Goal: Task Accomplishment & Management: Manage account settings

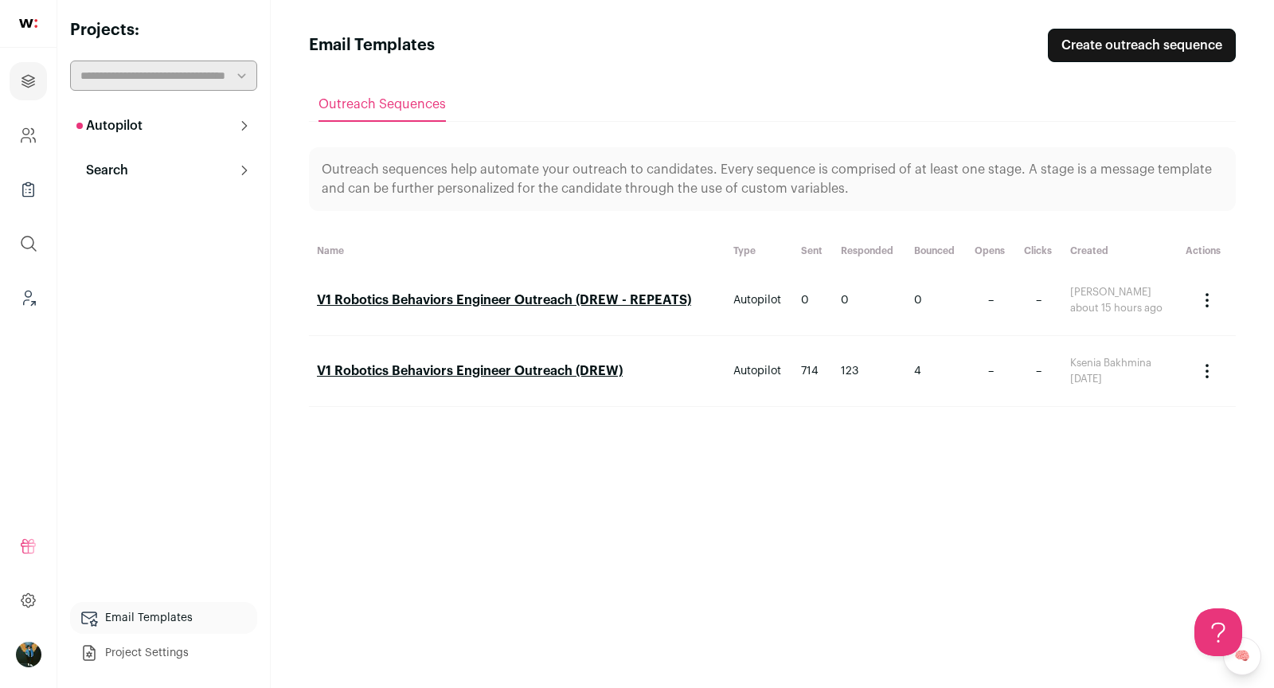
click at [538, 375] on link "V1 Robotics Behaviors Engineer Outreach (DREW)" at bounding box center [470, 371] width 306 height 13
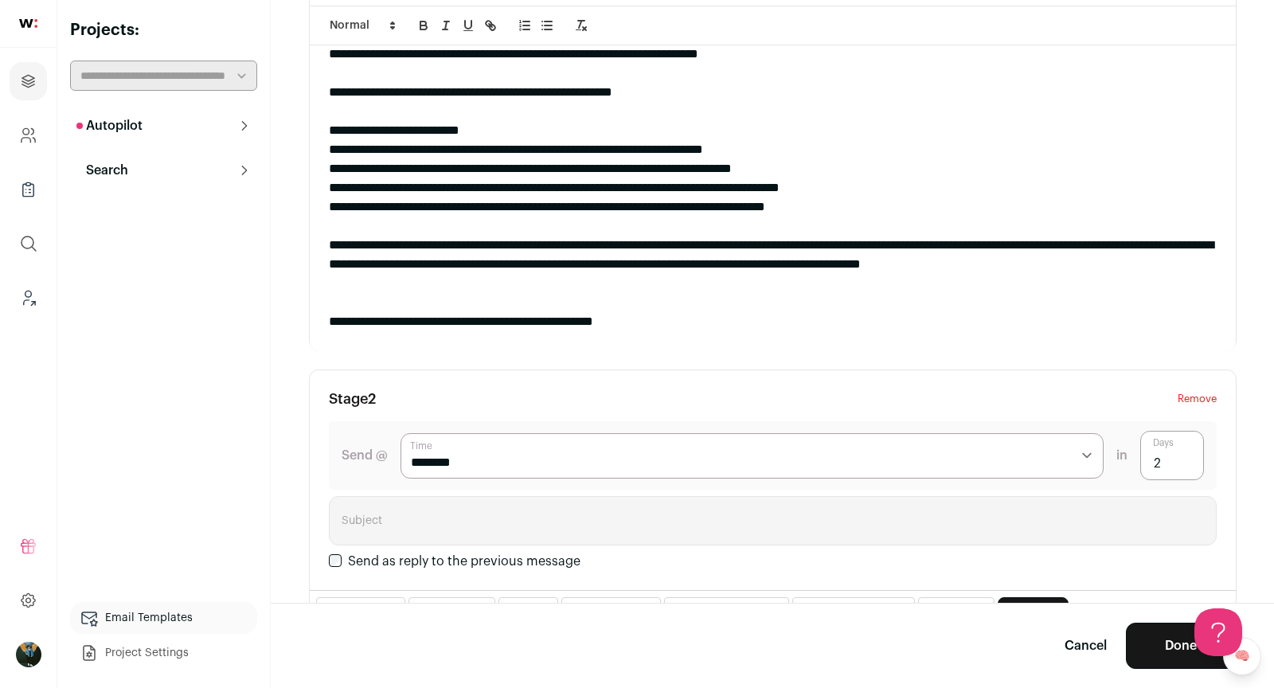
scroll to position [257, 0]
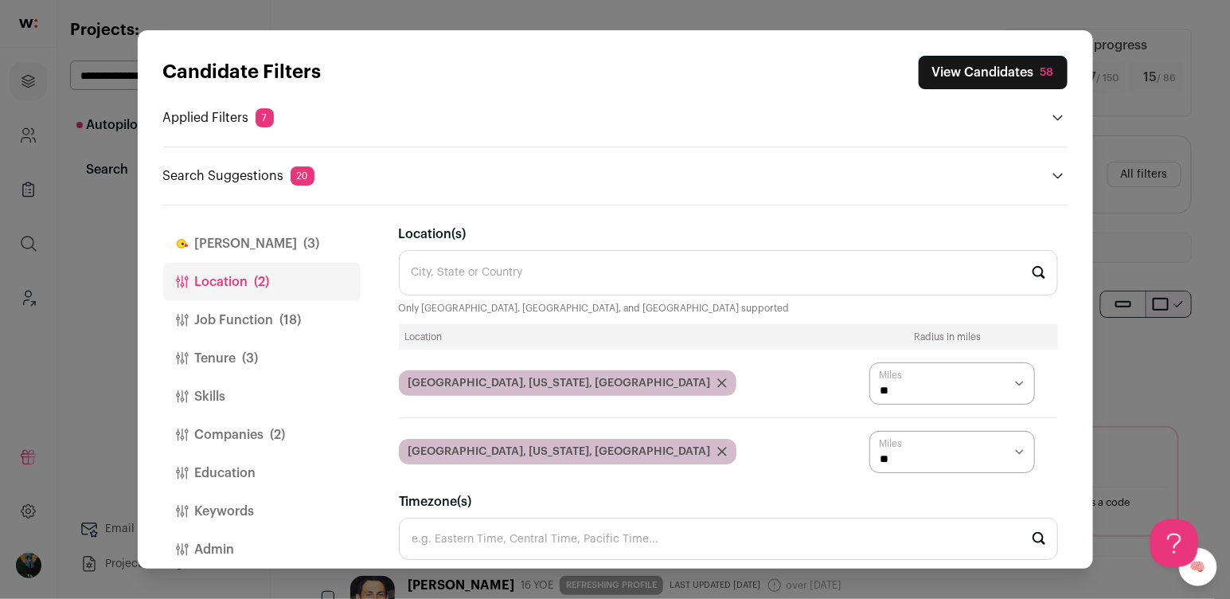
scroll to position [23, 0]
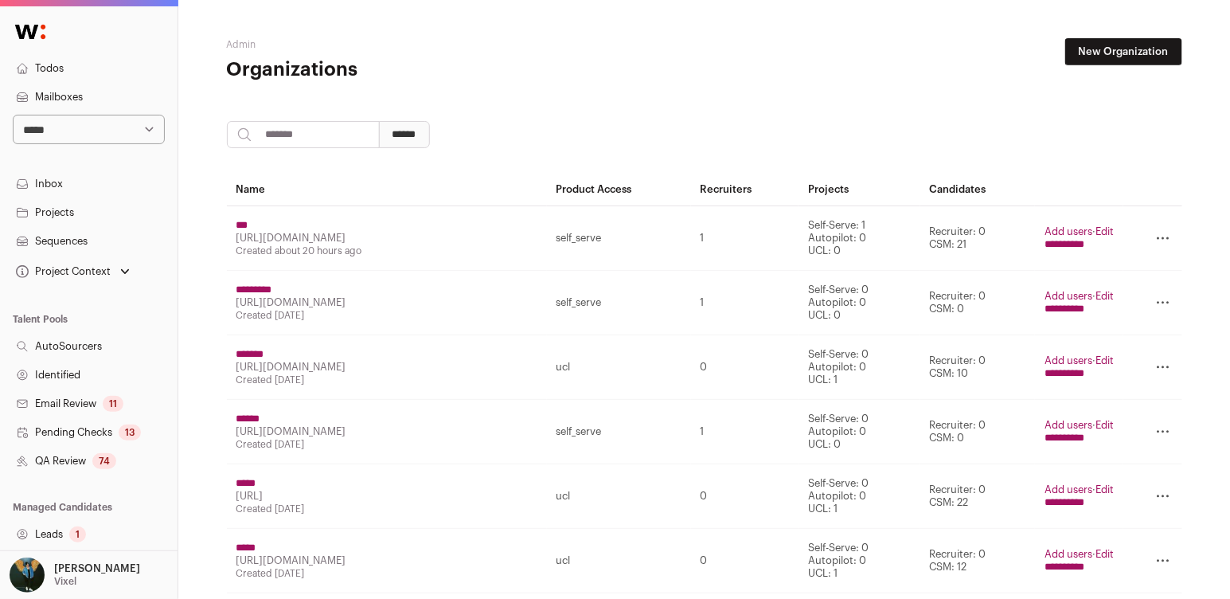
click at [74, 537] on div "1" at bounding box center [77, 534] width 17 height 16
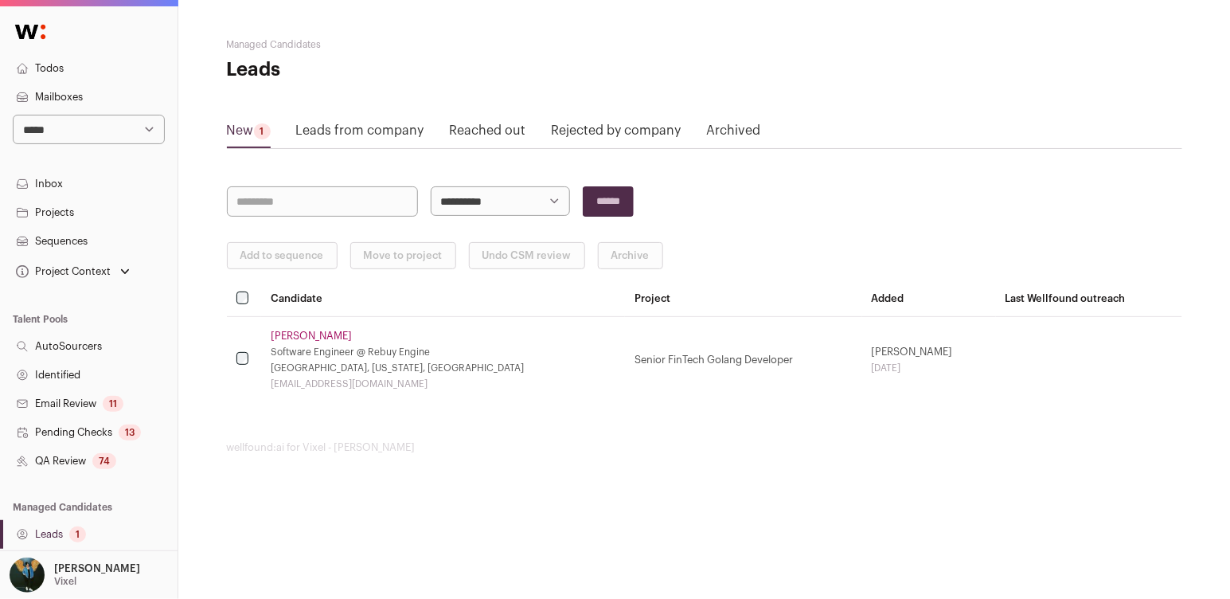
click at [259, 361] on td at bounding box center [244, 359] width 35 height 87
click at [270, 244] on button "Add to sequence" at bounding box center [282, 255] width 111 height 27
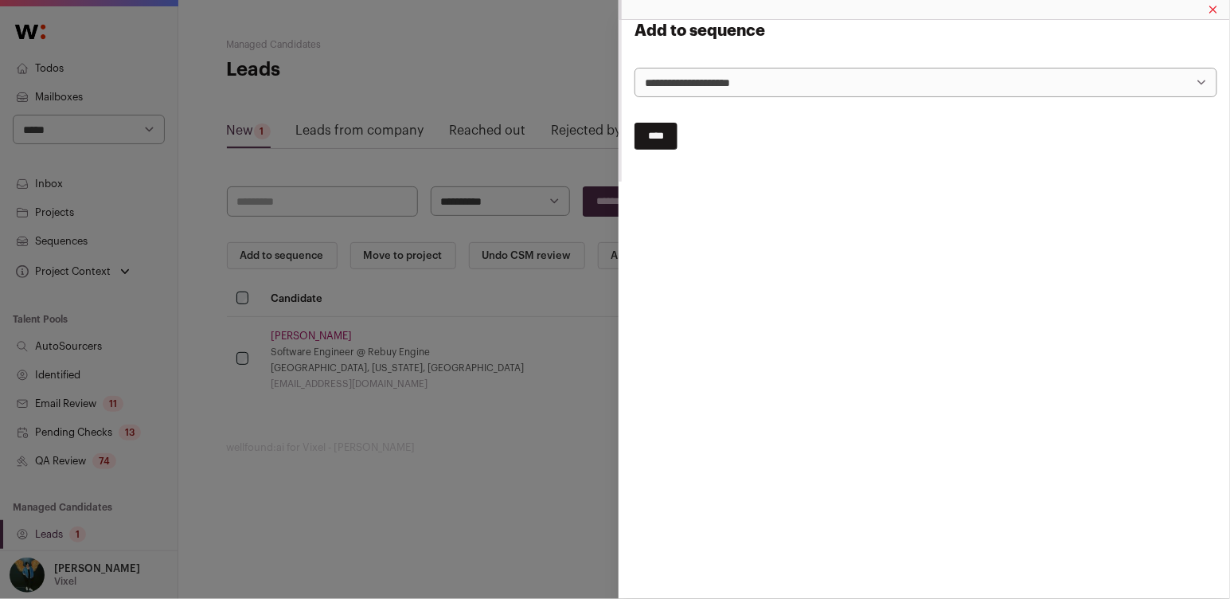
click at [783, 80] on select "**********" at bounding box center [925, 82] width 583 height 29
click at [663, 129] on input "****" at bounding box center [655, 136] width 43 height 27
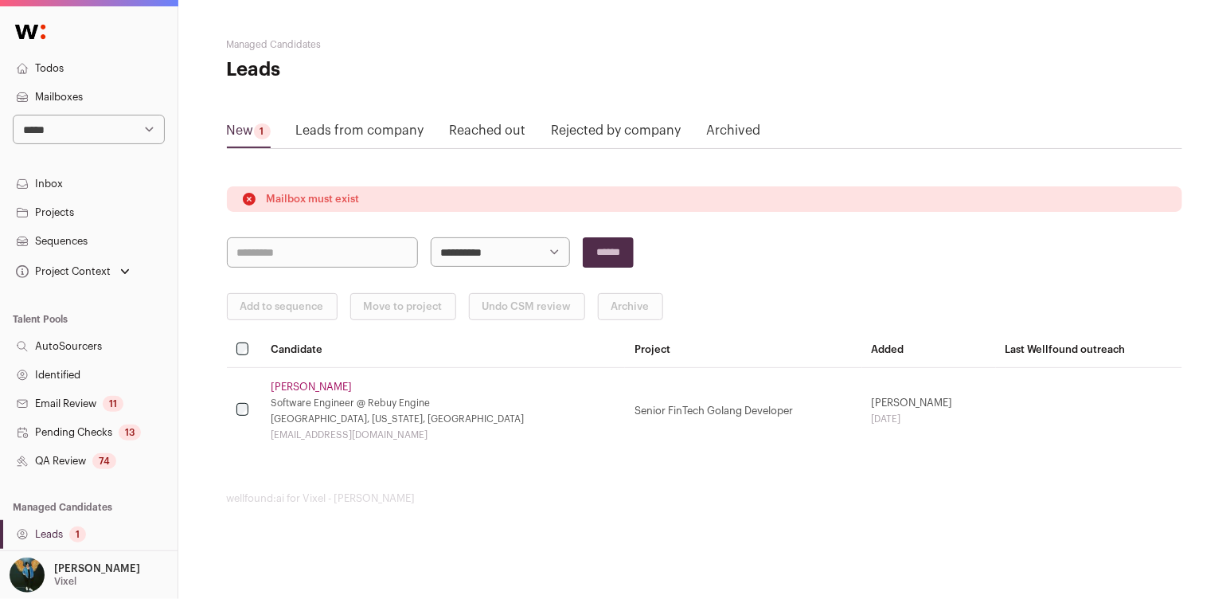
click at [32, 90] on link "Mailboxes" at bounding box center [89, 97] width 178 height 29
click at [75, 92] on link "Mailboxes" at bounding box center [89, 97] width 178 height 29
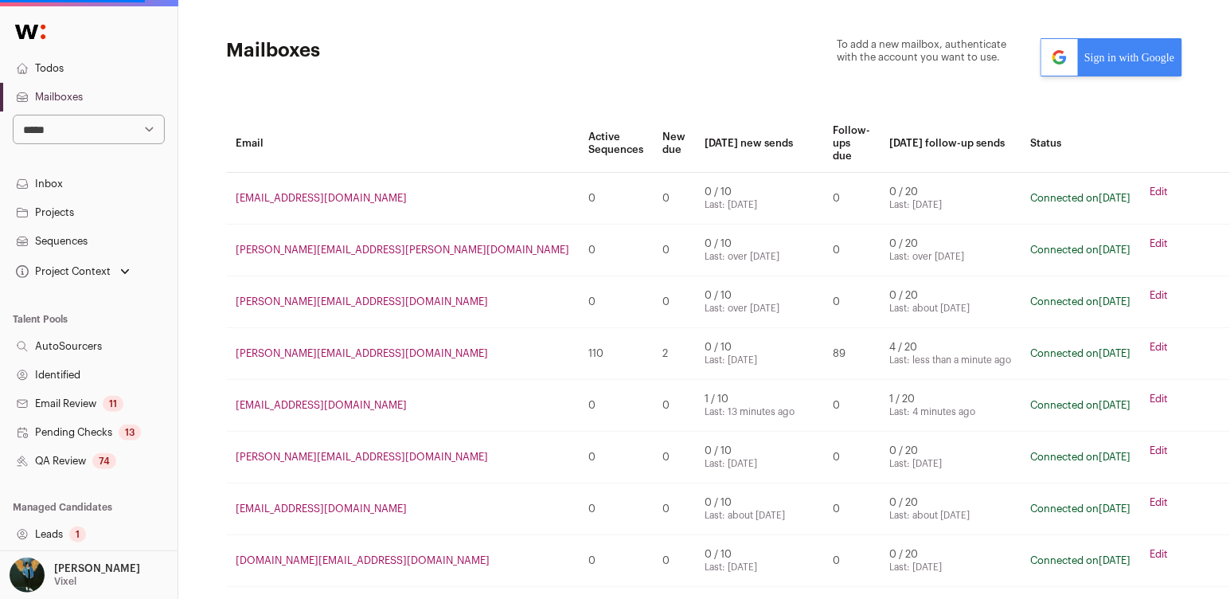
drag, startPoint x: 1227, startPoint y: 74, endPoint x: 1149, endPoint y: 56, distance: 80.9
click at [1149, 56] on link "Sign in with Google" at bounding box center [1110, 57] width 141 height 38
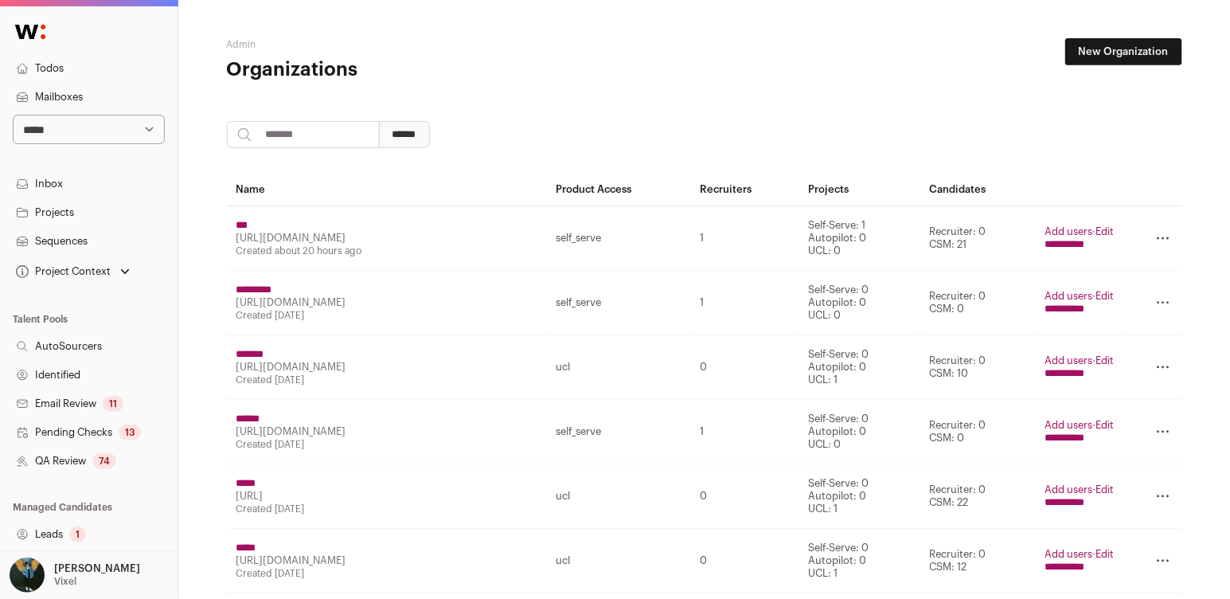
click at [57, 94] on link "Mailboxes" at bounding box center [89, 97] width 178 height 29
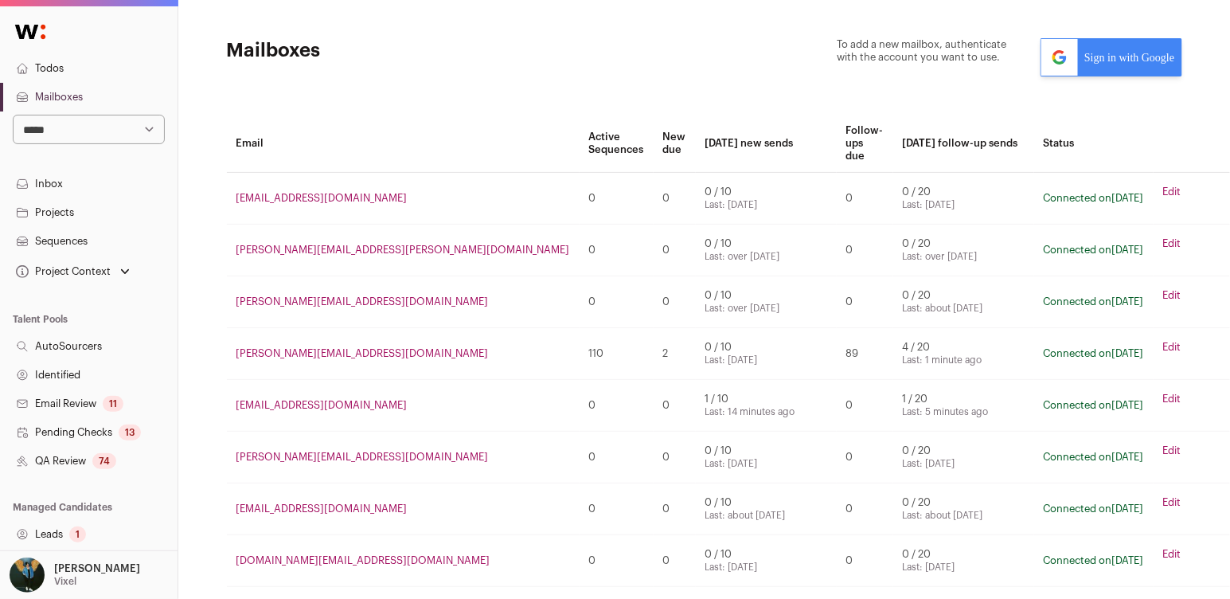
click at [1068, 54] on icon at bounding box center [1059, 57] width 37 height 37
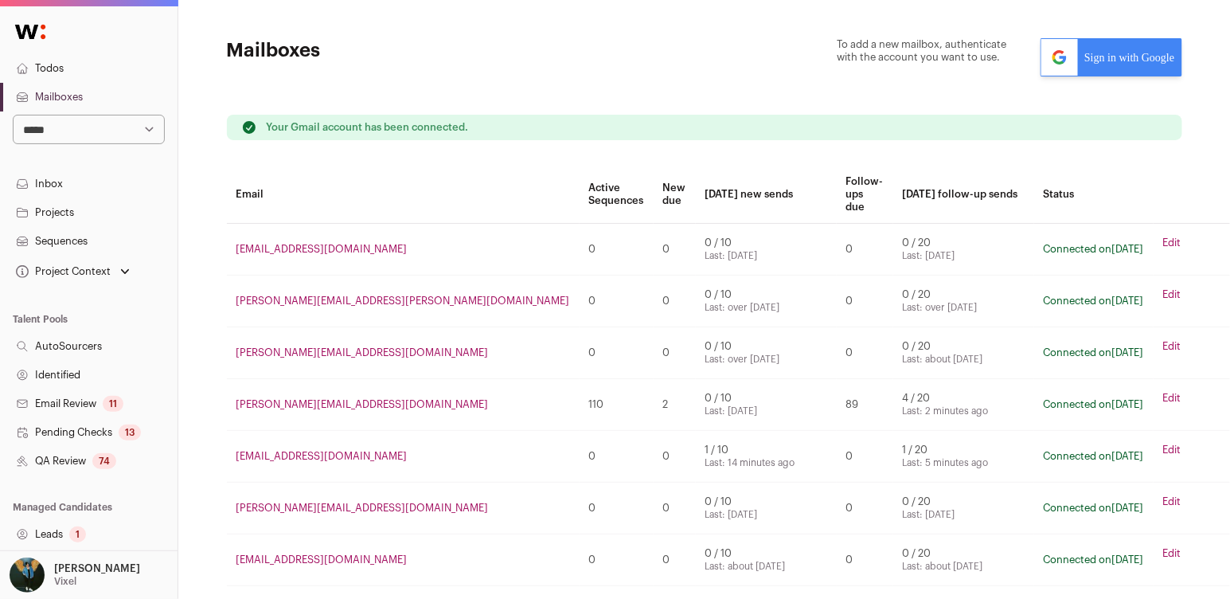
click at [72, 232] on link "Sequences" at bounding box center [89, 241] width 178 height 29
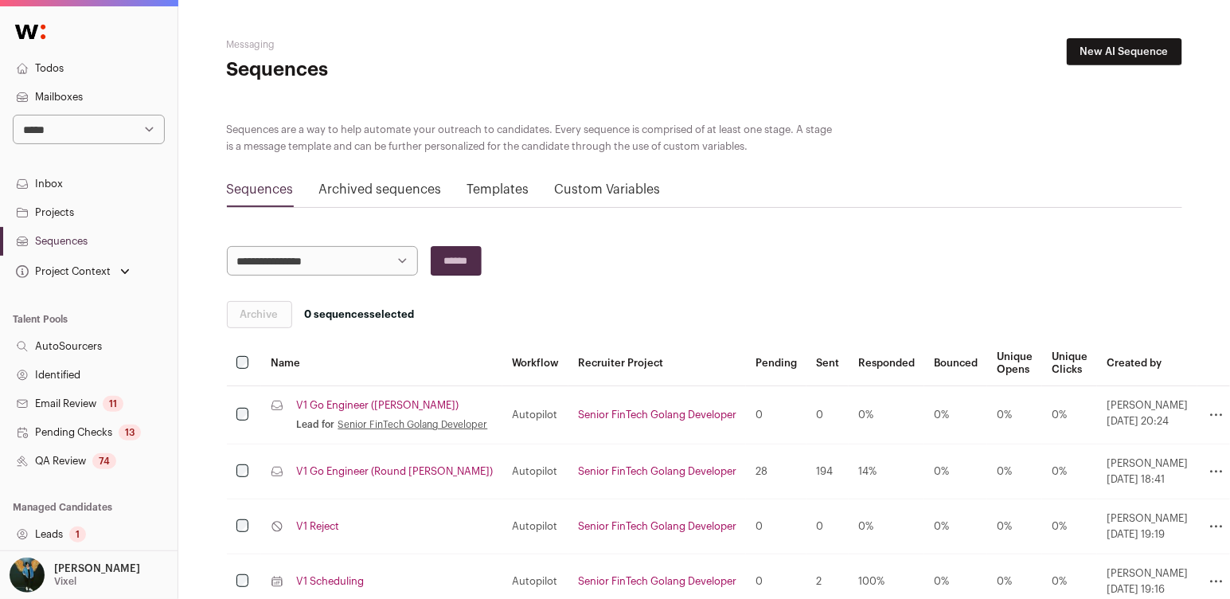
scroll to position [150, 0]
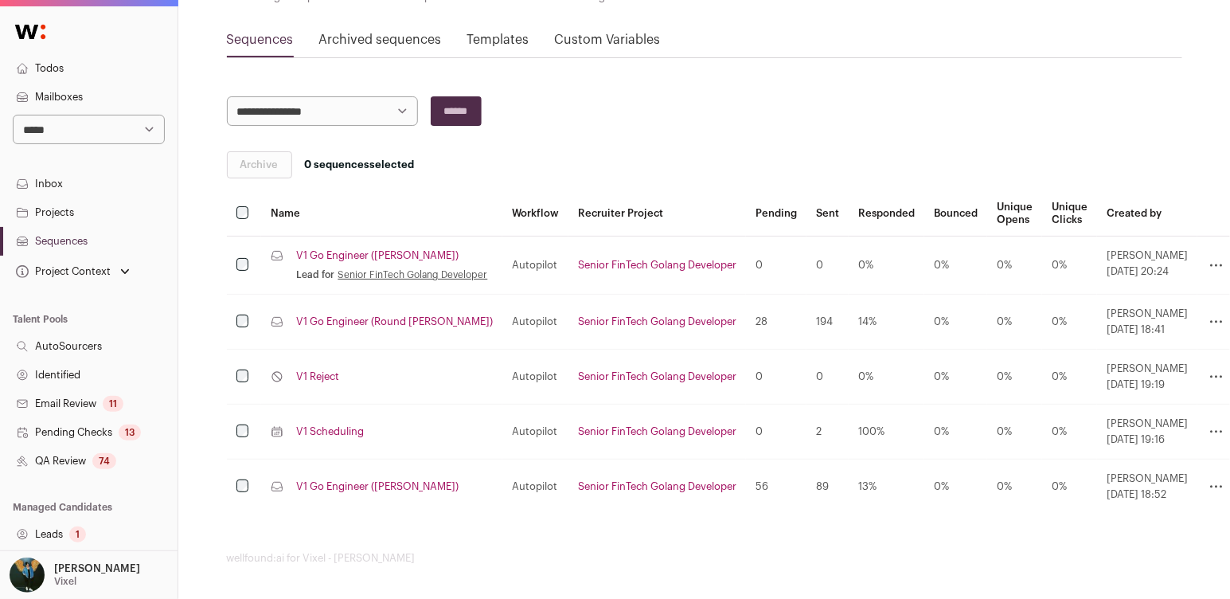
click at [348, 259] on link "V1 Go Engineer ([PERSON_NAME])" at bounding box center [377, 255] width 162 height 13
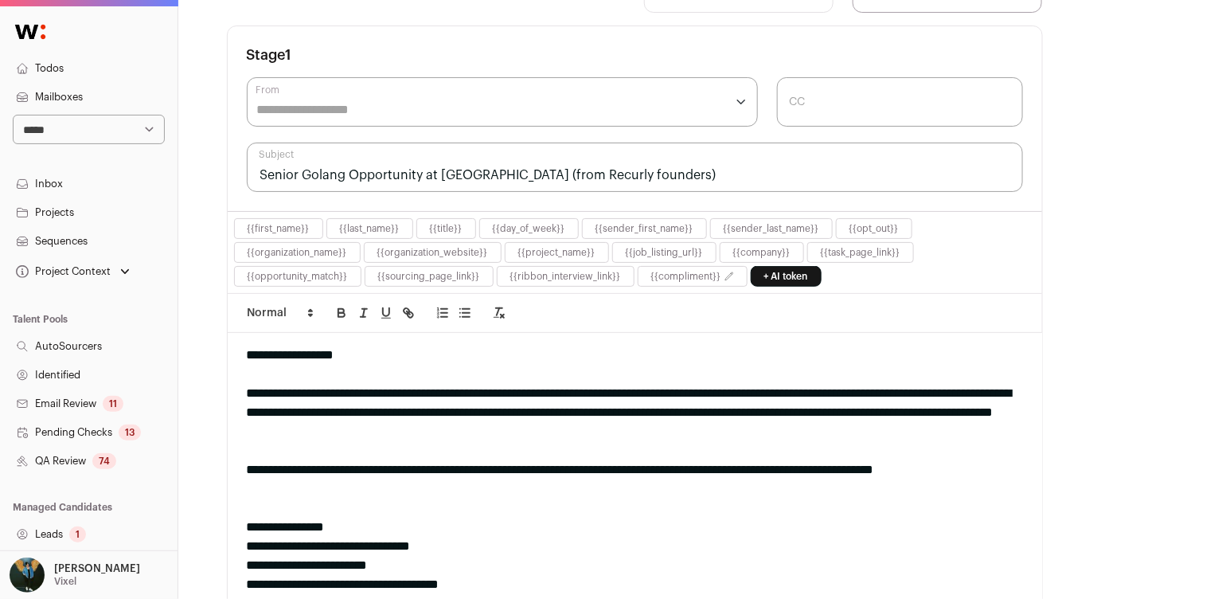
scroll to position [311, 0]
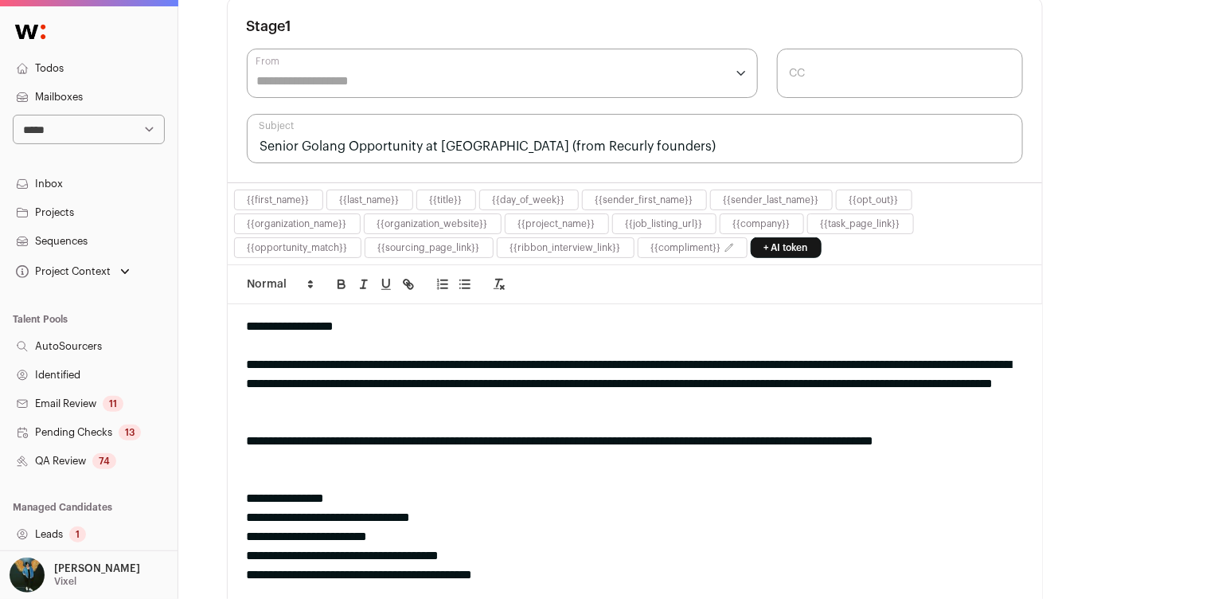
click at [388, 56] on div at bounding box center [502, 73] width 511 height 49
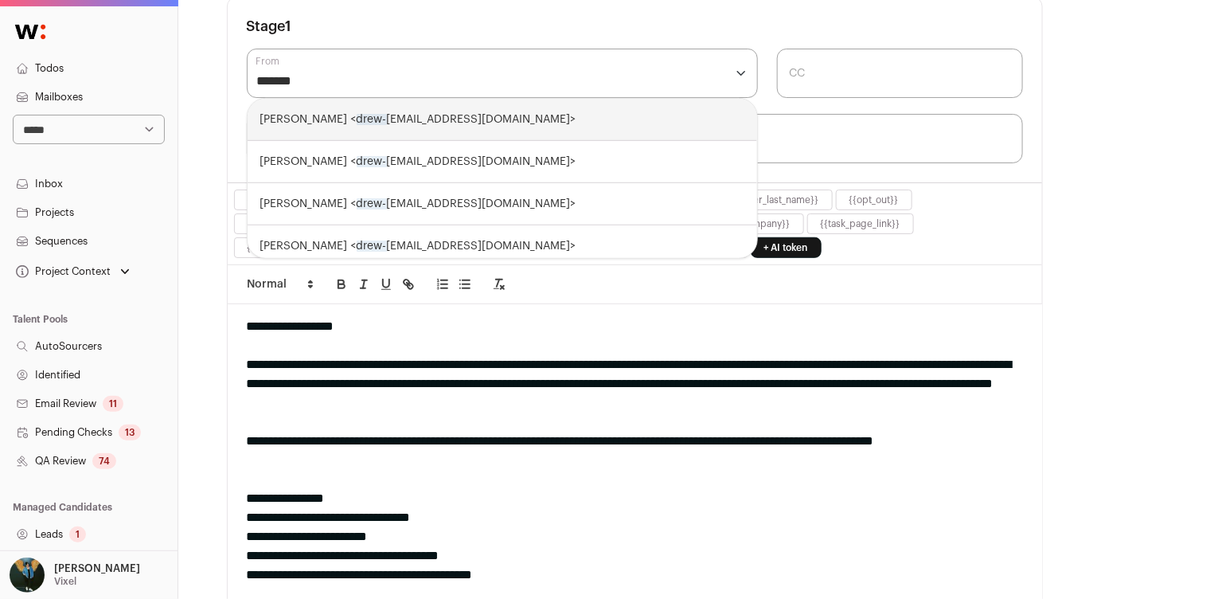
type input "********"
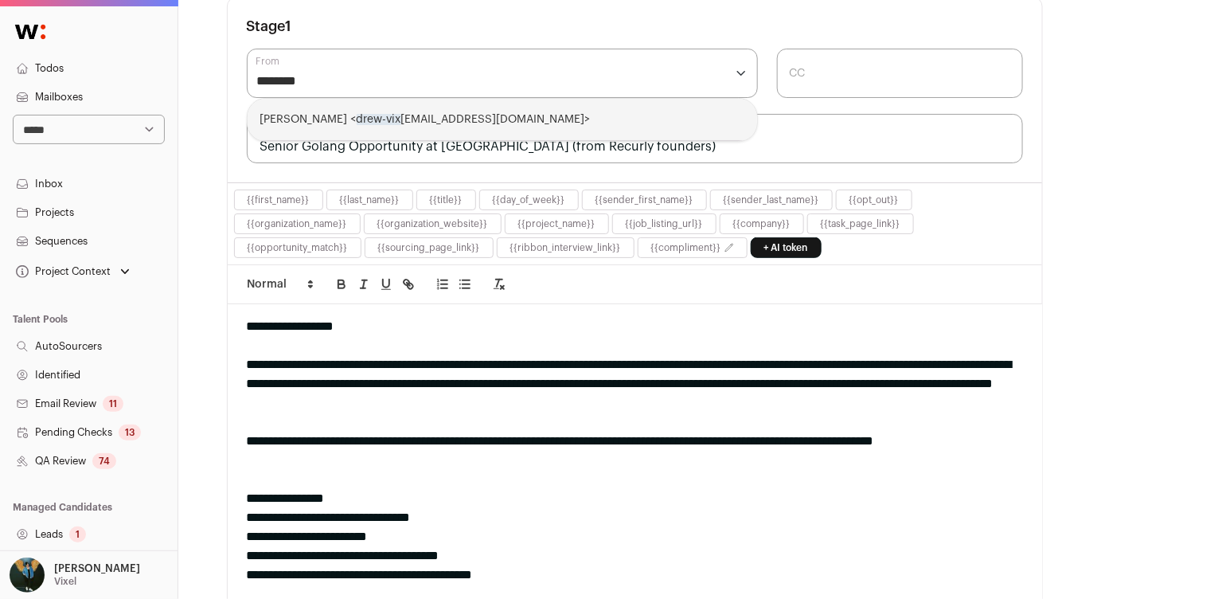
click at [300, 106] on div "Drew Thompson < drew-vix el@wellfound.us>" at bounding box center [502, 120] width 509 height 42
select select "****"
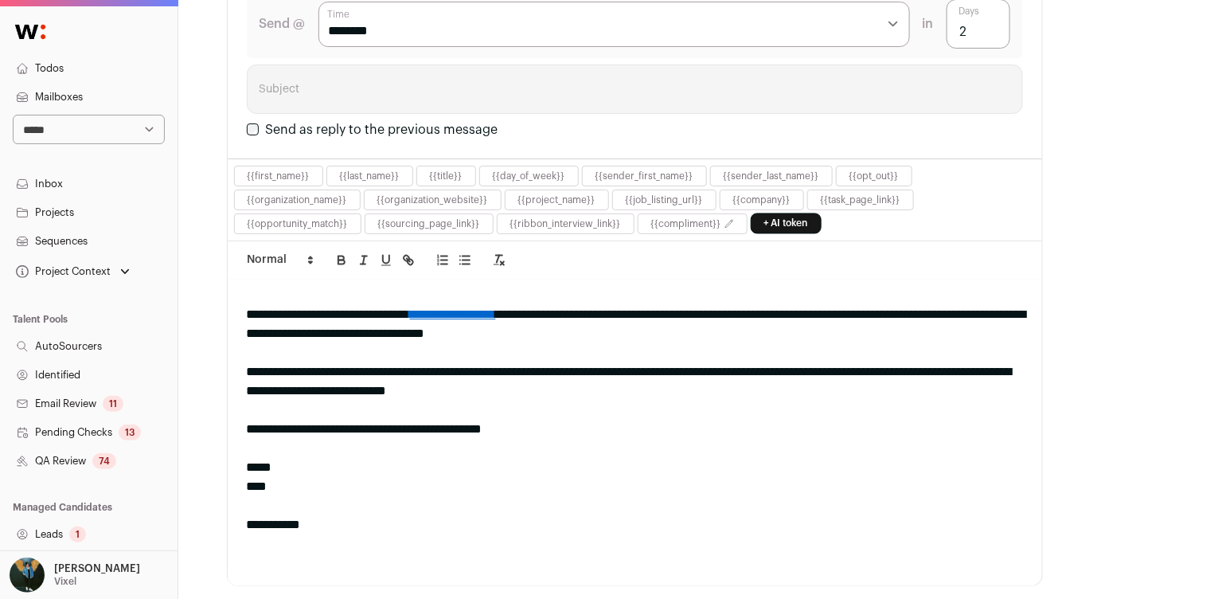
scroll to position [1785, 0]
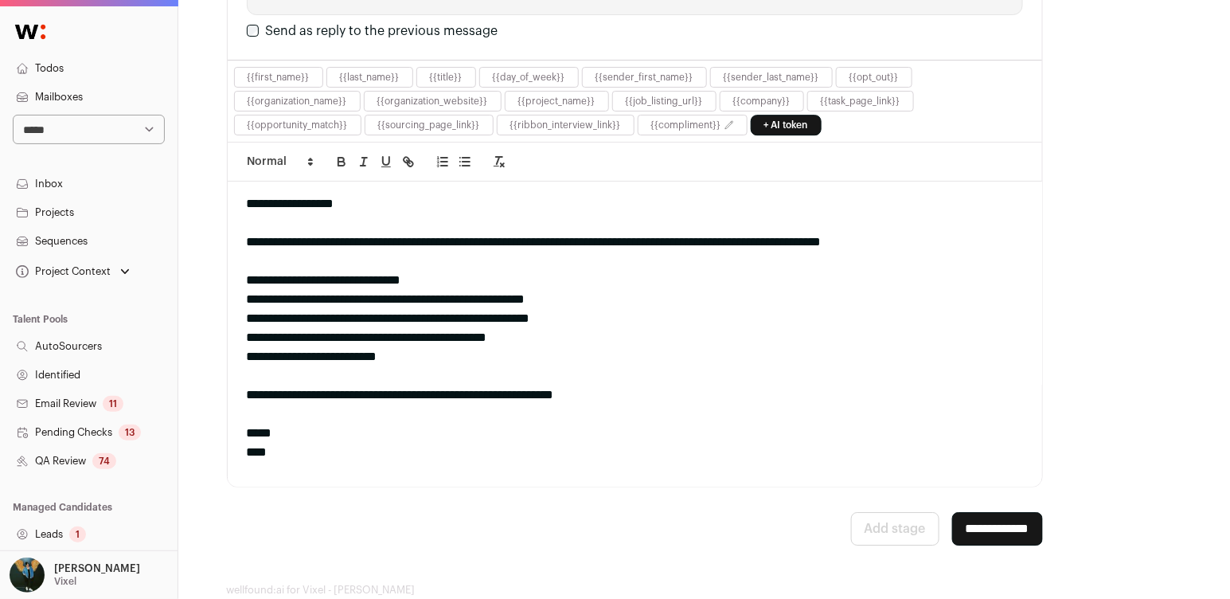
drag, startPoint x: 954, startPoint y: 486, endPoint x: 984, endPoint y: 478, distance: 30.7
click at [954, 512] on input "**********" at bounding box center [997, 528] width 91 height 33
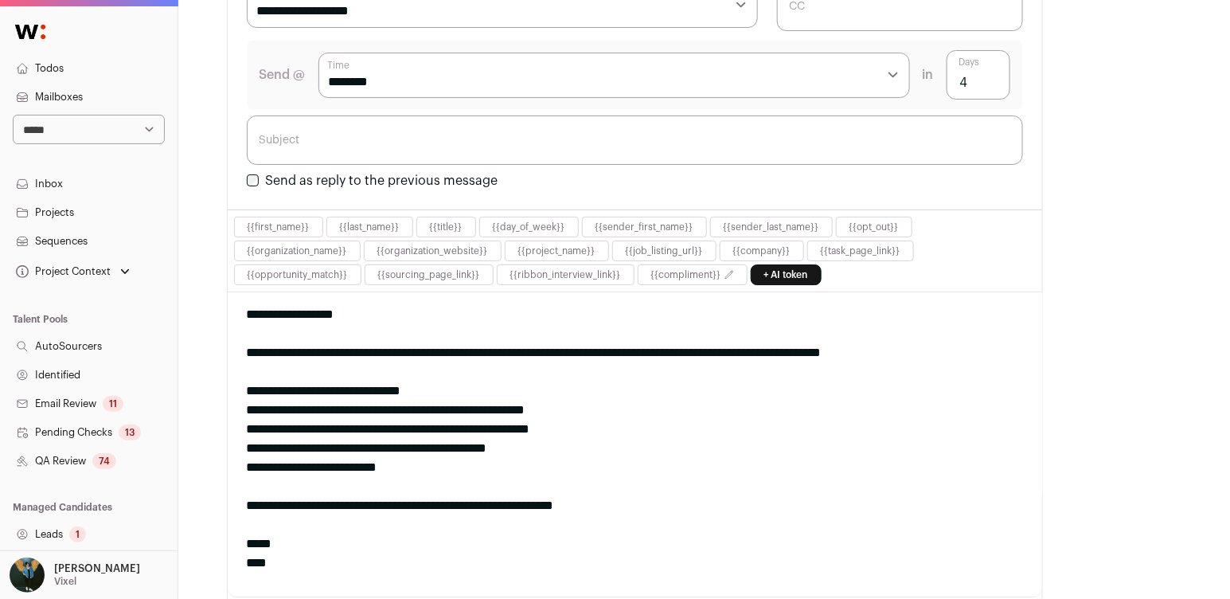
scroll to position [0, 0]
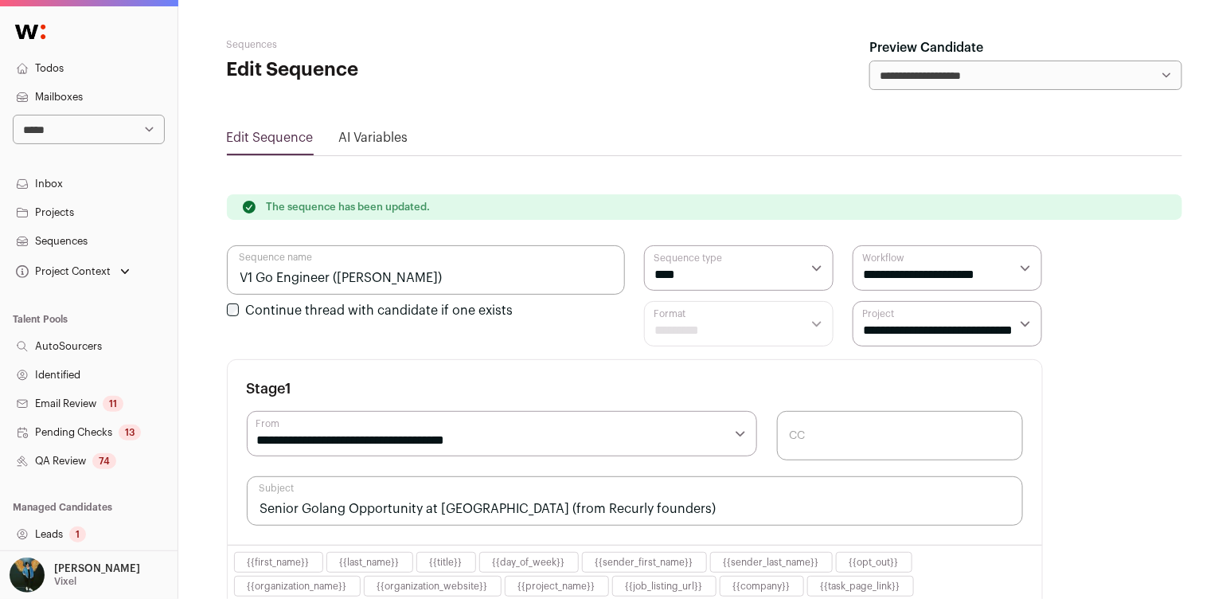
click at [55, 539] on link "Leads 1" at bounding box center [89, 534] width 178 height 29
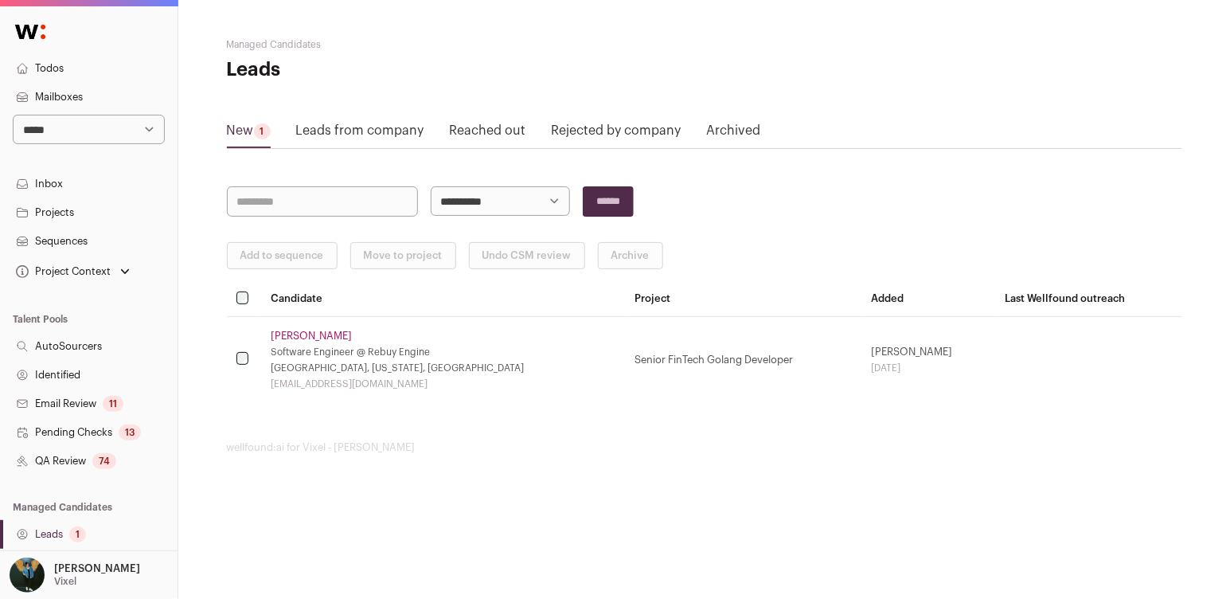
click at [247, 365] on td at bounding box center [244, 359] width 35 height 87
drag, startPoint x: 292, startPoint y: 250, endPoint x: 670, endPoint y: 201, distance: 381.3
click at [292, 250] on button "Add to sequence" at bounding box center [282, 255] width 111 height 27
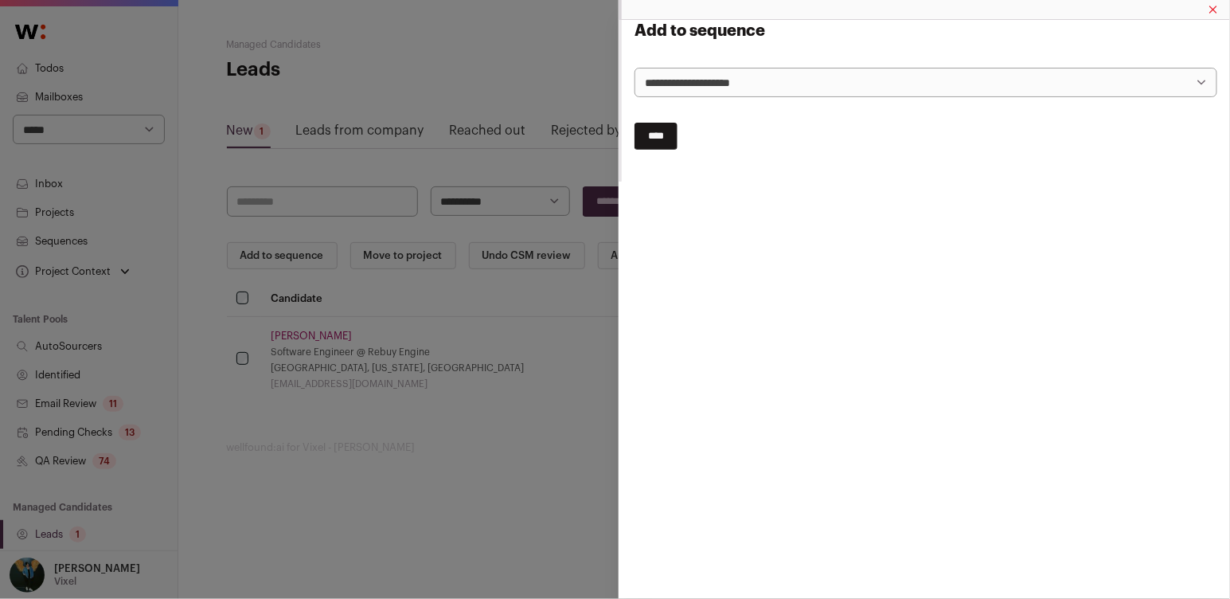
click at [379, 100] on div "**********" at bounding box center [615, 299] width 1230 height 599
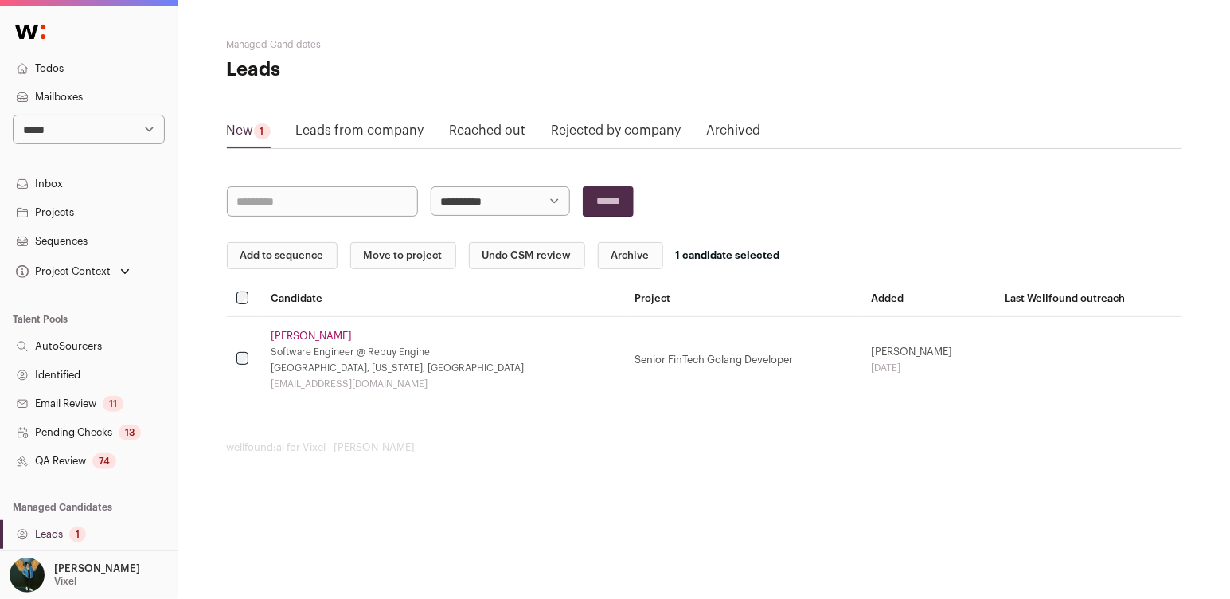
click at [55, 232] on link "Sequences" at bounding box center [89, 241] width 178 height 29
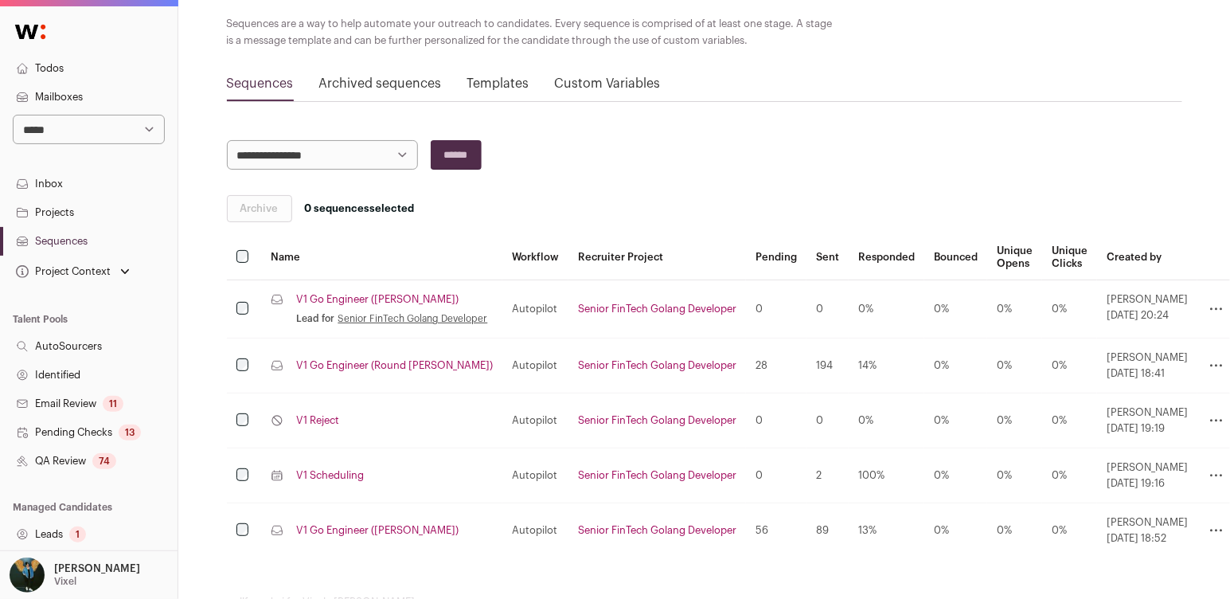
scroll to position [150, 0]
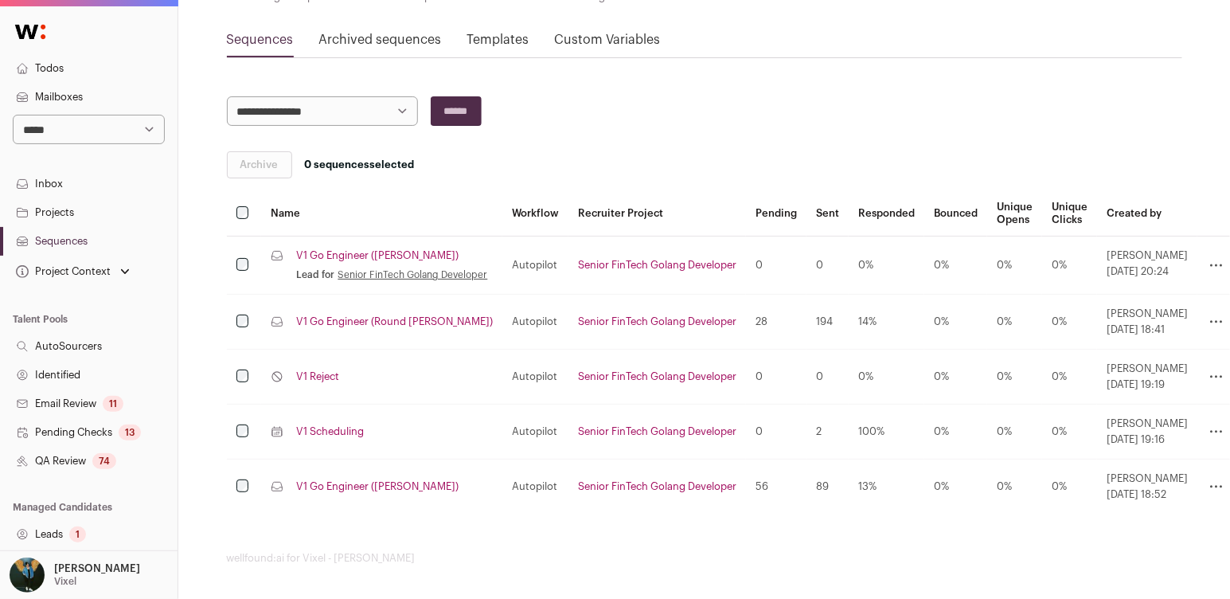
click at [369, 249] on link "V1 Go Engineer (Drew)" at bounding box center [377, 255] width 162 height 13
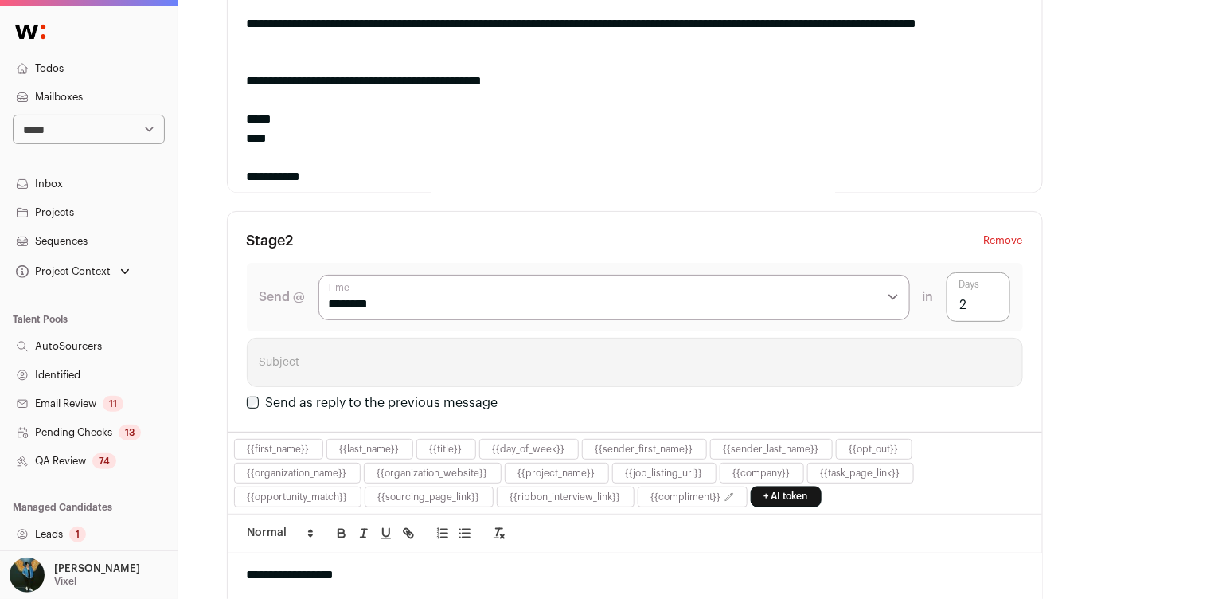
scroll to position [80, 0]
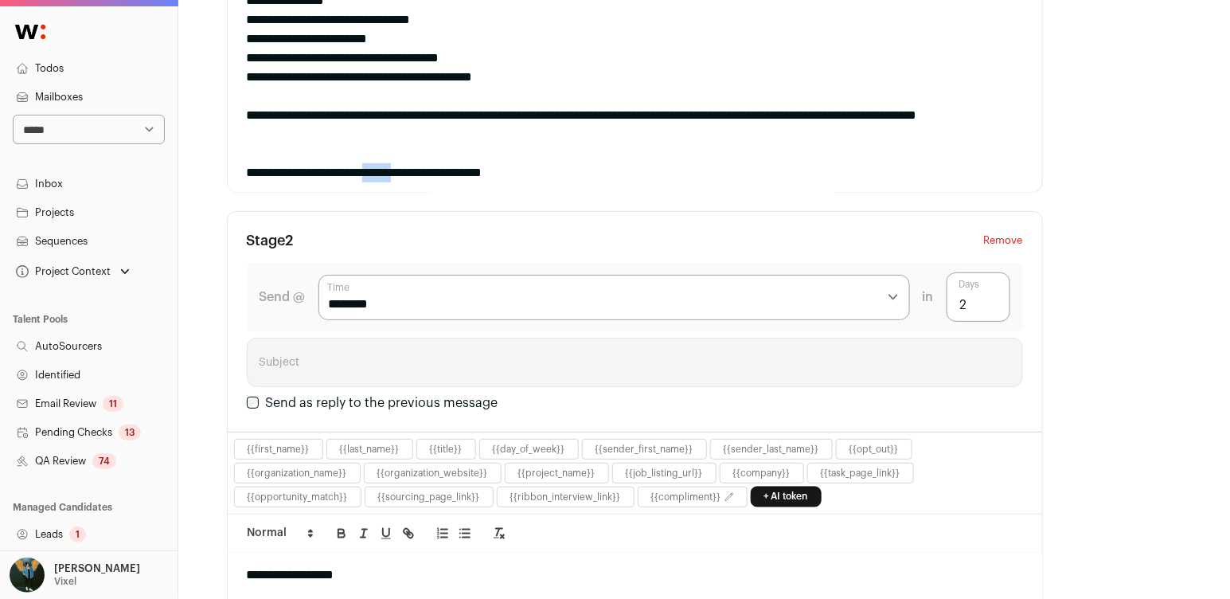
drag, startPoint x: 395, startPoint y: 167, endPoint x: 412, endPoint y: 165, distance: 16.9
click at [425, 165] on div "**********" at bounding box center [635, 172] width 776 height 19
click at [403, 165] on div "**********" at bounding box center [635, 172] width 776 height 19
drag, startPoint x: 393, startPoint y: 167, endPoint x: 454, endPoint y: 158, distance: 61.1
click at [454, 163] on div "**********" at bounding box center [635, 172] width 776 height 19
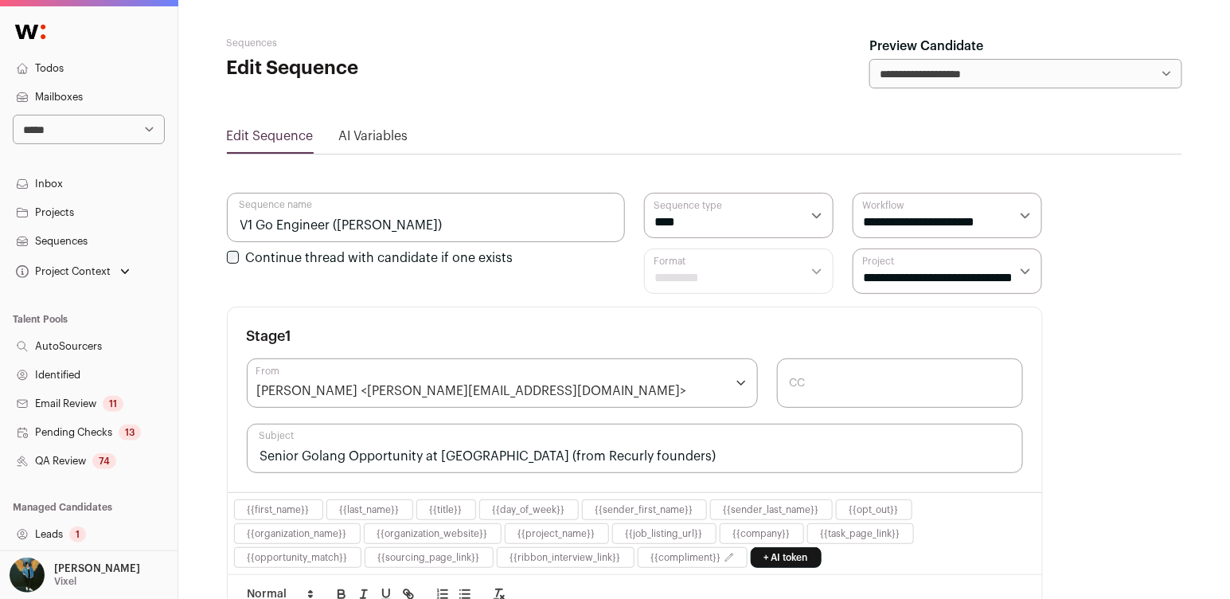
scroll to position [0, 0]
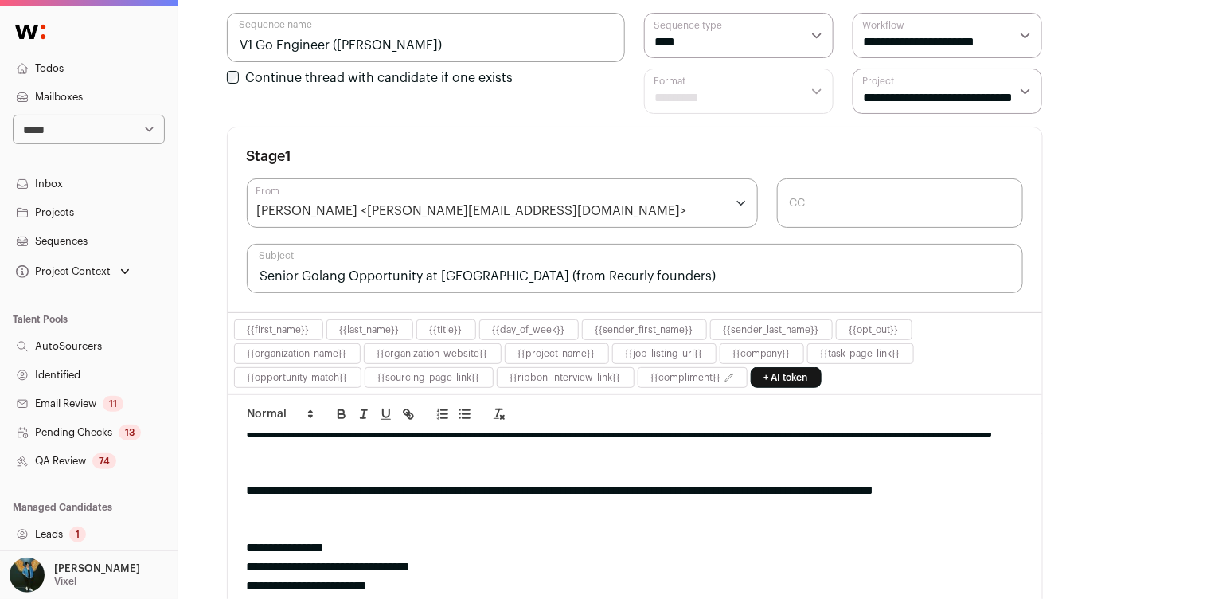
click at [414, 415] on button "button" at bounding box center [408, 413] width 22 height 19
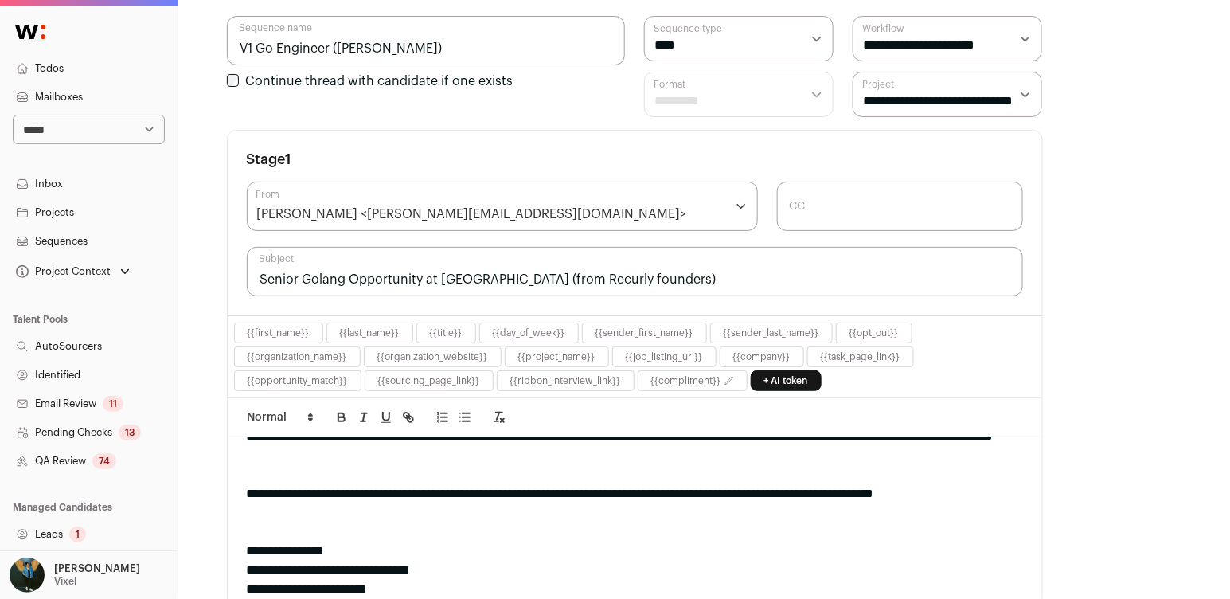
scroll to position [180, 0]
click at [415, 409] on button "button" at bounding box center [408, 415] width 22 height 19
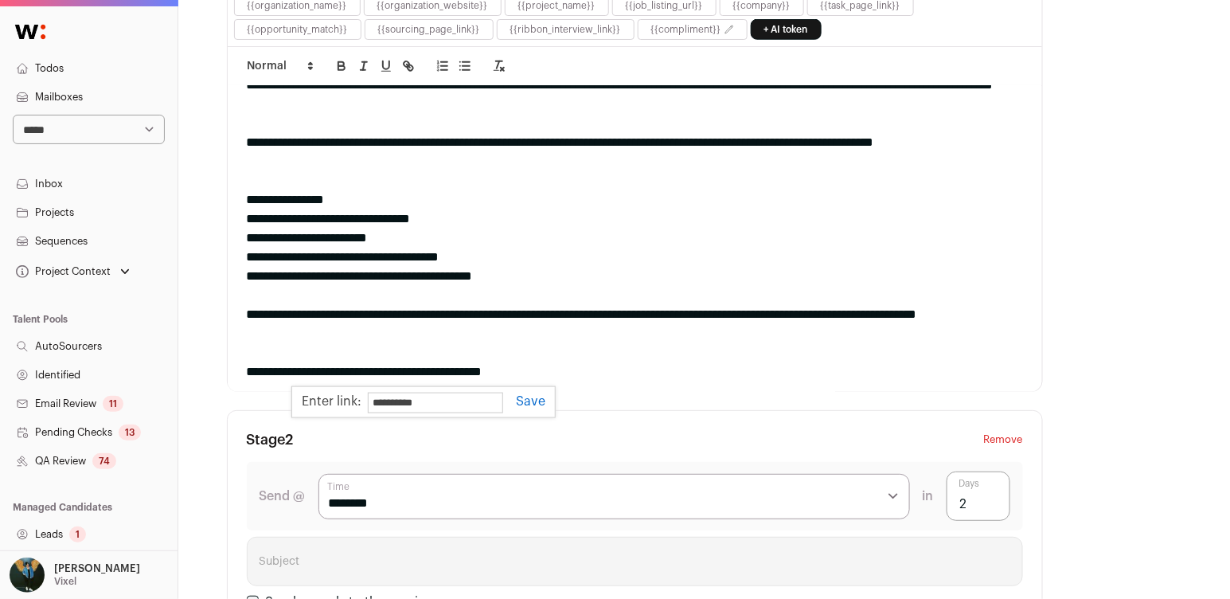
scroll to position [534, 0]
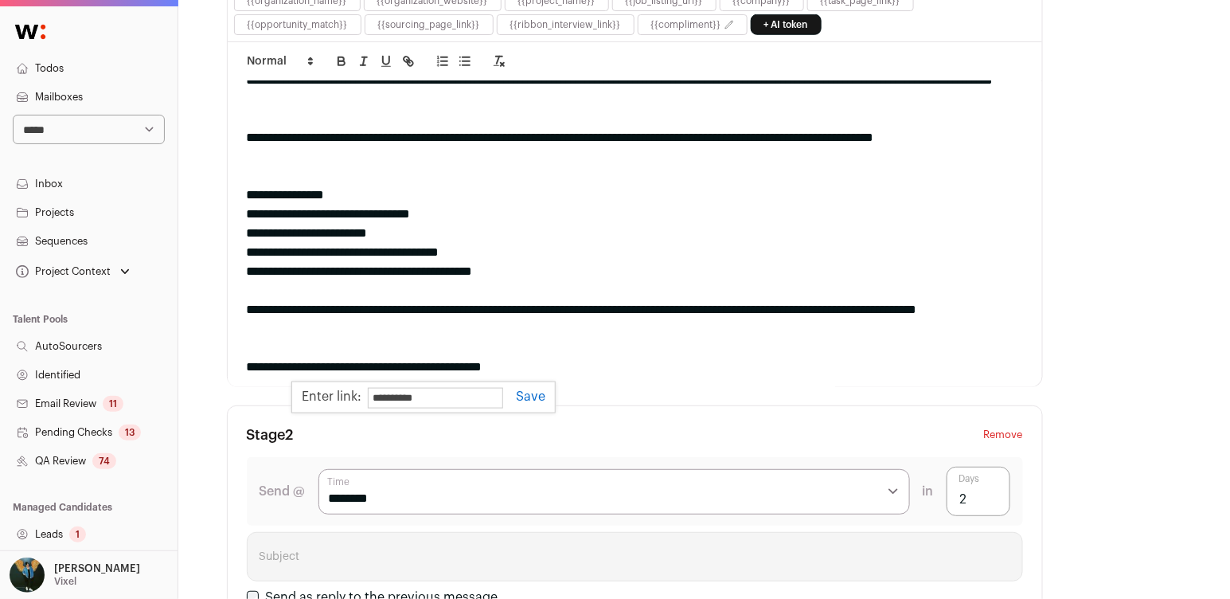
paste input "**********"
type input "**********"
click at [533, 390] on link at bounding box center [524, 396] width 42 height 13
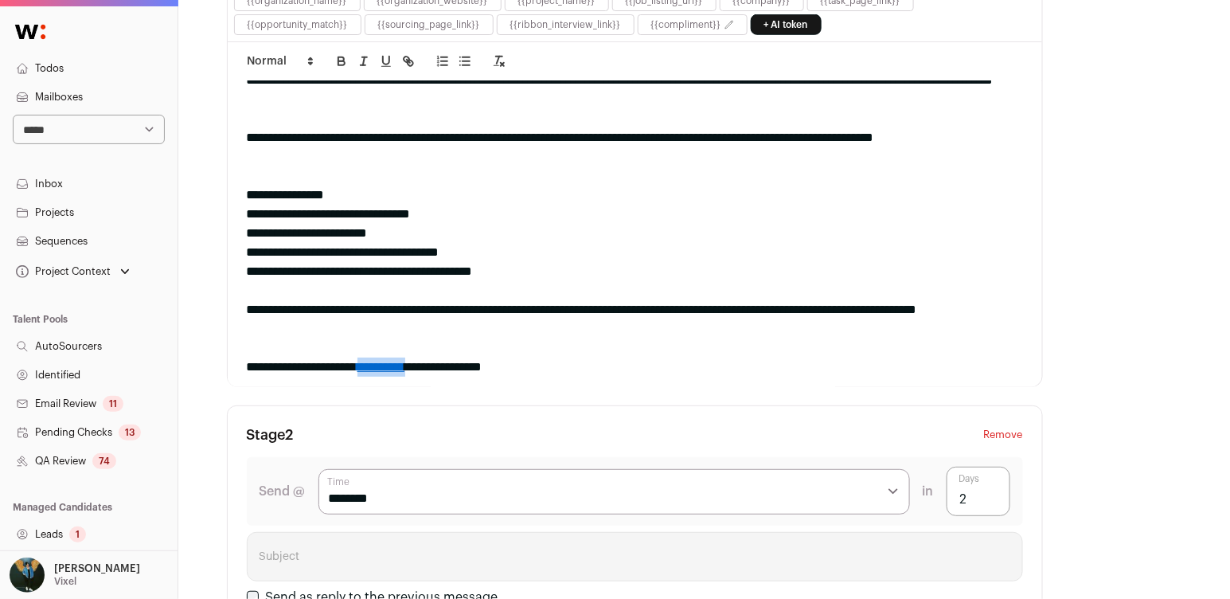
scroll to position [80, 0]
click at [646, 359] on div "**********" at bounding box center [635, 366] width 776 height 19
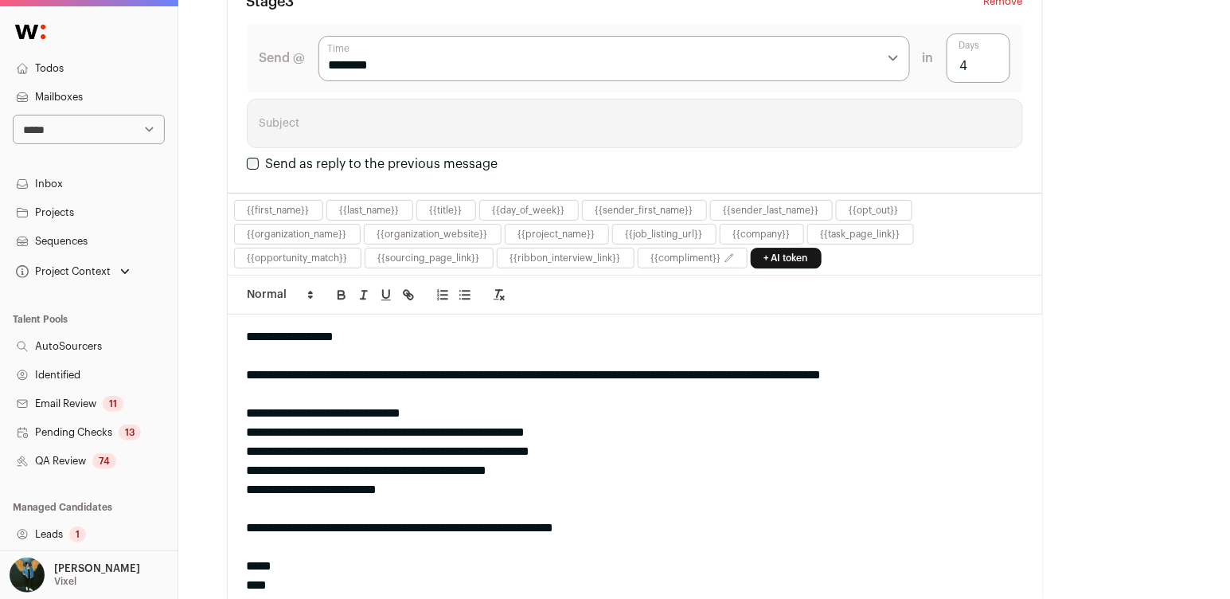
scroll to position [1785, 0]
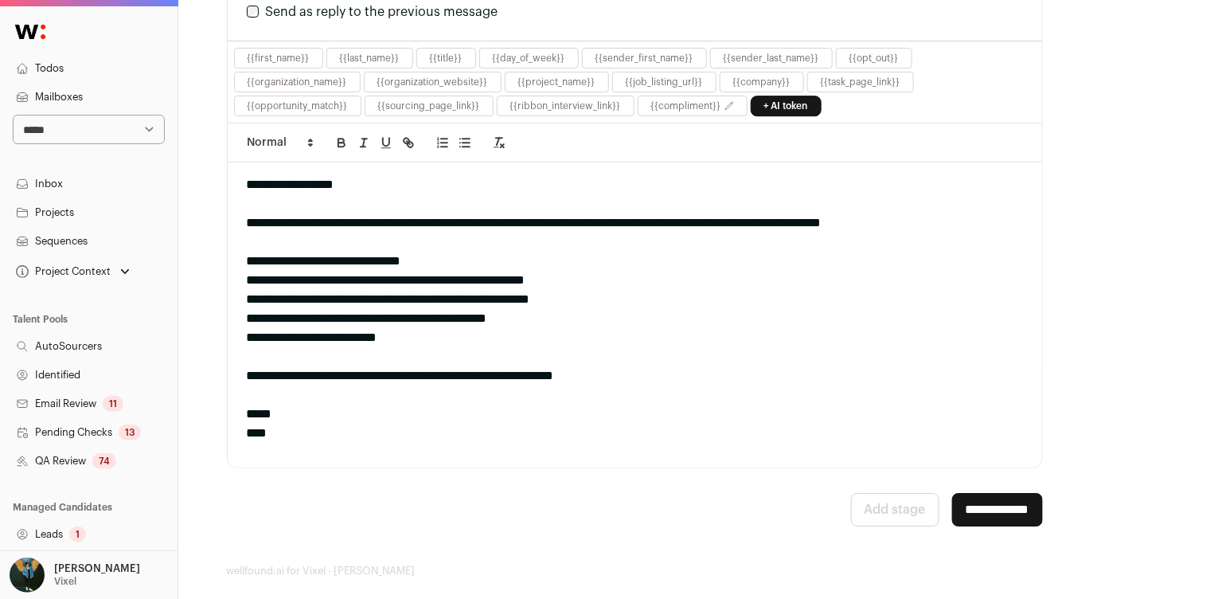
click at [960, 493] on input "**********" at bounding box center [997, 509] width 91 height 33
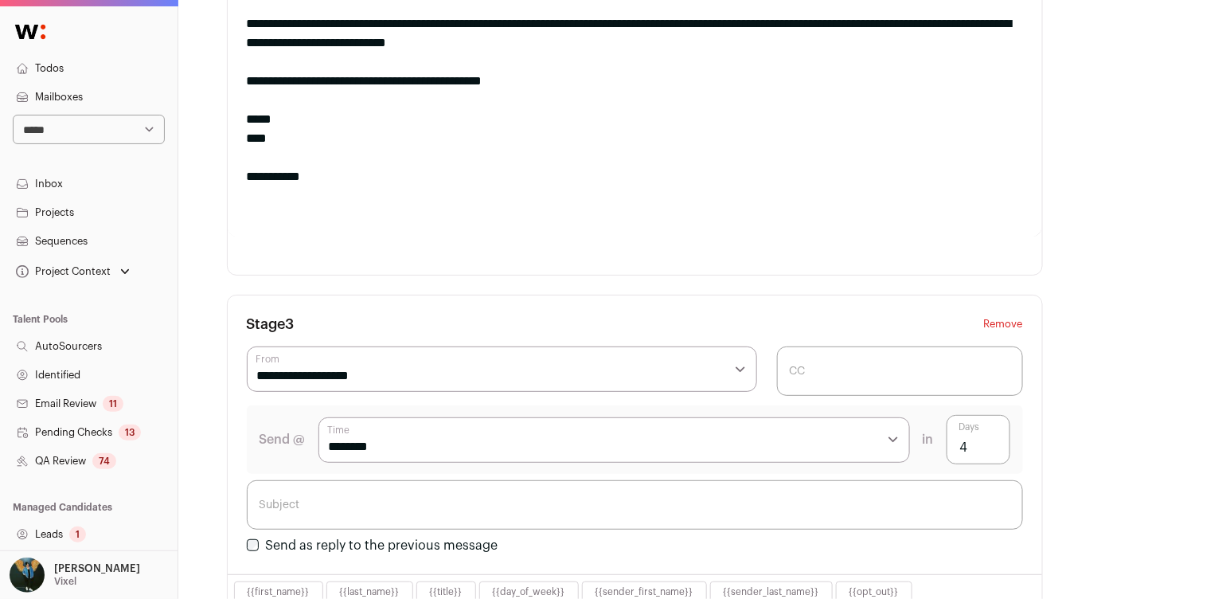
scroll to position [1712, 0]
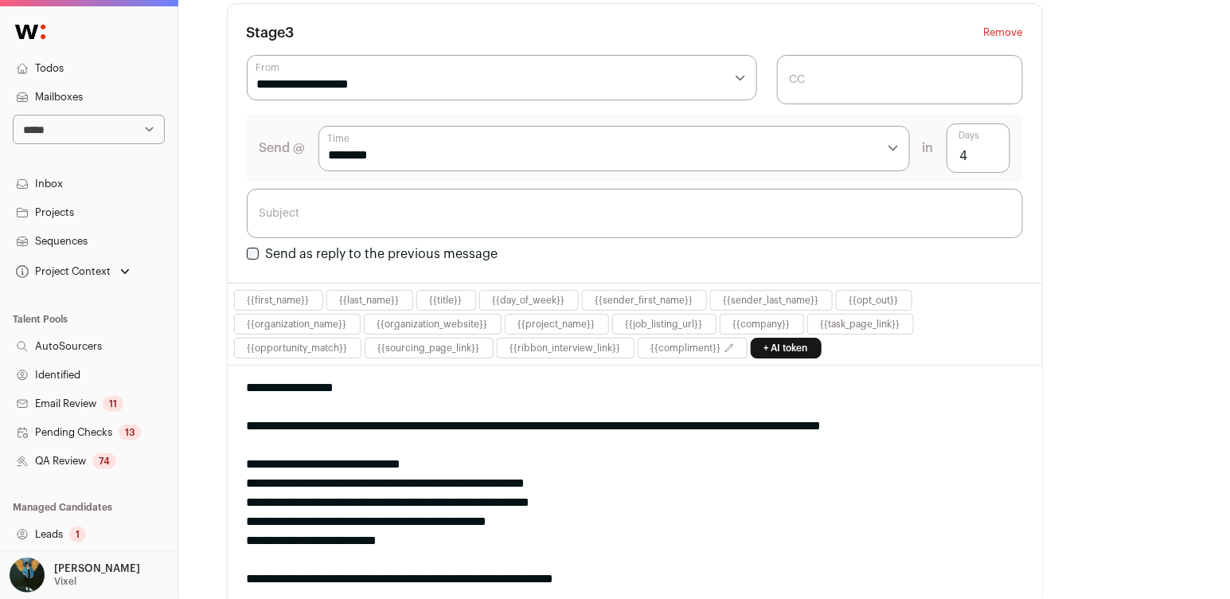
click at [81, 535] on div "1" at bounding box center [77, 534] width 17 height 16
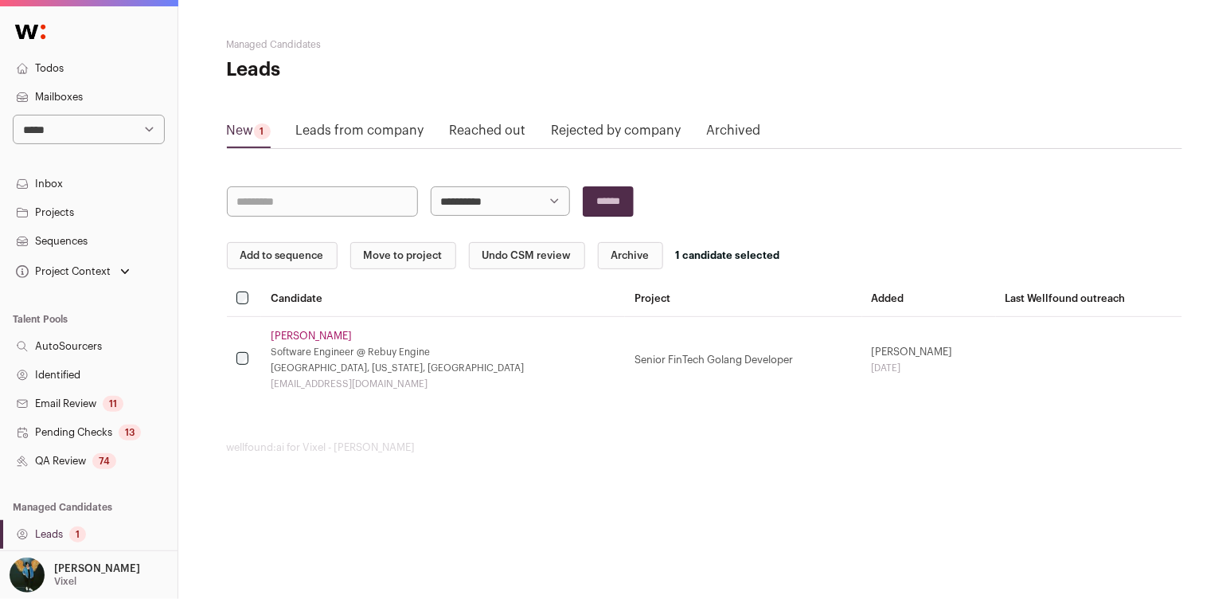
click at [266, 255] on button "Add to sequence" at bounding box center [282, 255] width 111 height 27
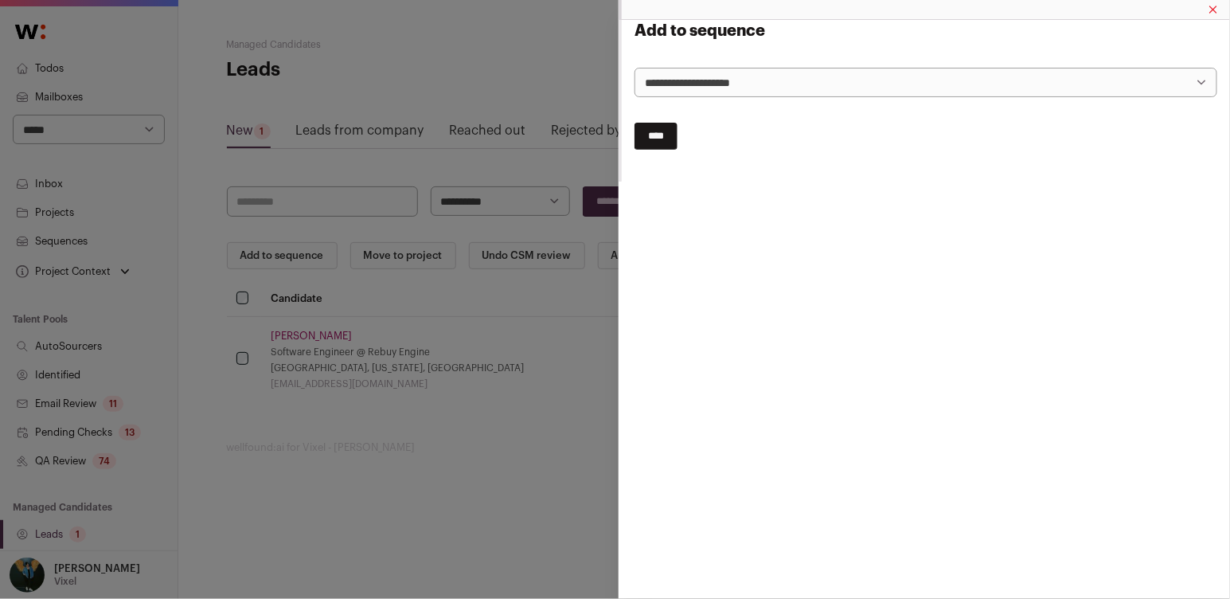
click at [847, 93] on select "**********" at bounding box center [925, 82] width 583 height 29
click at [663, 146] on input "****" at bounding box center [655, 136] width 43 height 27
click at [666, 140] on div "****" at bounding box center [925, 130] width 583 height 40
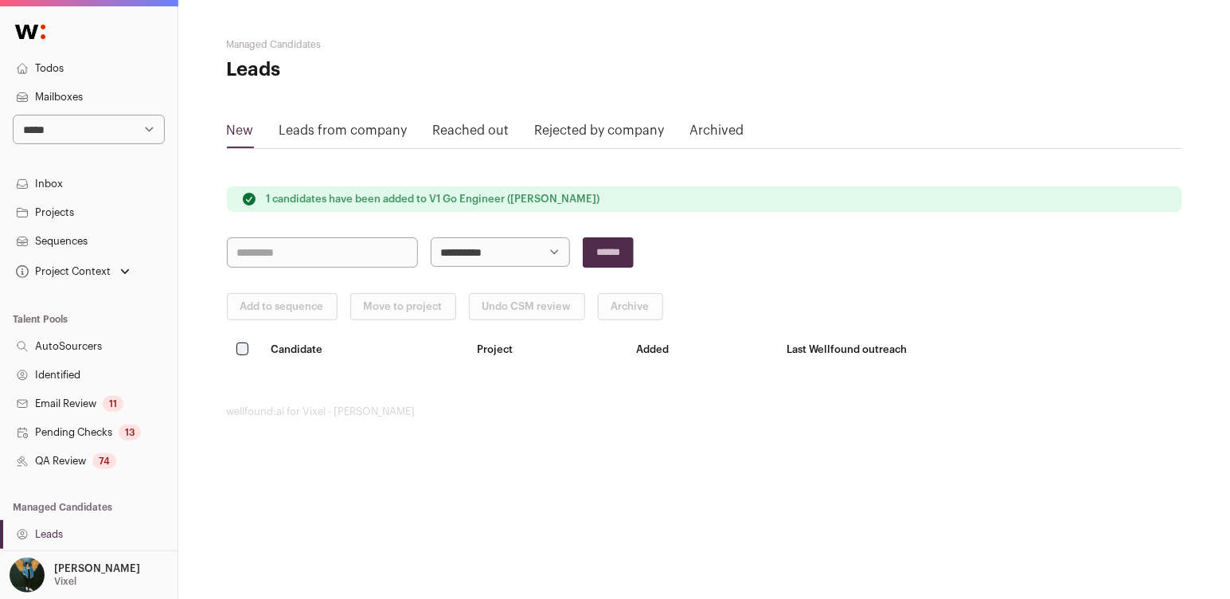
scroll to position [316, 0]
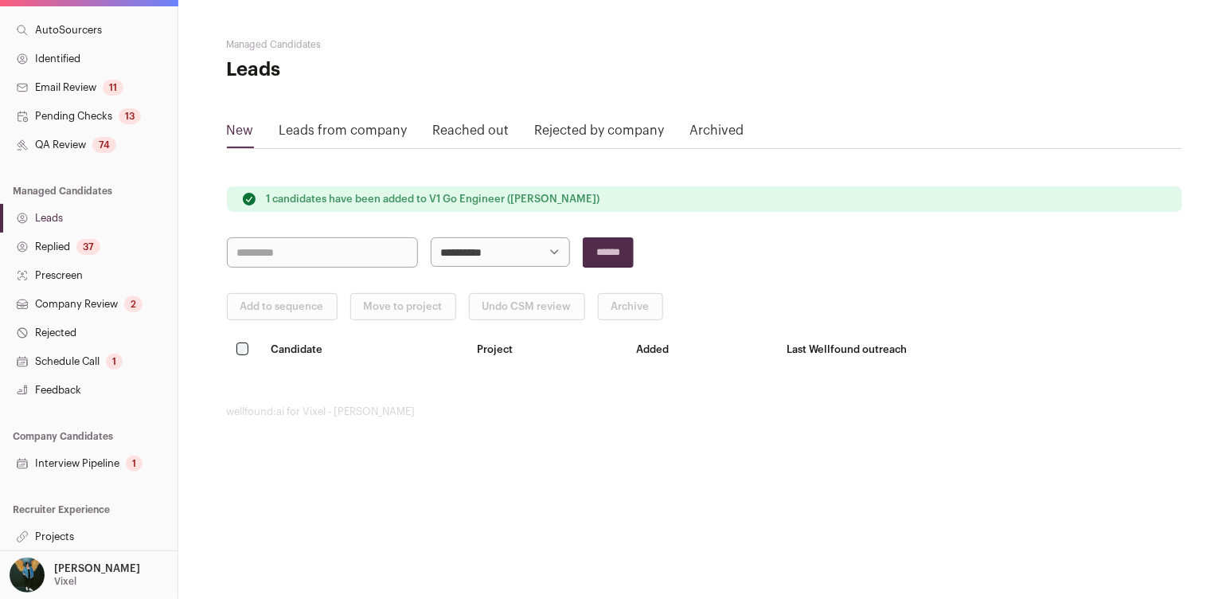
click at [73, 539] on link "Projects" at bounding box center [89, 536] width 178 height 29
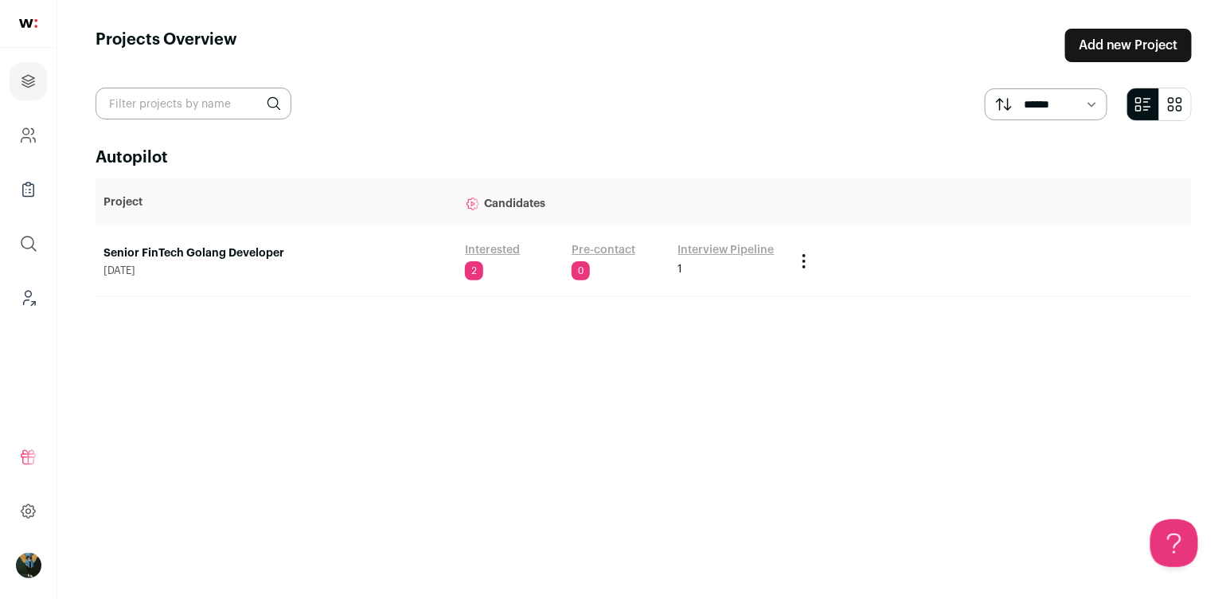
click at [223, 259] on link "Senior FinTech Golang Developer" at bounding box center [275, 253] width 345 height 16
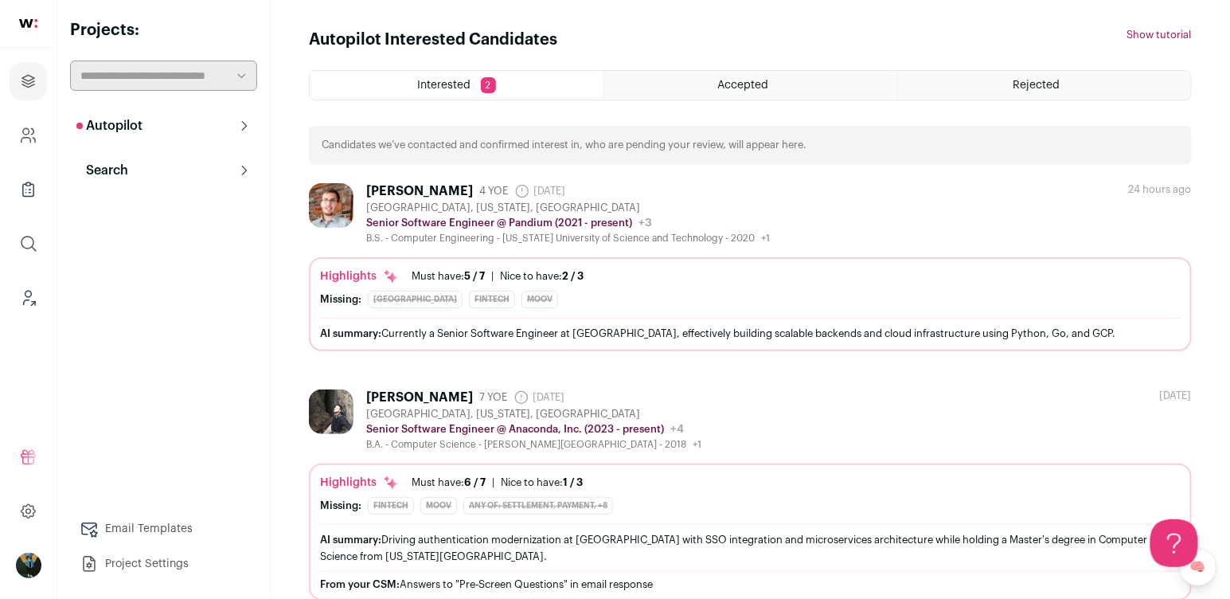
click at [181, 157] on button "Search" at bounding box center [163, 170] width 187 height 32
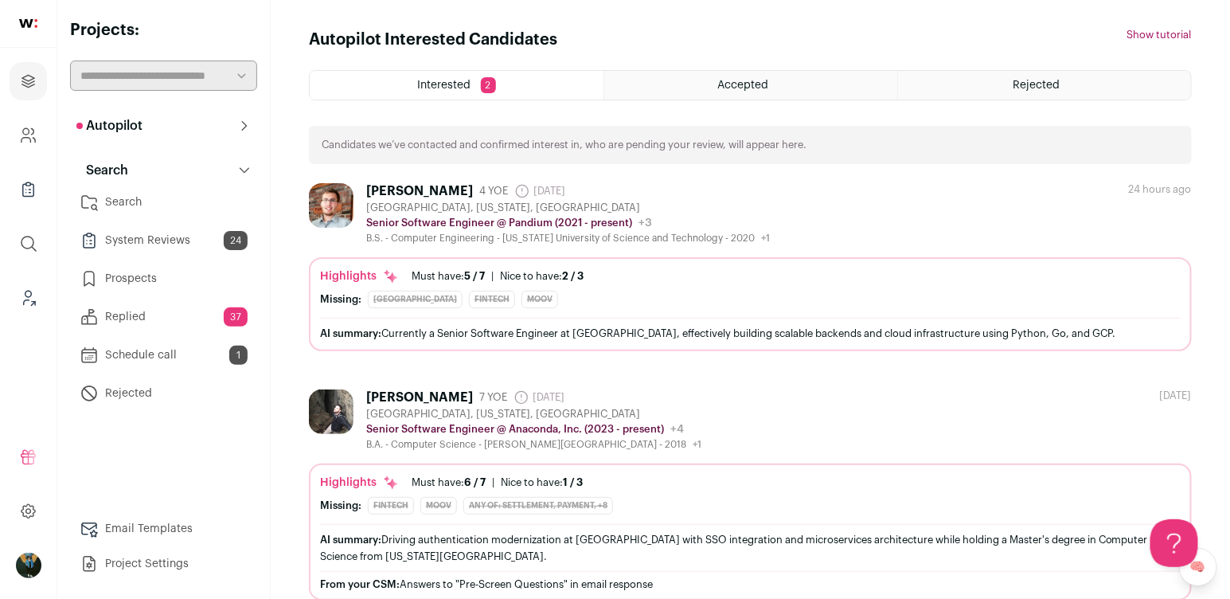
click at [187, 209] on link "Search" at bounding box center [163, 202] width 187 height 32
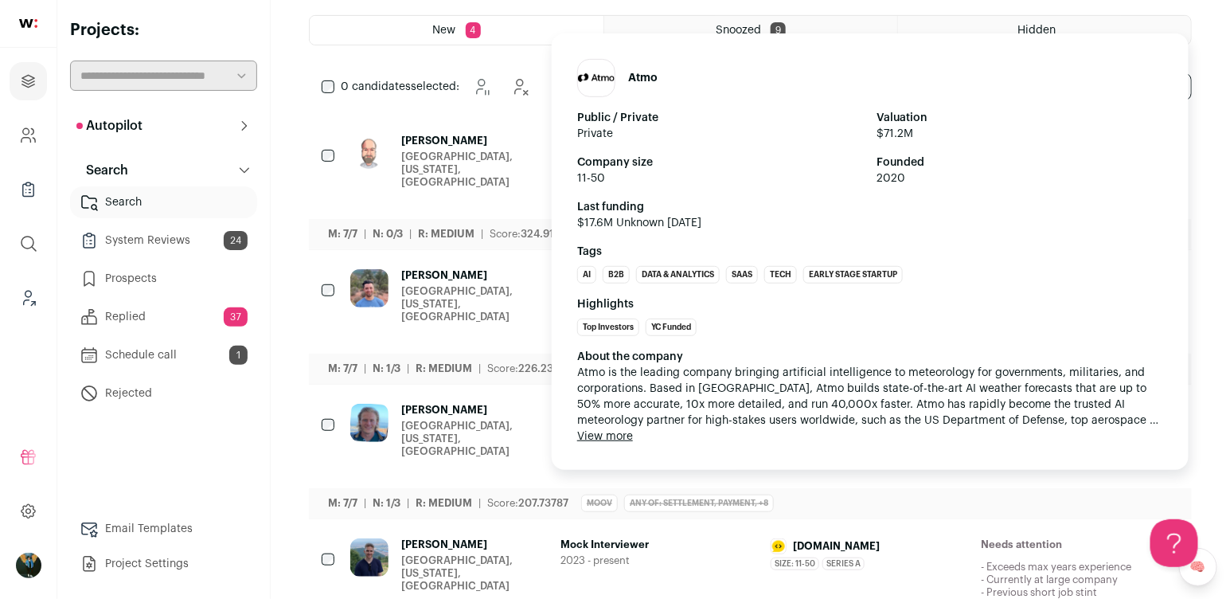
scroll to position [229, 0]
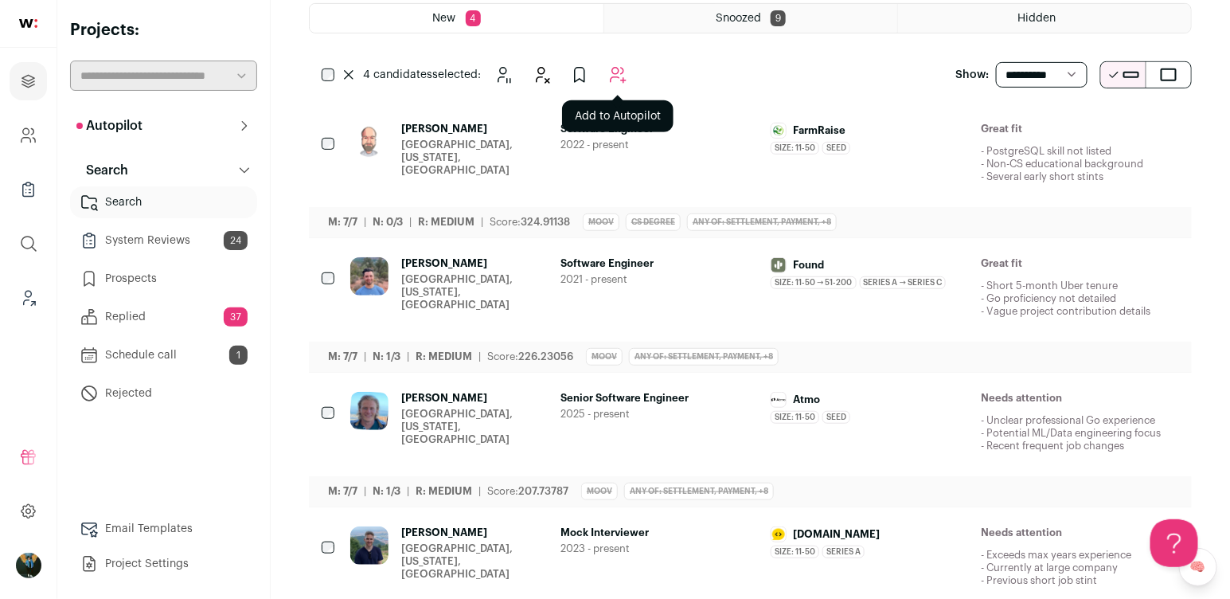
click at [624, 72] on icon "Add to Autopilot" at bounding box center [617, 74] width 19 height 19
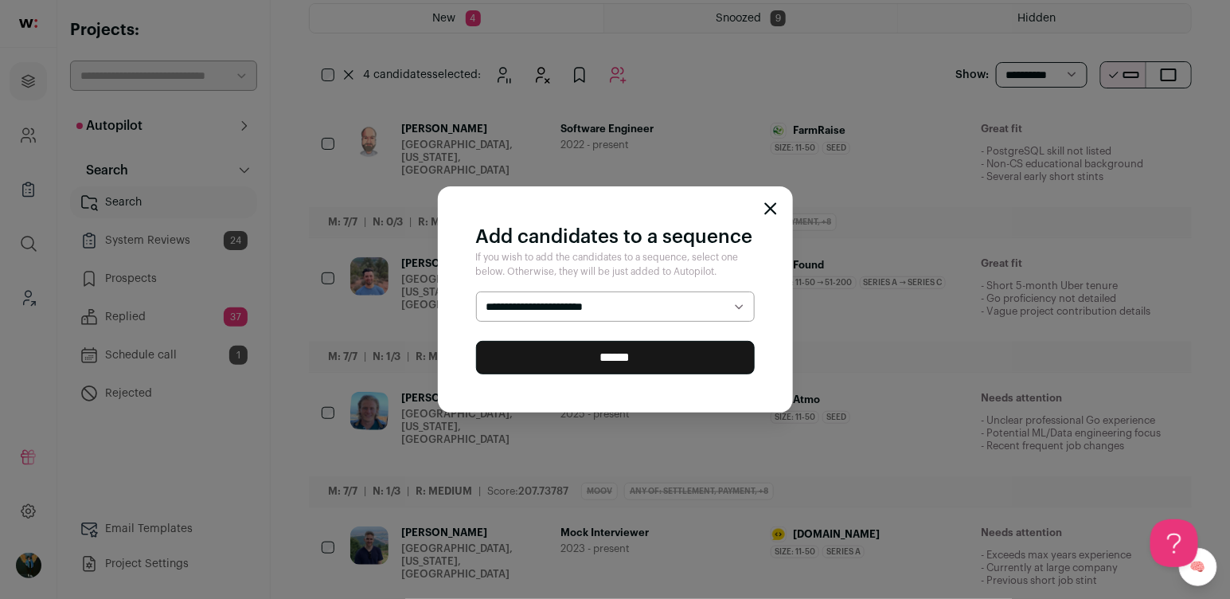
click at [530, 190] on div "**********" at bounding box center [615, 298] width 355 height 225
click at [775, 213] on icon "Close modal" at bounding box center [770, 208] width 13 height 13
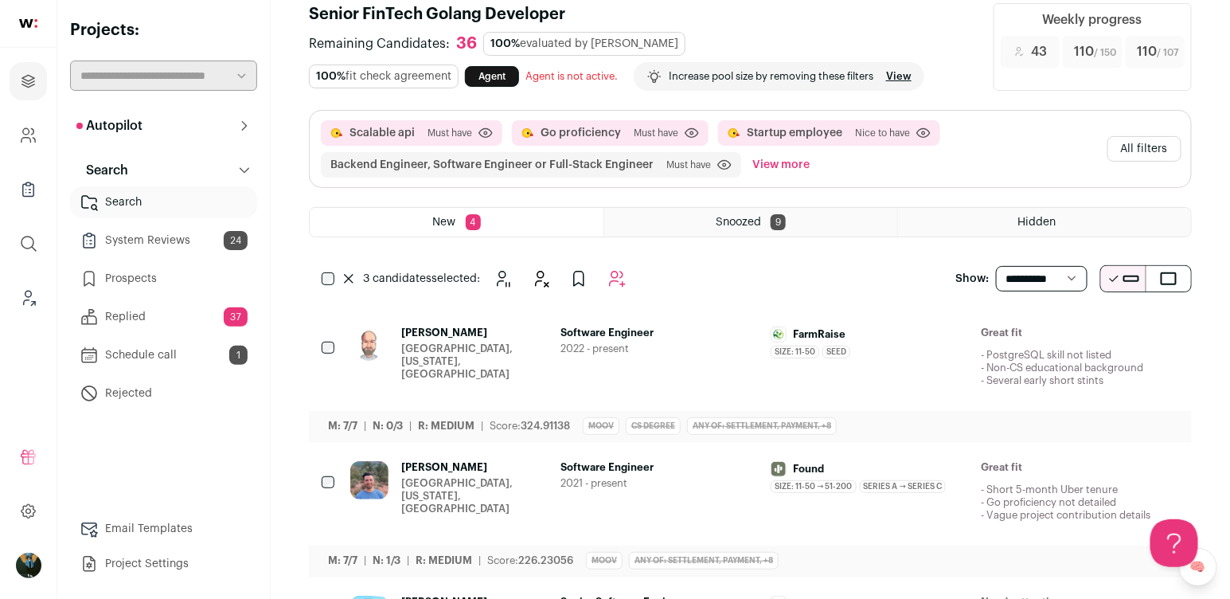
scroll to position [0, 0]
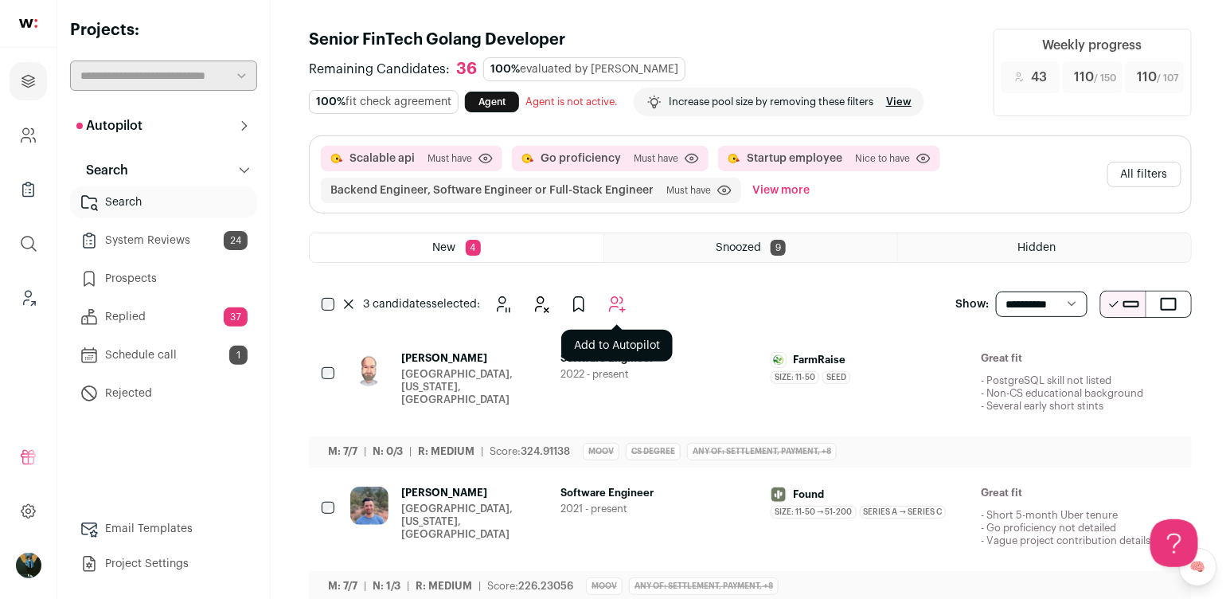
click at [611, 297] on icon "Add to Autopilot" at bounding box center [616, 304] width 19 height 19
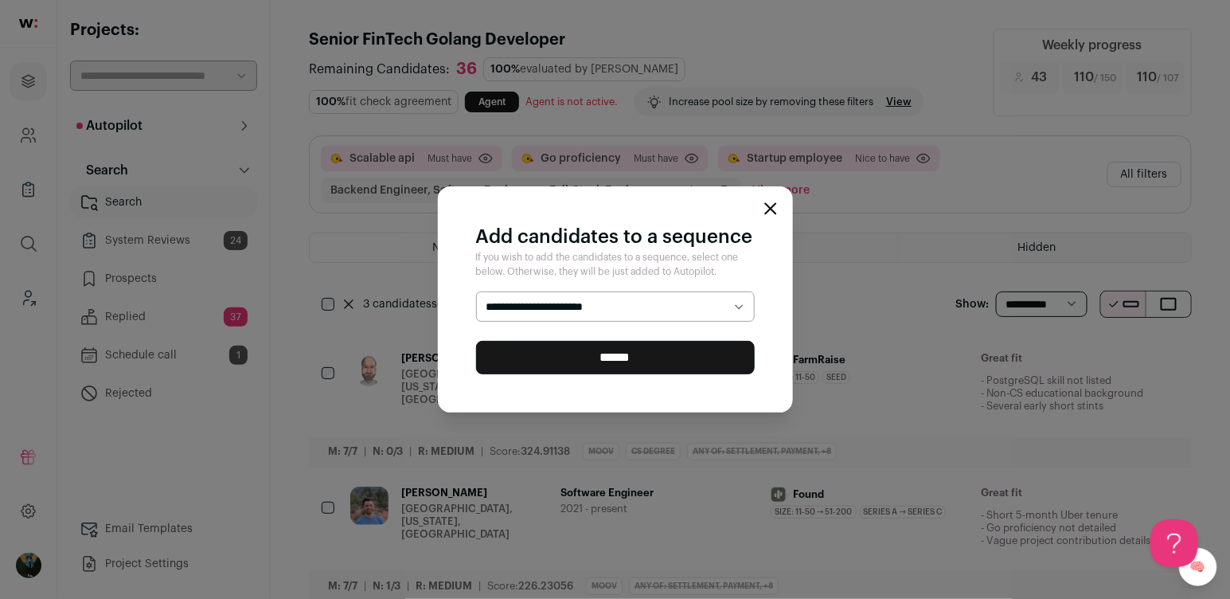
select select "*****"
click at [566, 361] on input "******" at bounding box center [615, 357] width 279 height 33
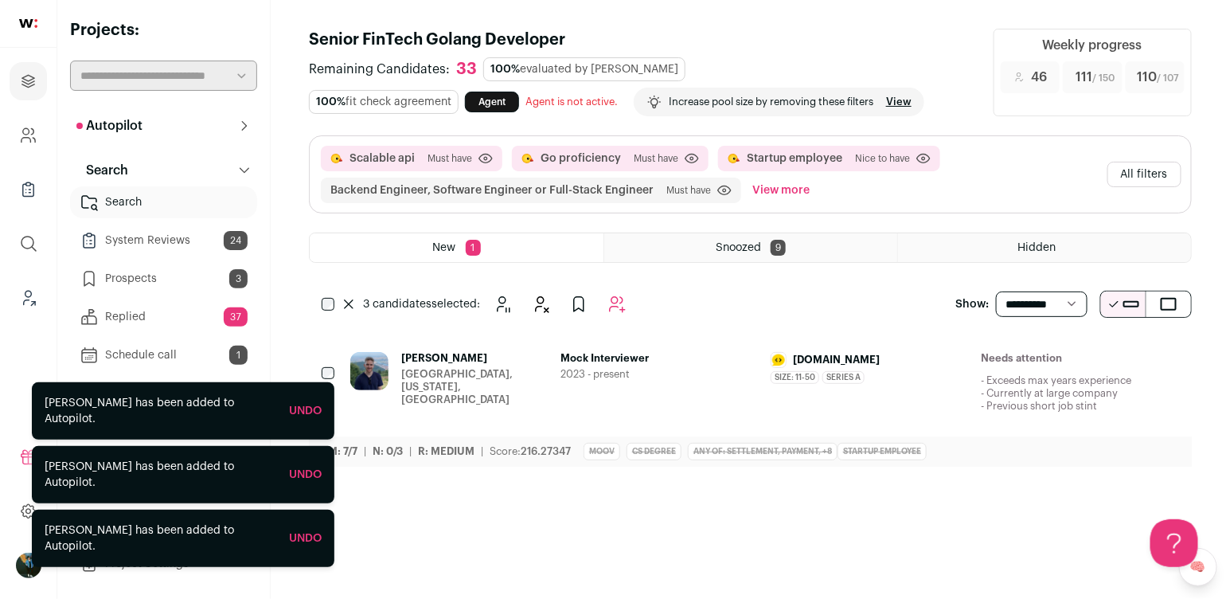
drag, startPoint x: 348, startPoint y: 300, endPoint x: 365, endPoint y: 234, distance: 68.2
click at [349, 300] on icon at bounding box center [349, 304] width 10 height 10
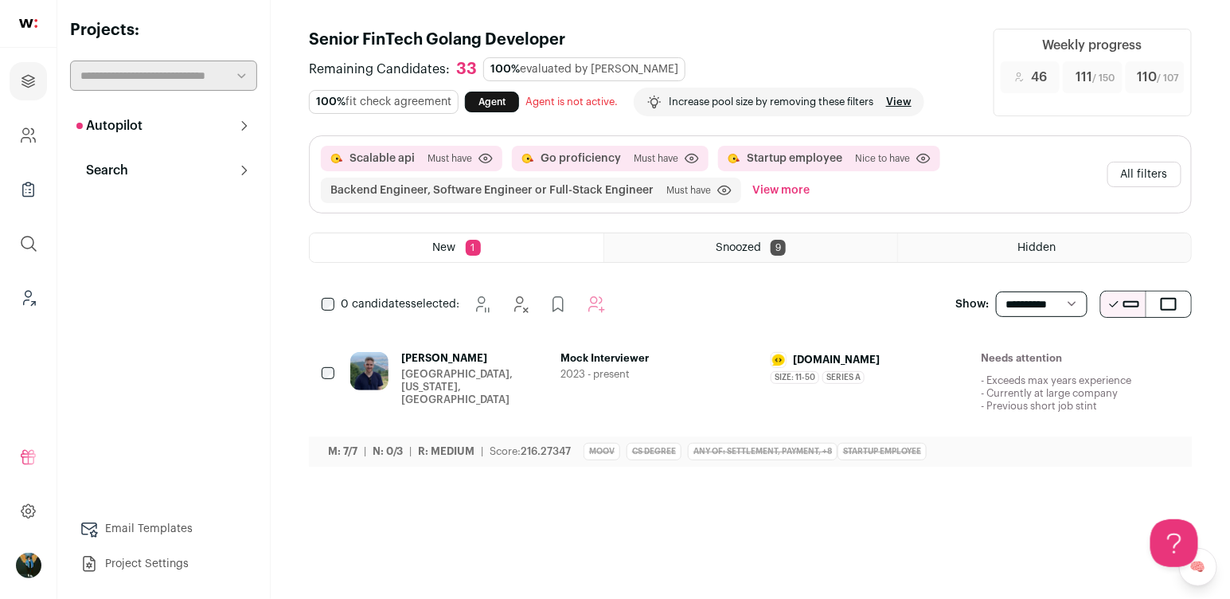
click at [1073, 355] on icon "Hide" at bounding box center [1079, 358] width 19 height 19
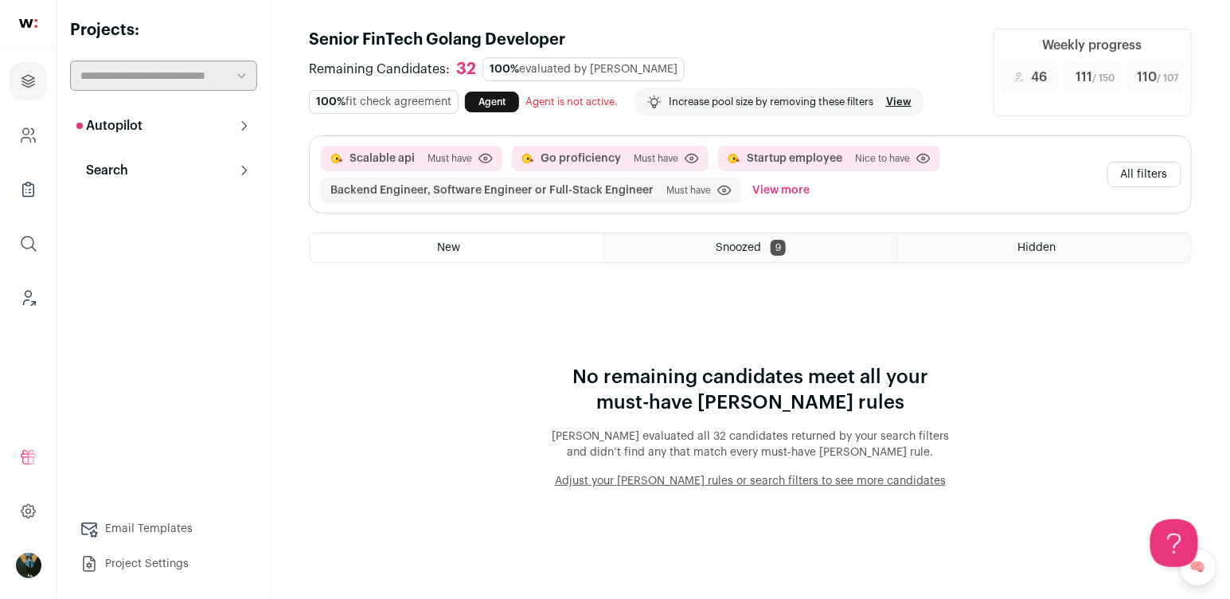
click at [1133, 179] on button "All filters" at bounding box center [1144, 174] width 74 height 25
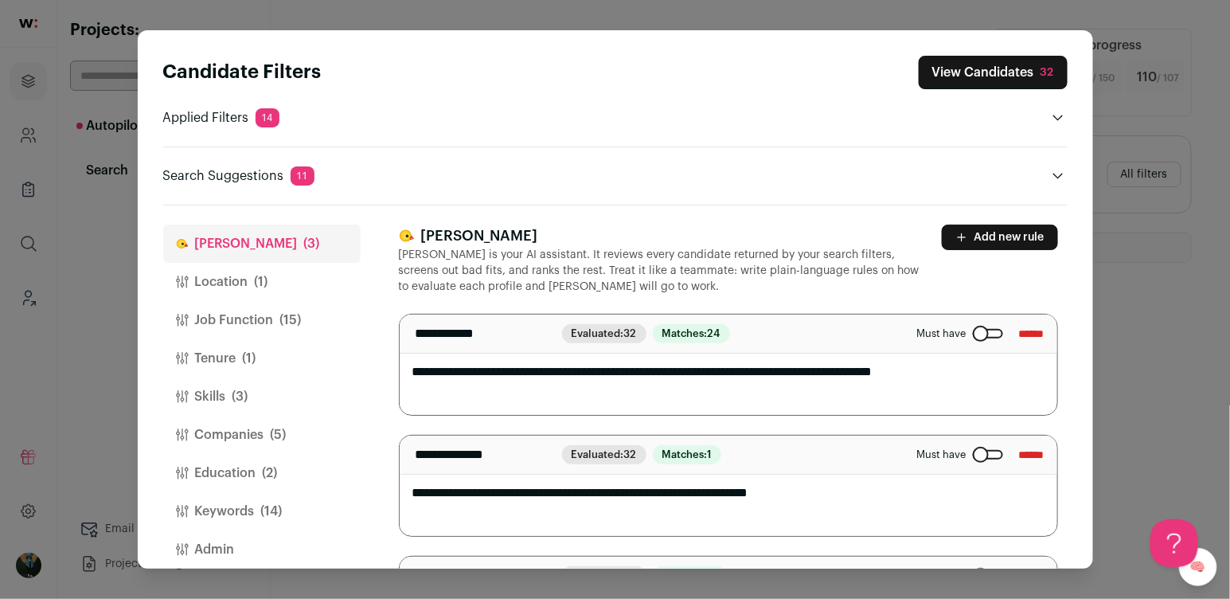
click at [966, 337] on label "Must have" at bounding box center [960, 333] width 86 height 13
select select "**"
click at [982, 71] on button "View Candidates 32" at bounding box center [993, 72] width 149 height 33
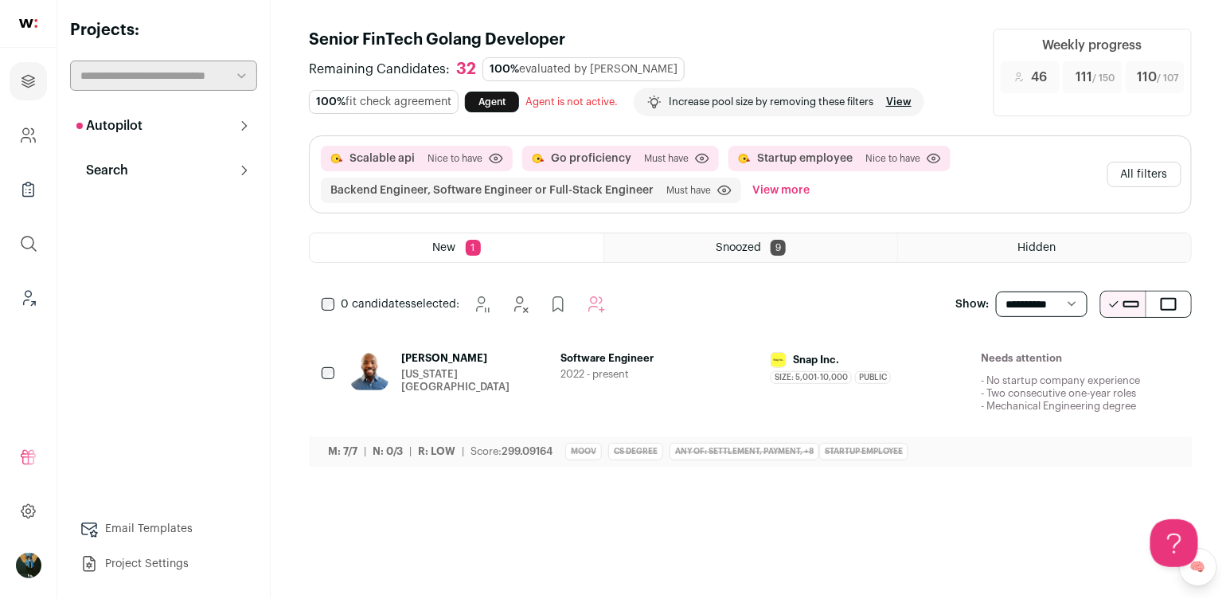
click at [1075, 368] on button "Hide" at bounding box center [1079, 358] width 33 height 33
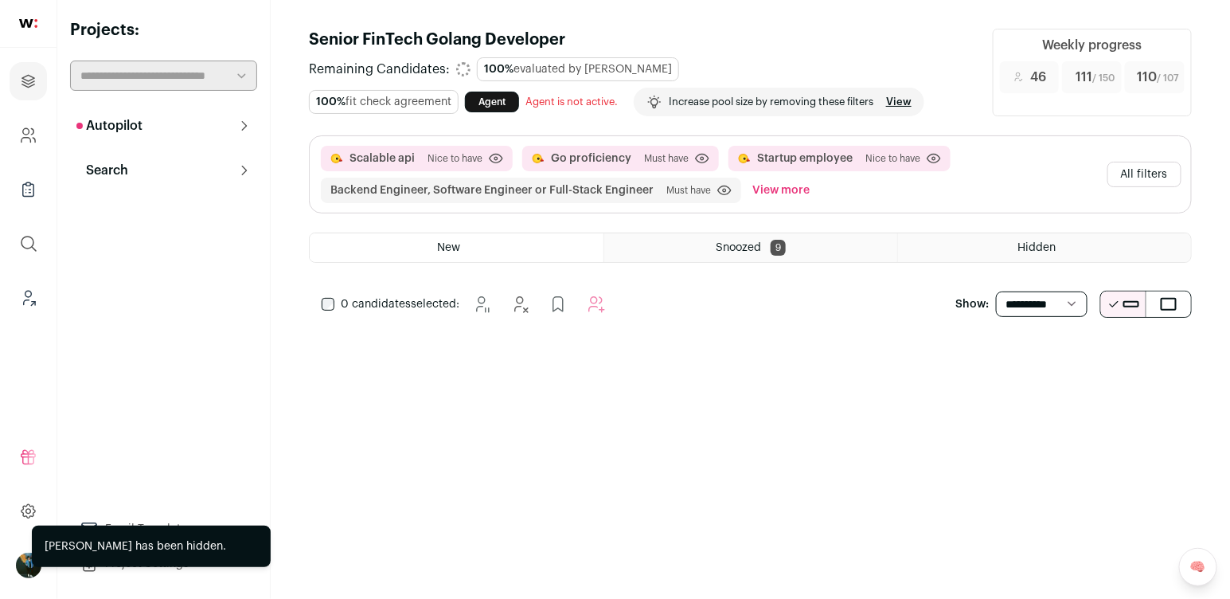
click at [1140, 179] on button "All filters" at bounding box center [1144, 174] width 74 height 25
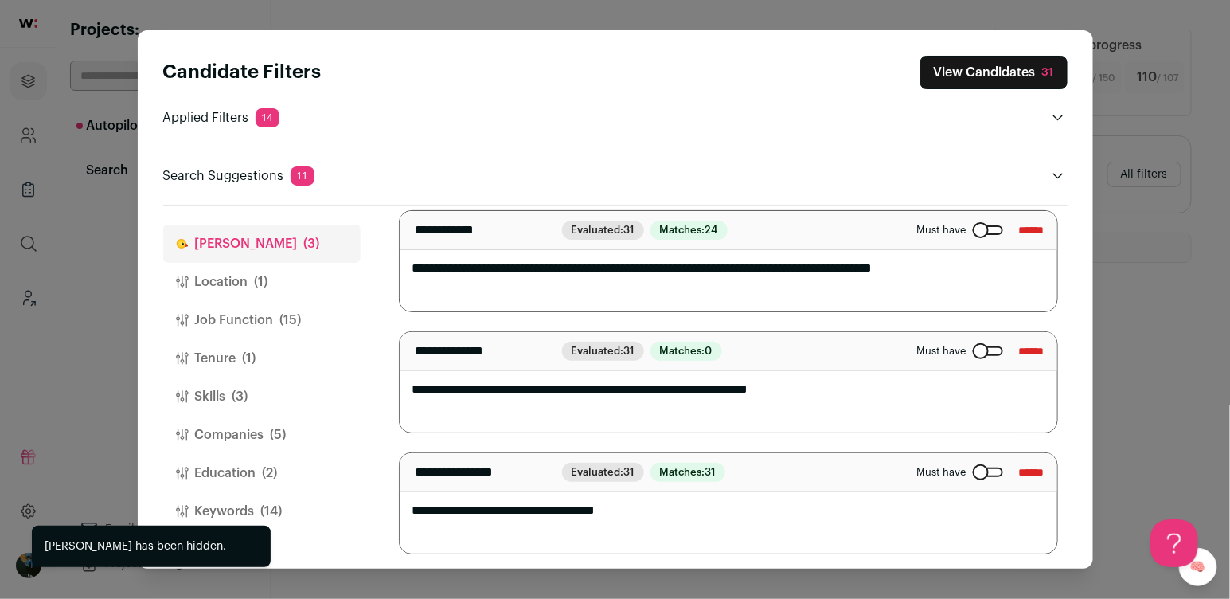
click at [289, 437] on button "Companies (5)" at bounding box center [261, 435] width 197 height 38
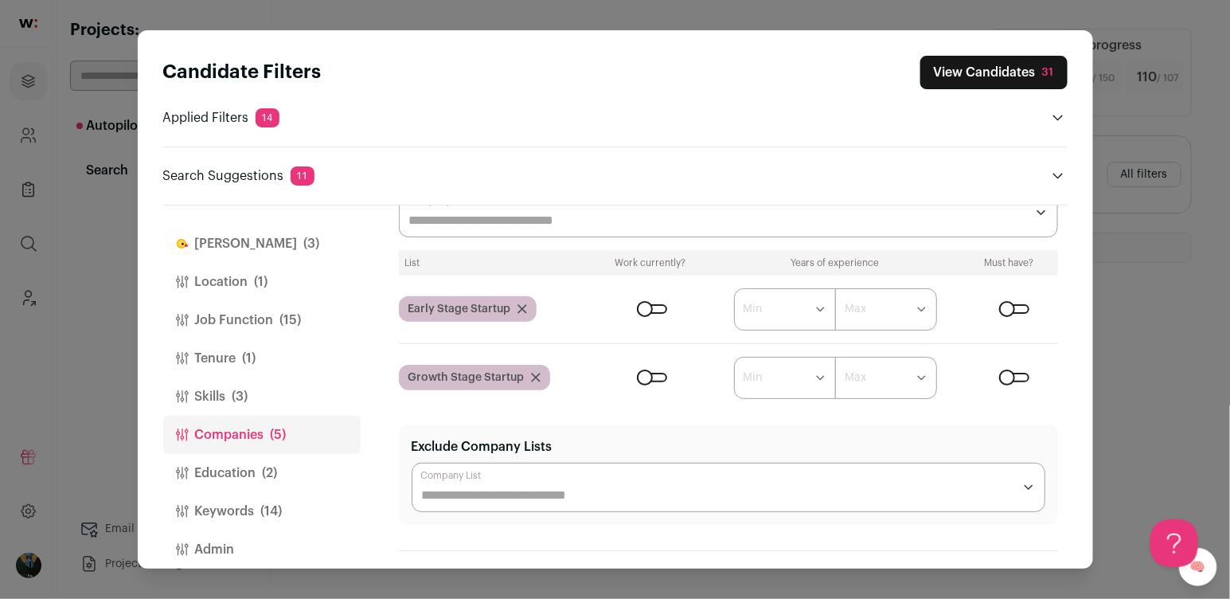
click at [228, 236] on button "Finch (3)" at bounding box center [261, 243] width 197 height 38
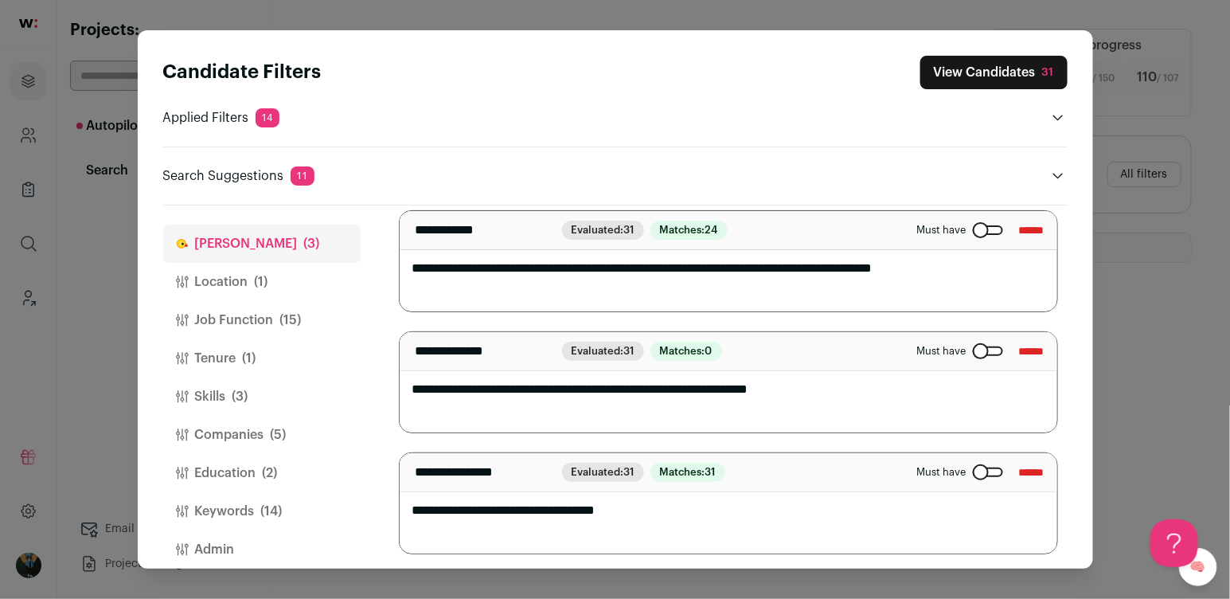
click at [1033, 464] on input "******" at bounding box center [1031, 471] width 25 height 25
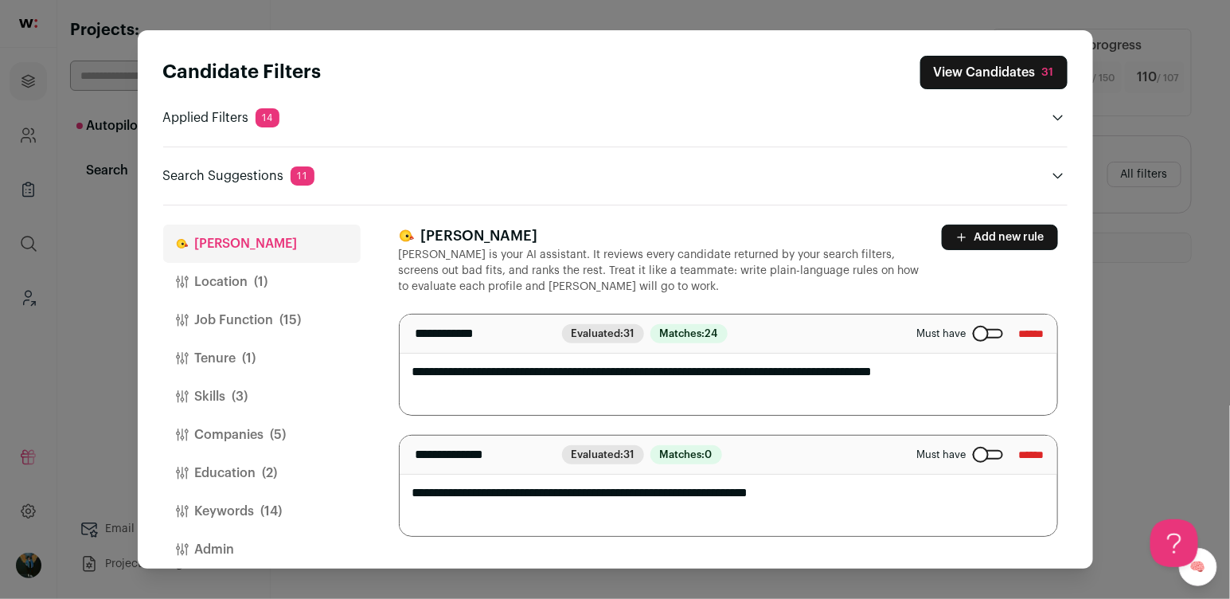
drag, startPoint x: 592, startPoint y: 494, endPoint x: 860, endPoint y: 494, distance: 268.3
click at [860, 494] on textarea "**********" at bounding box center [729, 485] width 658 height 100
type textarea "**********"
click at [871, 64] on div "Candidate Filters View Candidates 31" at bounding box center [615, 72] width 904 height 33
click at [1047, 70] on div "31" at bounding box center [1048, 72] width 12 height 16
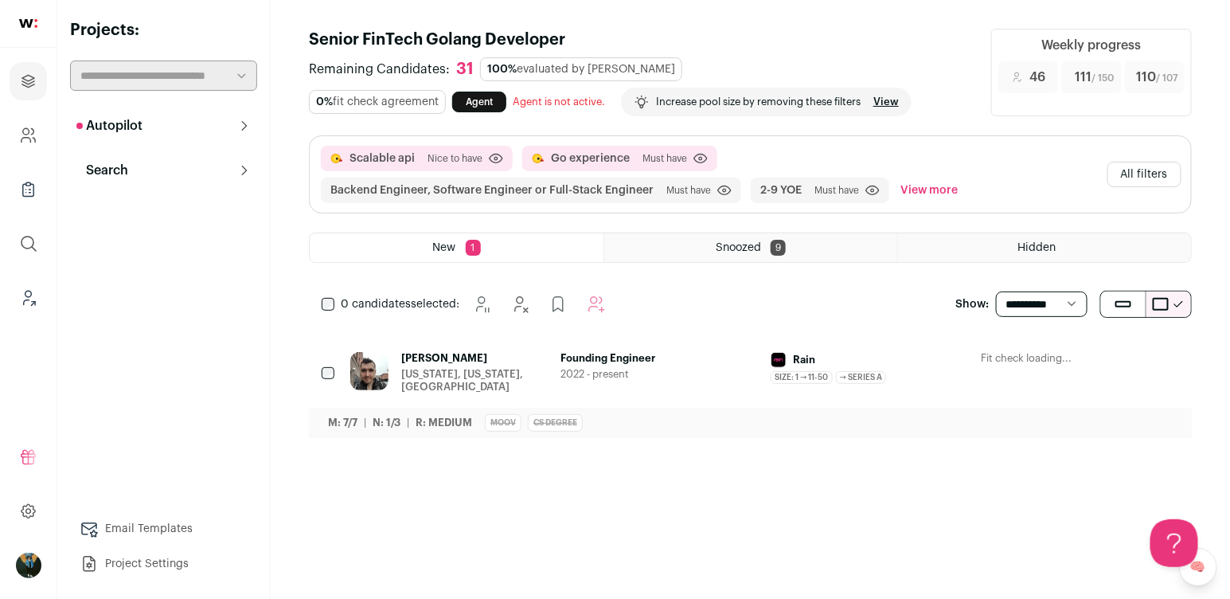
click at [431, 359] on span "Tom Hadley" at bounding box center [474, 358] width 146 height 13
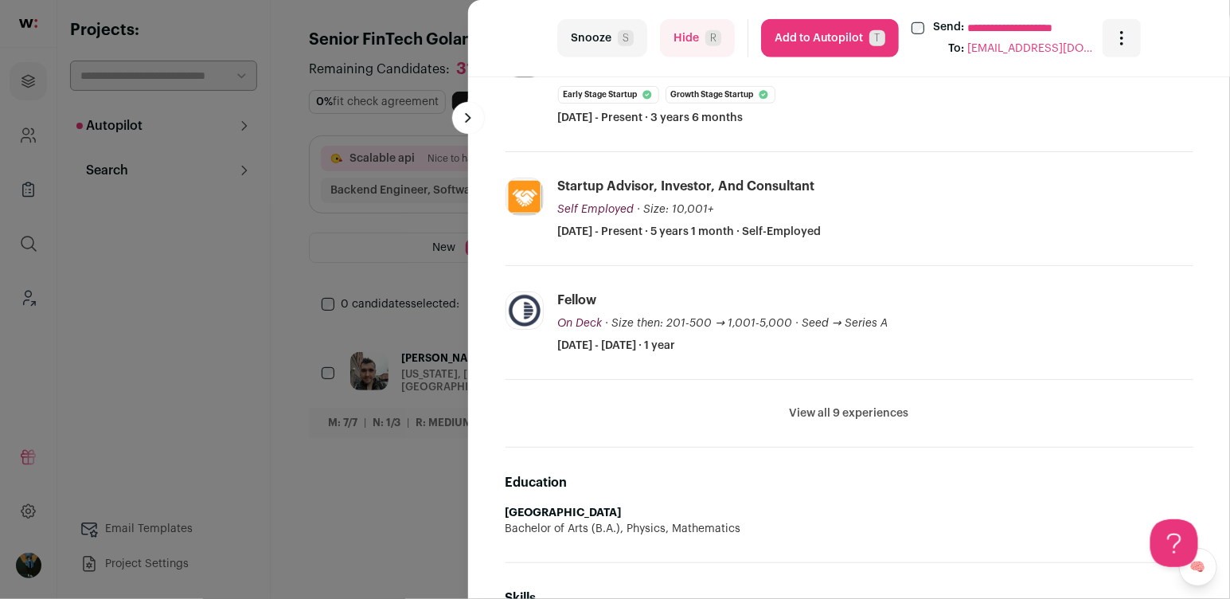
scroll to position [561, 0]
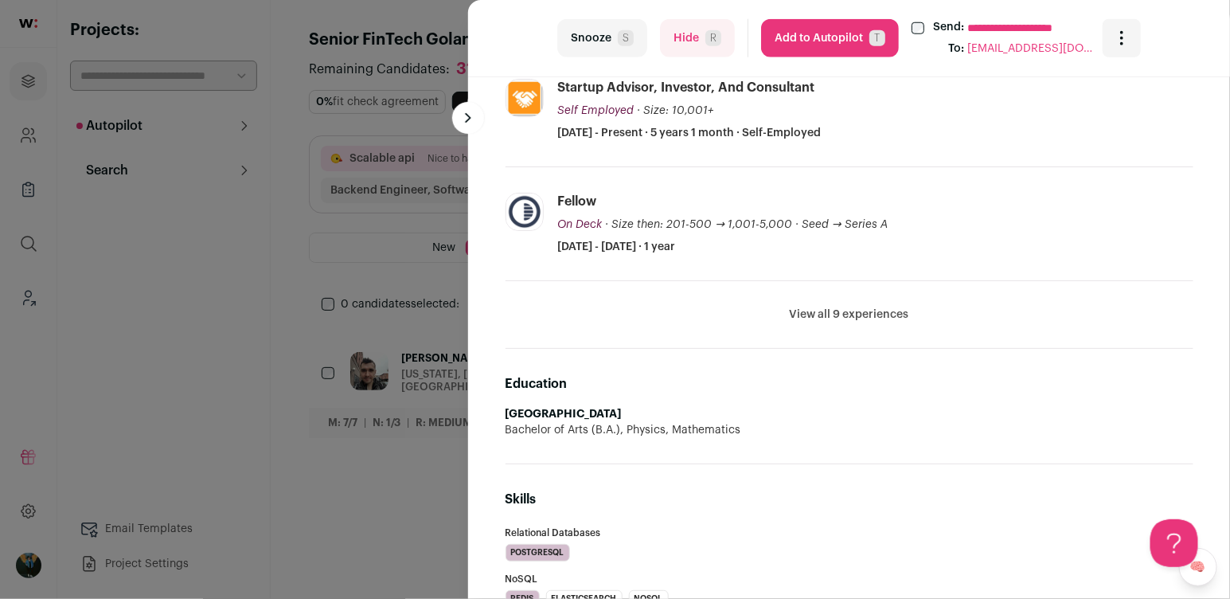
click at [670, 45] on button "Hide R" at bounding box center [697, 38] width 75 height 38
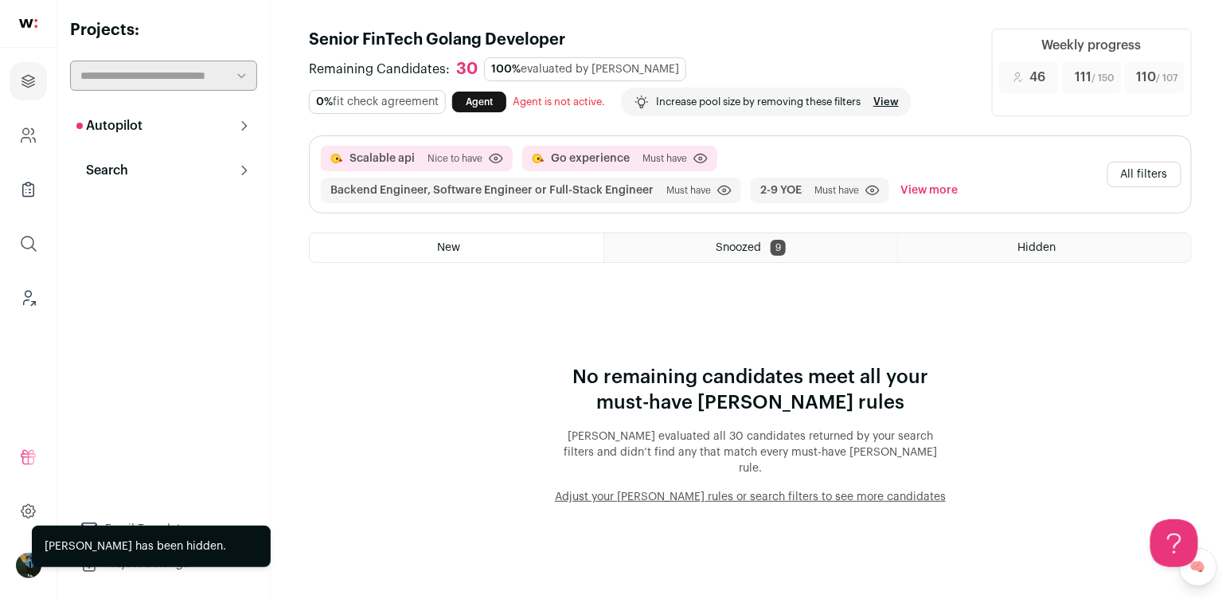
scroll to position [0, 0]
click at [1142, 175] on button "All filters" at bounding box center [1144, 174] width 74 height 25
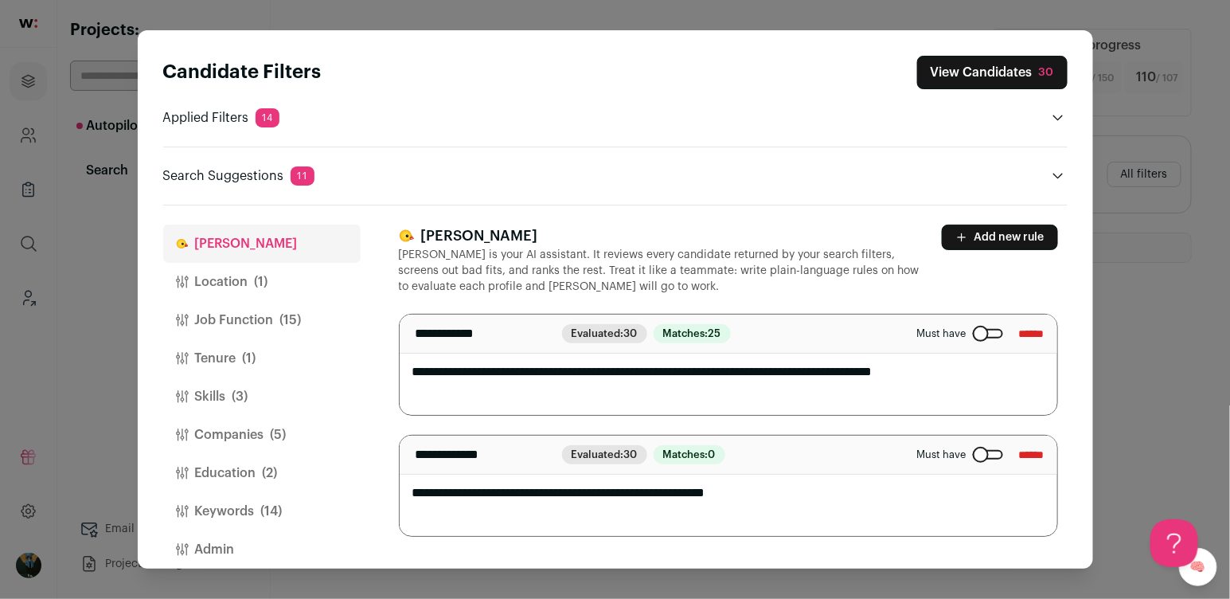
click at [262, 507] on span "(14)" at bounding box center [271, 510] width 21 height 19
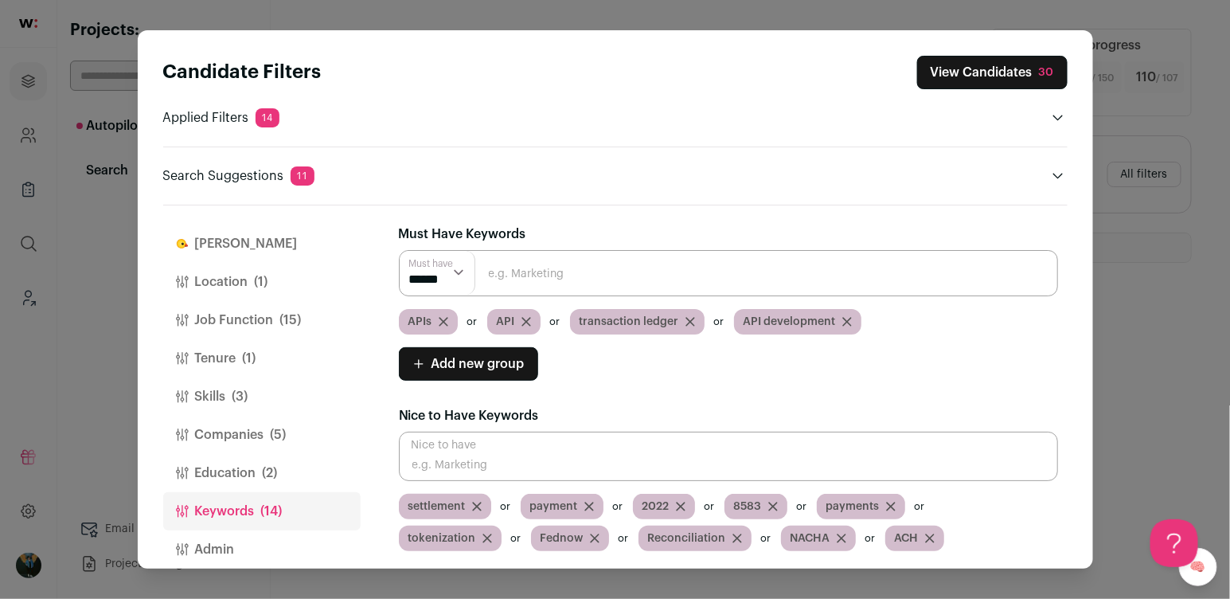
click at [444, 269] on select "****** ******" at bounding box center [438, 273] width 76 height 44
click at [459, 217] on div "**********" at bounding box center [733, 387] width 669 height 364
click at [1149, 162] on div "Candidate Filters View Candidates 30 Applied Filters 14 Scalable api or Go prof…" at bounding box center [615, 299] width 1230 height 599
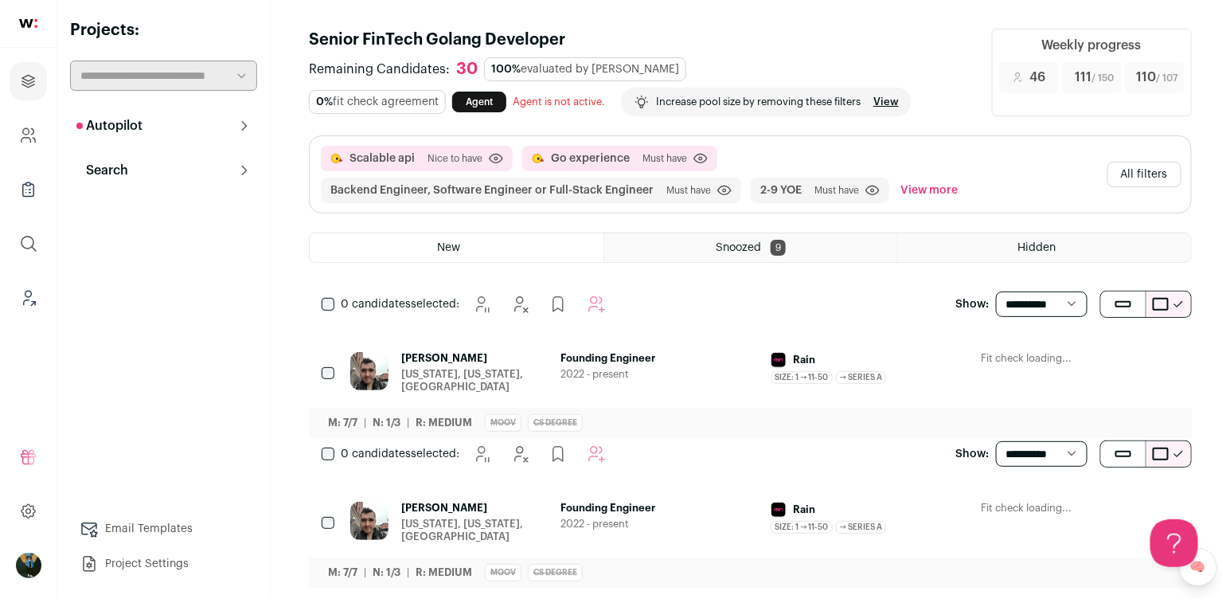
click at [1084, 354] on icon "Hide" at bounding box center [1079, 358] width 19 height 19
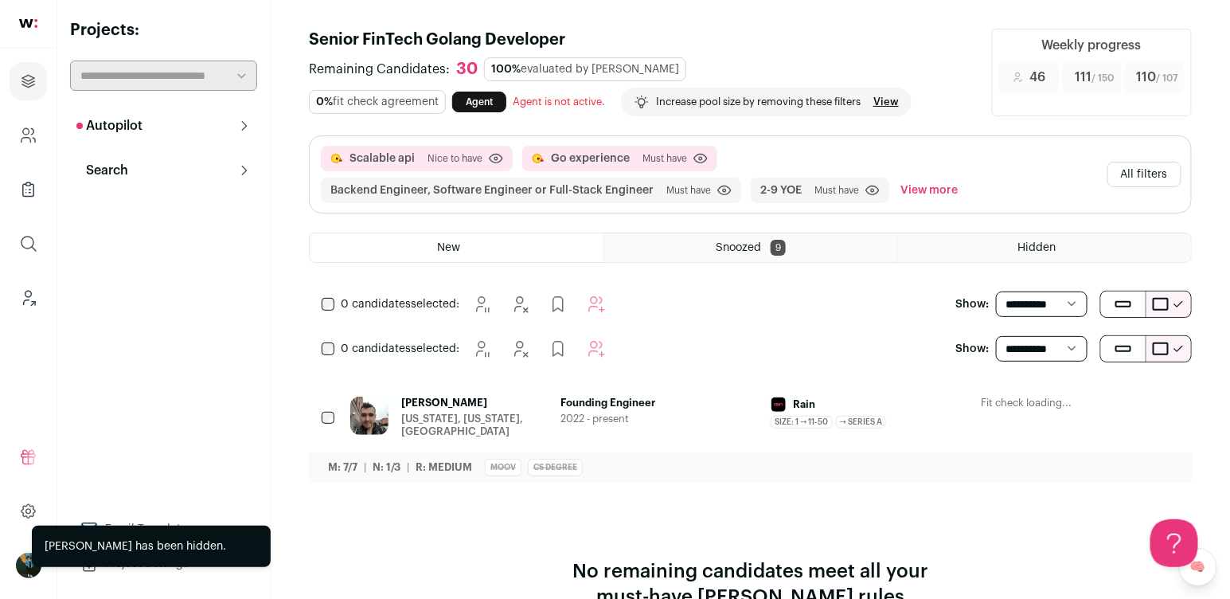
click at [1087, 400] on icon "Hide" at bounding box center [1079, 403] width 19 height 19
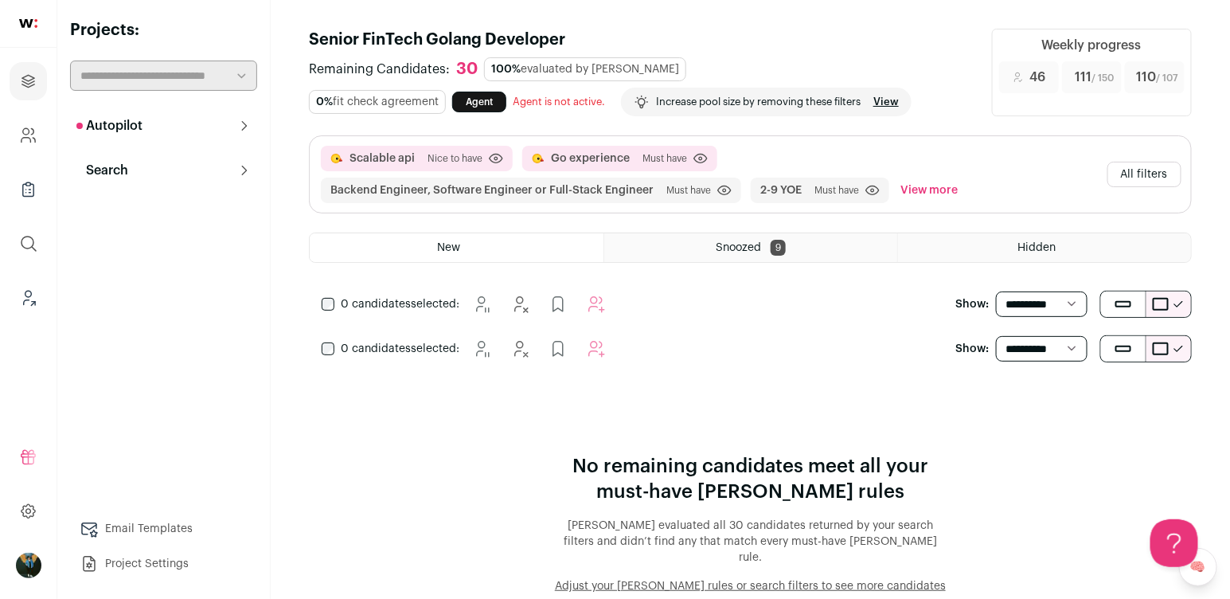
click at [1134, 173] on button "All filters" at bounding box center [1144, 174] width 74 height 25
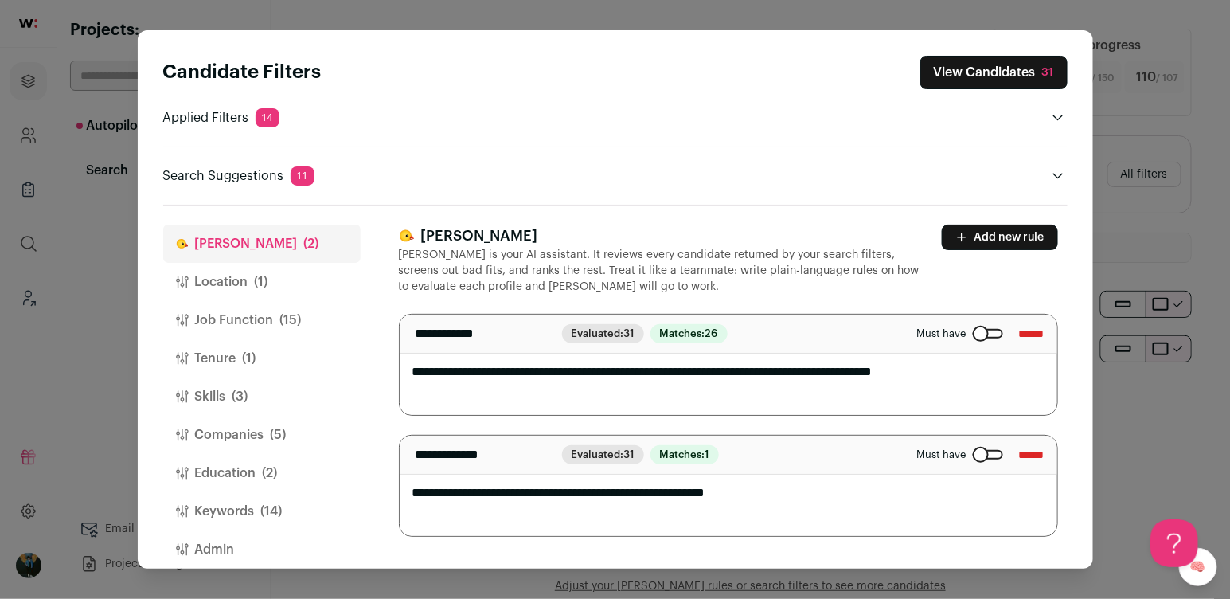
click at [81, 328] on div "Candidate Filters View Candidates 31 Applied Filters 14 Scalable api or Go expe…" at bounding box center [615, 299] width 1230 height 599
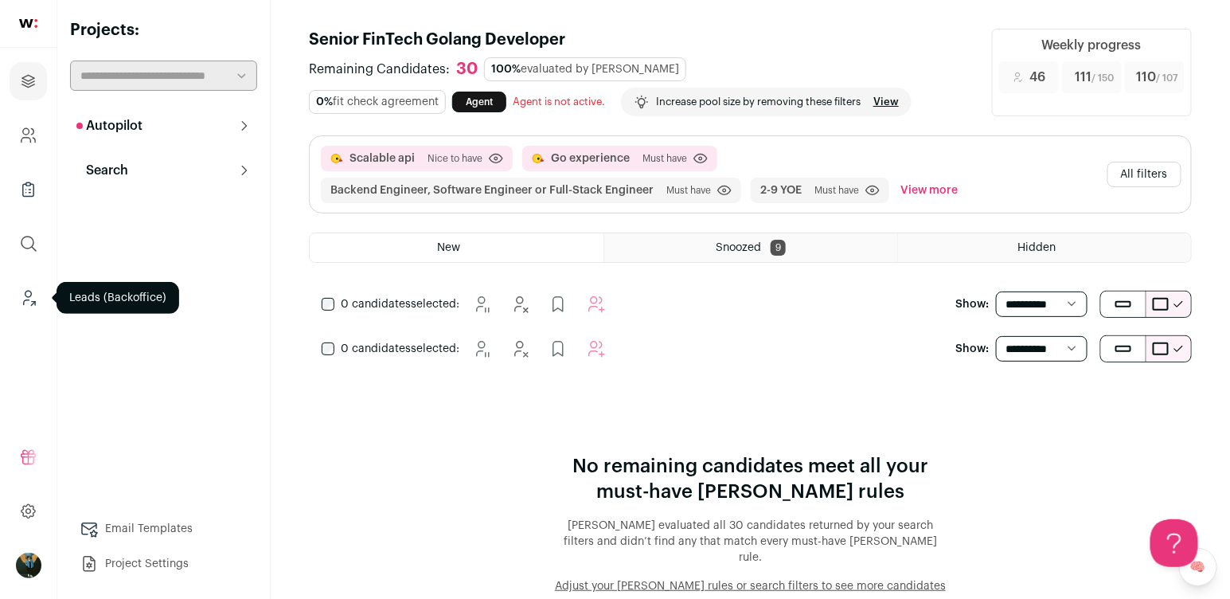
click at [22, 293] on icon "Leads (Backoffice)" at bounding box center [28, 297] width 18 height 19
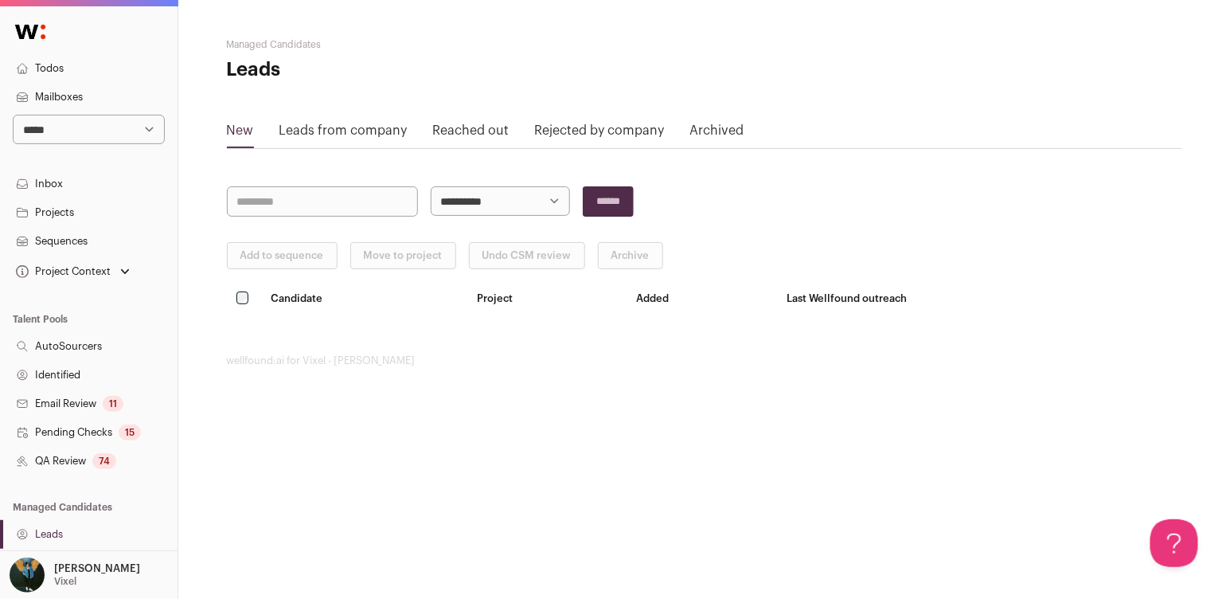
click at [76, 453] on link "QA Review 74" at bounding box center [89, 461] width 178 height 29
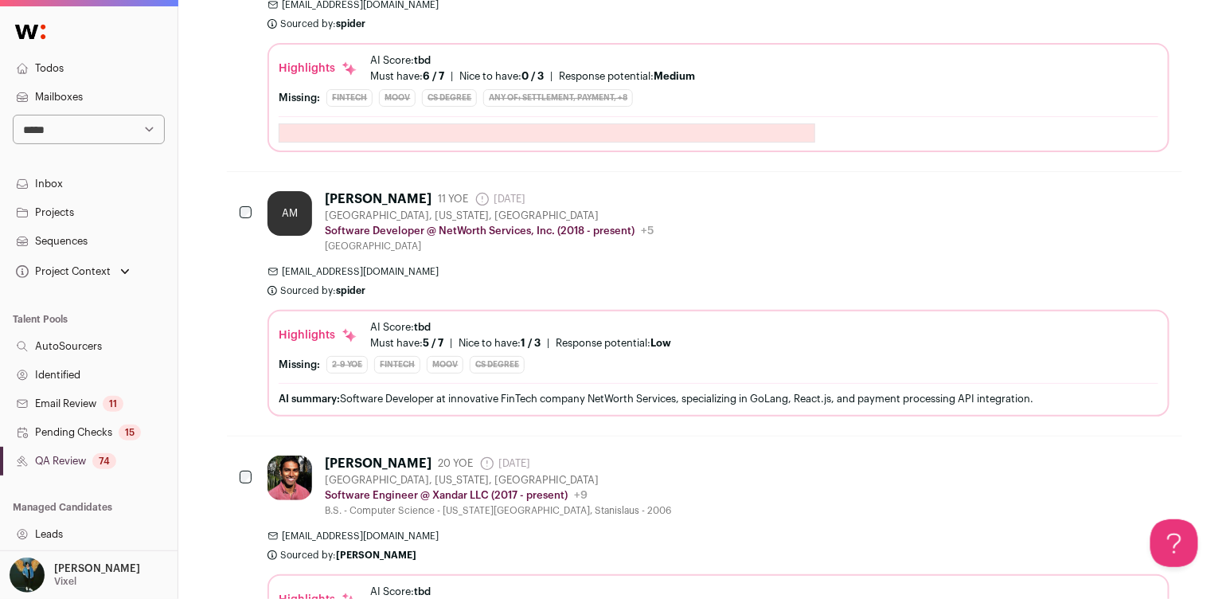
scroll to position [2703, 0]
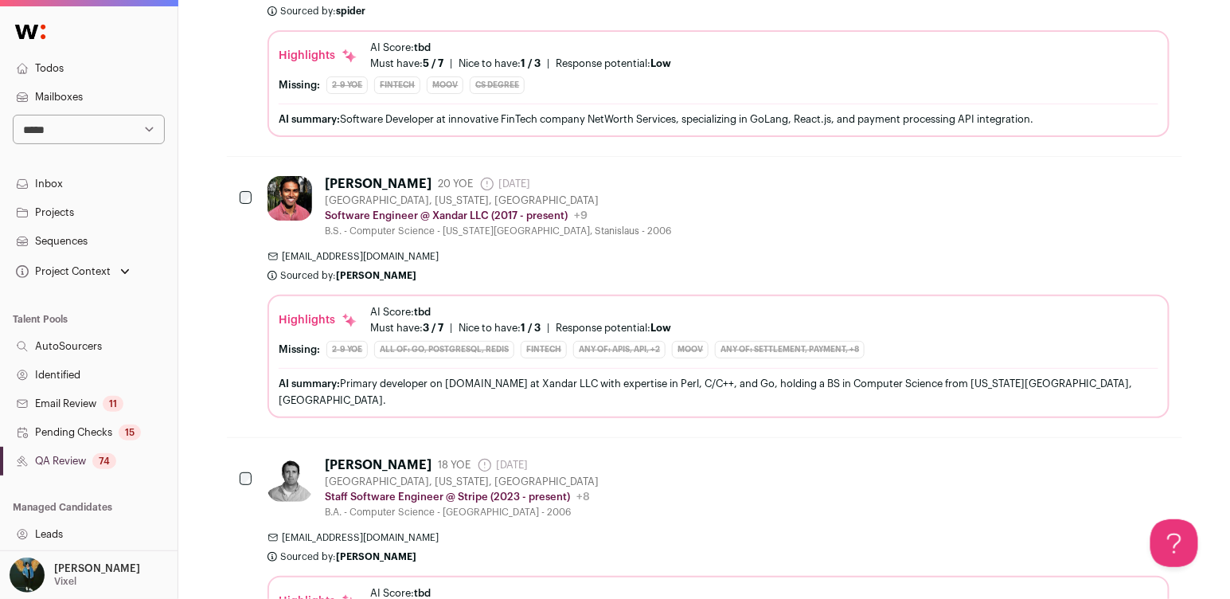
click at [100, 118] on select "**********" at bounding box center [89, 129] width 152 height 29
select select "*****"
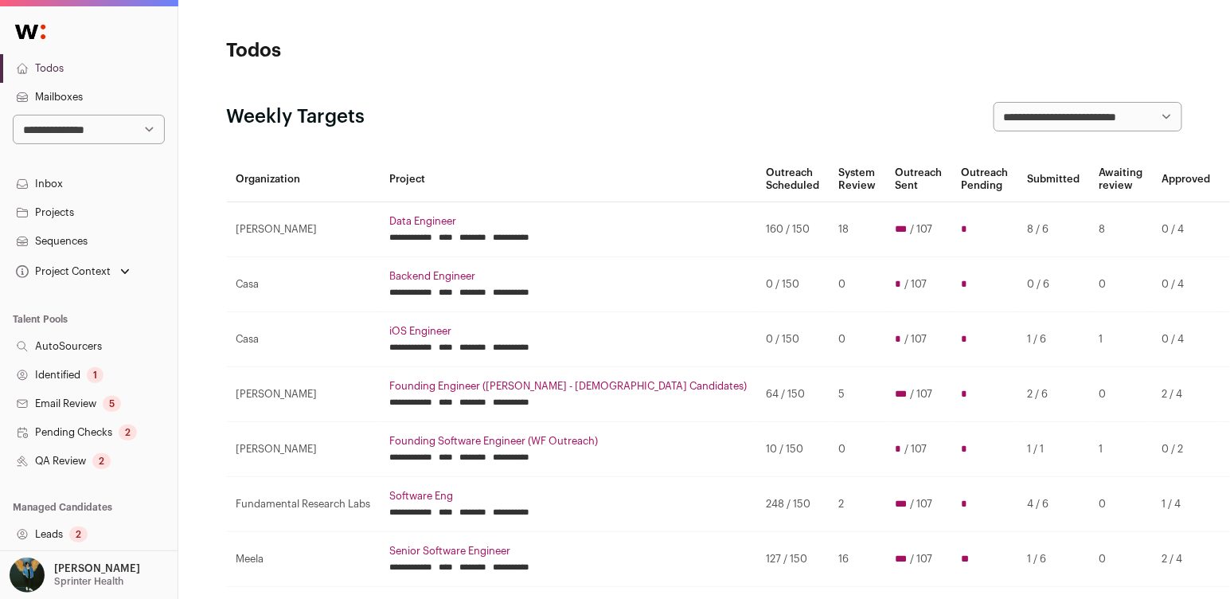
click at [68, 529] on link "Leads 2" at bounding box center [89, 534] width 178 height 29
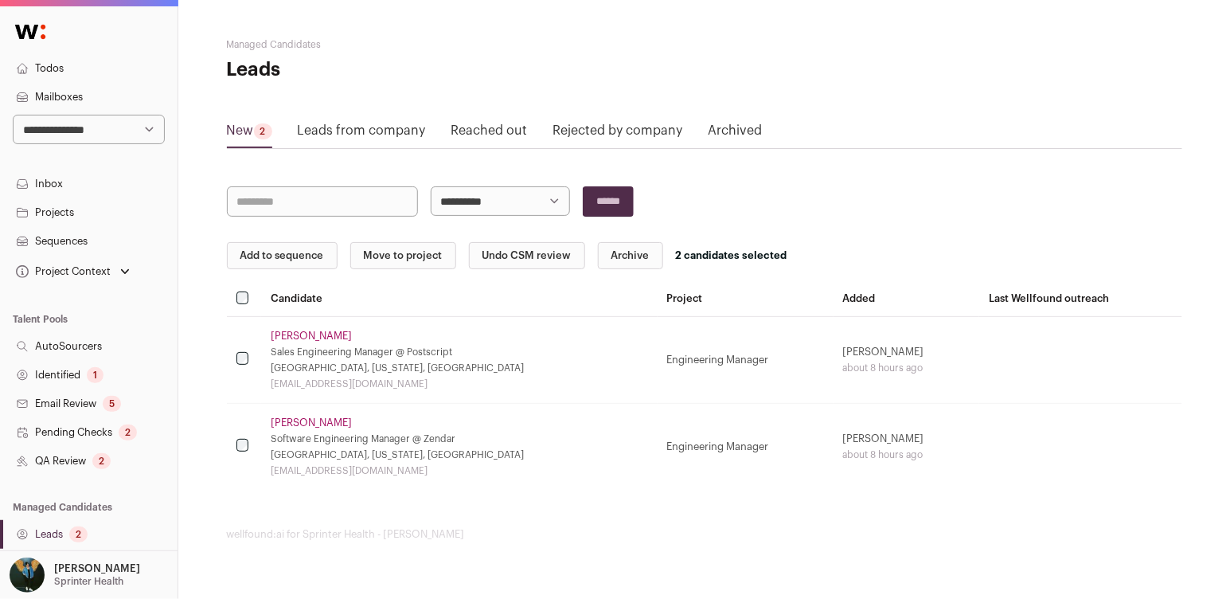
click at [265, 259] on button "Add to sequence" at bounding box center [282, 255] width 111 height 27
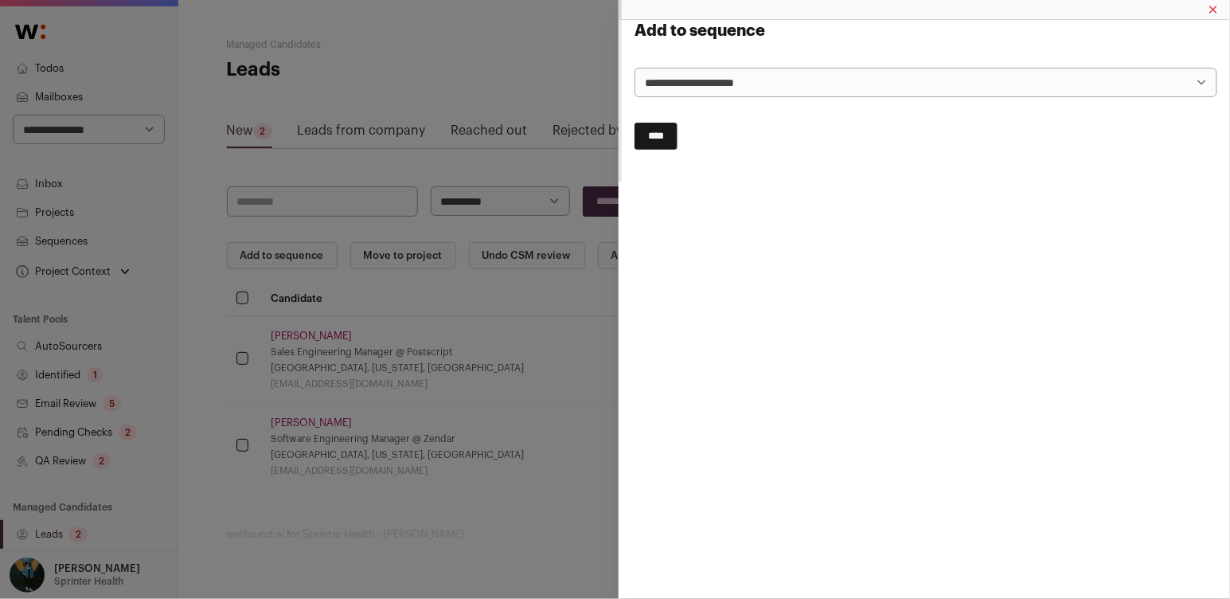
click at [714, 85] on select "**********" at bounding box center [925, 82] width 583 height 29
select select "*****"
click at [661, 137] on input "****" at bounding box center [655, 136] width 43 height 27
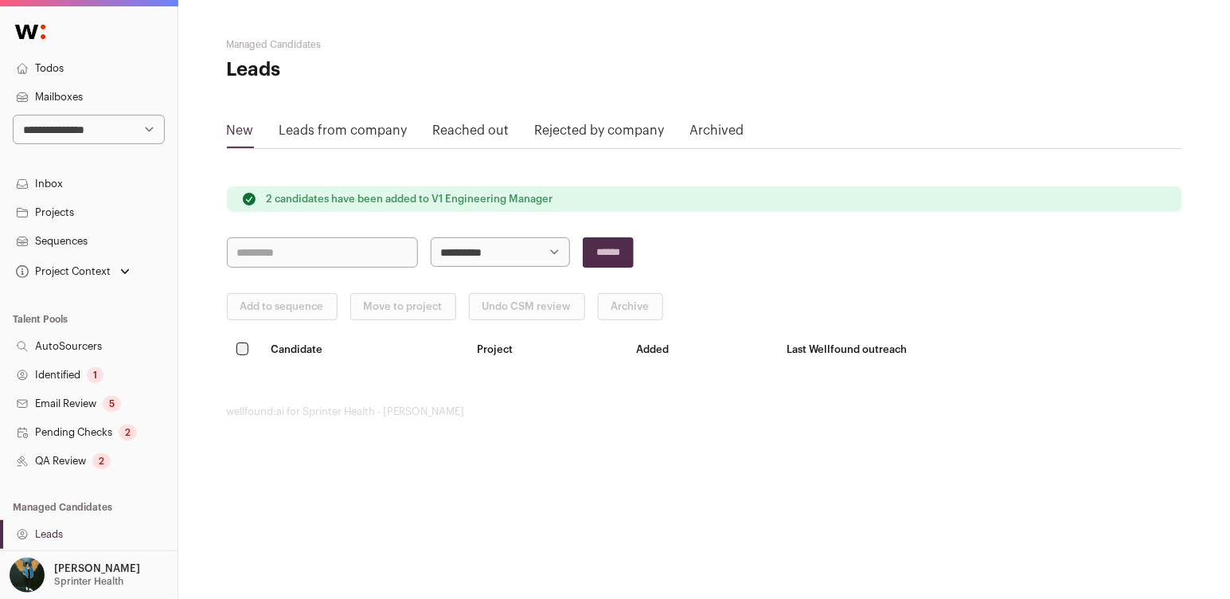
click at [97, 459] on div "2" at bounding box center [101, 461] width 18 height 16
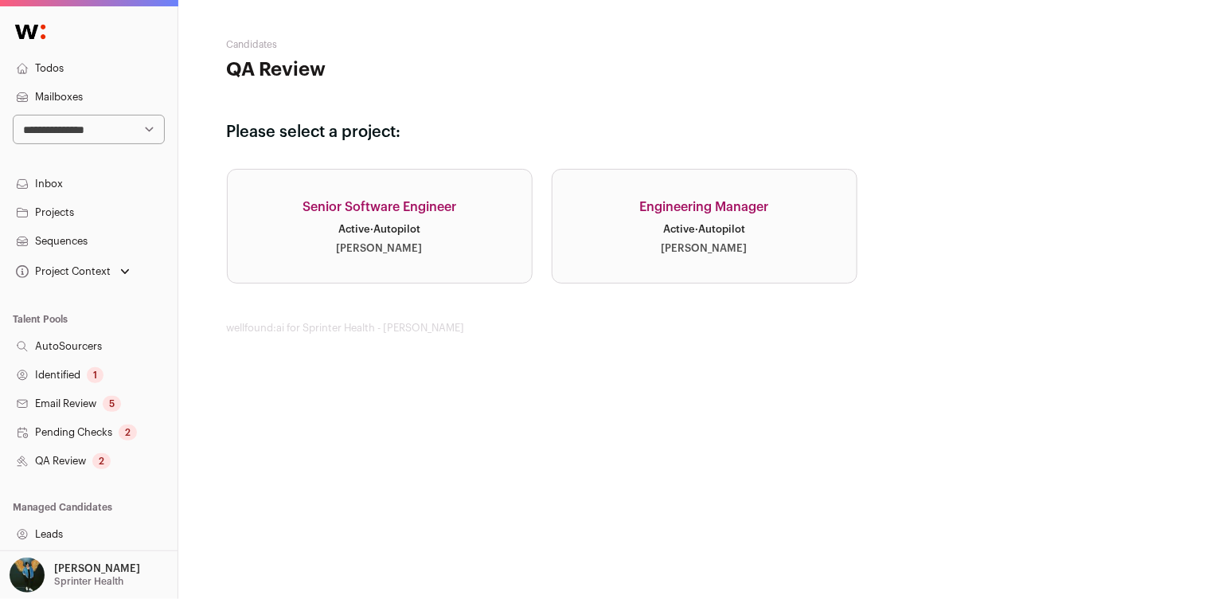
scroll to position [316, 0]
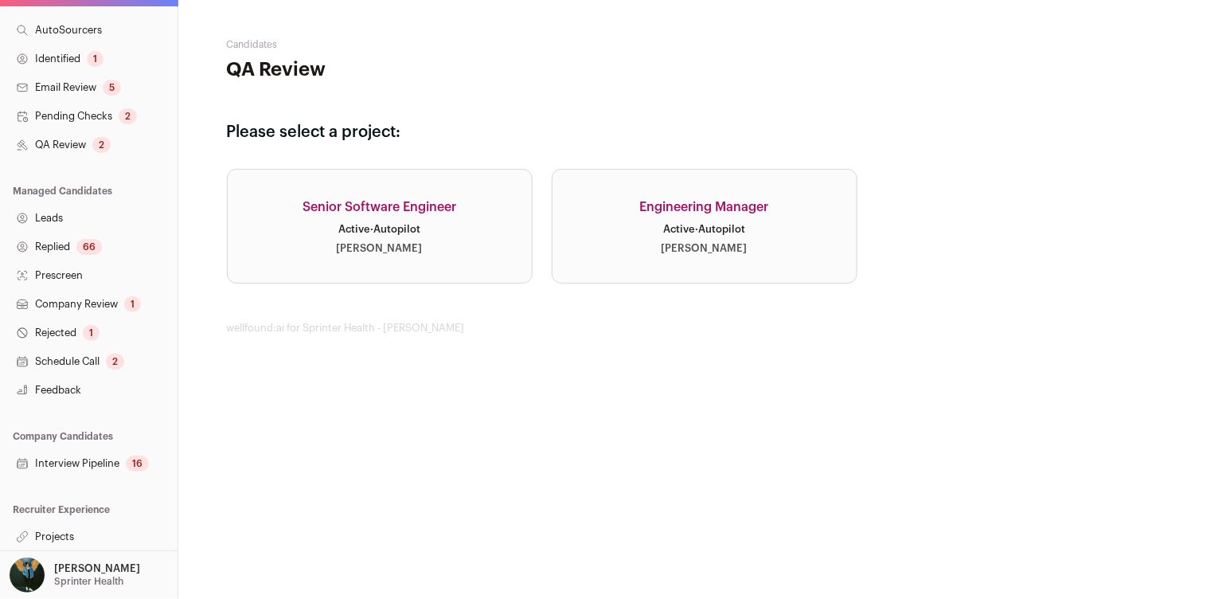
click at [49, 527] on link "Projects" at bounding box center [89, 536] width 178 height 29
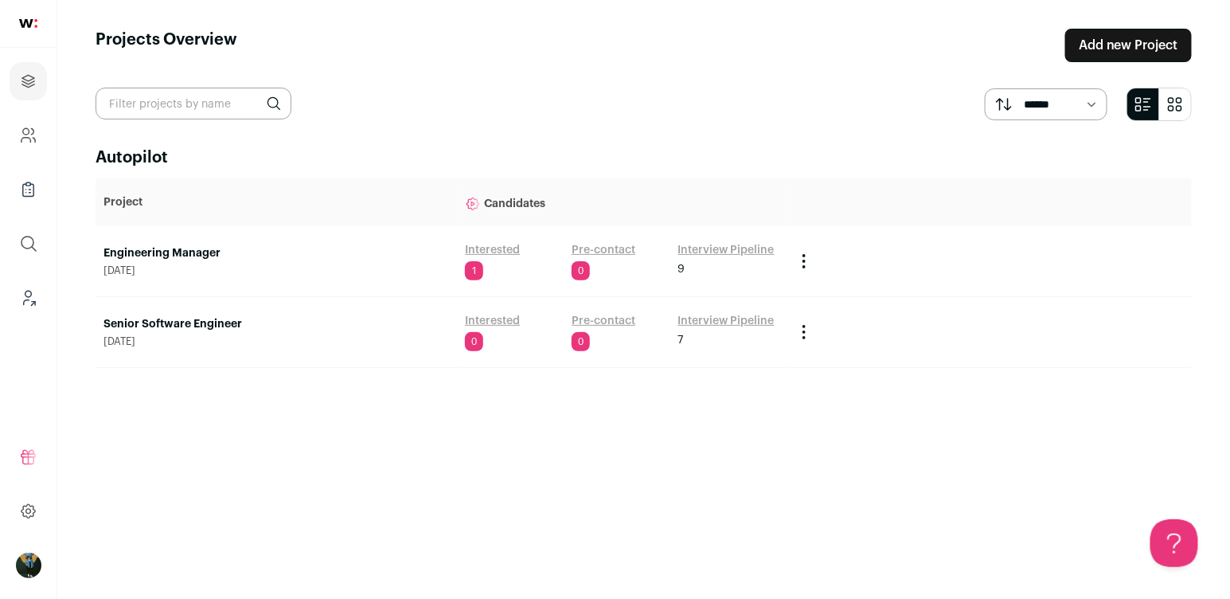
click at [199, 253] on link "Engineering Manager" at bounding box center [275, 253] width 345 height 16
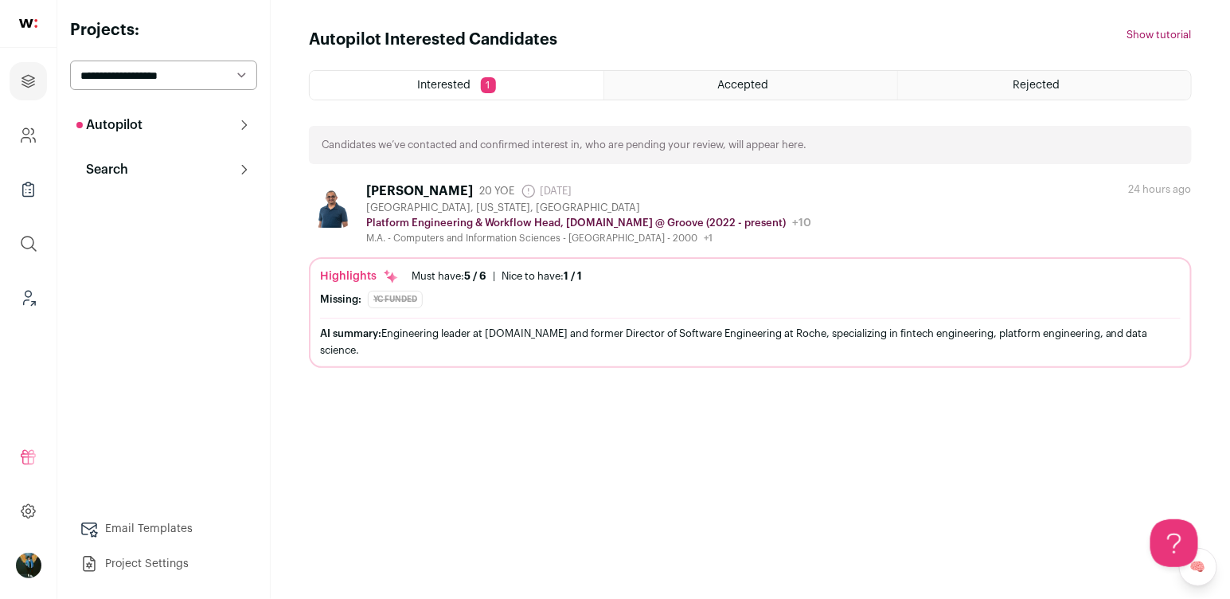
click at [175, 178] on button "Search" at bounding box center [163, 170] width 187 height 32
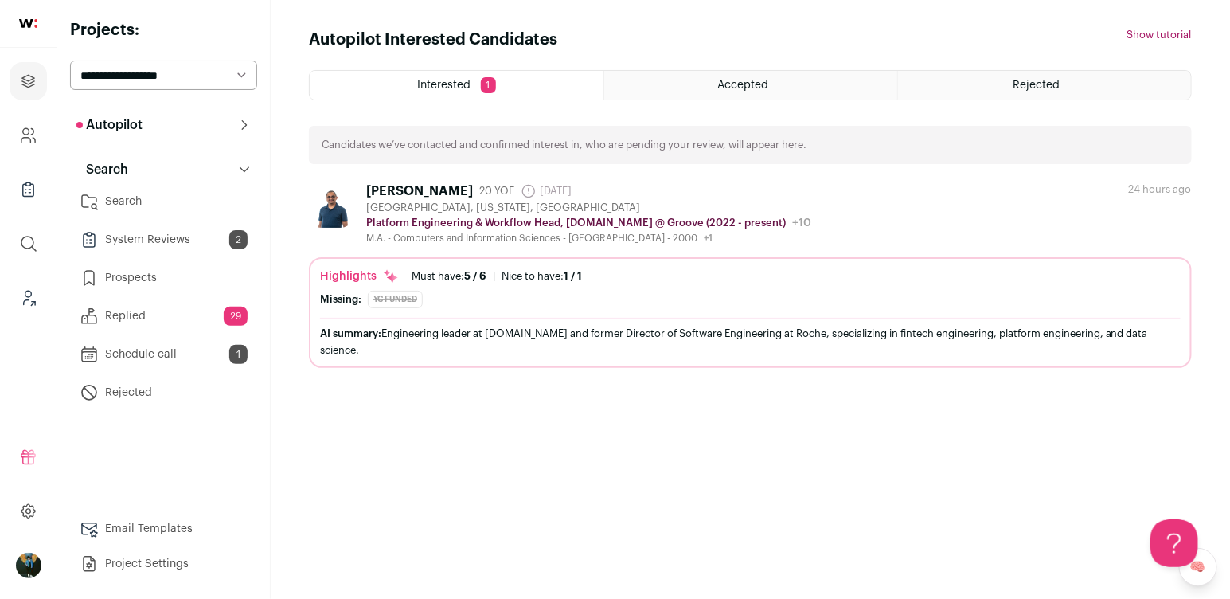
click at [129, 198] on link "Search" at bounding box center [163, 201] width 187 height 32
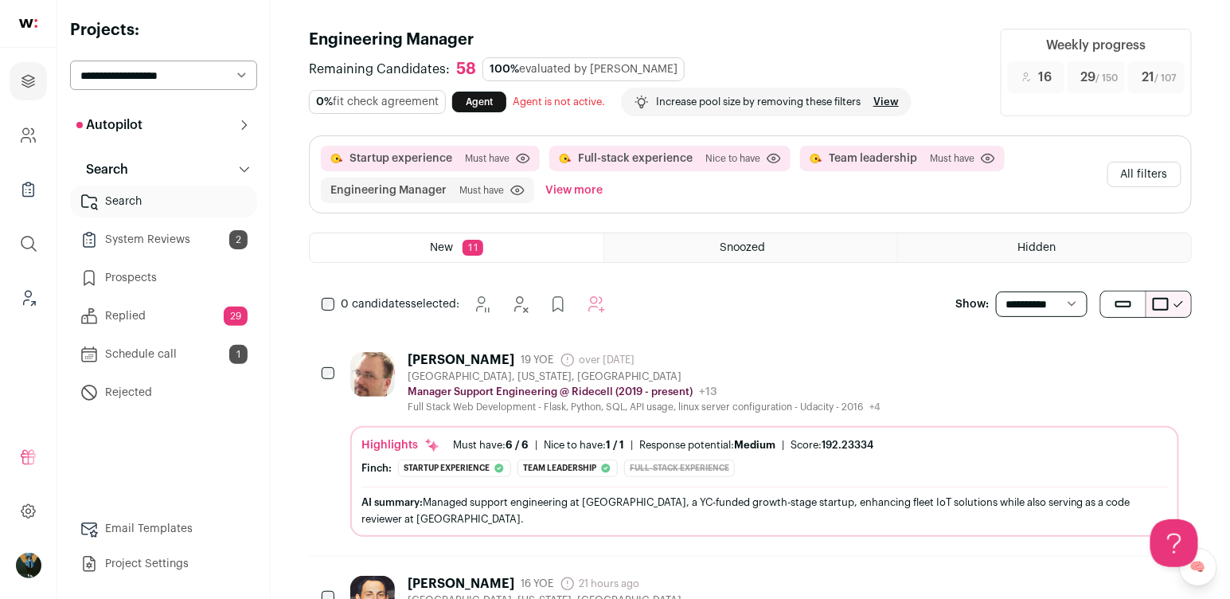
click at [1087, 361] on icon "Hide" at bounding box center [1081, 359] width 13 height 15
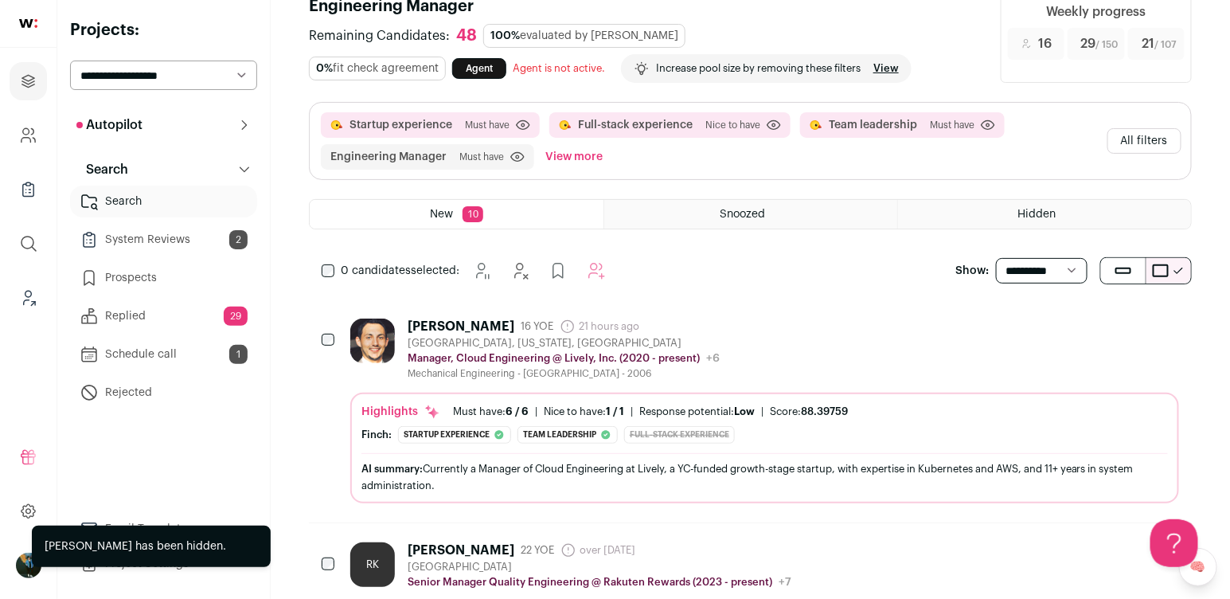
scroll to position [29, 0]
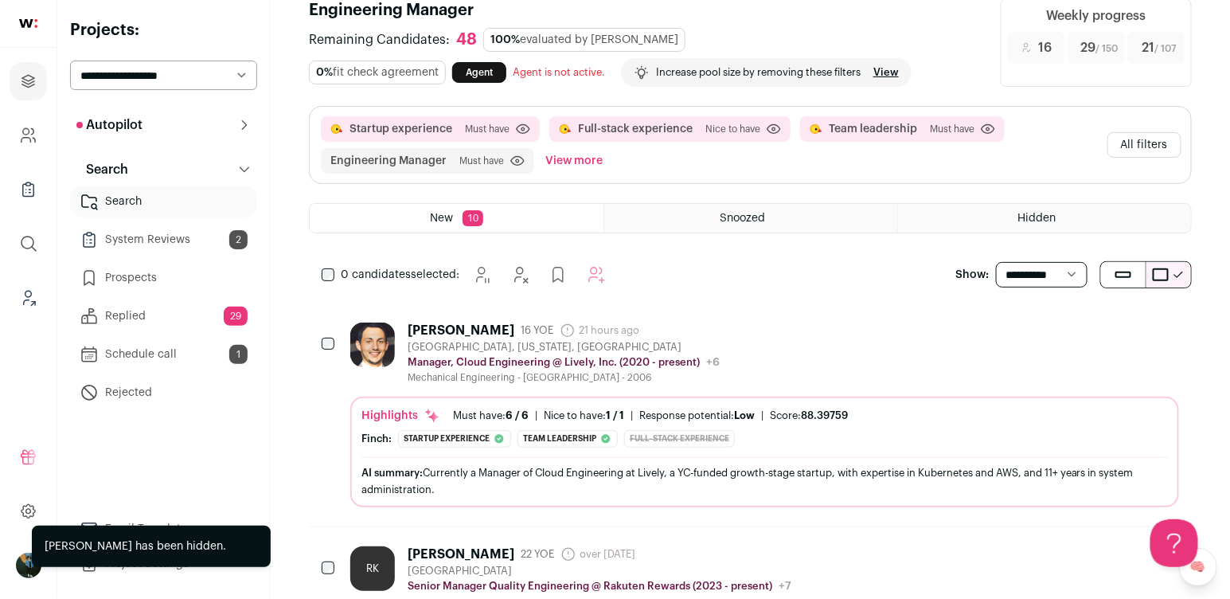
click at [1093, 330] on button "Hide" at bounding box center [1079, 329] width 33 height 33
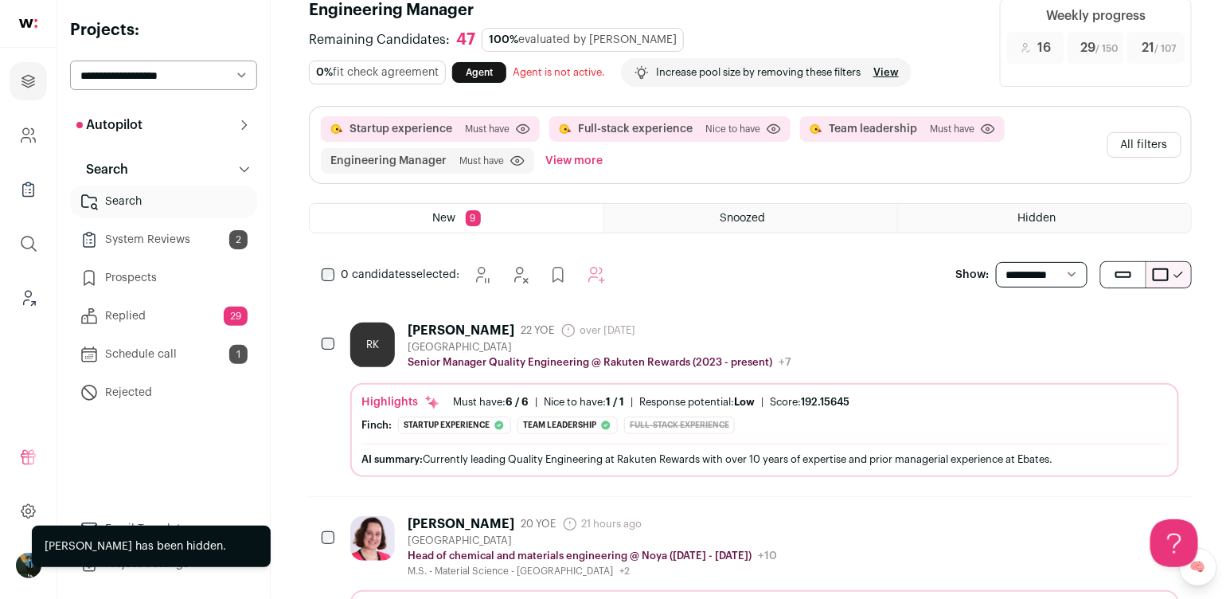
click at [1080, 322] on icon "Hide" at bounding box center [1079, 329] width 19 height 19
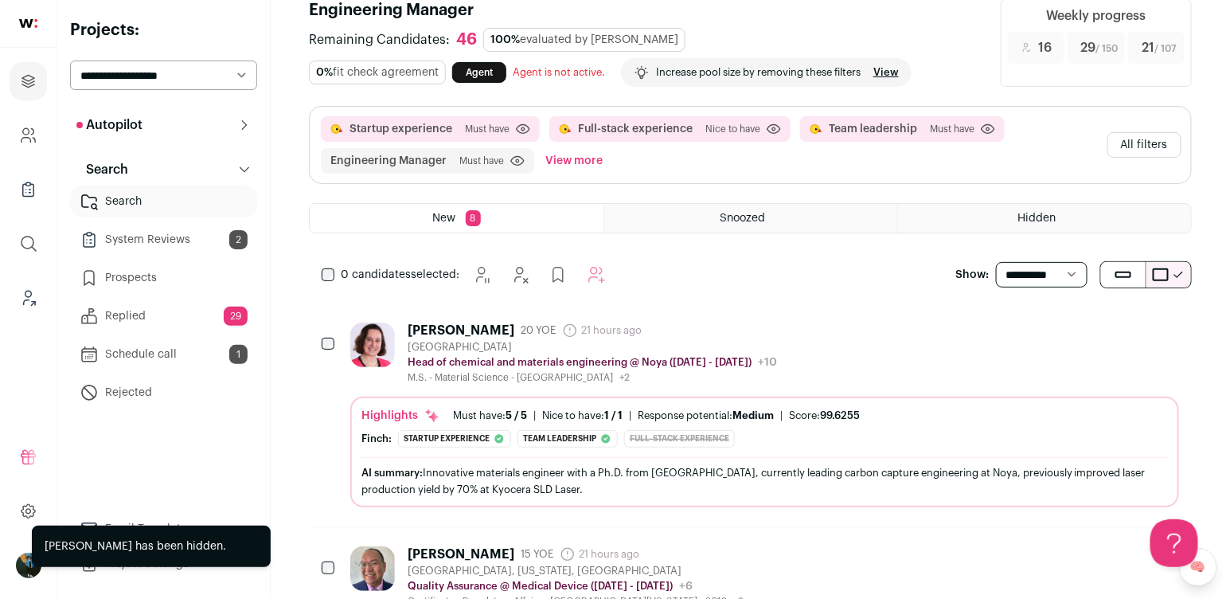
click at [1079, 322] on icon "Hide" at bounding box center [1079, 329] width 19 height 19
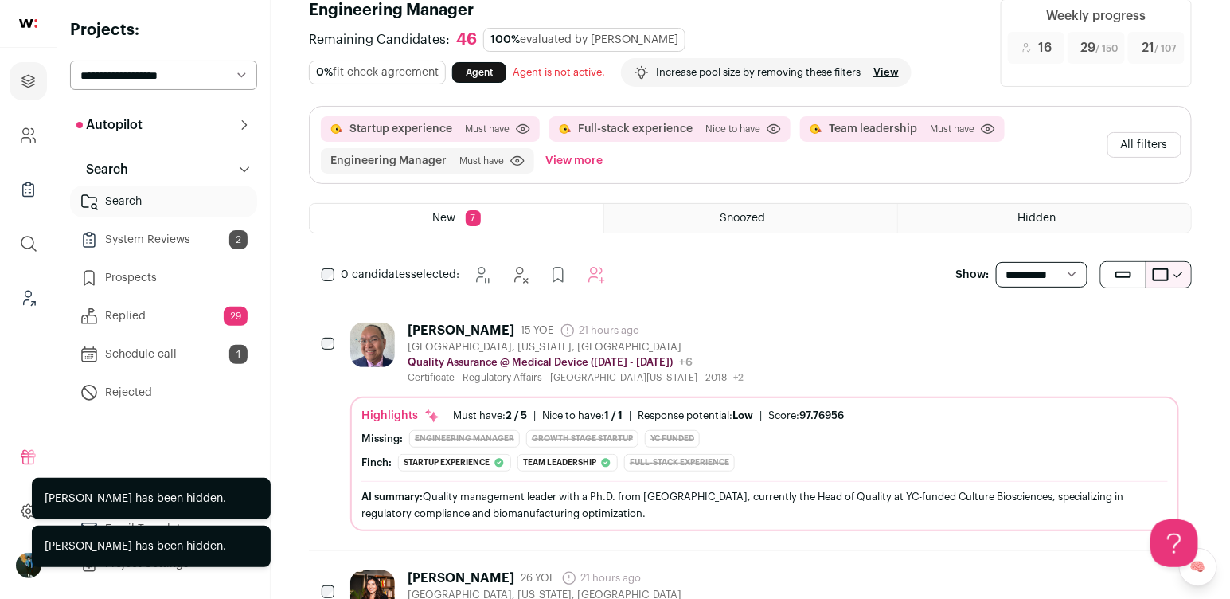
click at [1079, 322] on icon "Hide" at bounding box center [1079, 329] width 19 height 19
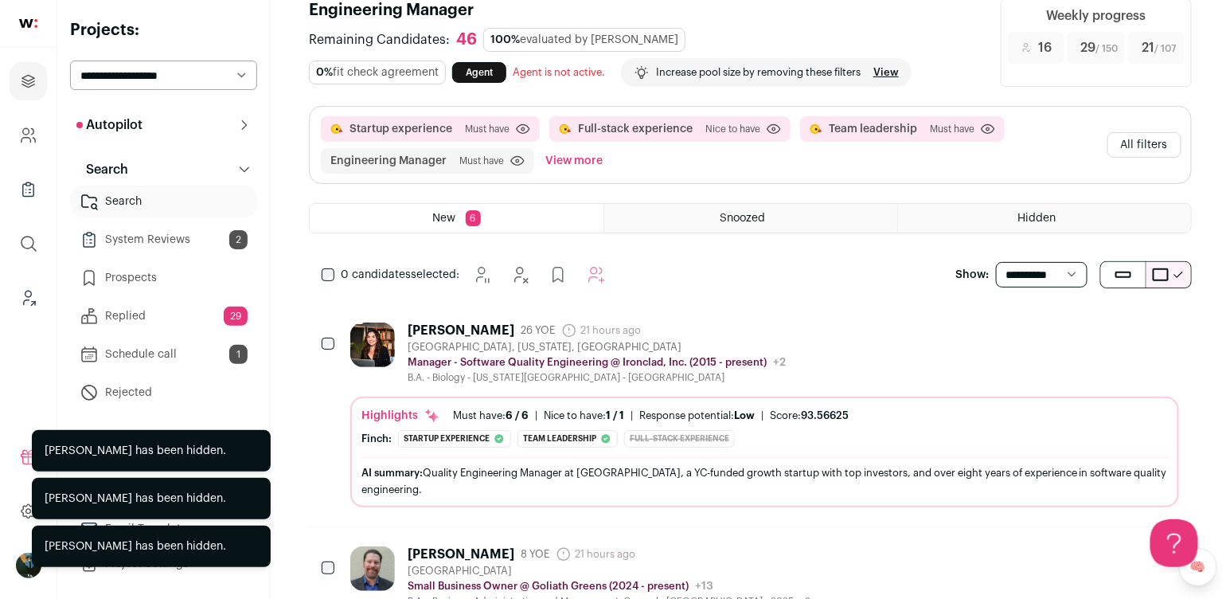
click at [1160, 140] on button "All filters" at bounding box center [1144, 144] width 74 height 25
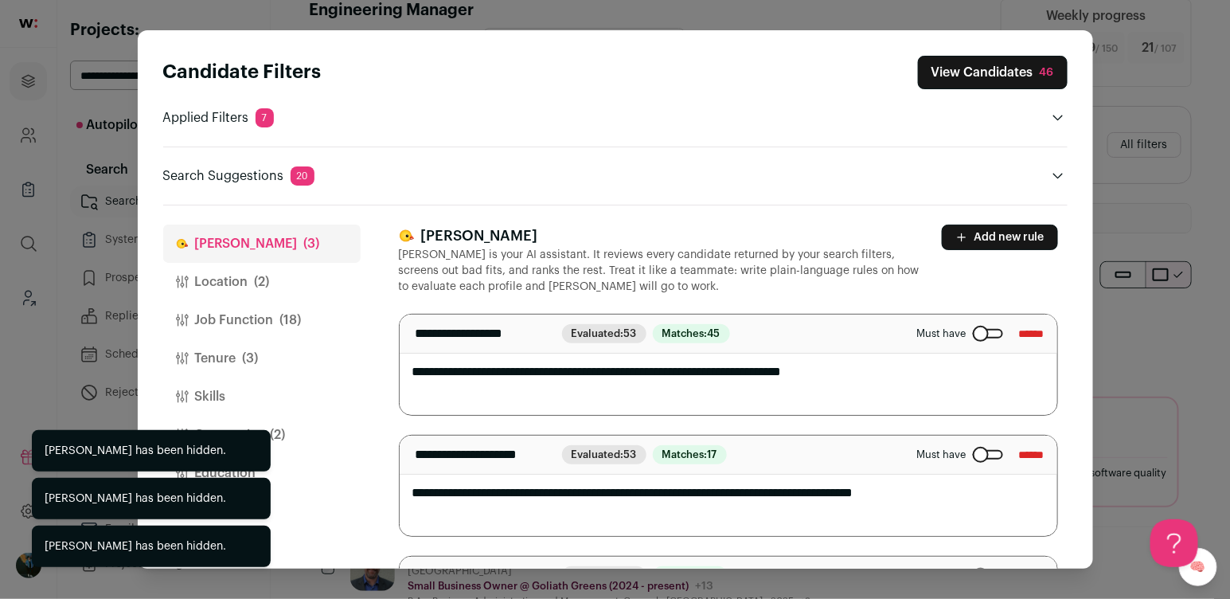
click at [233, 286] on button "Location (2)" at bounding box center [261, 282] width 197 height 38
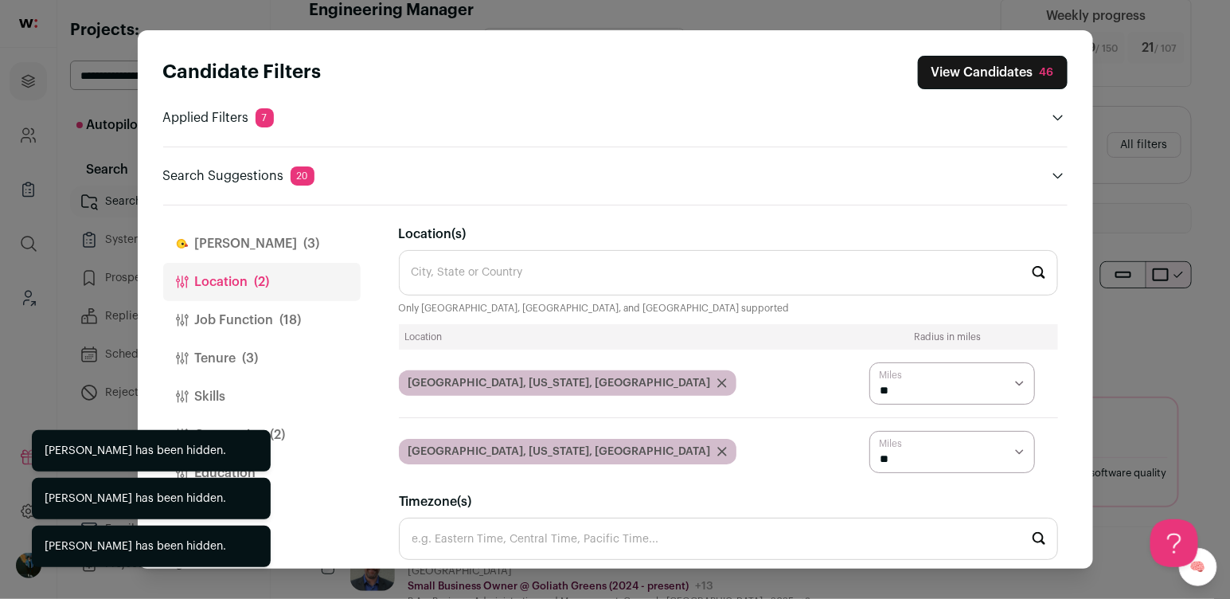
click at [231, 319] on button "Job Function (18)" at bounding box center [261, 320] width 197 height 38
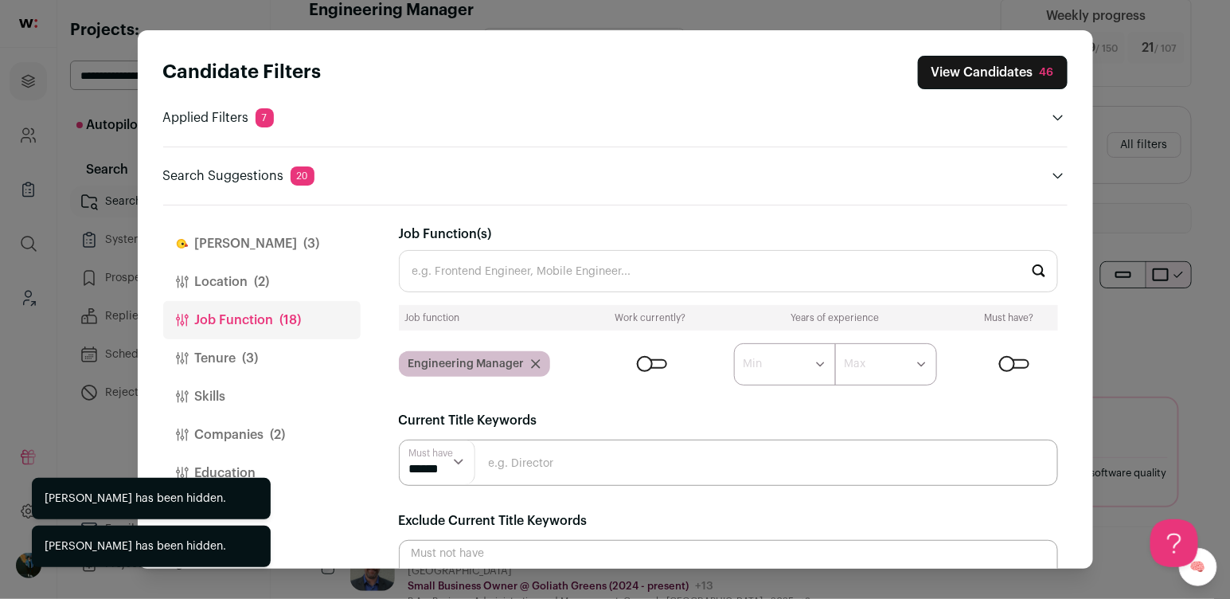
scroll to position [137, 0]
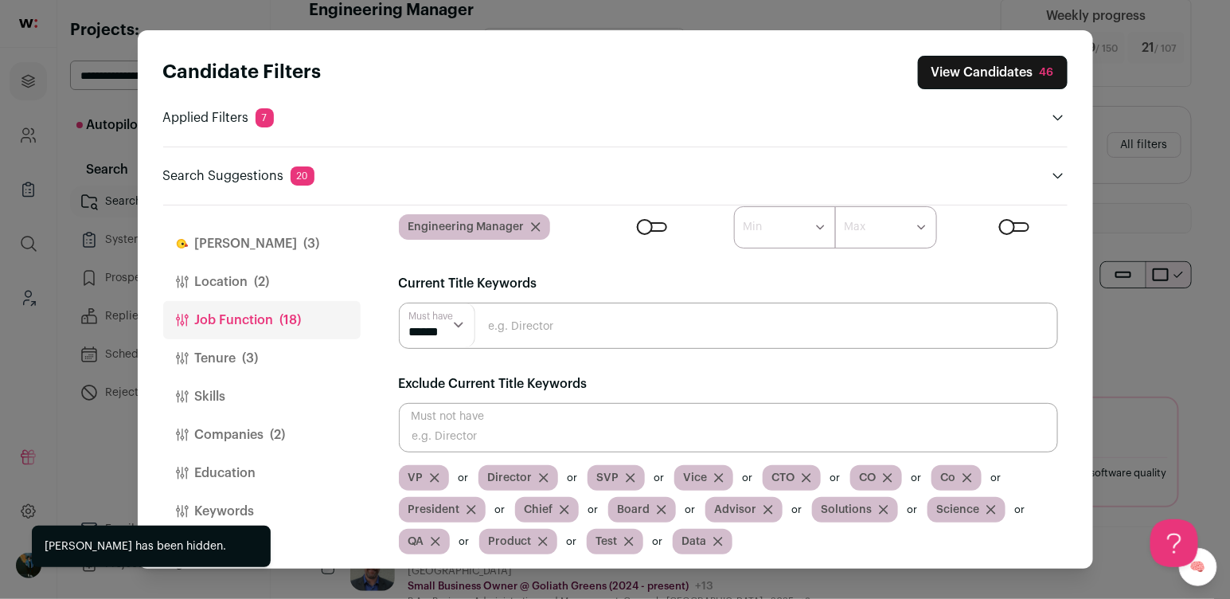
click at [564, 435] on input "Close modal via background" at bounding box center [728, 427] width 659 height 49
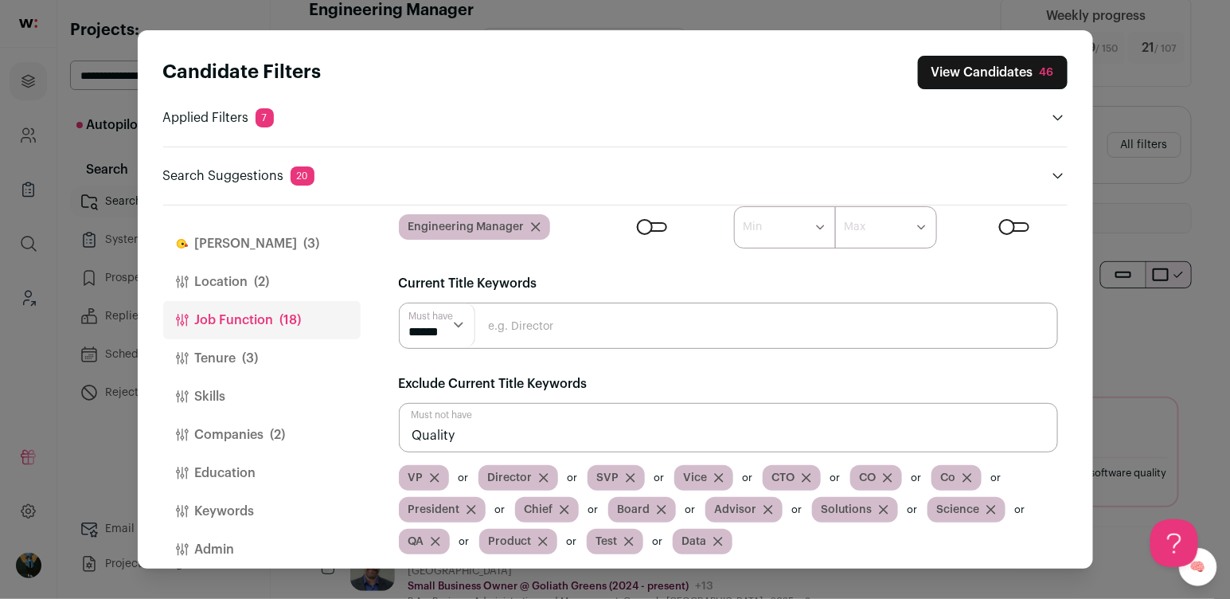
type input "Quality"
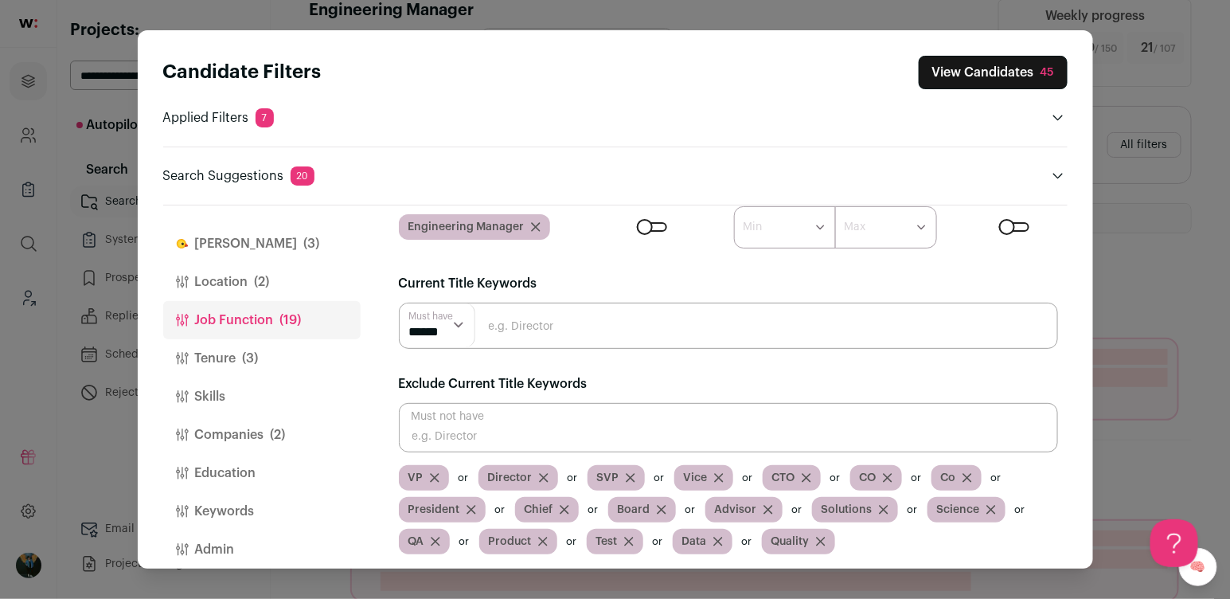
click at [963, 73] on button "View Candidates 45" at bounding box center [993, 72] width 149 height 33
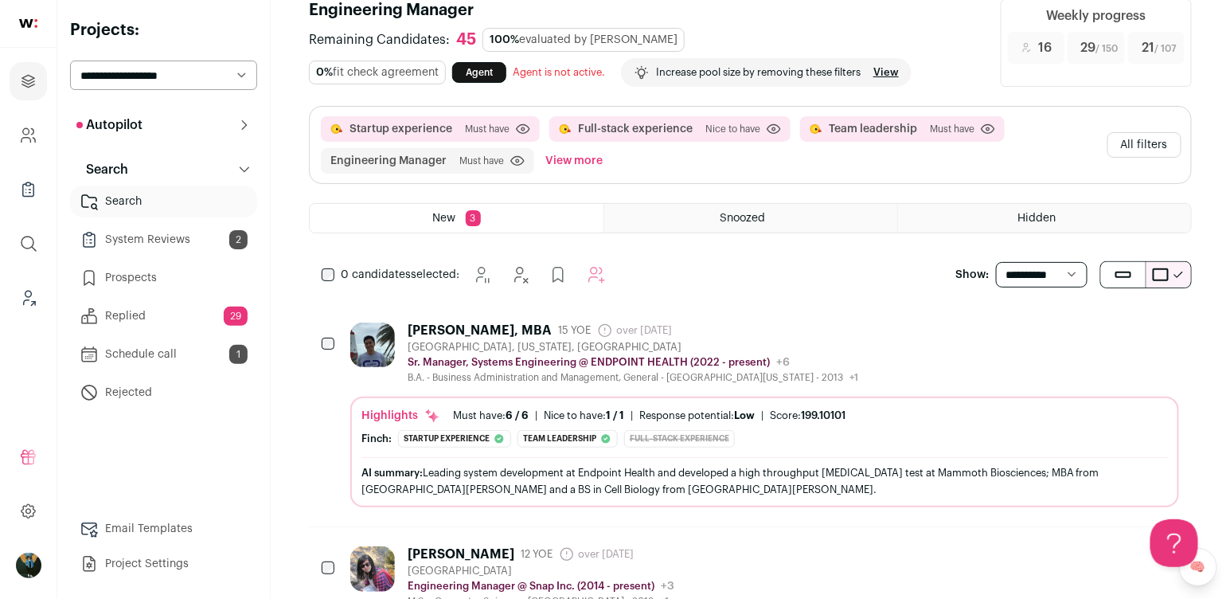
scroll to position [0, 0]
click at [1083, 325] on icon "Hide" at bounding box center [1081, 329] width 13 height 15
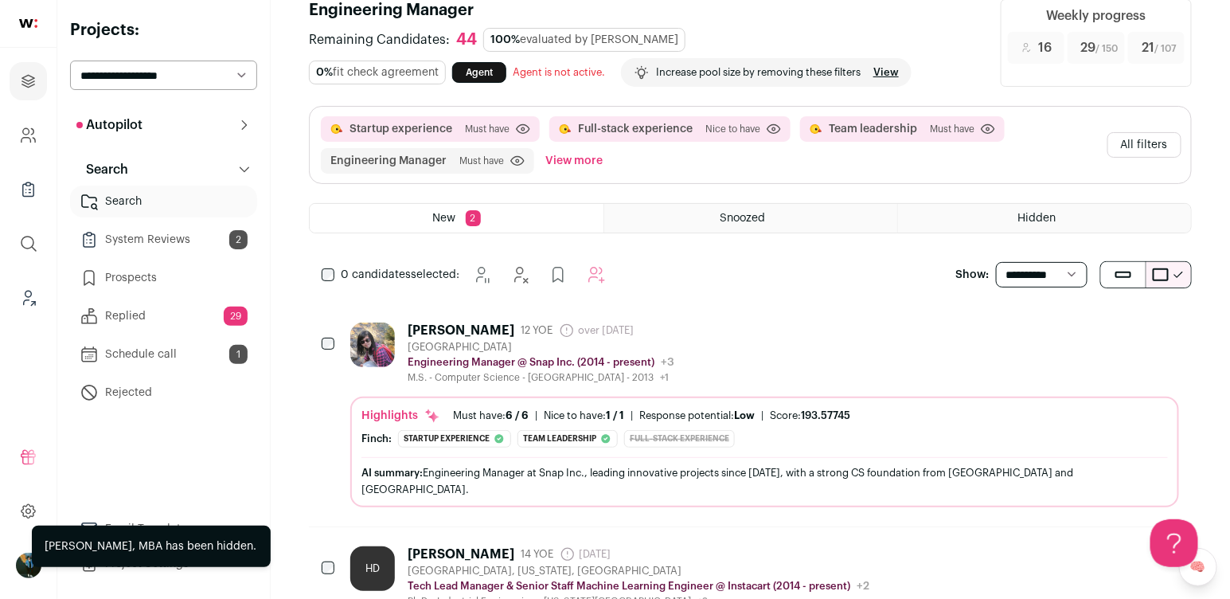
click at [1088, 334] on icon "Hide" at bounding box center [1079, 329] width 19 height 19
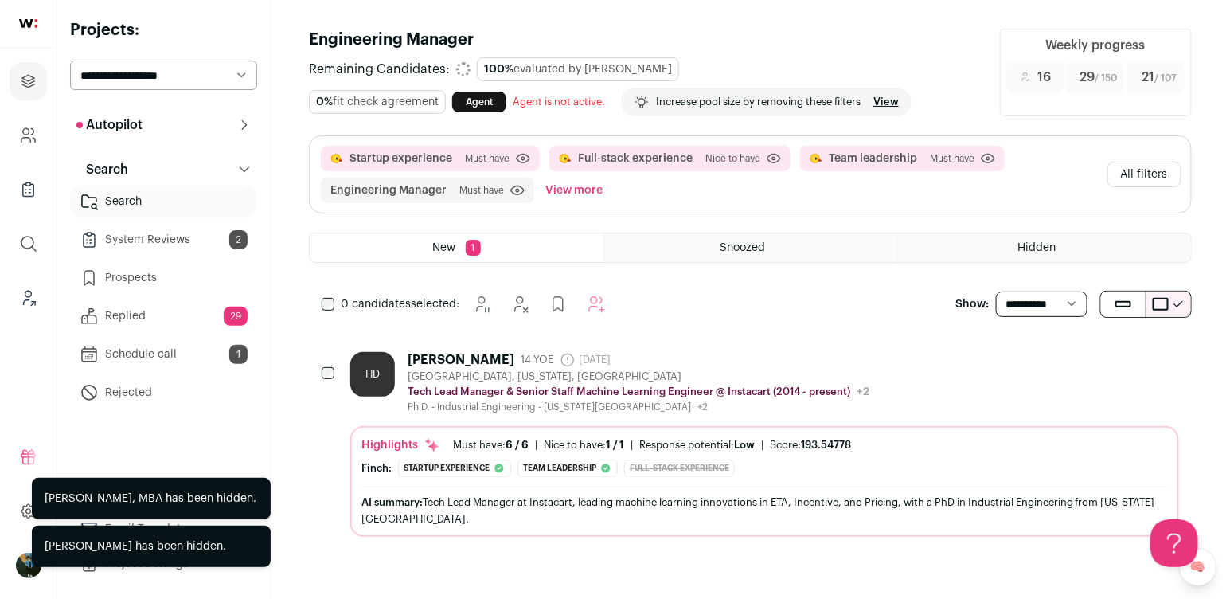
click at [1088, 334] on div "HD Houtao Deng 14 YOE 11 months ago Admin only. The last time the profile was s…" at bounding box center [750, 444] width 883 height 223
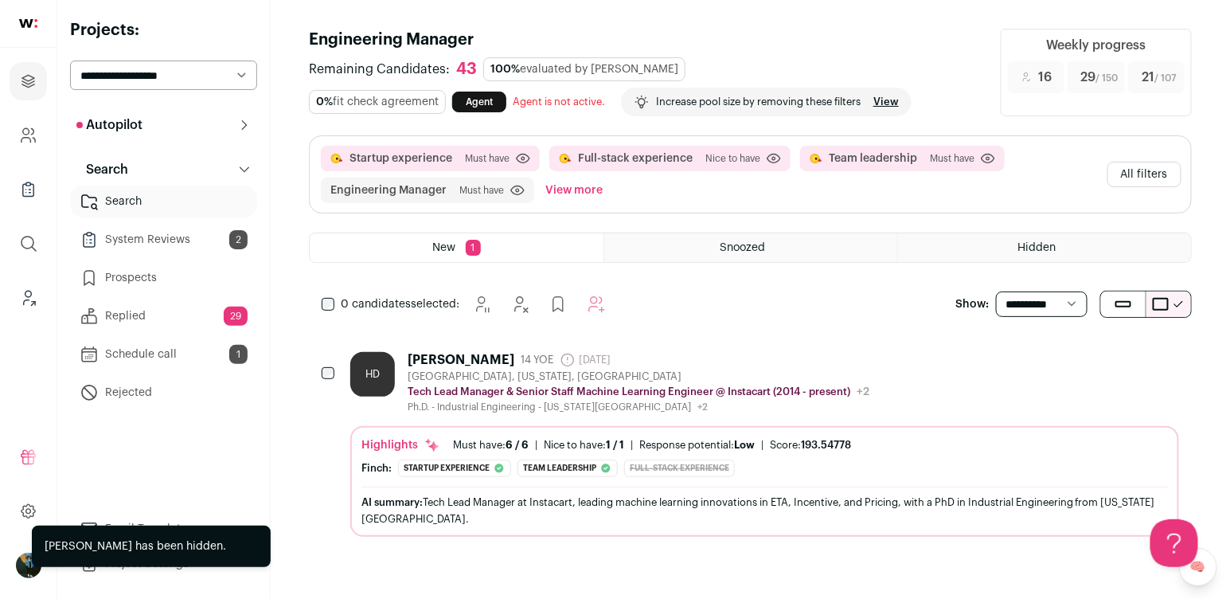
click at [1075, 354] on icon "Hide" at bounding box center [1079, 358] width 19 height 19
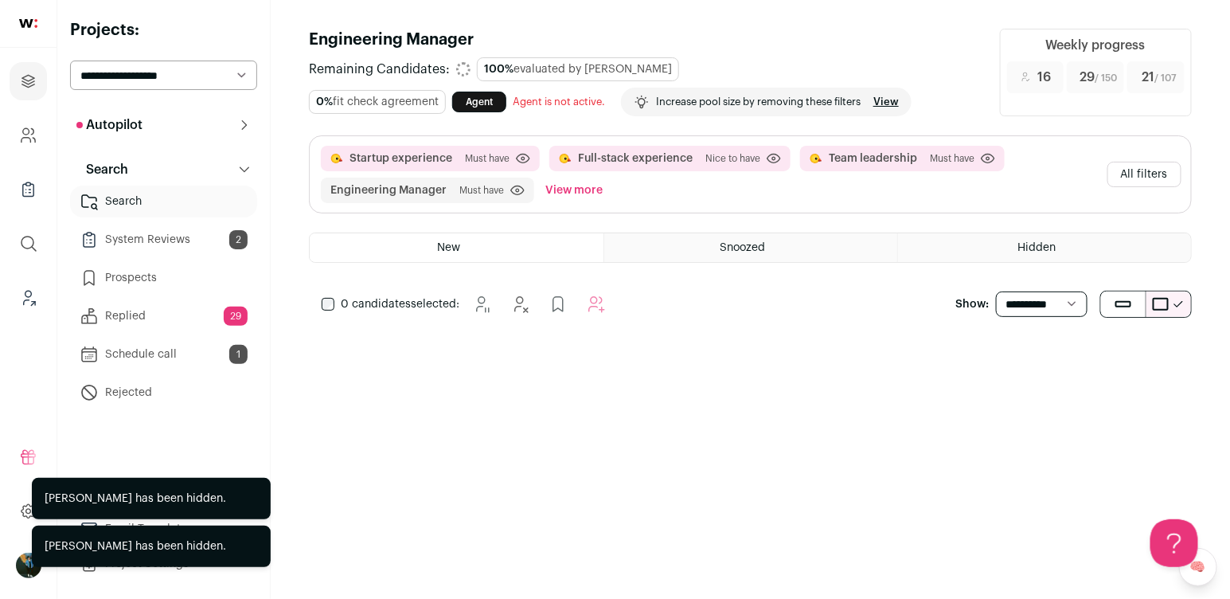
click at [1144, 169] on button "All filters" at bounding box center [1144, 174] width 74 height 25
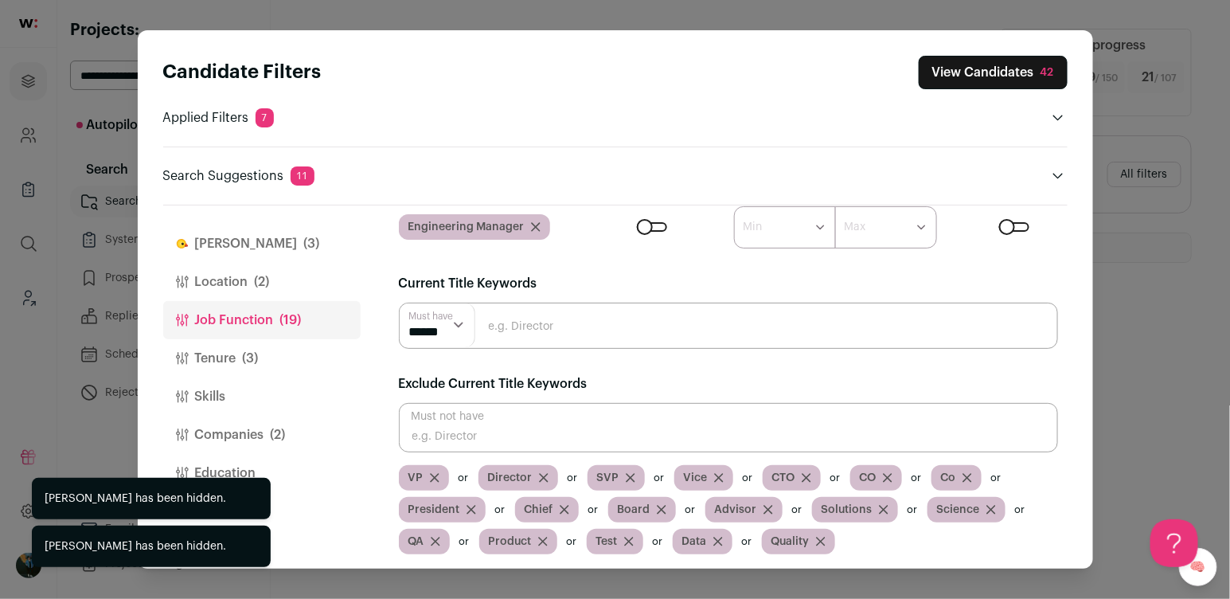
click at [269, 239] on button "Finch (3)" at bounding box center [261, 243] width 197 height 38
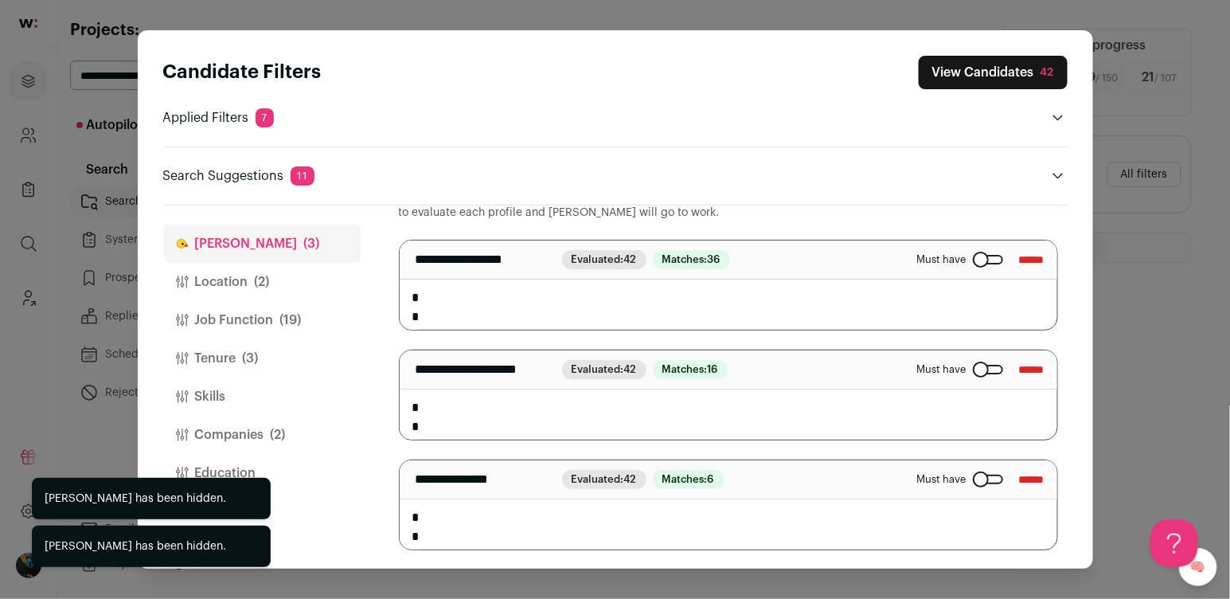
scroll to position [103, 0]
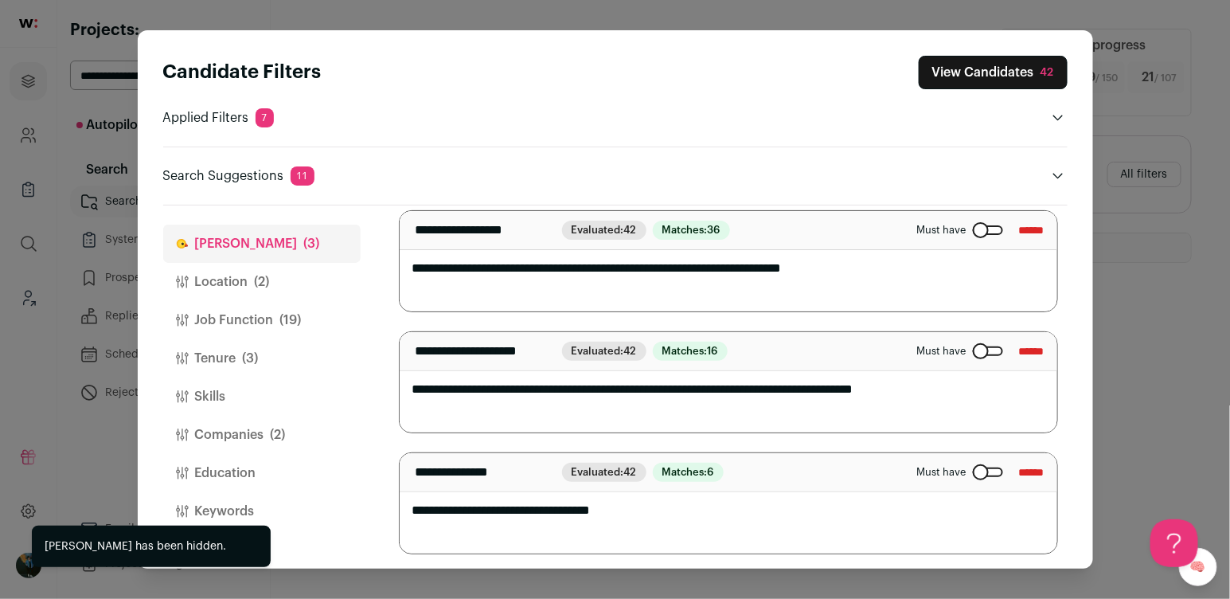
click at [1019, 346] on input "******" at bounding box center [1031, 350] width 25 height 25
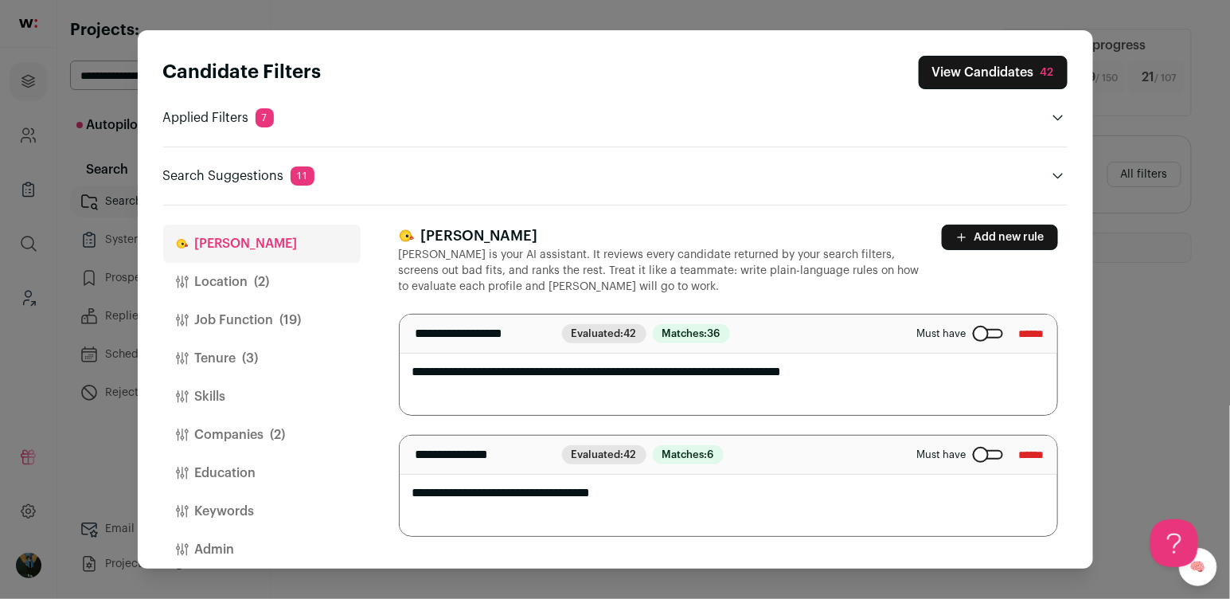
scroll to position [0, 0]
click at [211, 349] on button "Tenure (3)" at bounding box center [261, 358] width 197 height 38
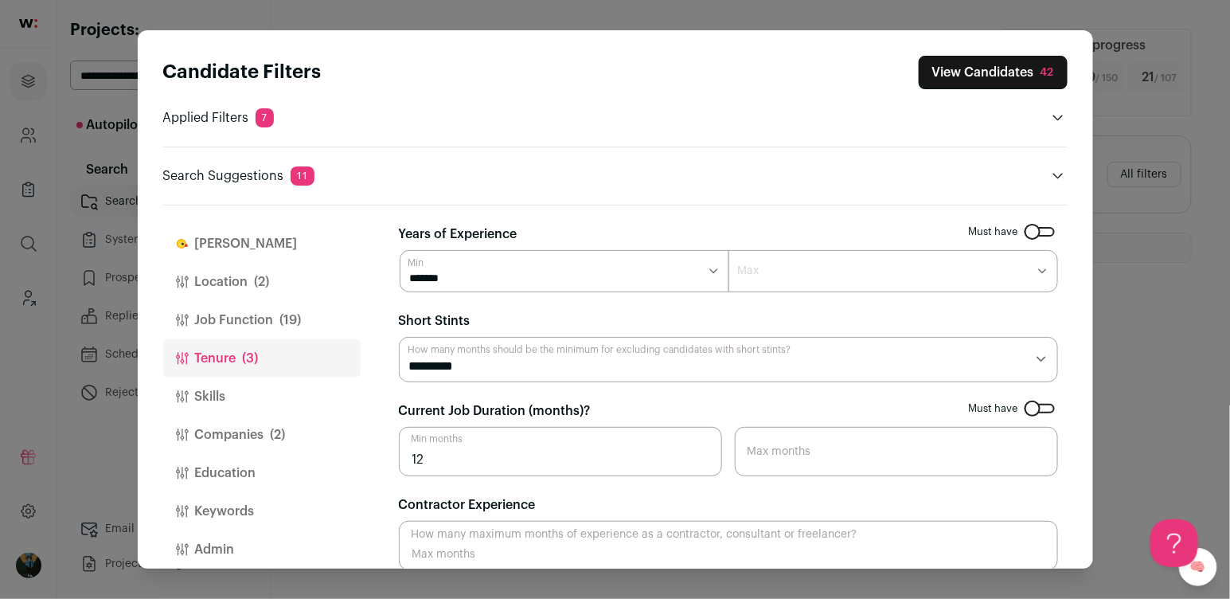
click at [245, 430] on button "Companies (2)" at bounding box center [261, 435] width 197 height 38
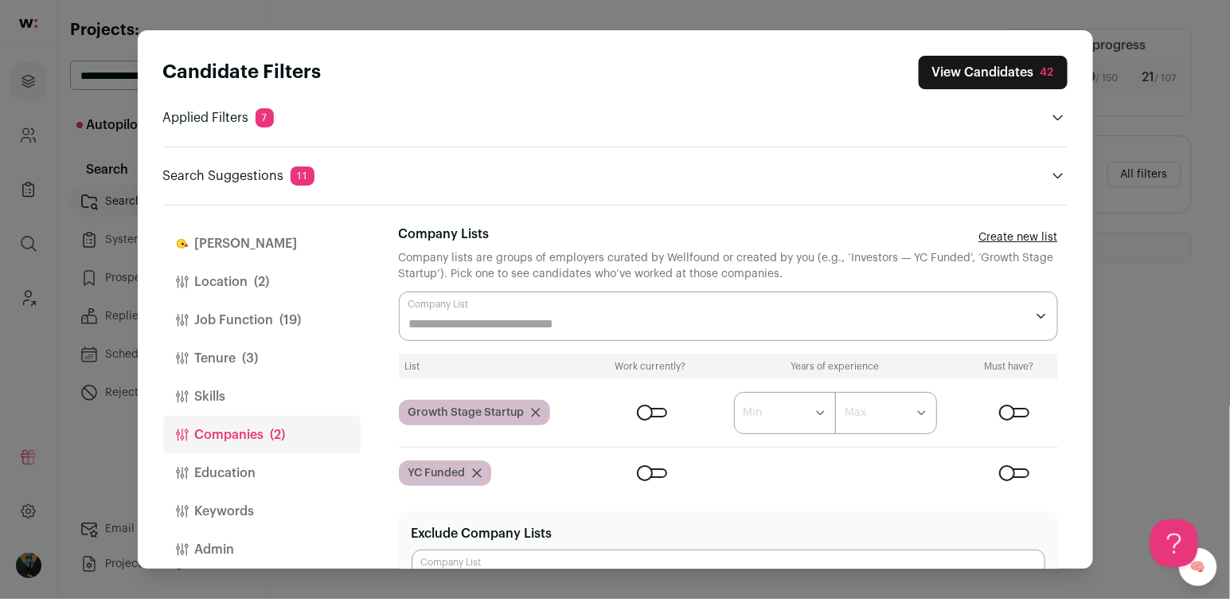
click at [1058, 176] on icon "Close modal via background" at bounding box center [1058, 176] width 13 height 13
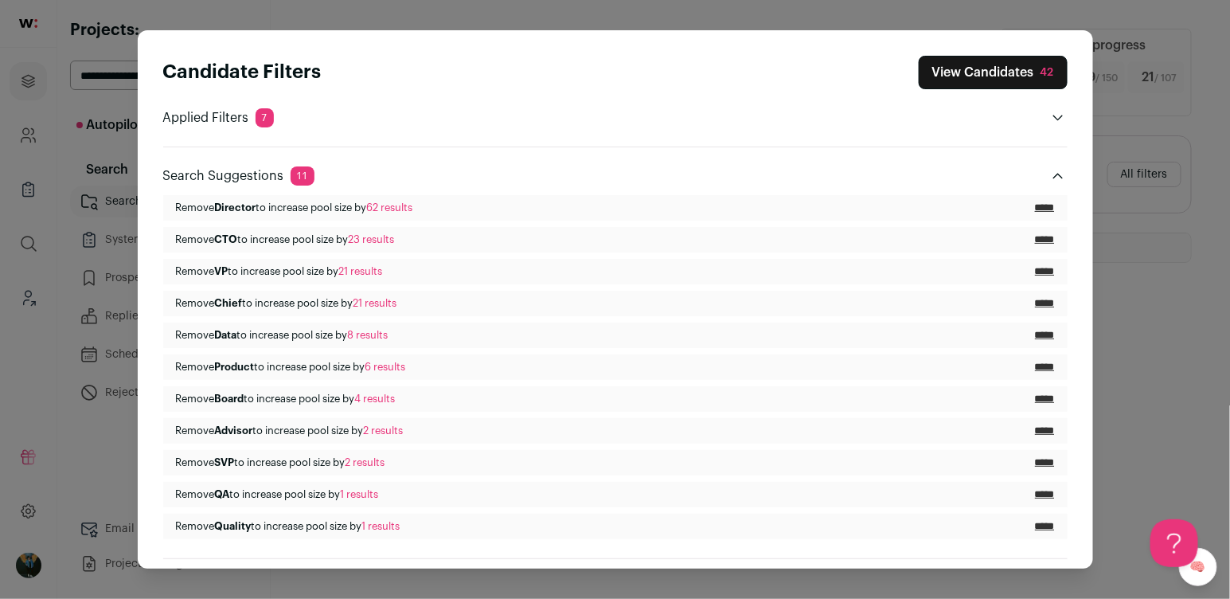
click at [1061, 185] on div "Search Suggestions 11 Remove Director to increase pool size by 62 results *****…" at bounding box center [615, 342] width 904 height 392
click at [1051, 181] on button "Close modal via background" at bounding box center [1057, 175] width 19 height 19
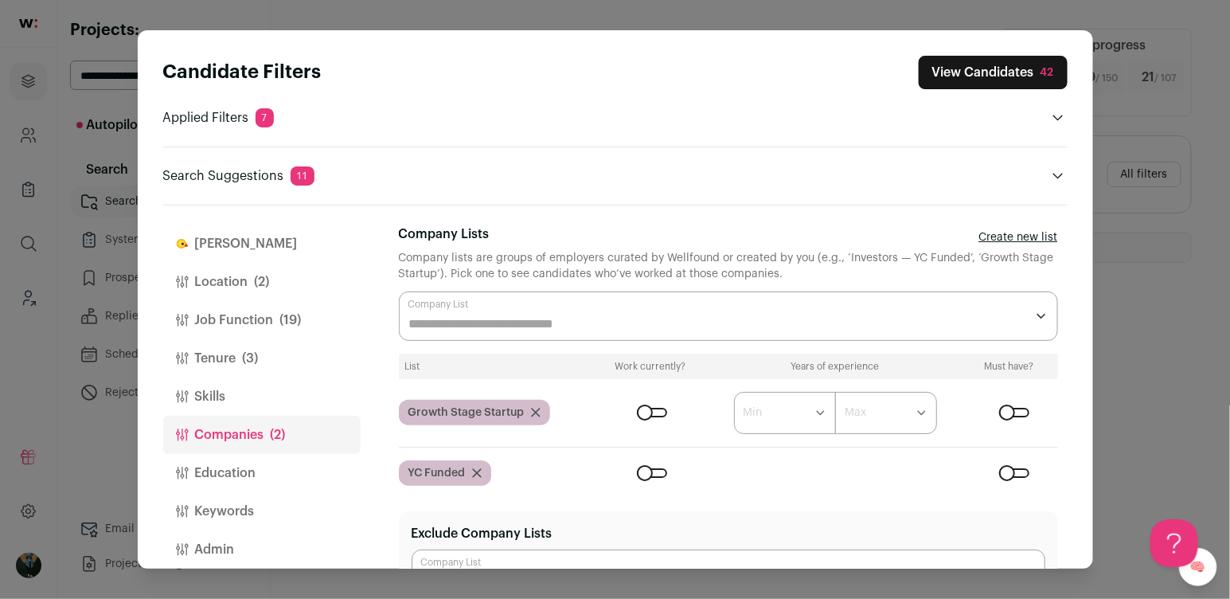
click at [257, 320] on button "Job Function (19)" at bounding box center [261, 320] width 197 height 38
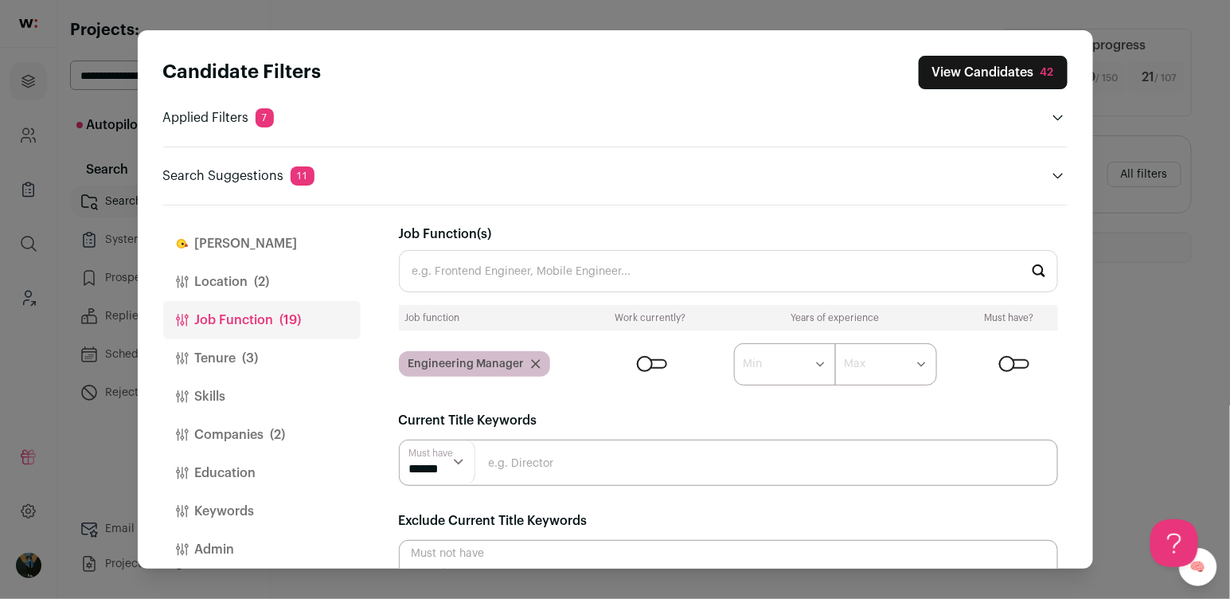
click at [263, 279] on span "(2)" at bounding box center [262, 281] width 15 height 19
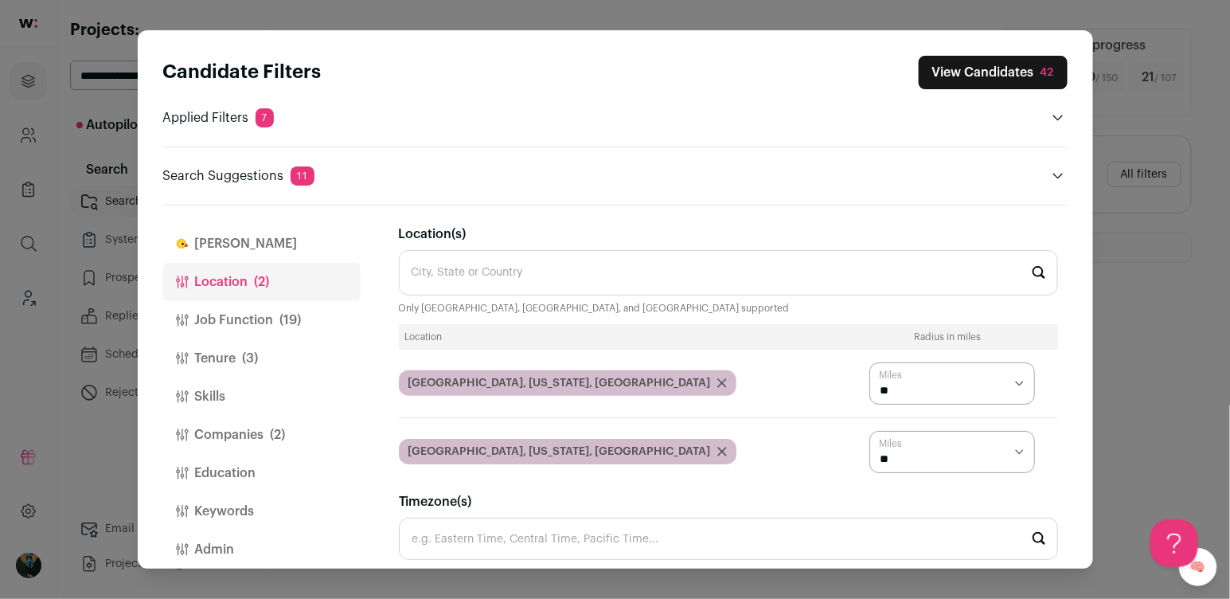
click at [943, 442] on select "* ** ** **" at bounding box center [952, 452] width 166 height 42
select select "****"
drag, startPoint x: 943, startPoint y: 442, endPoint x: 965, endPoint y: 399, distance: 48.1
click at [963, 408] on div "Location Radius in miles Menlo Park, California, USA * ** ** ** Miles San Franc…" at bounding box center [728, 398] width 659 height 149
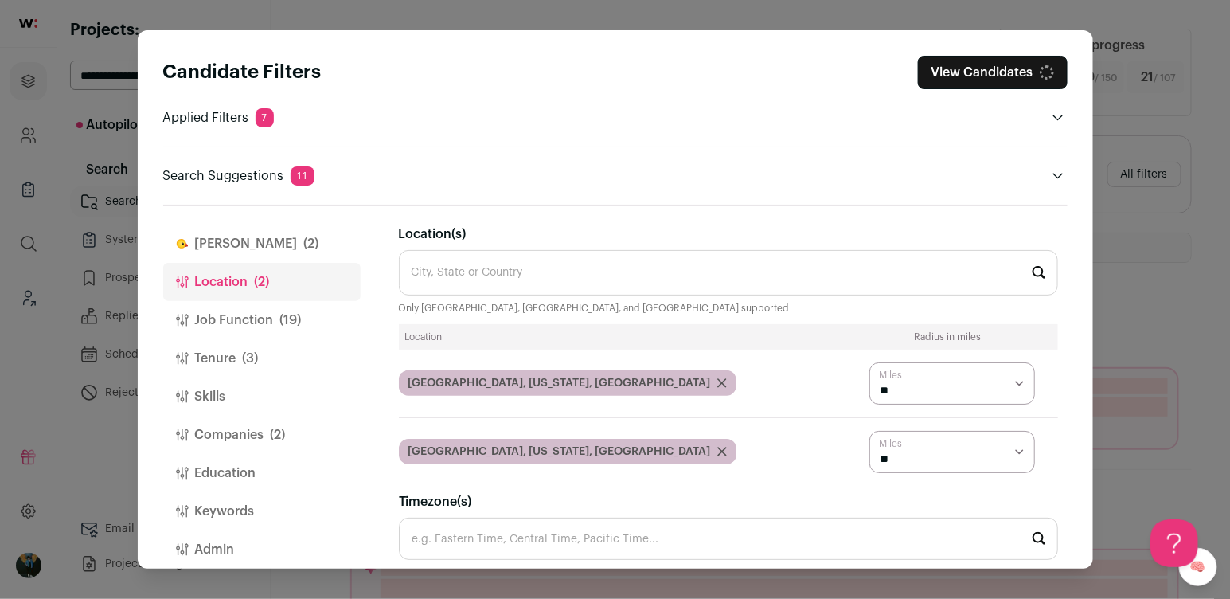
click at [962, 385] on select "* ** ** **" at bounding box center [952, 383] width 166 height 42
select select "****"
click at [585, 275] on input "Location(s)" at bounding box center [728, 272] width 659 height 45
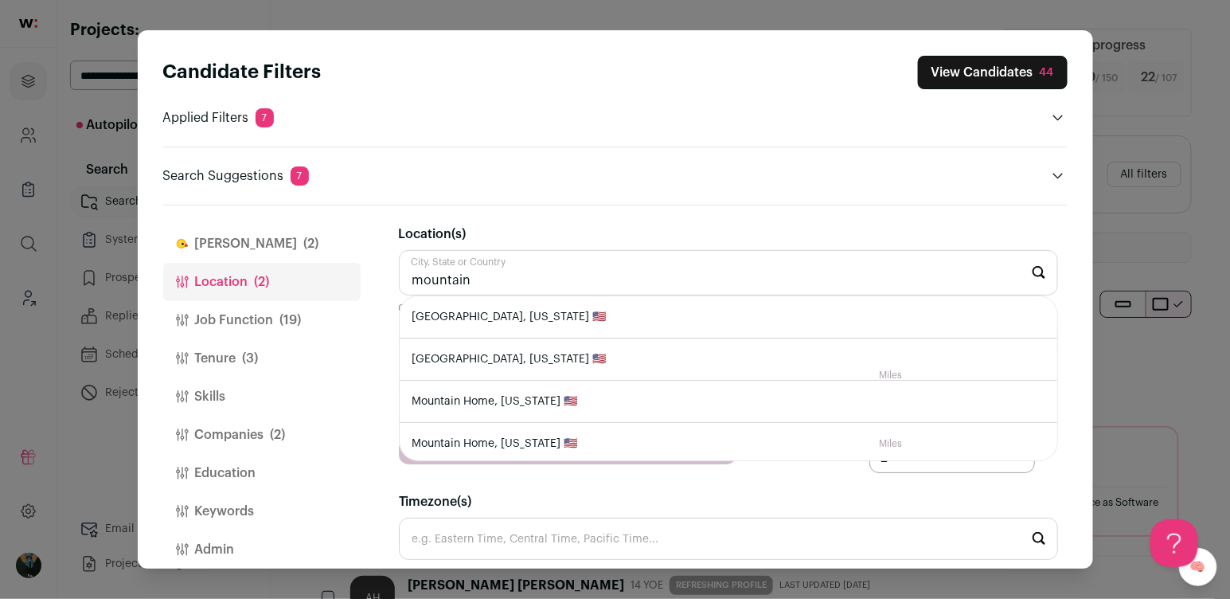
click at [553, 314] on li "Mountain View, California 🇺🇸" at bounding box center [729, 317] width 658 height 42
type input "Mountain View, California 🇺🇸"
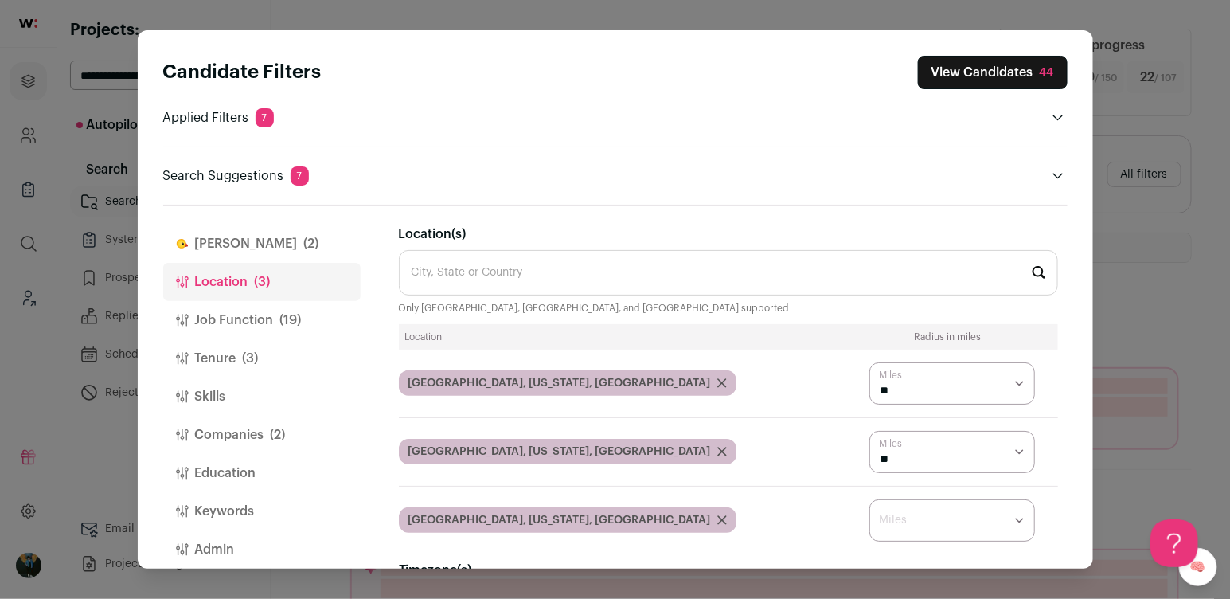
click at [969, 525] on select "* ** ** **" at bounding box center [952, 520] width 166 height 42
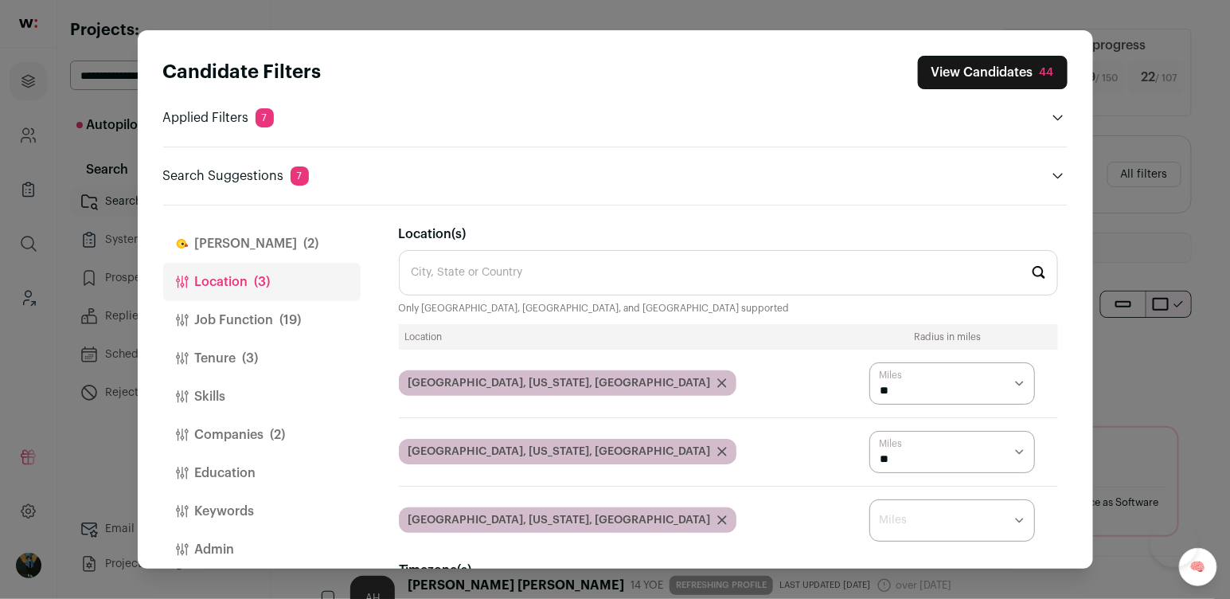
select select "****"
click at [747, 77] on div "Candidate Filters View Candidates 44" at bounding box center [615, 72] width 904 height 33
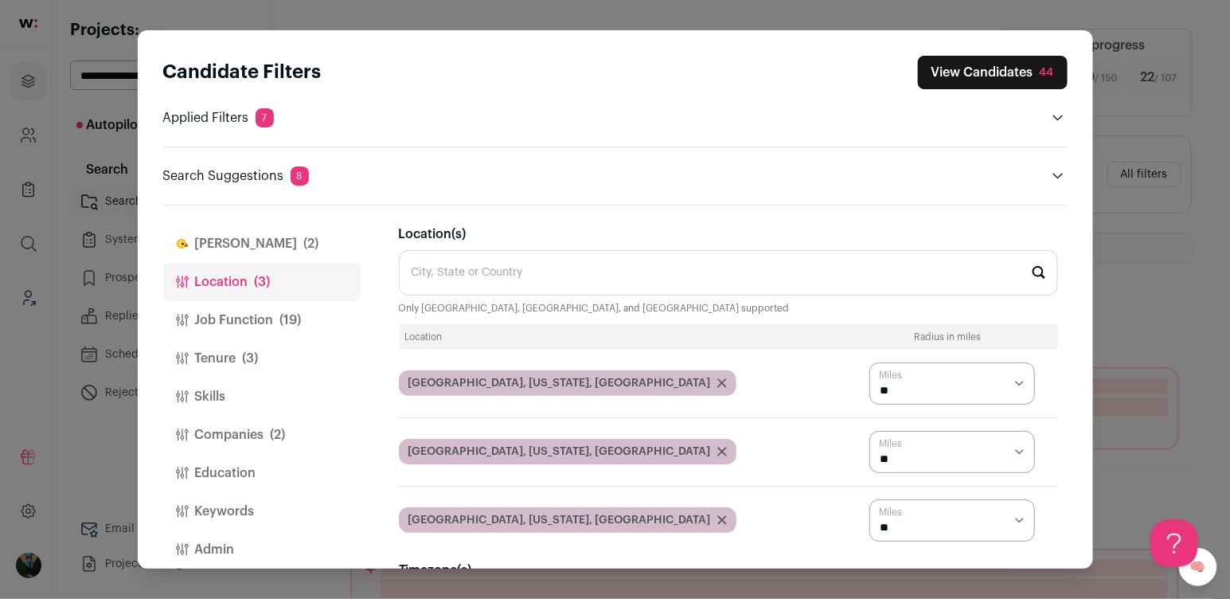
click at [989, 76] on button "View Candidates 44" at bounding box center [993, 72] width 150 height 33
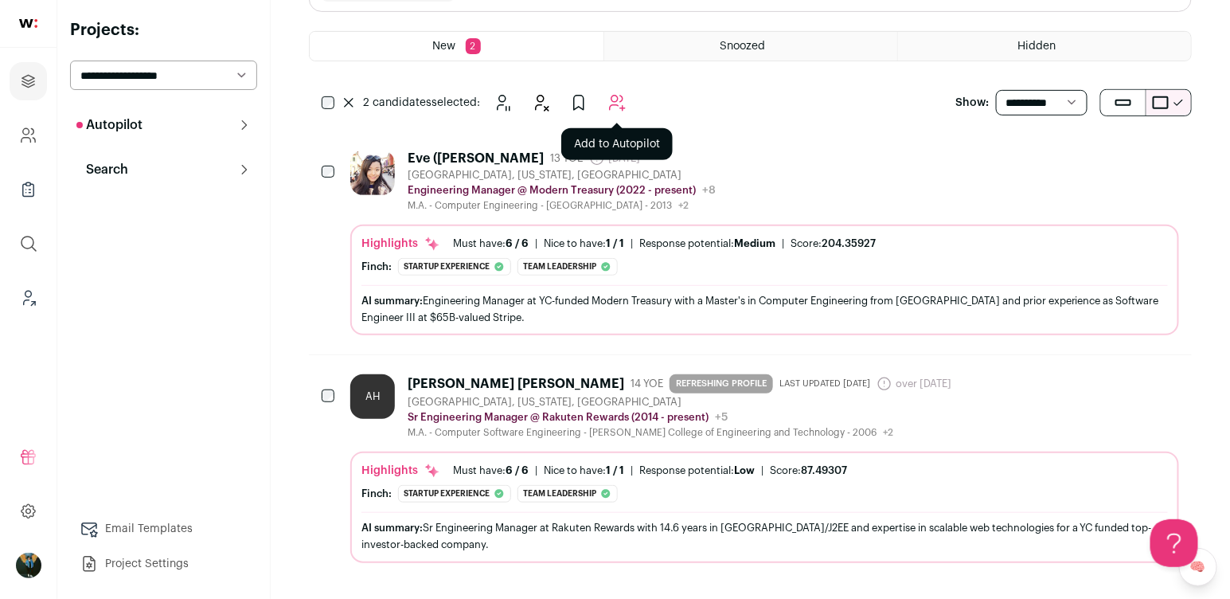
scroll to position [207, 0]
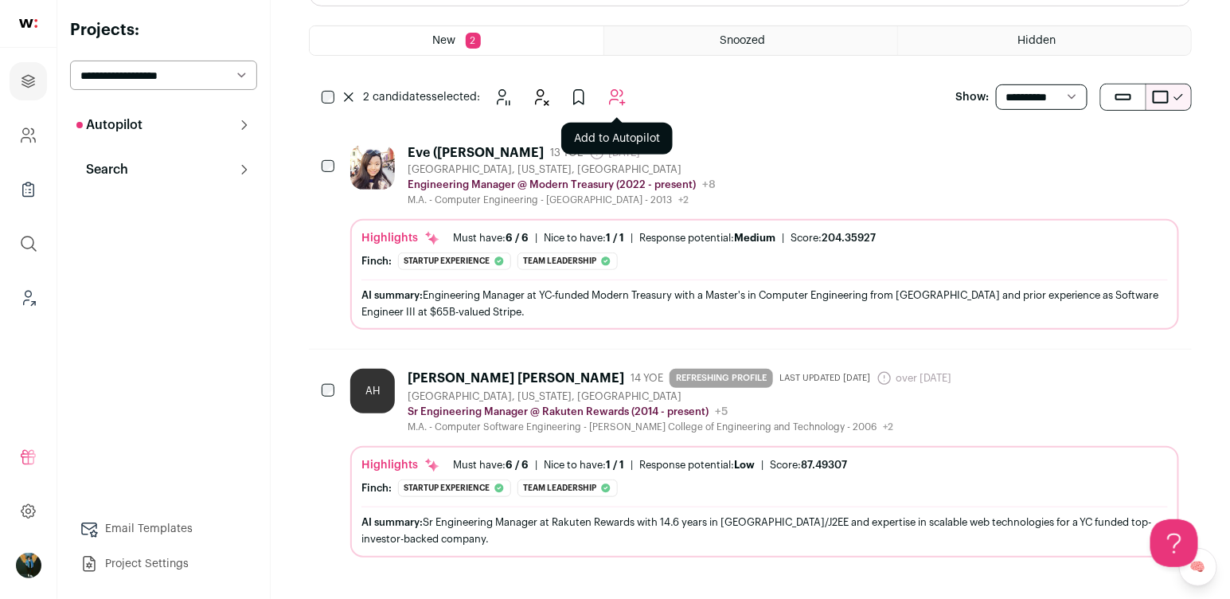
click at [607, 101] on icon "Add to Autopilot" at bounding box center [616, 97] width 19 height 19
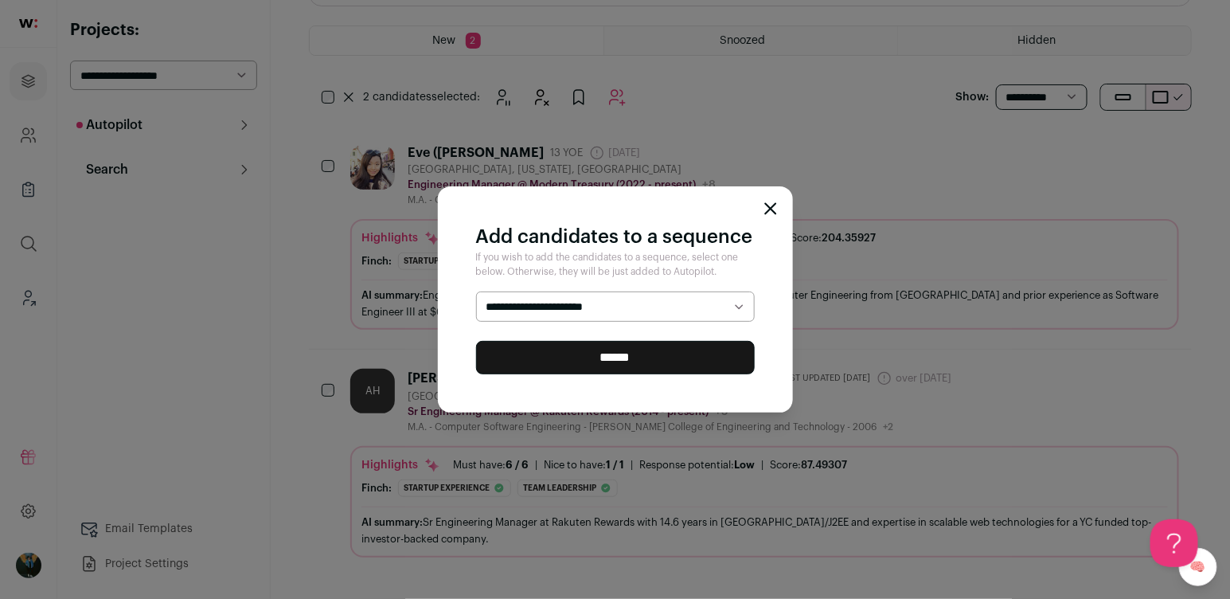
select select "*****"
click at [601, 368] on input "******" at bounding box center [615, 357] width 279 height 33
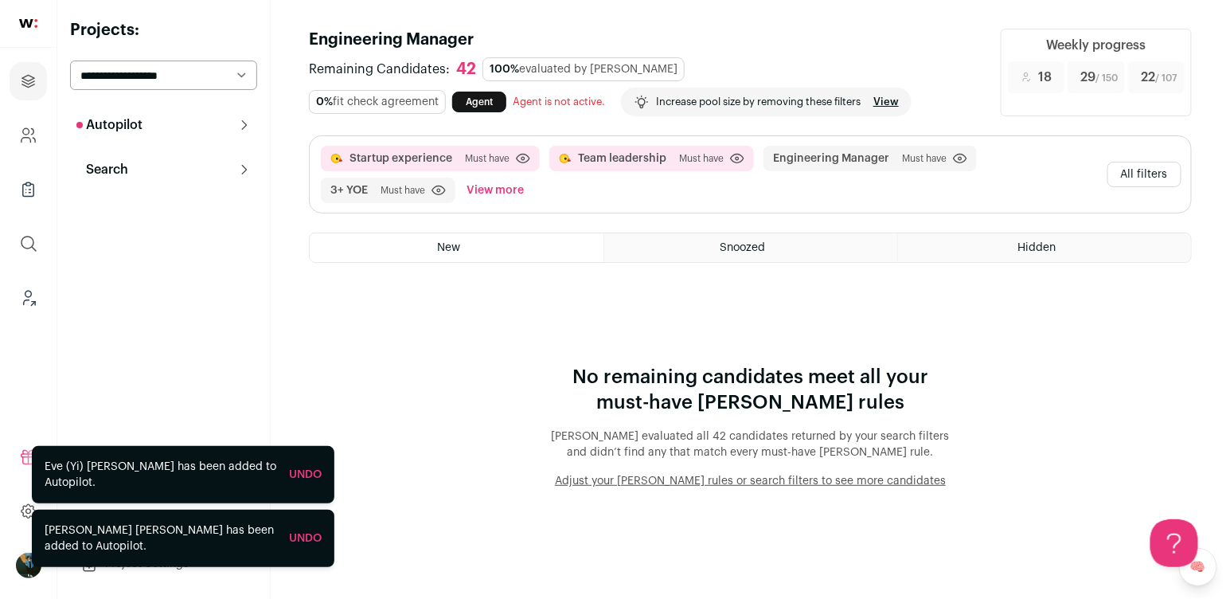
scroll to position [0, 0]
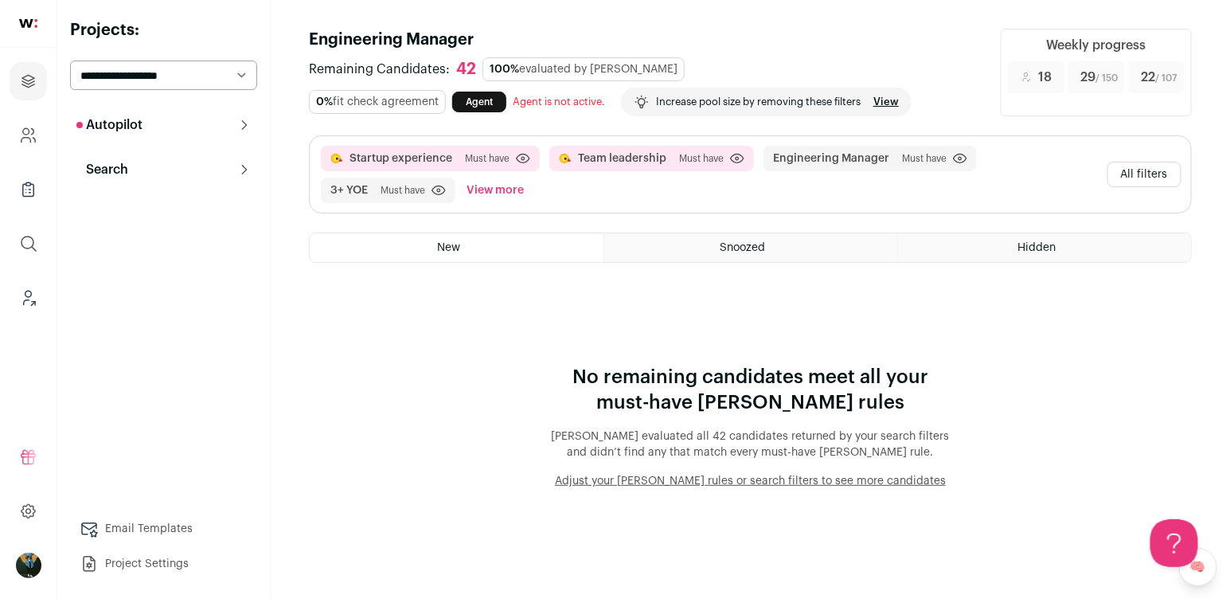
click at [1123, 178] on button "All filters" at bounding box center [1144, 174] width 74 height 25
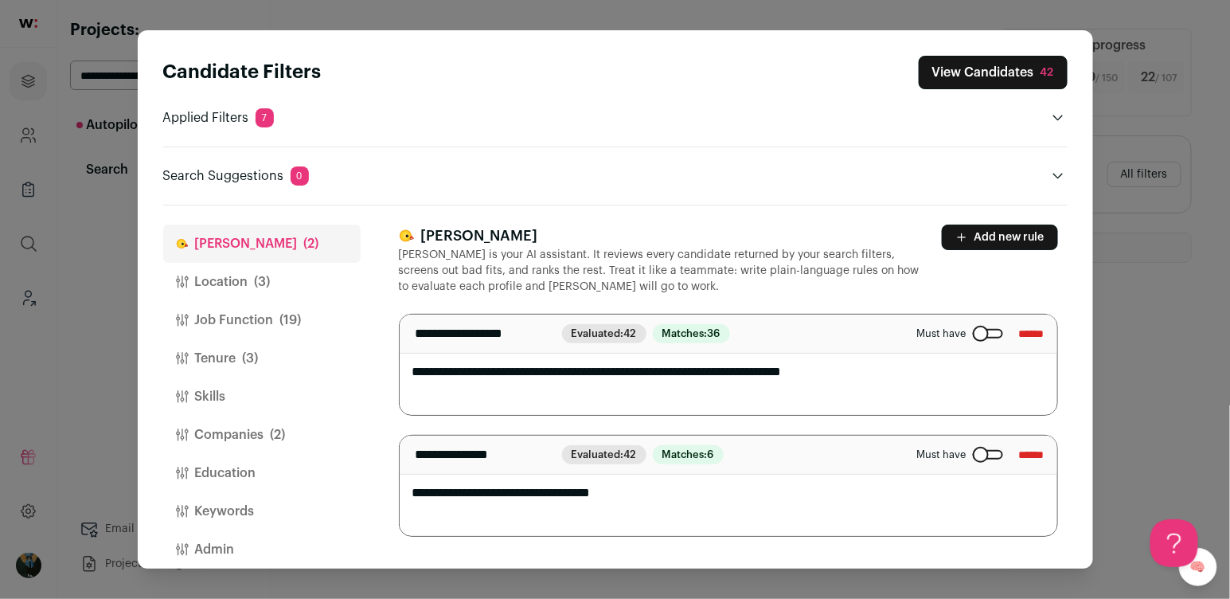
click at [982, 454] on div "Close modal via background" at bounding box center [988, 455] width 30 height 10
click at [1149, 330] on div "Candidate Filters View Candidates 42 Applied Filters 7 Startup experience or Te…" at bounding box center [615, 299] width 1230 height 599
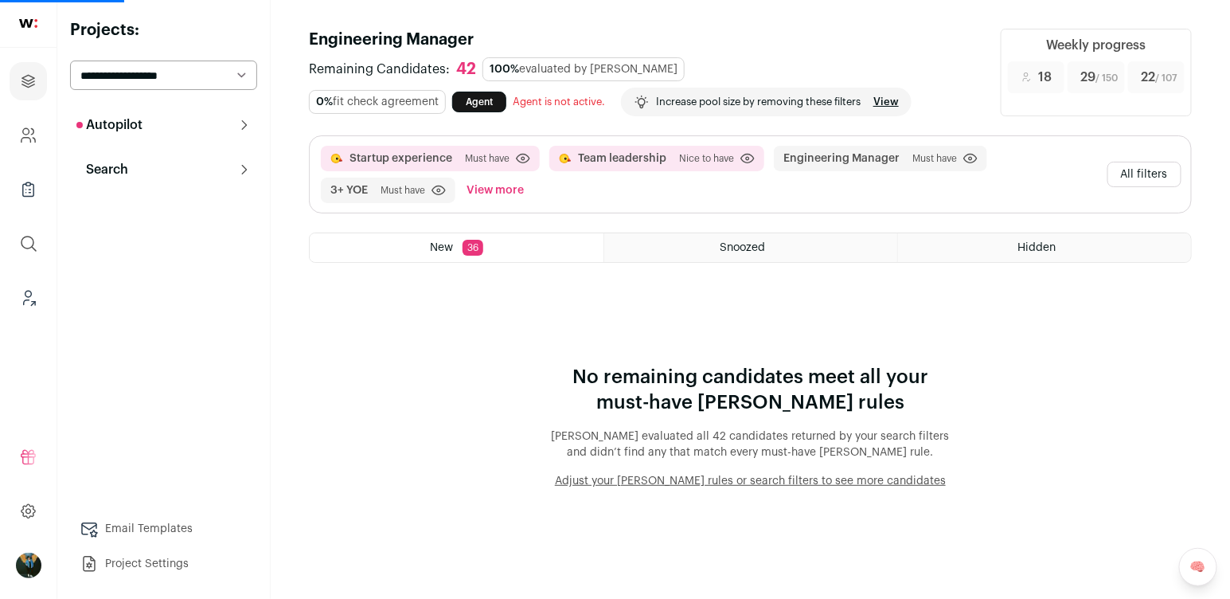
select select "**"
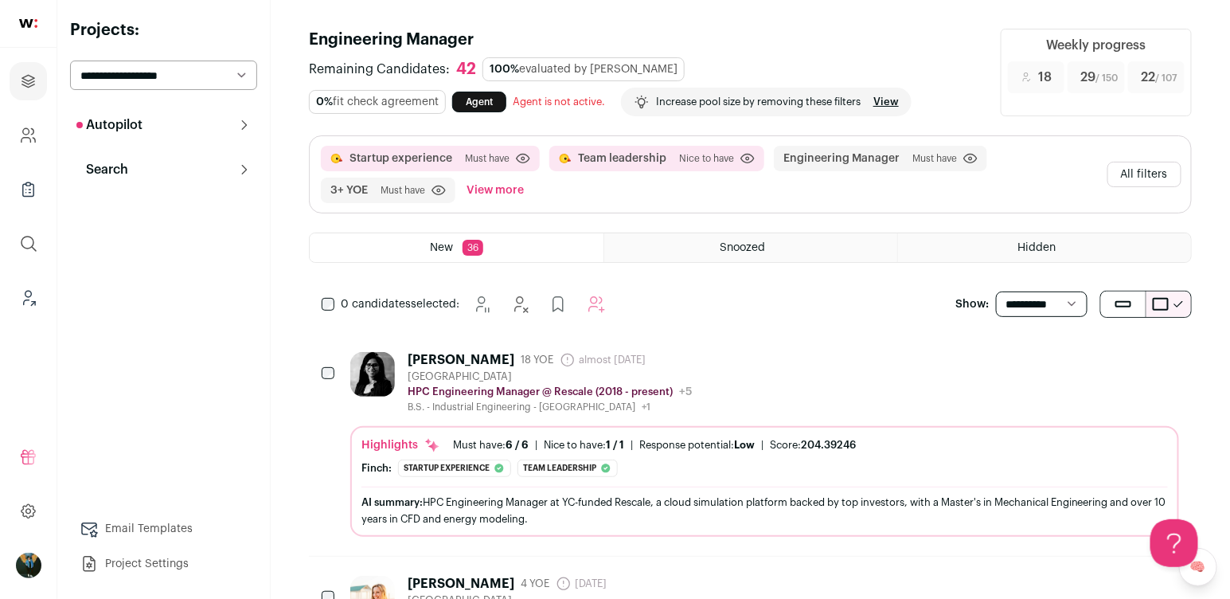
scroll to position [2, 0]
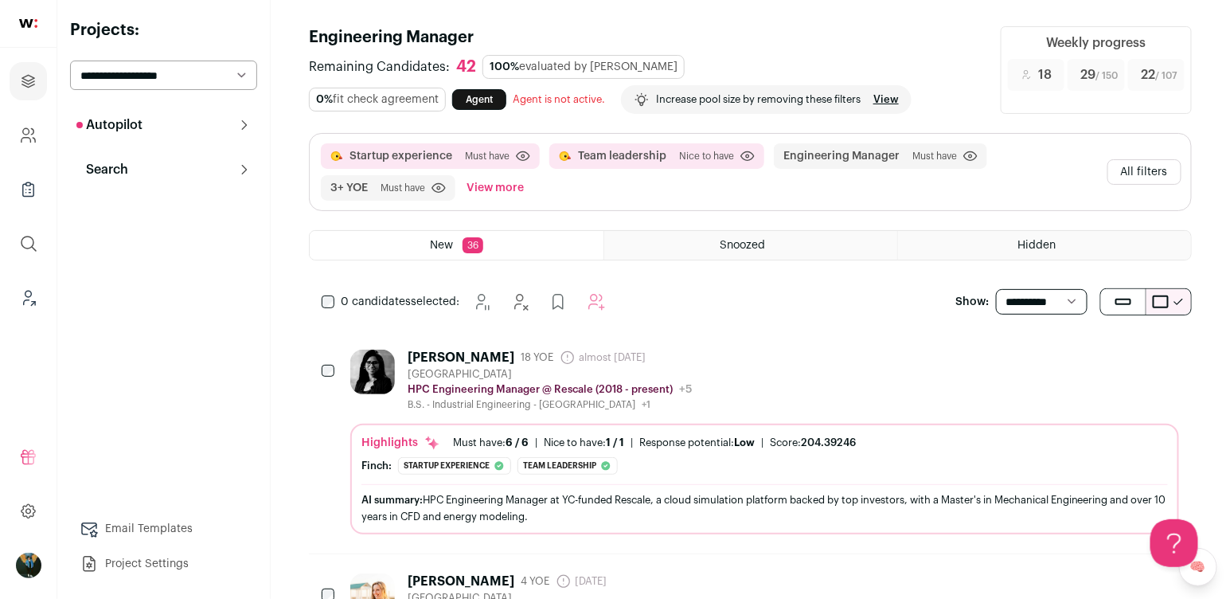
click at [1091, 353] on button "Hide" at bounding box center [1079, 356] width 33 height 33
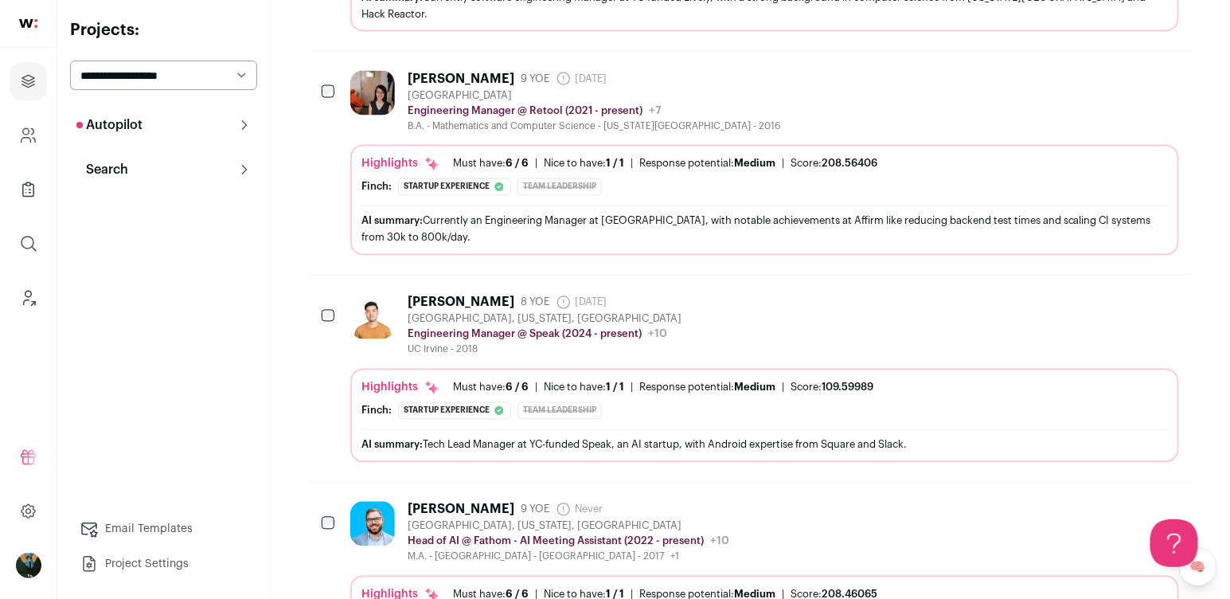
scroll to position [954, 0]
click at [1078, 498] on icon "Hide" at bounding box center [1079, 507] width 19 height 19
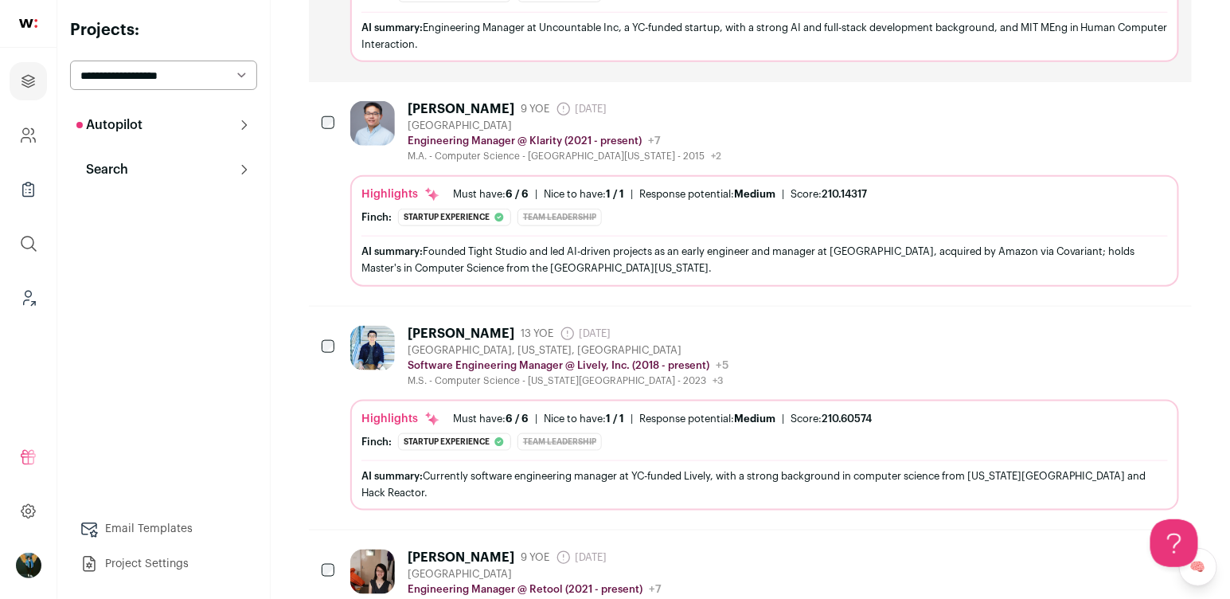
scroll to position [0, 0]
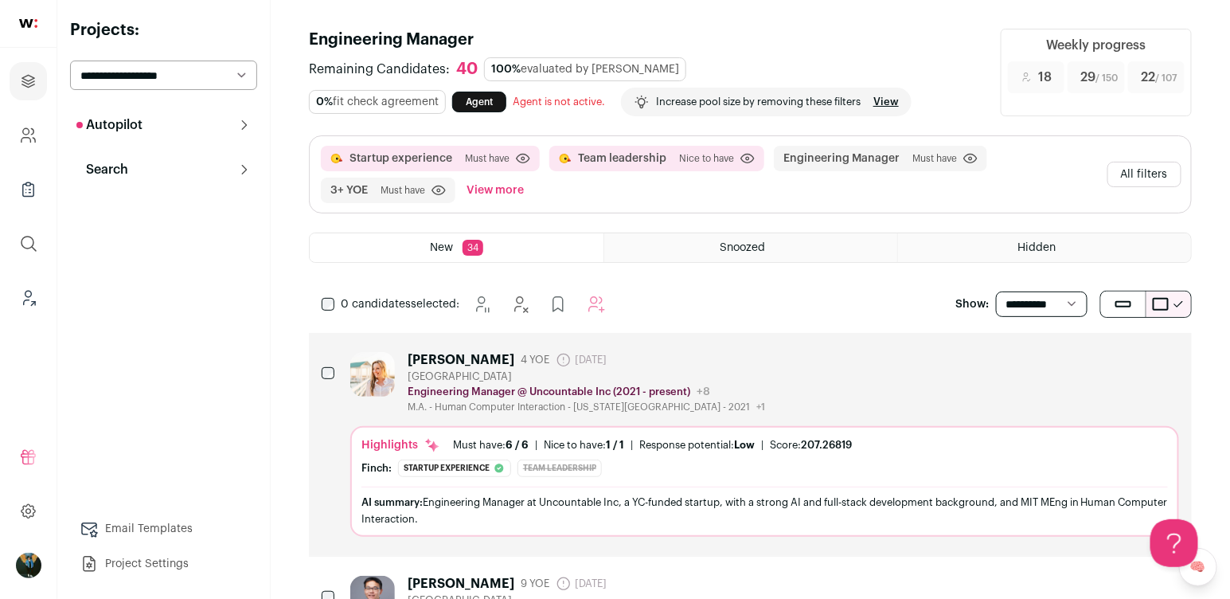
click at [334, 300] on div "0 candidates selected:" at bounding box center [467, 304] width 316 height 32
click at [630, 310] on icon "Add to Autopilot" at bounding box center [624, 304] width 15 height 15
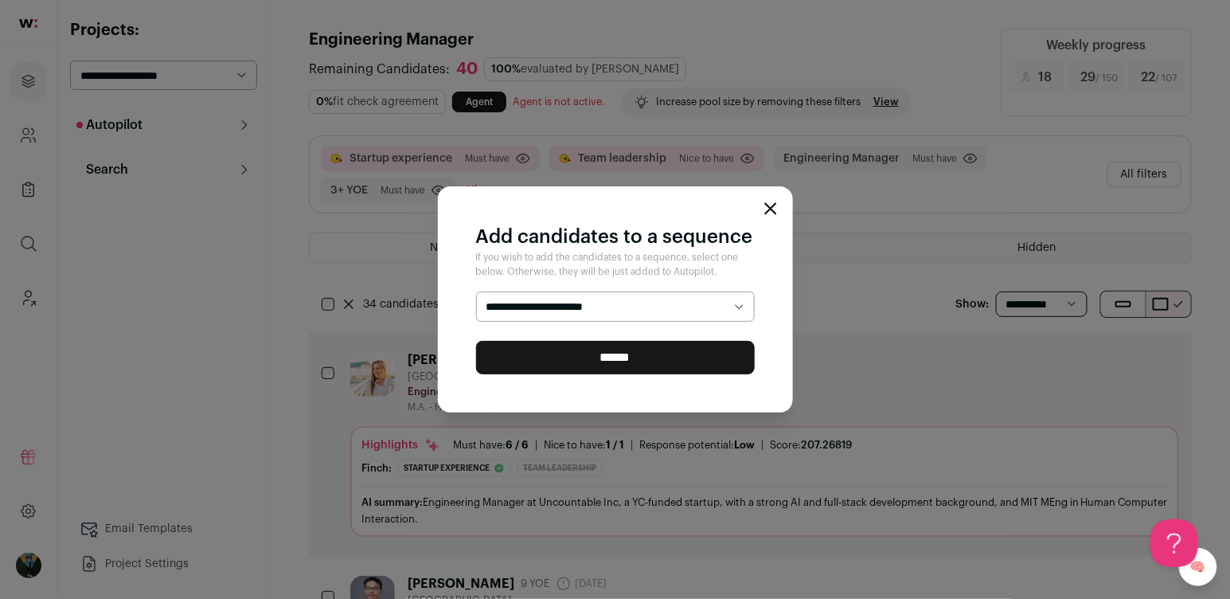
select select "*****"
click at [587, 356] on input "******" at bounding box center [615, 357] width 279 height 33
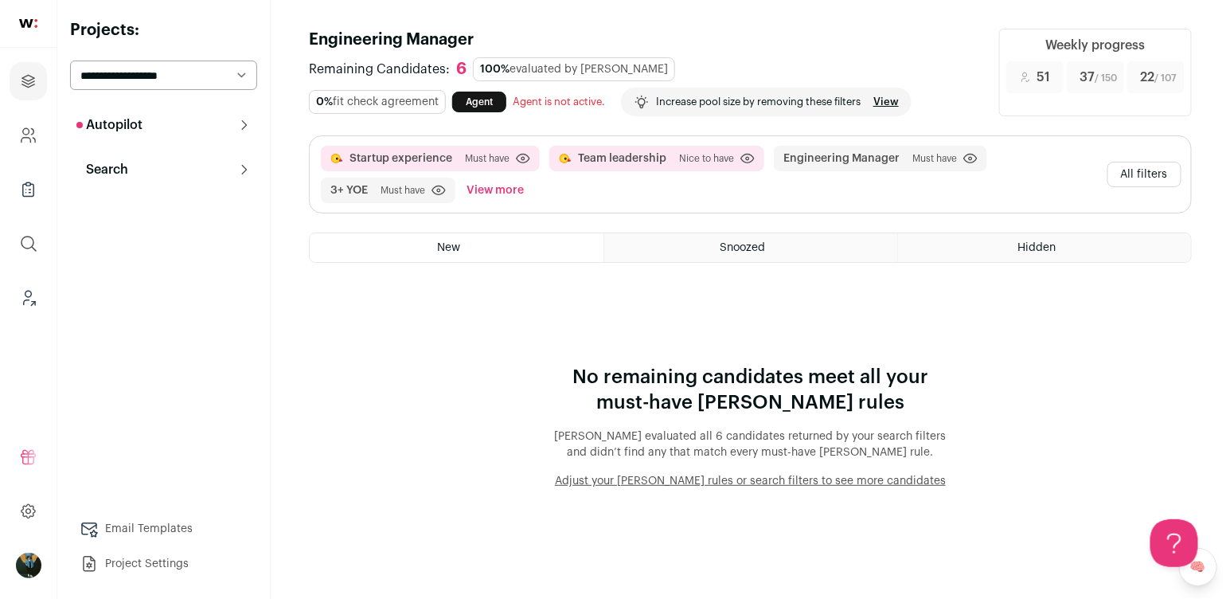
click at [1149, 178] on button "All filters" at bounding box center [1144, 174] width 74 height 25
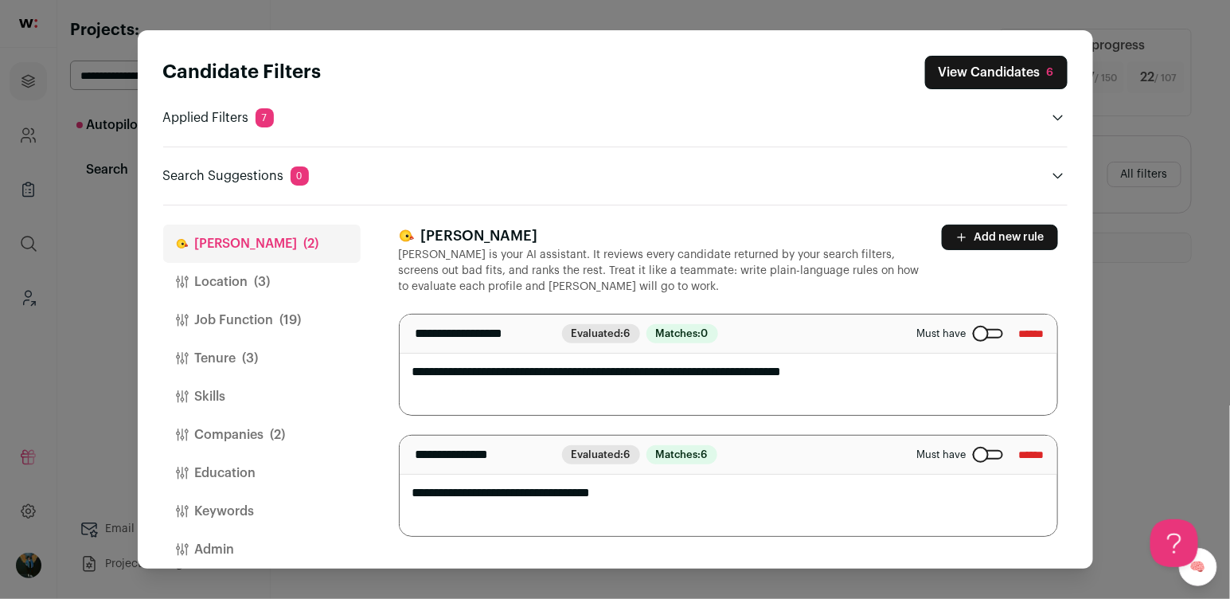
click at [238, 349] on button "Tenure (3)" at bounding box center [261, 358] width 197 height 38
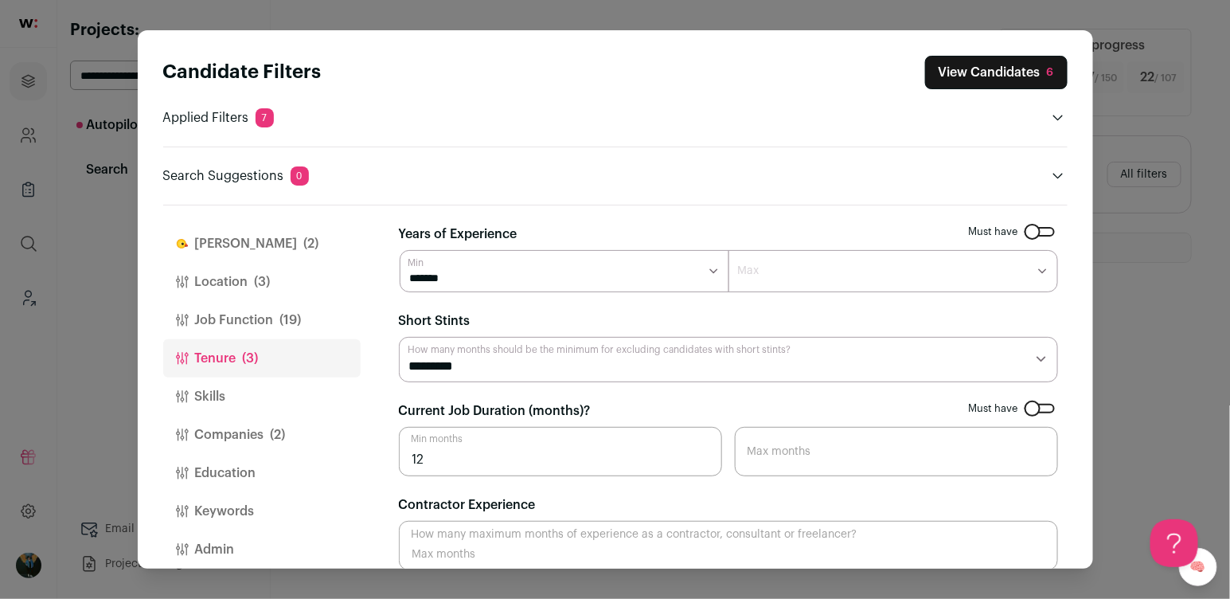
click at [278, 313] on button "Job Function (19)" at bounding box center [261, 320] width 197 height 38
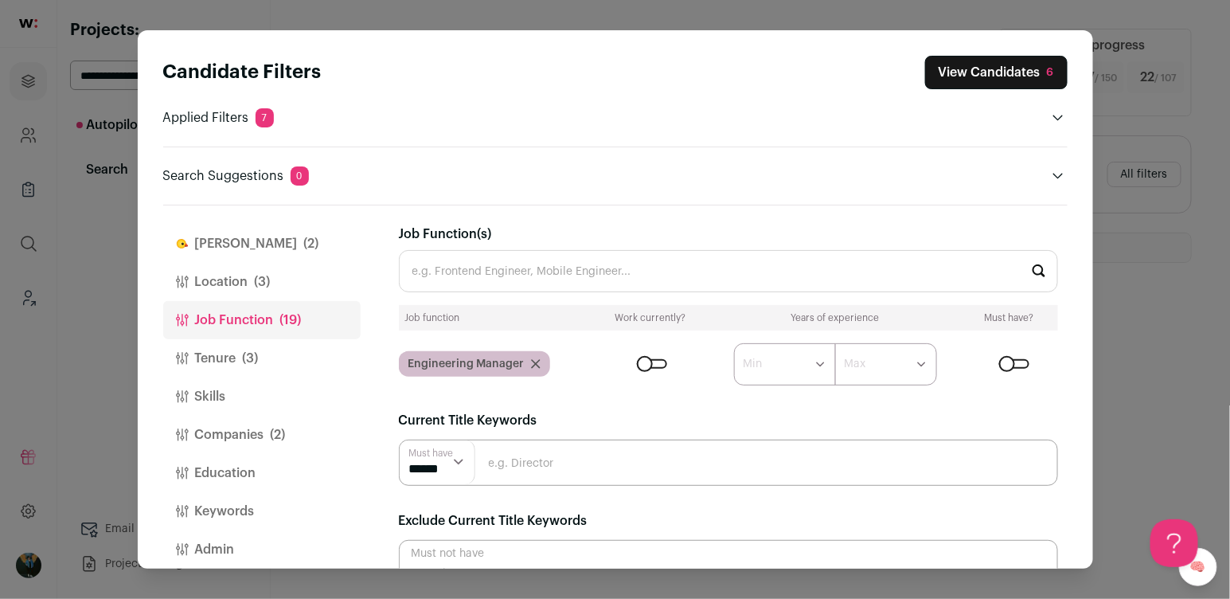
click at [942, 134] on div "Candidate Filters View Candidates 6 Applied Filters 7 Startup experience or Tea…" at bounding box center [615, 121] width 904 height 130
click at [1066, 124] on button "Open applied filters" at bounding box center [1057, 117] width 19 height 19
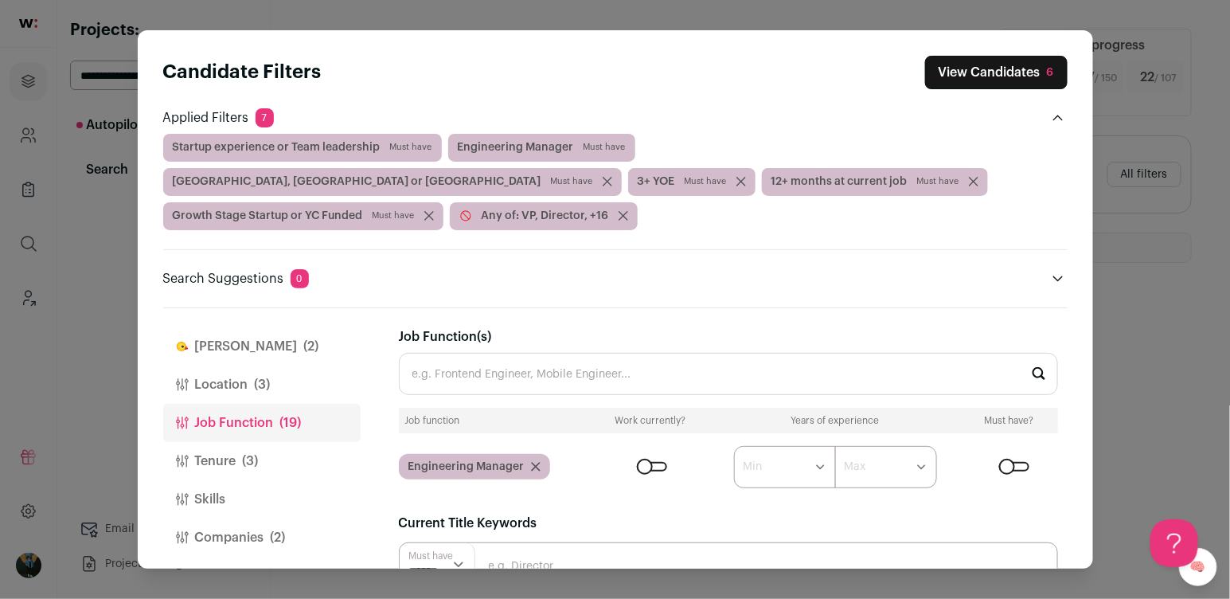
click at [232, 442] on button "Tenure (3)" at bounding box center [261, 461] width 197 height 38
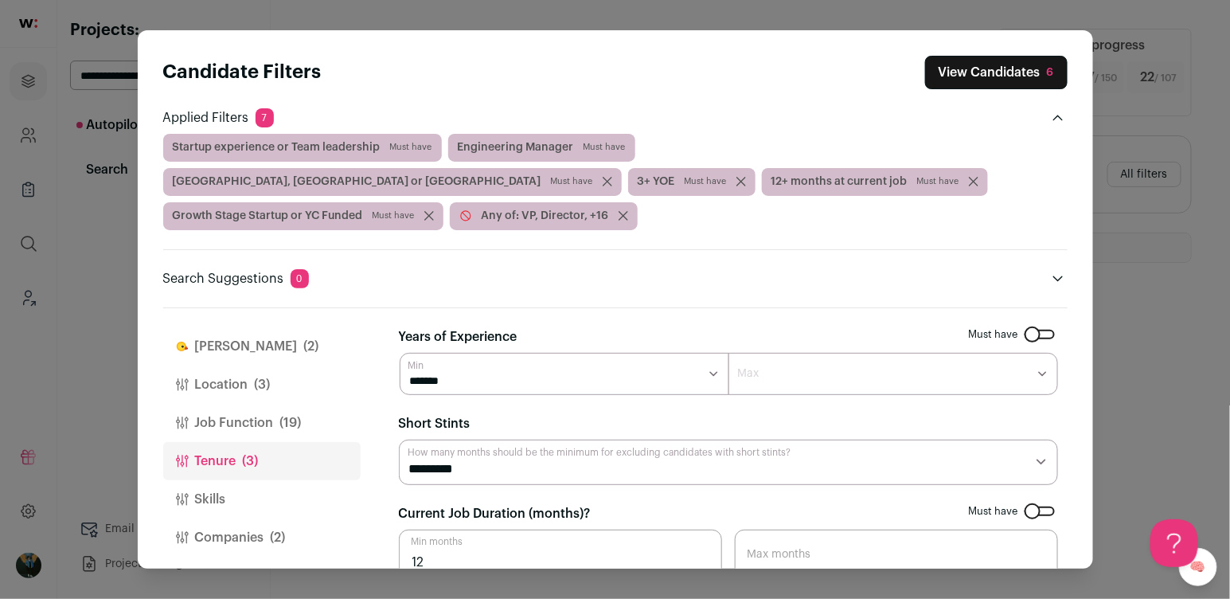
click at [1049, 506] on div "Close modal via background" at bounding box center [1039, 511] width 30 height 10
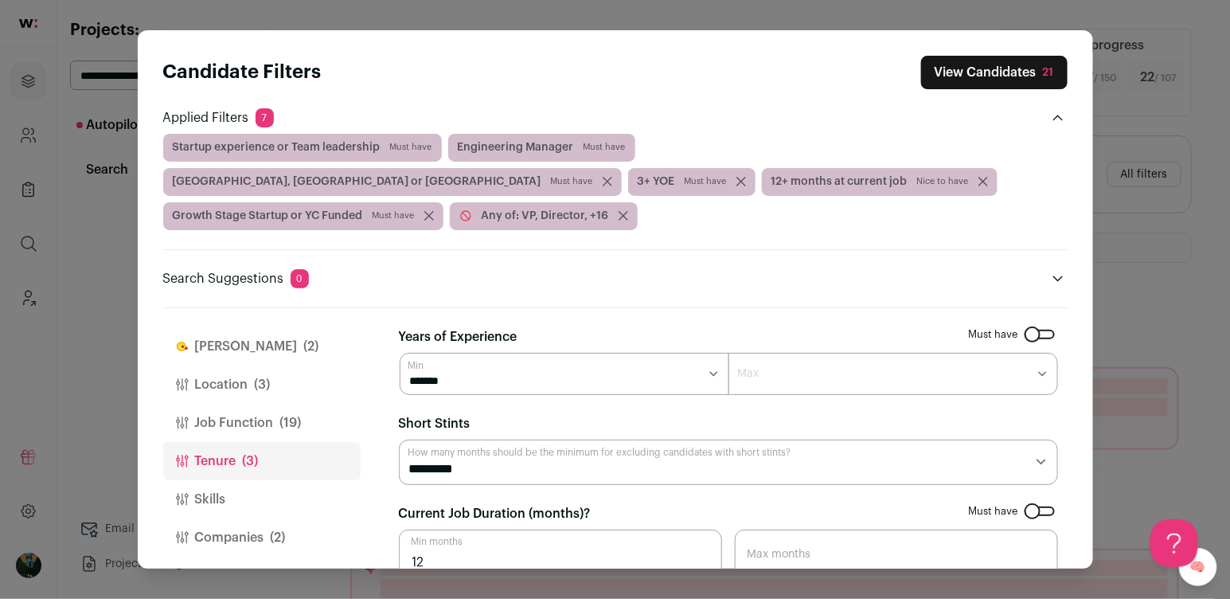
click at [1181, 229] on div "Candidate Filters View Candidates 21 Applied Filters 7 Startup experience or Te…" at bounding box center [615, 299] width 1230 height 599
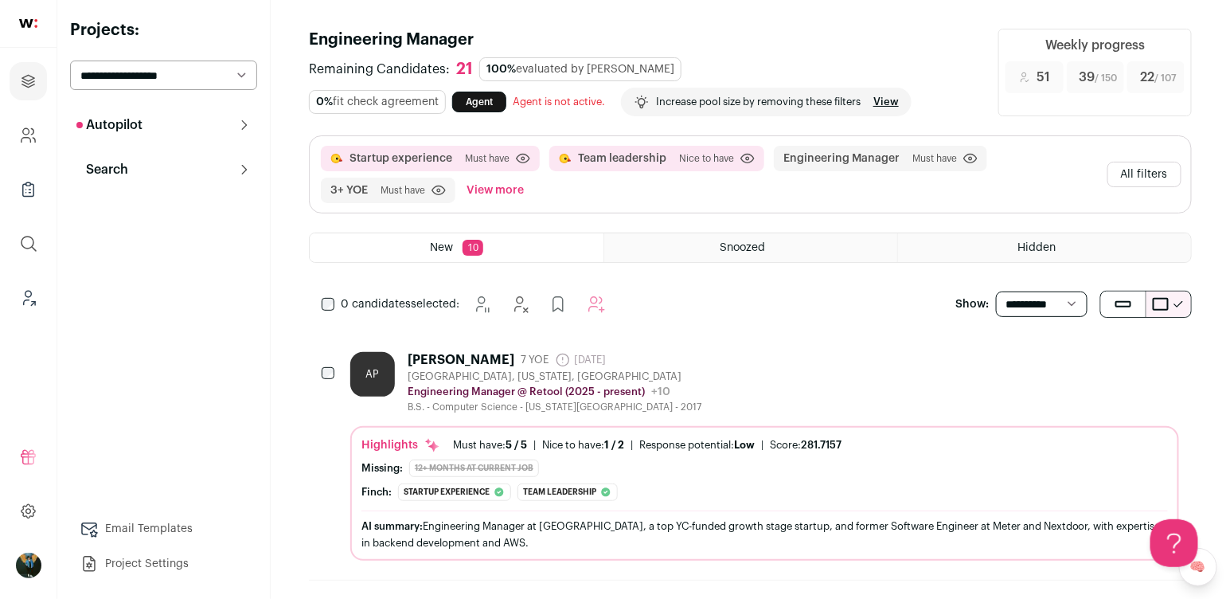
click at [317, 301] on div "0 candidates selected: Snooze Hide" at bounding box center [467, 304] width 316 height 32
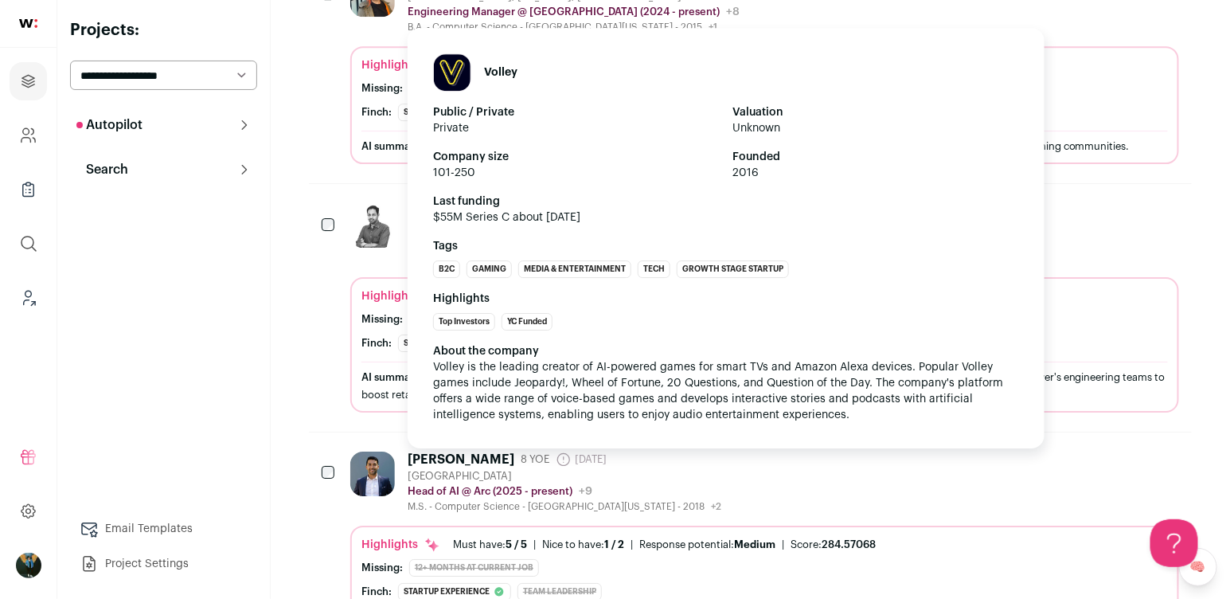
scroll to position [2143, 0]
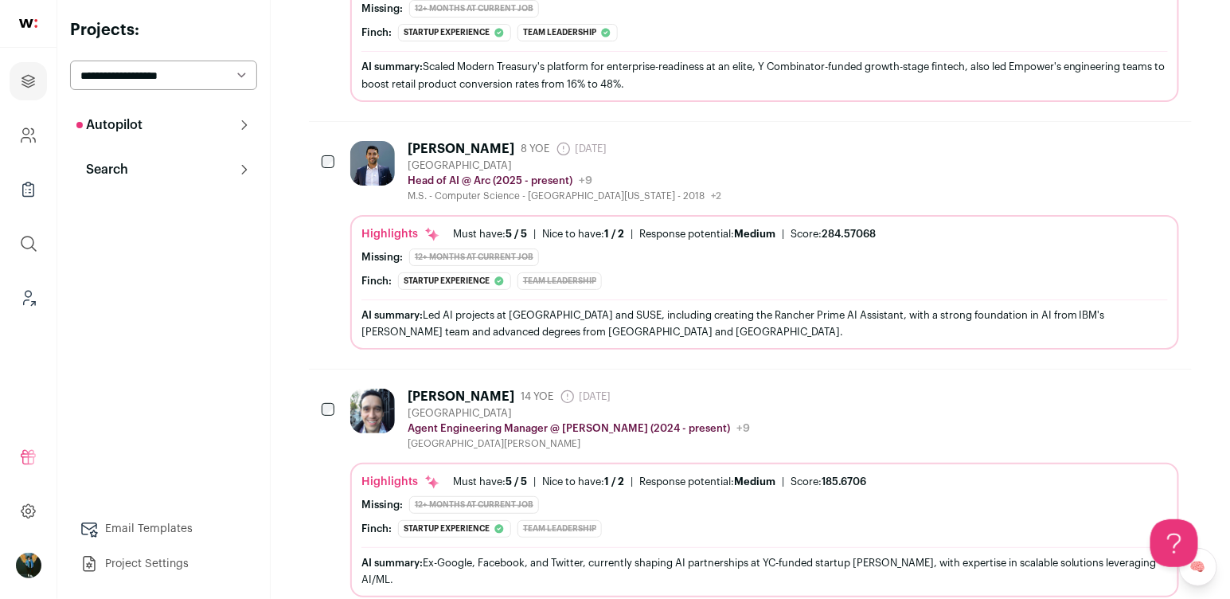
click at [330, 141] on div at bounding box center [330, 163] width 16 height 45
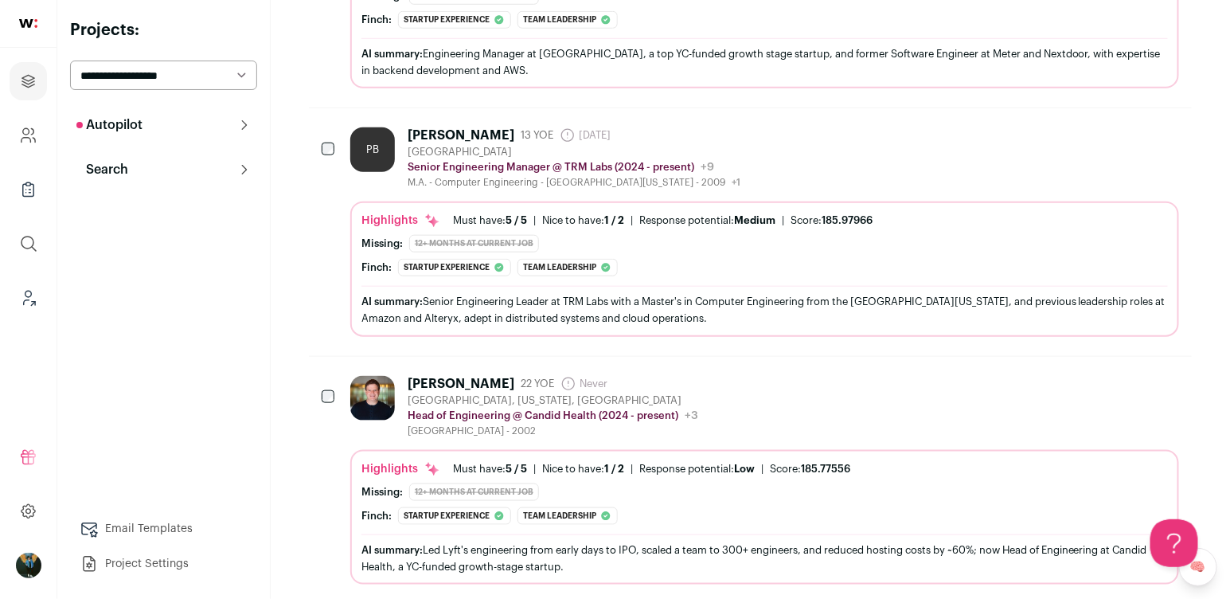
scroll to position [0, 0]
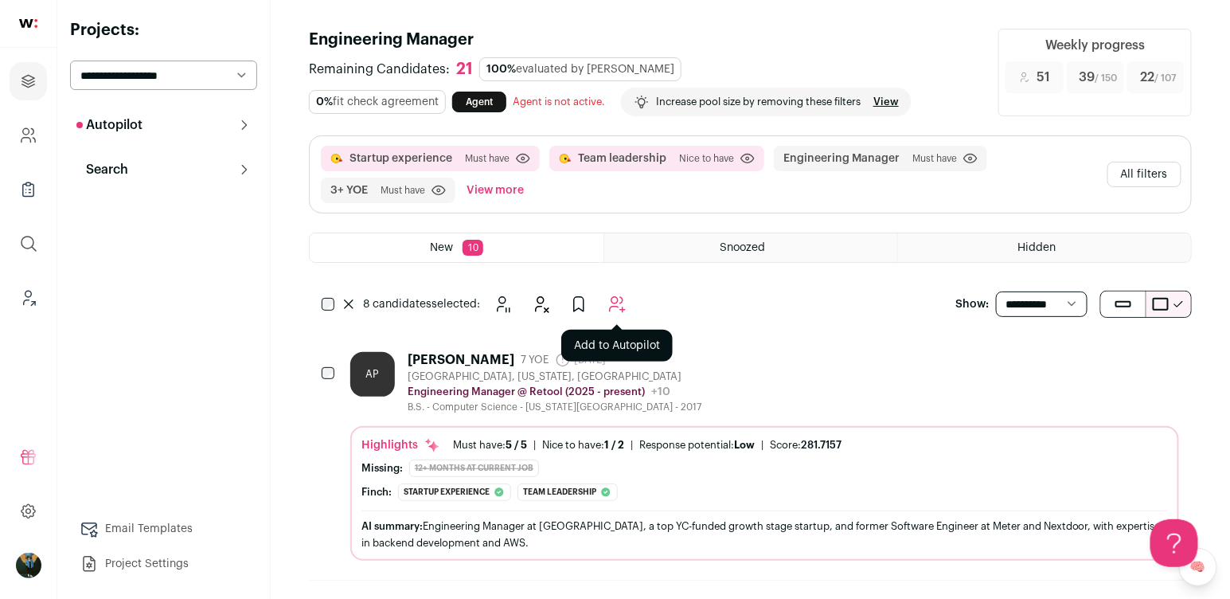
click at [620, 299] on icon "Add to Autopilot" at bounding box center [616, 304] width 19 height 19
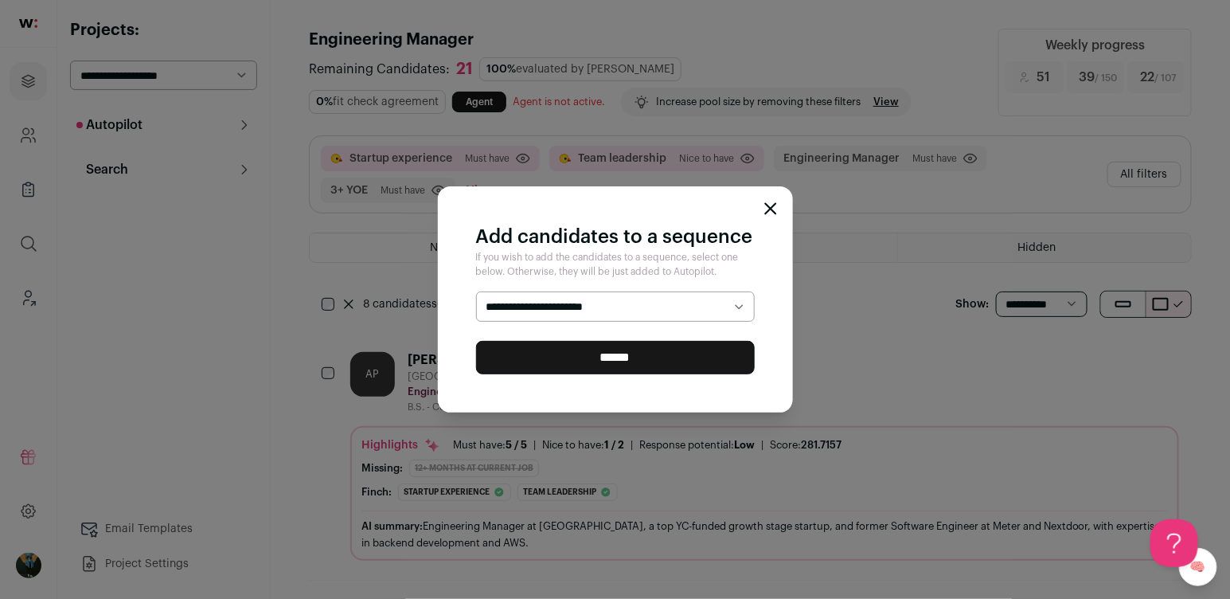
select select "*****"
click at [541, 365] on input "******" at bounding box center [615, 357] width 279 height 33
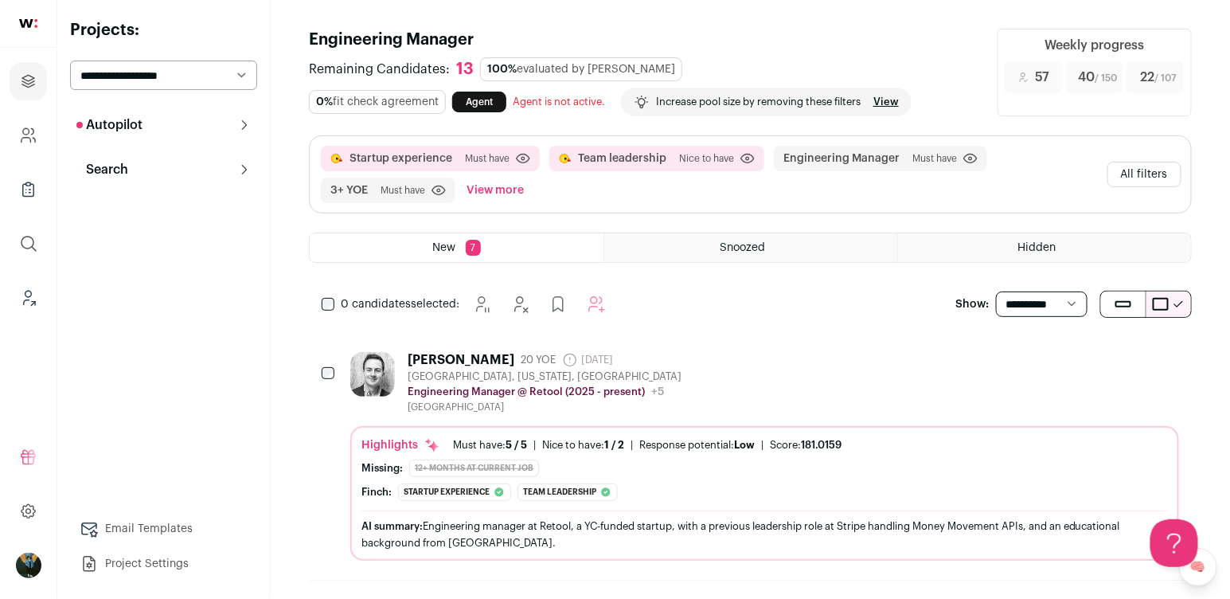
click at [423, 356] on div "[PERSON_NAME]" at bounding box center [461, 360] width 107 height 16
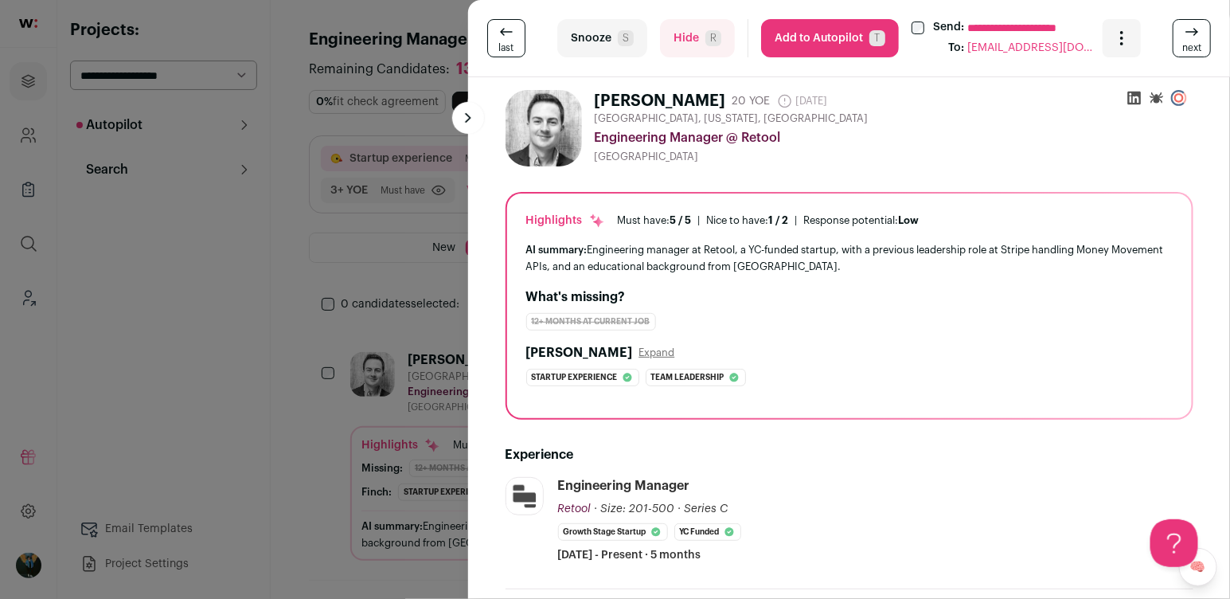
click at [387, 318] on div "**********" at bounding box center [615, 299] width 1230 height 599
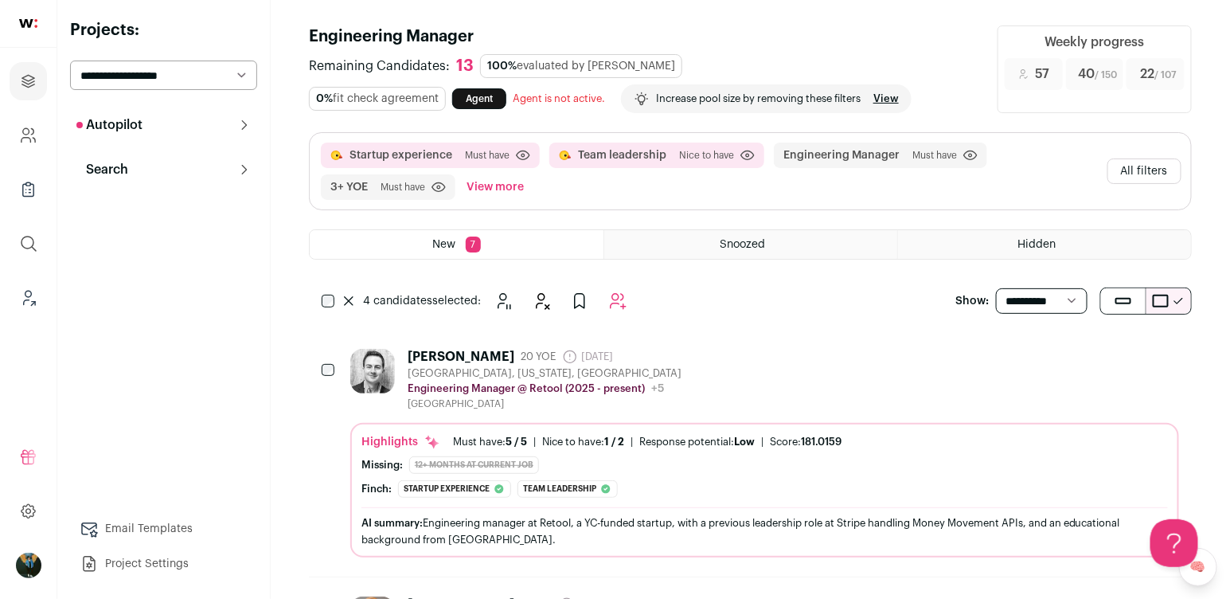
scroll to position [189, 0]
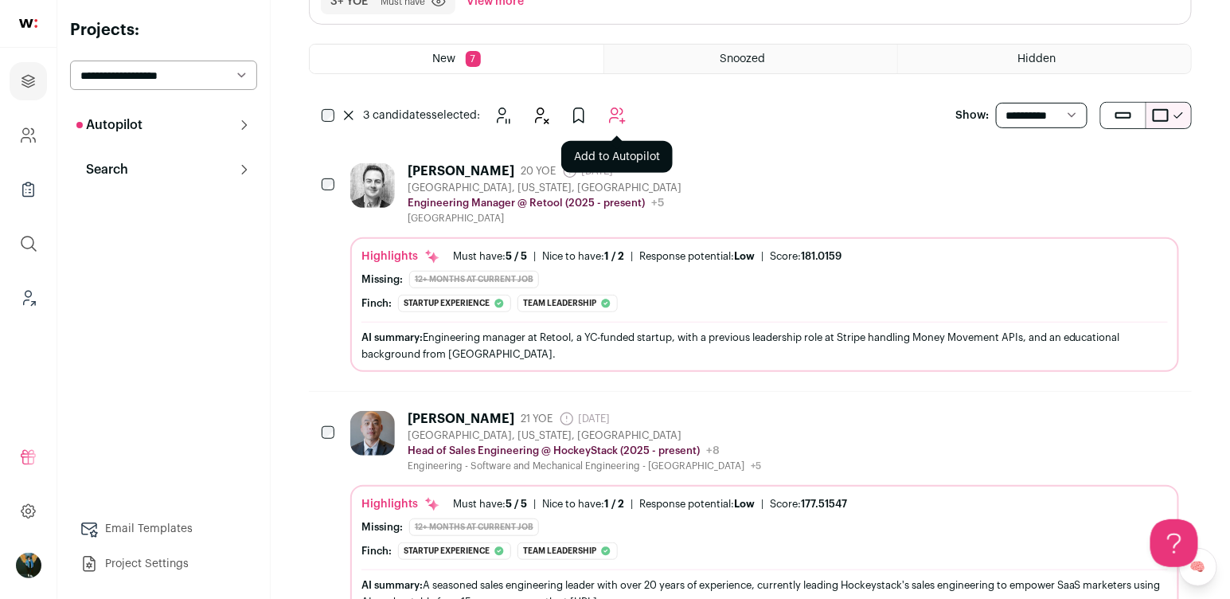
drag, startPoint x: 630, startPoint y: 116, endPoint x: 616, endPoint y: 119, distance: 14.5
click at [616, 119] on button "Add to Autopilot" at bounding box center [617, 116] width 32 height 32
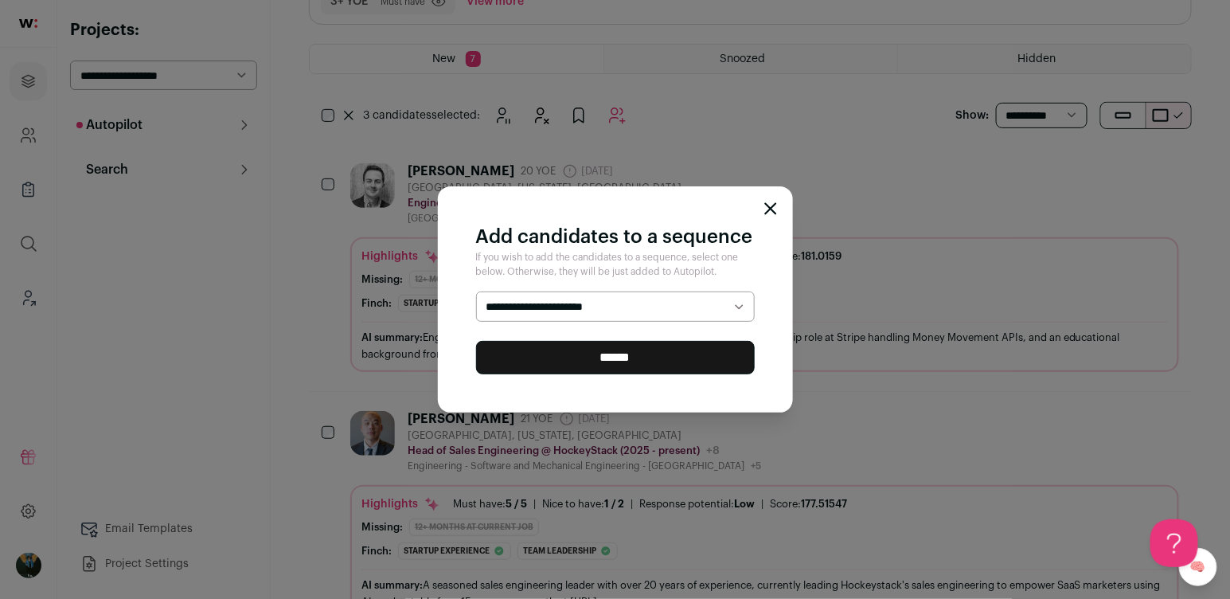
select select "*****"
click at [568, 361] on input "******" at bounding box center [615, 357] width 279 height 33
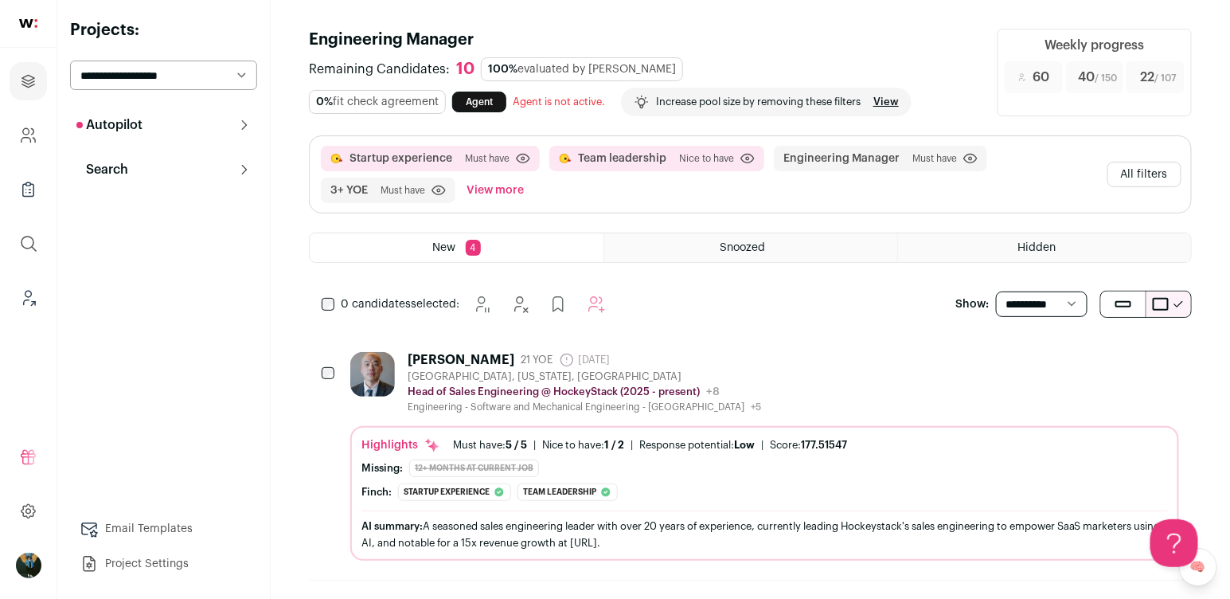
click at [314, 301] on div "0 candidates selected: [GEOGRAPHIC_DATA] Hide Add to Prospects Add to Autopilot" at bounding box center [467, 304] width 316 height 32
click at [533, 295] on icon "Hide" at bounding box center [541, 304] width 19 height 19
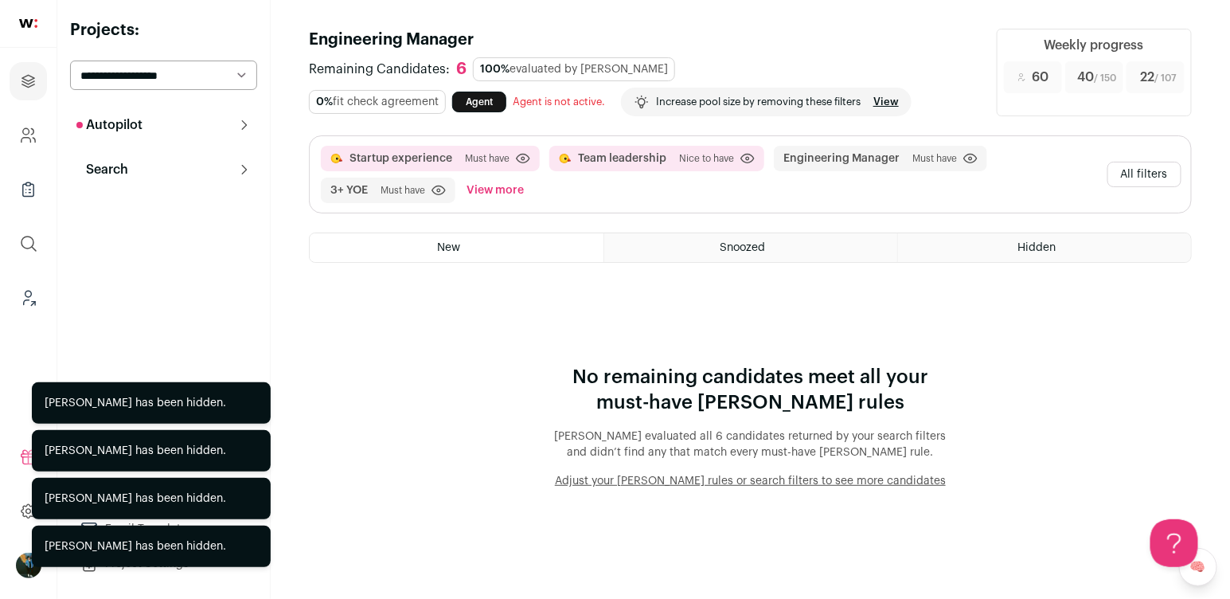
click at [1175, 170] on button "All filters" at bounding box center [1144, 174] width 74 height 25
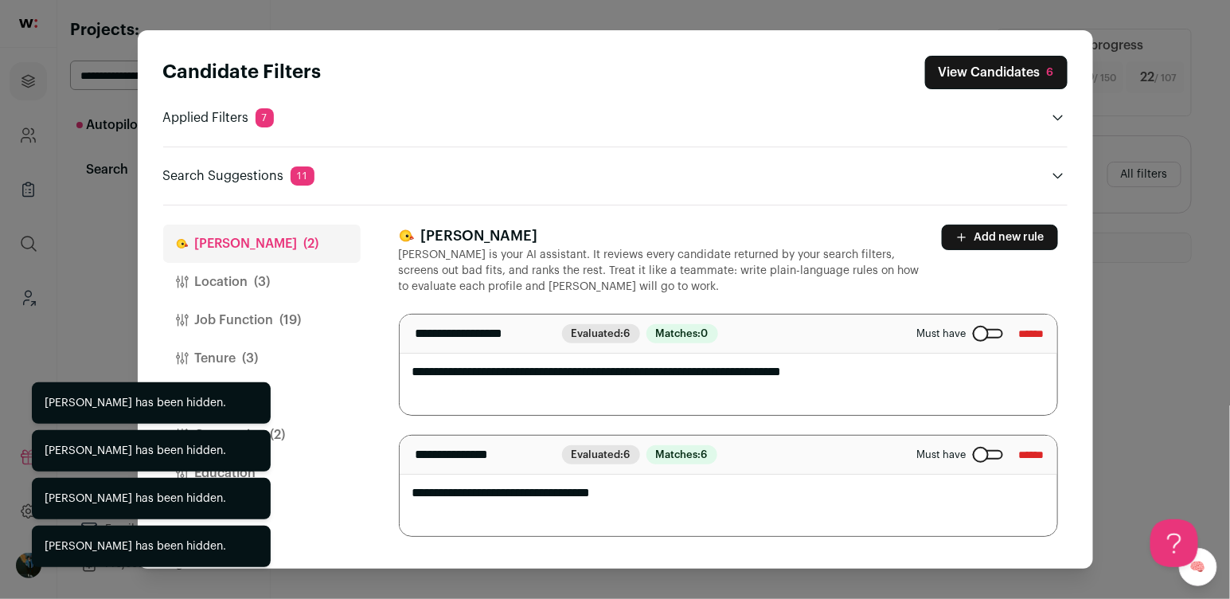
click at [293, 342] on button "Tenure (3)" at bounding box center [261, 358] width 197 height 38
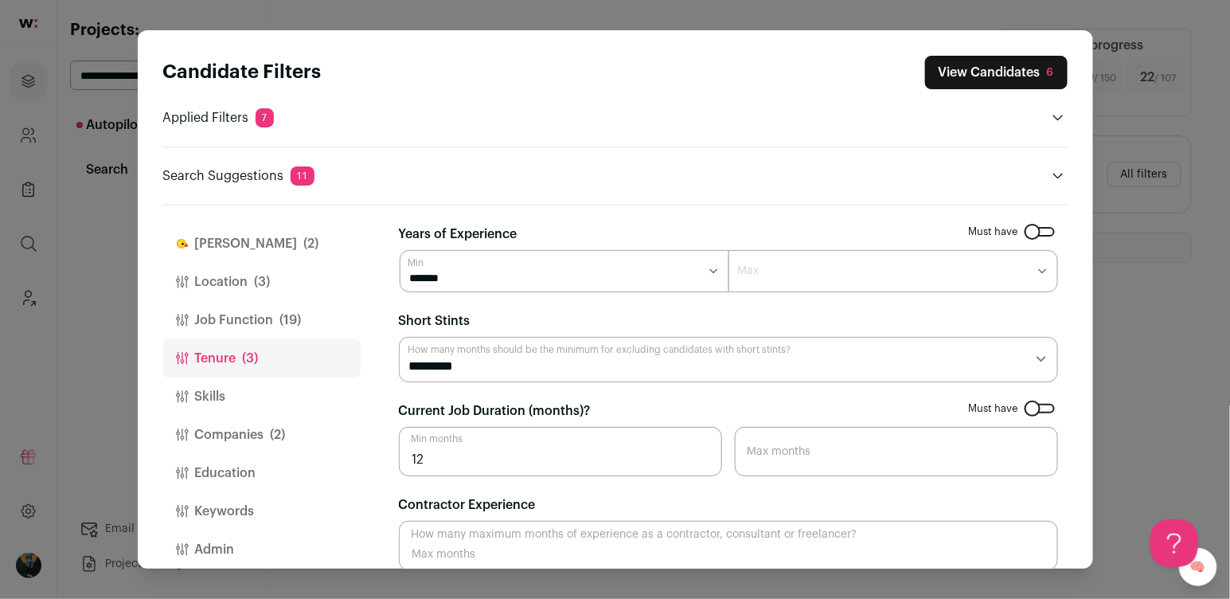
click at [287, 324] on span "(19)" at bounding box center [290, 319] width 21 height 19
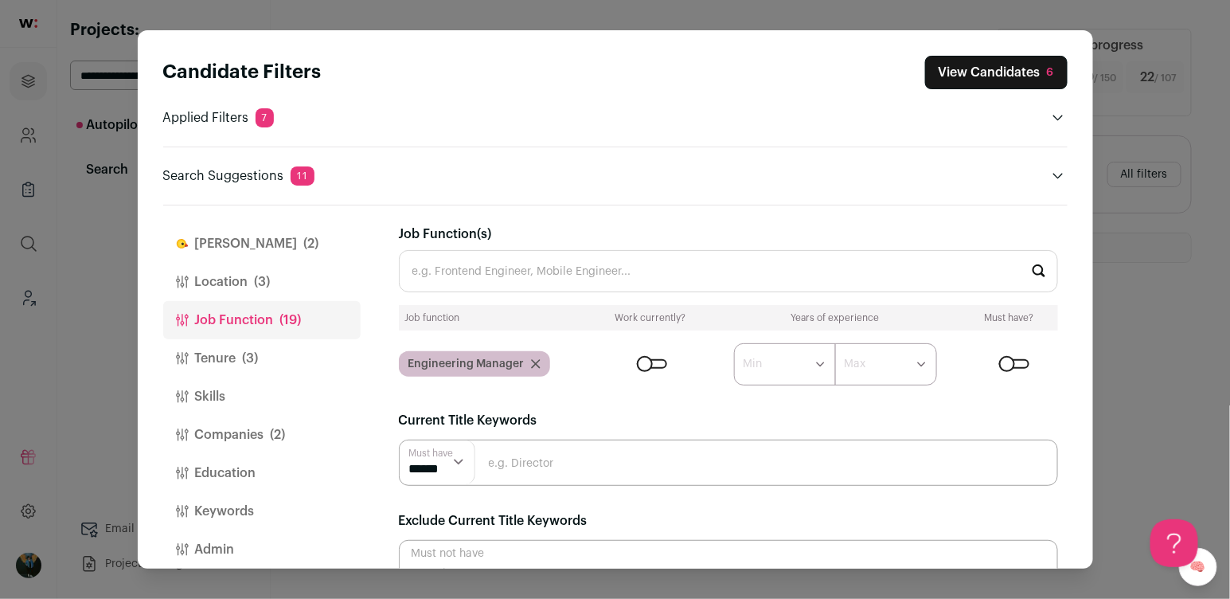
click at [191, 442] on button "Companies (2)" at bounding box center [261, 435] width 197 height 38
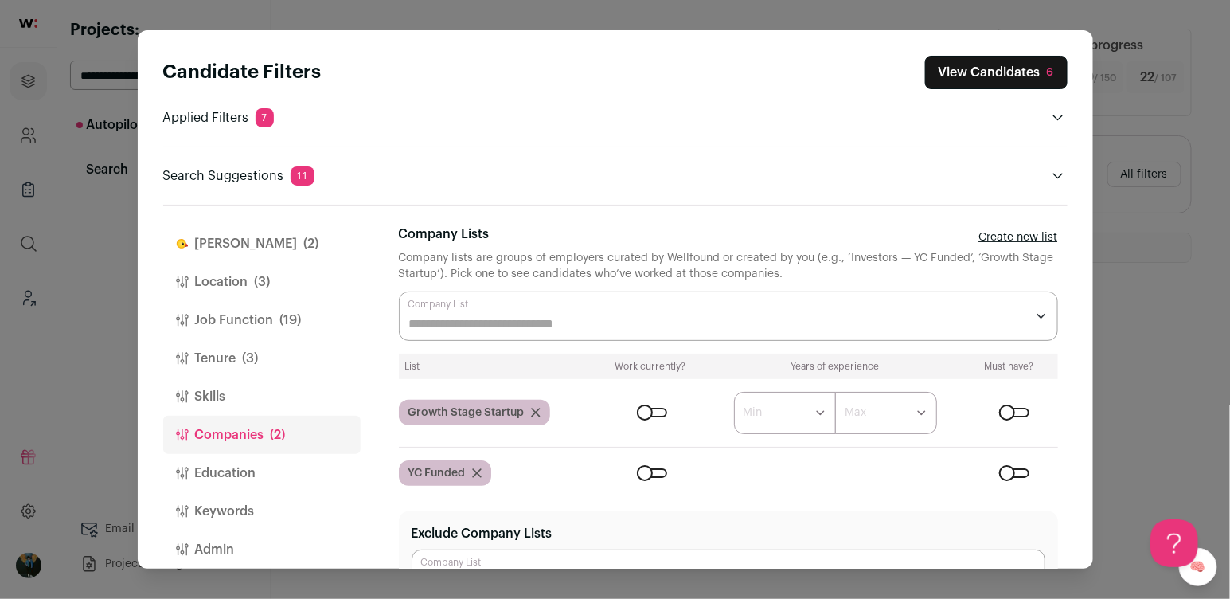
click at [759, 292] on div "Close modal via background" at bounding box center [728, 315] width 659 height 49
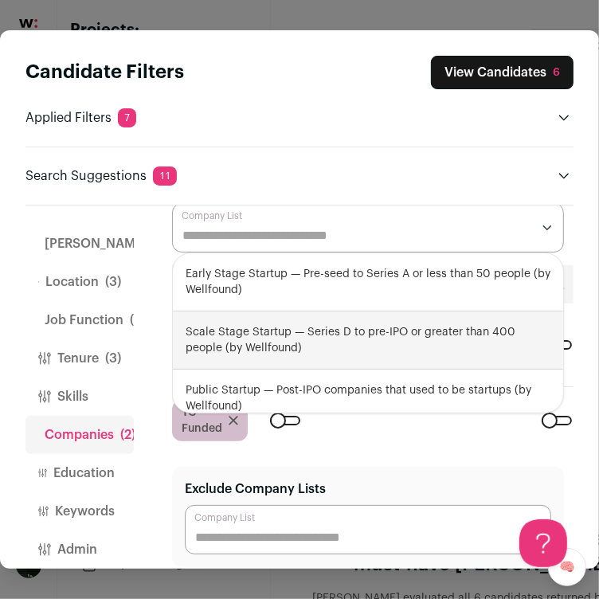
scroll to position [107, 0]
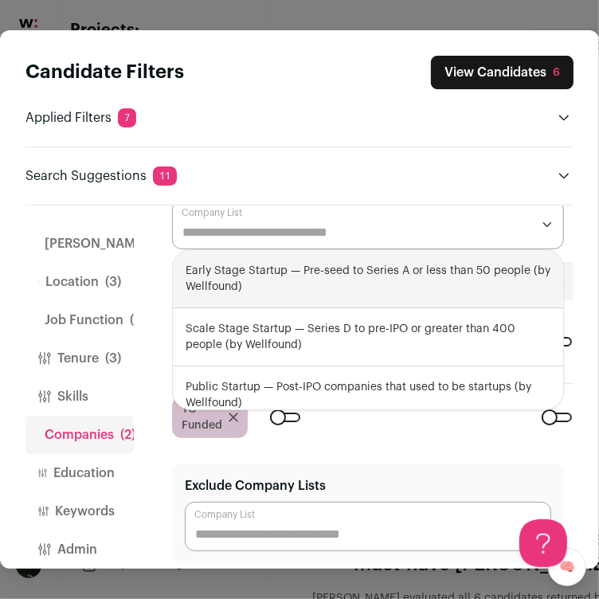
click at [269, 271] on div "Early Stage Startup — Pre-seed to Series A or less than 50 people (by Wellfound)" at bounding box center [368, 279] width 390 height 58
select select "**********"
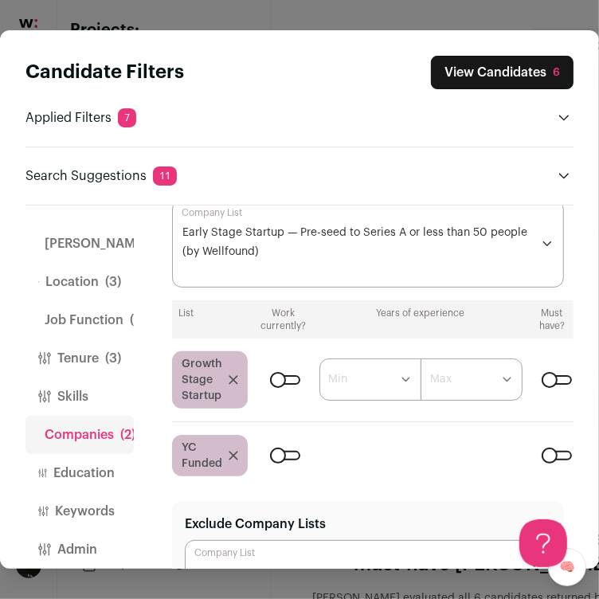
scroll to position [0, 0]
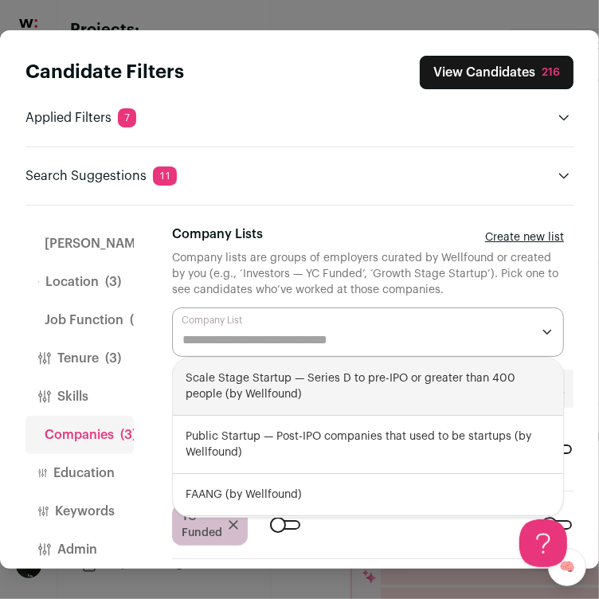
click at [240, 394] on div "Scale Stage Startup — Series D to pre-IPO or greater than 400 people (by Wellfo…" at bounding box center [368, 386] width 390 height 58
select select "**********"
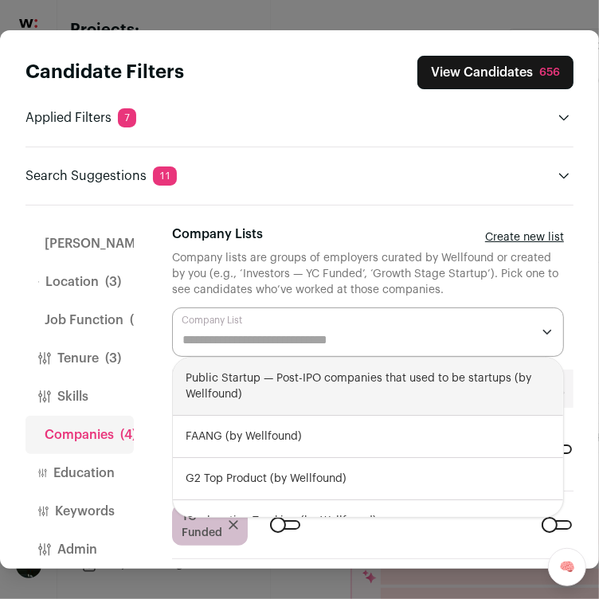
click at [533, 70] on button "View Candidates 656" at bounding box center [495, 72] width 156 height 33
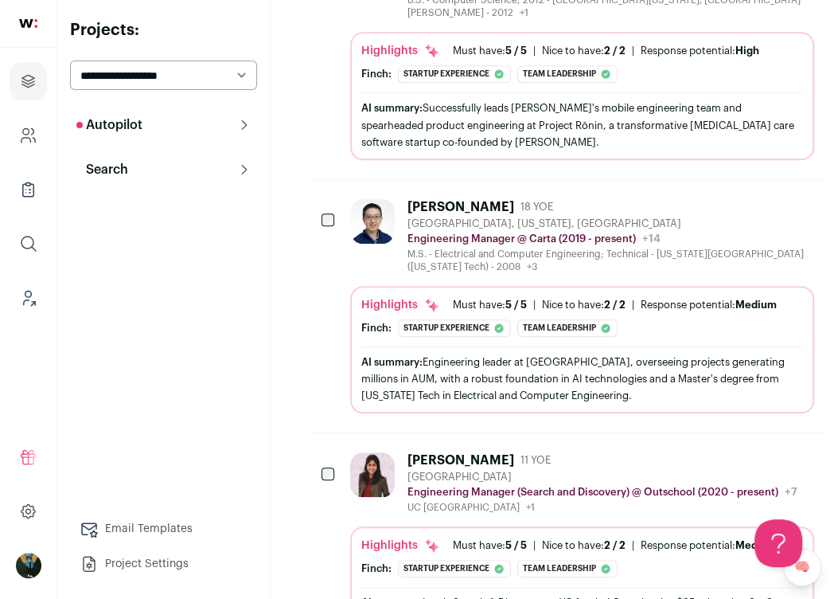
scroll to position [848, 0]
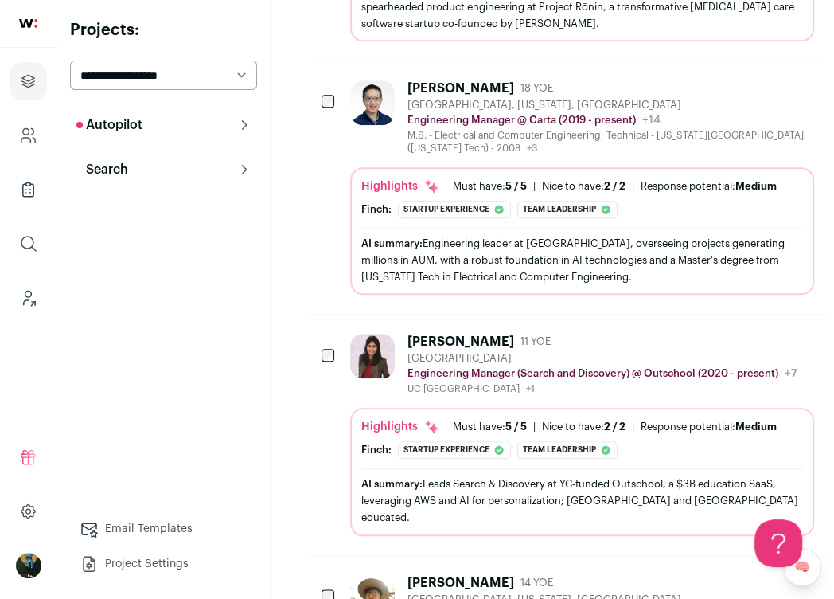
click at [705, 339] on icon "Hide" at bounding box center [714, 340] width 19 height 19
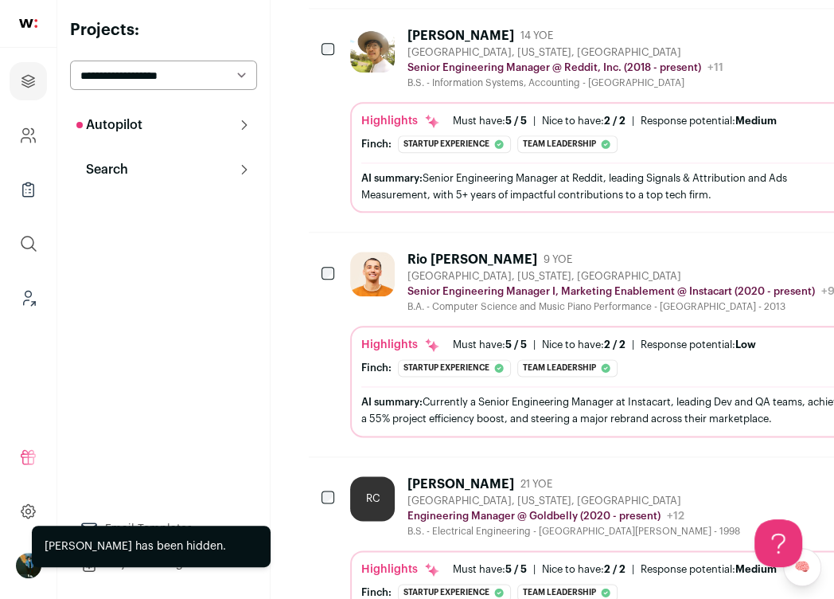
scroll to position [1077, 0]
click at [752, 241] on button "Hide" at bounding box center [768, 257] width 33 height 33
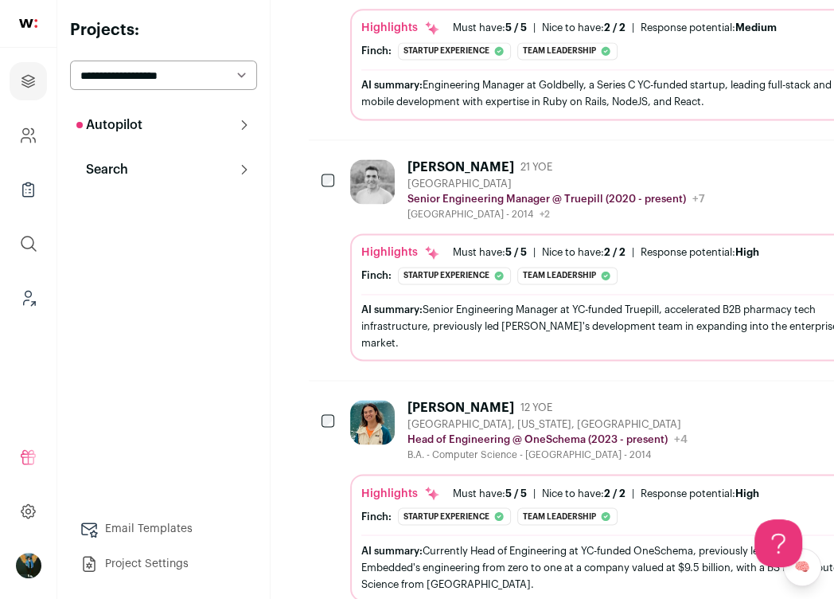
scroll to position [1391, 0]
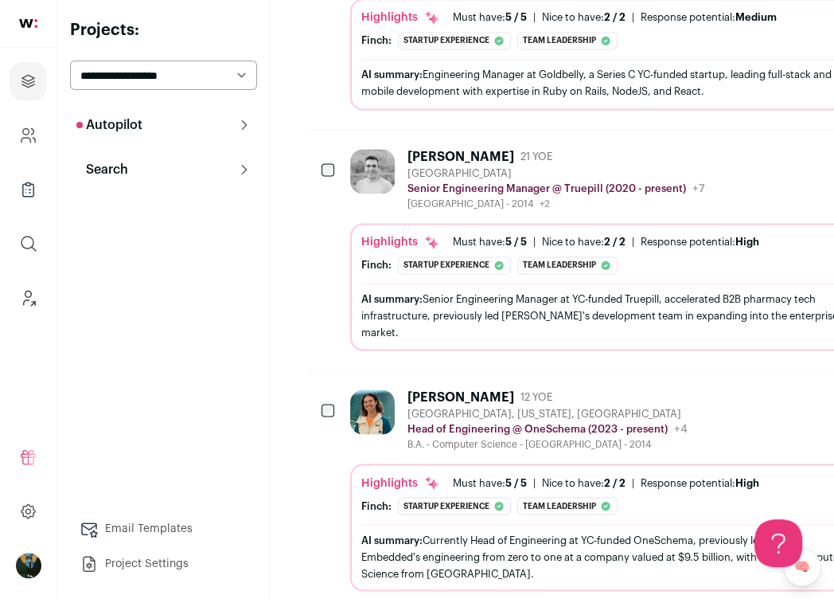
click at [751, 389] on div "Matt Oey 12 YOE San Francisco, California, United States Head of Engineering @ …" at bounding box center [609, 419] width 518 height 61
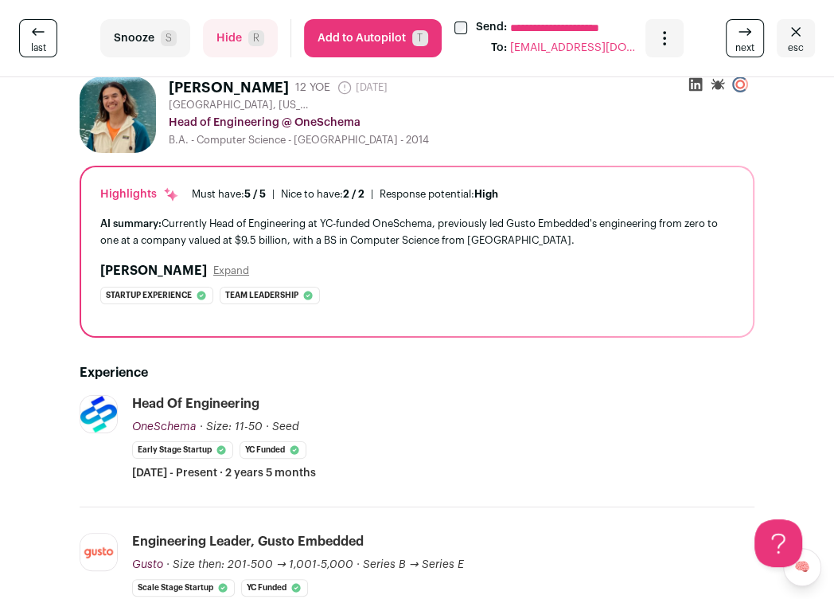
scroll to position [22, 0]
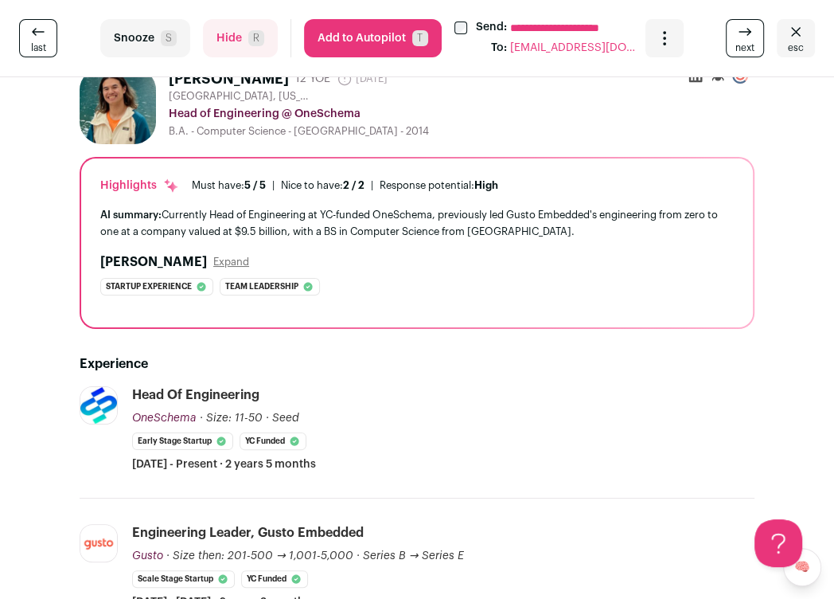
click at [805, 48] on button "esc" at bounding box center [796, 38] width 38 height 38
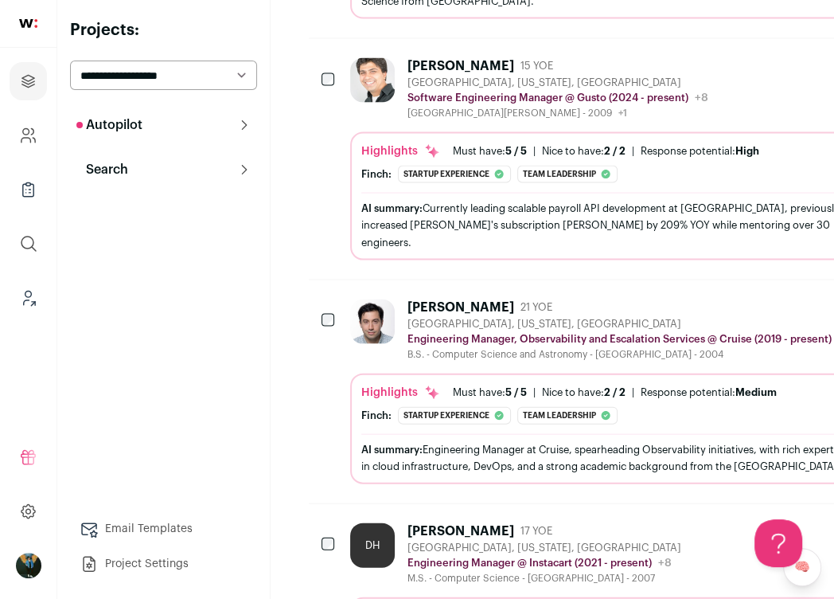
scroll to position [1973, 0]
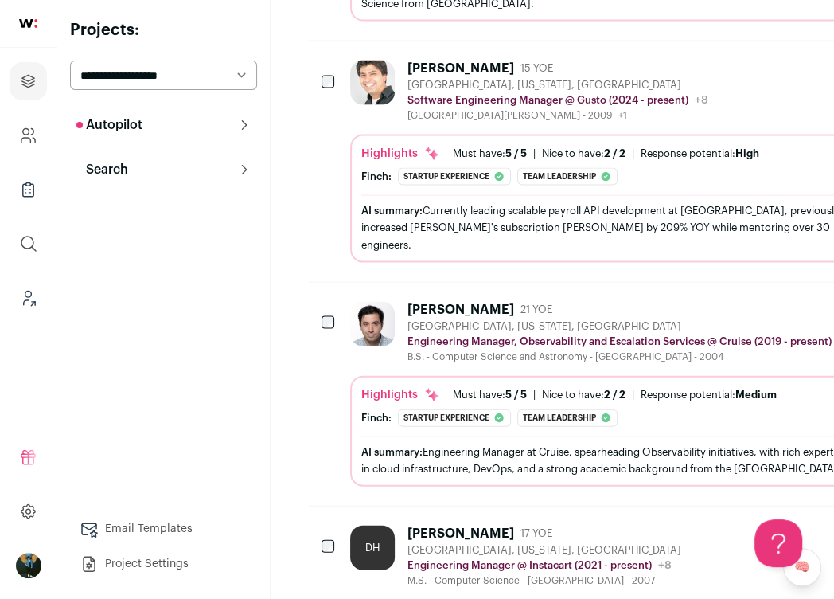
click at [766, 292] on div "Hide Add to Prospects Add to Autopilot" at bounding box center [811, 308] width 119 height 33
click at [758, 292] on button "Hide" at bounding box center [768, 308] width 33 height 33
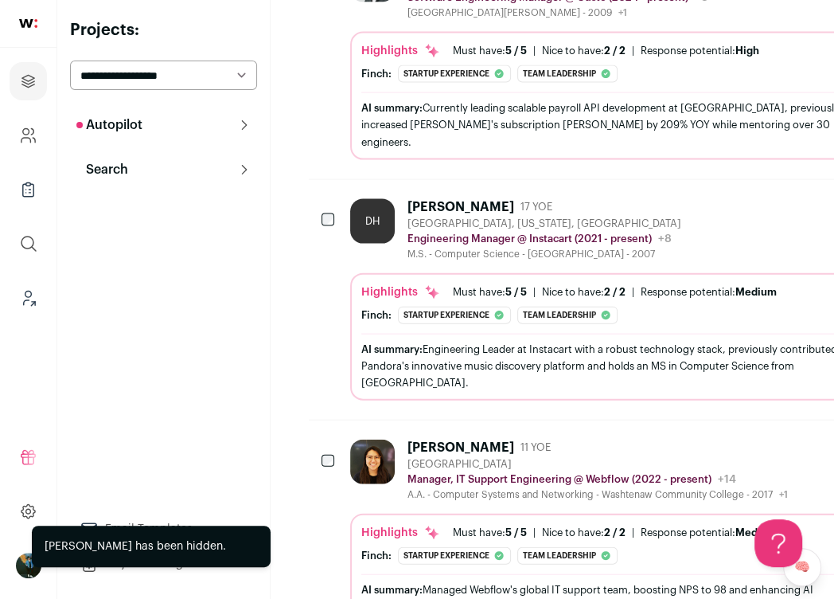
scroll to position [2080, 0]
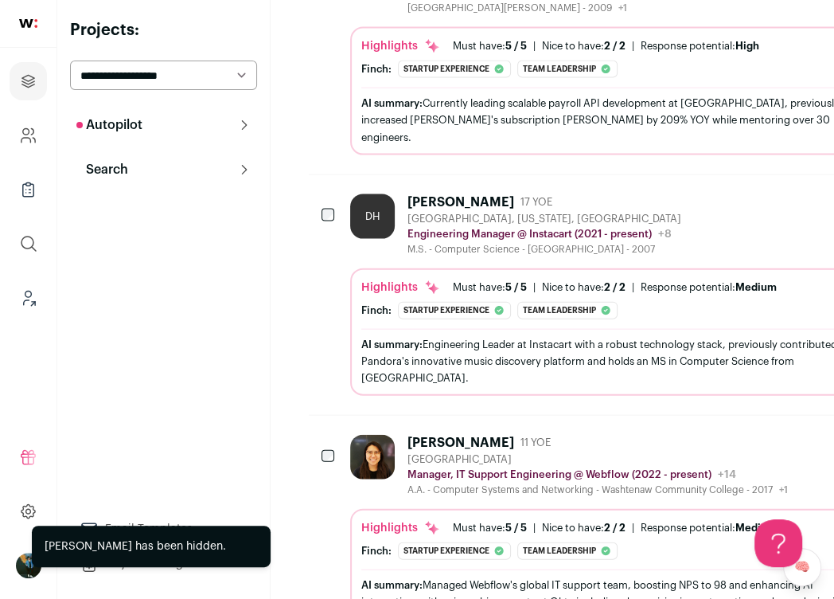
click at [759, 432] on icon "Hide" at bounding box center [768, 441] width 19 height 19
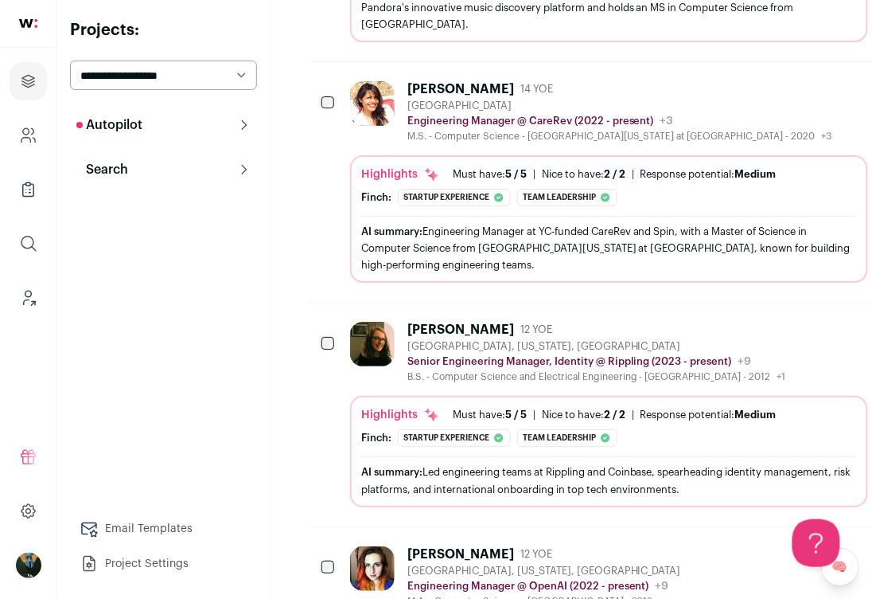
scroll to position [2445, 0]
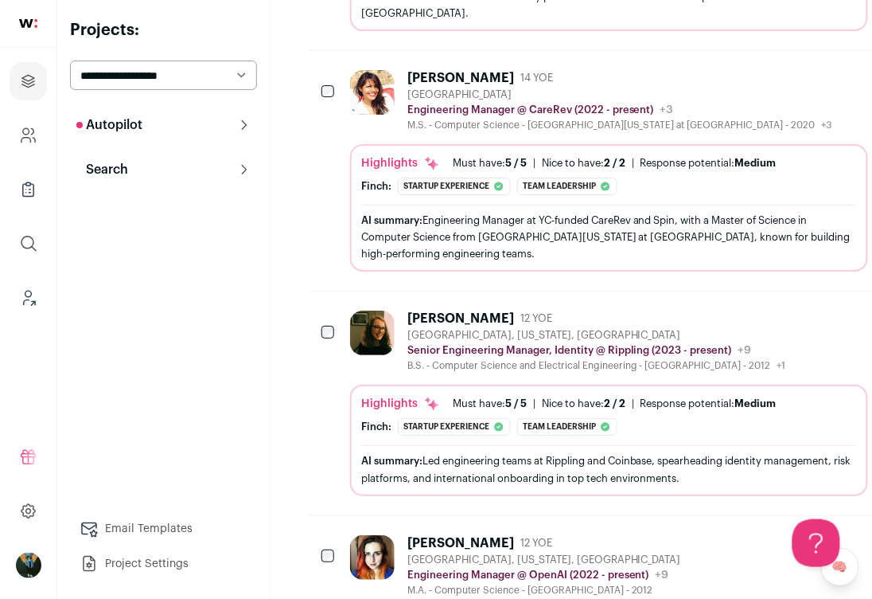
click at [764, 310] on icon "Hide" at bounding box center [770, 317] width 13 height 15
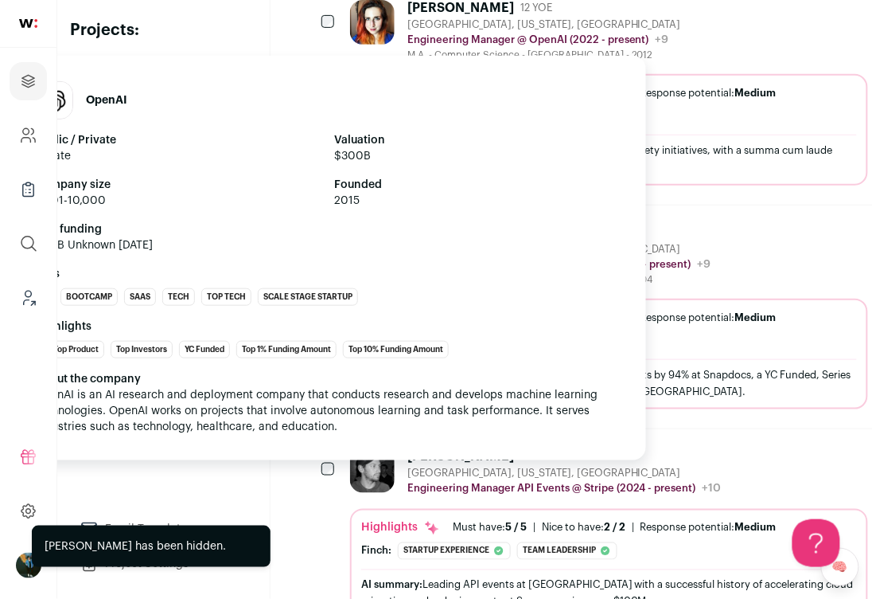
scroll to position [2797, 0]
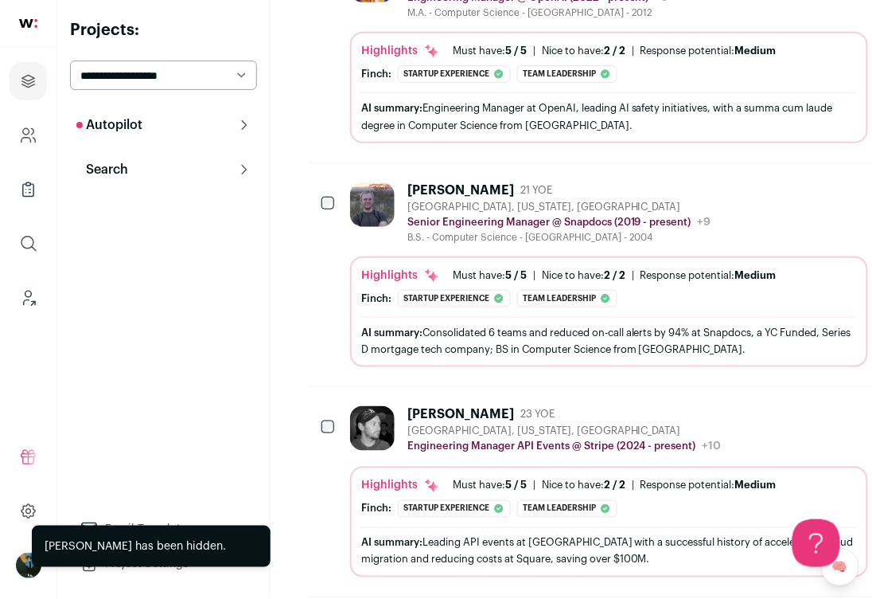
click at [759, 404] on icon "Hide" at bounding box center [768, 413] width 19 height 19
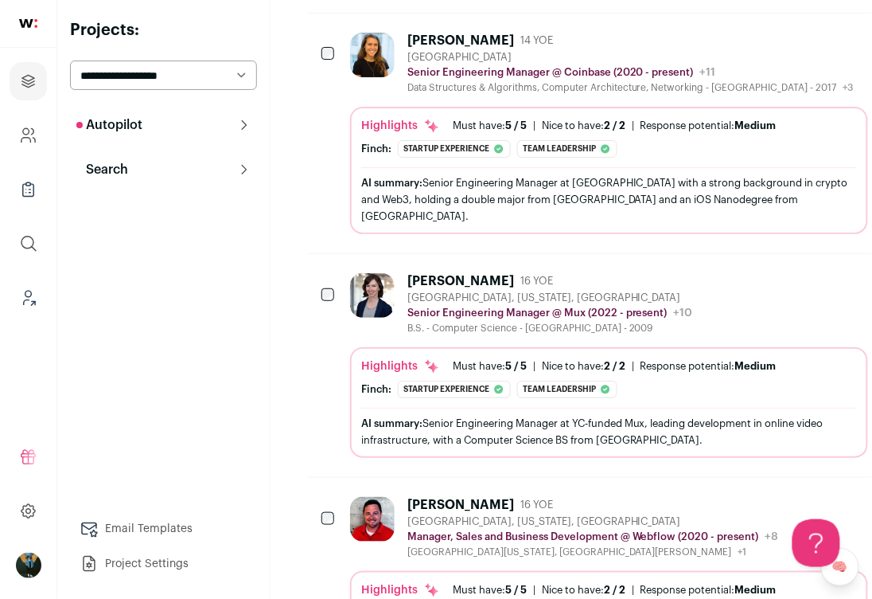
scroll to position [4014, 0]
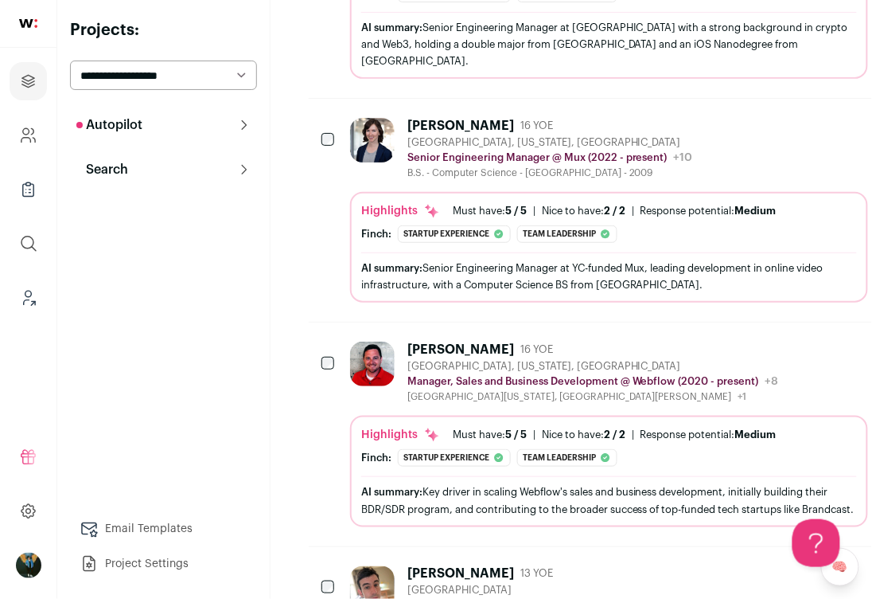
click at [759, 339] on icon "Hide" at bounding box center [768, 348] width 19 height 19
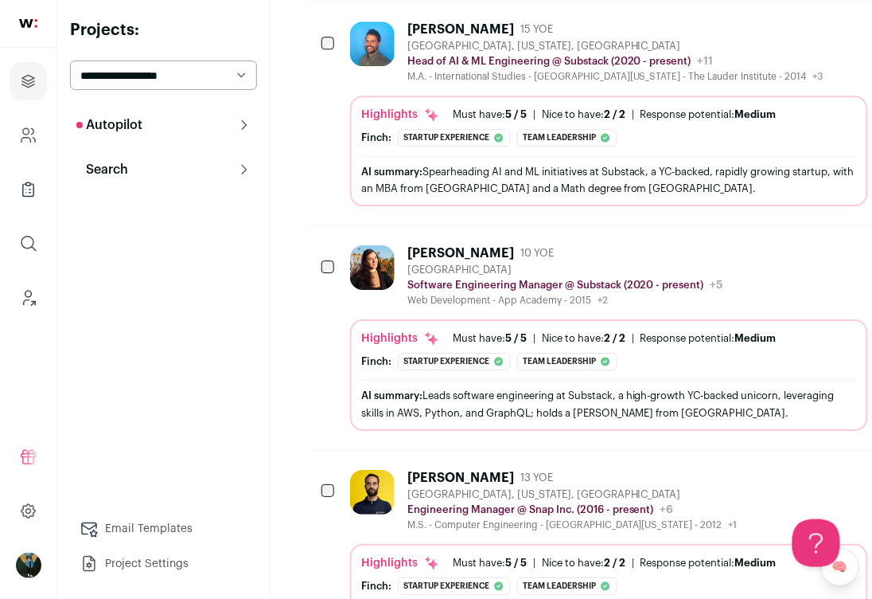
scroll to position [6229, 0]
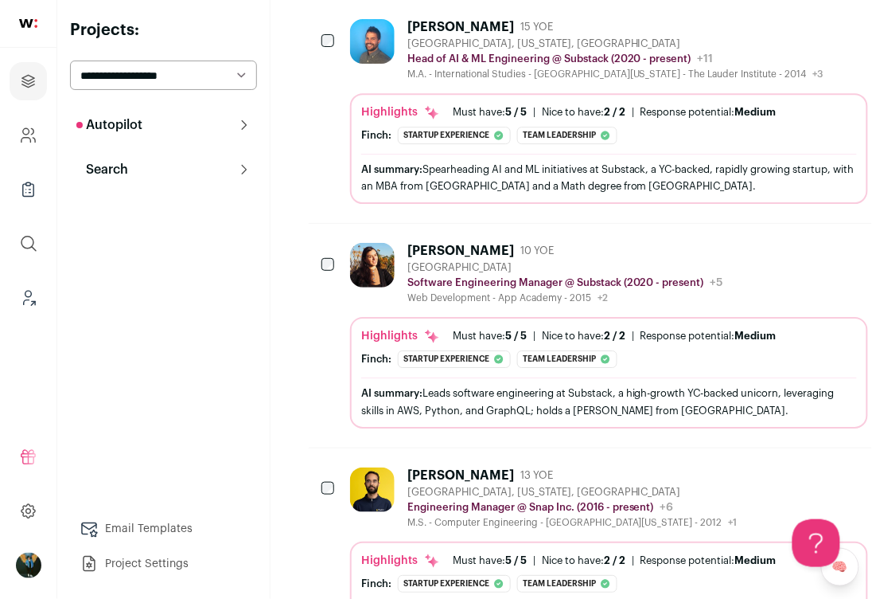
click at [336, 467] on div at bounding box center [330, 489] width 16 height 45
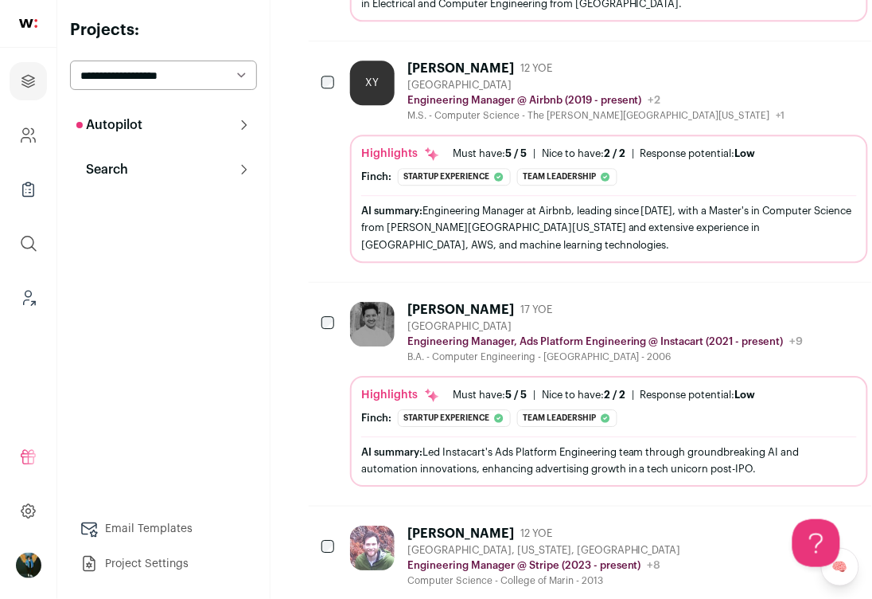
scroll to position [8702, 0]
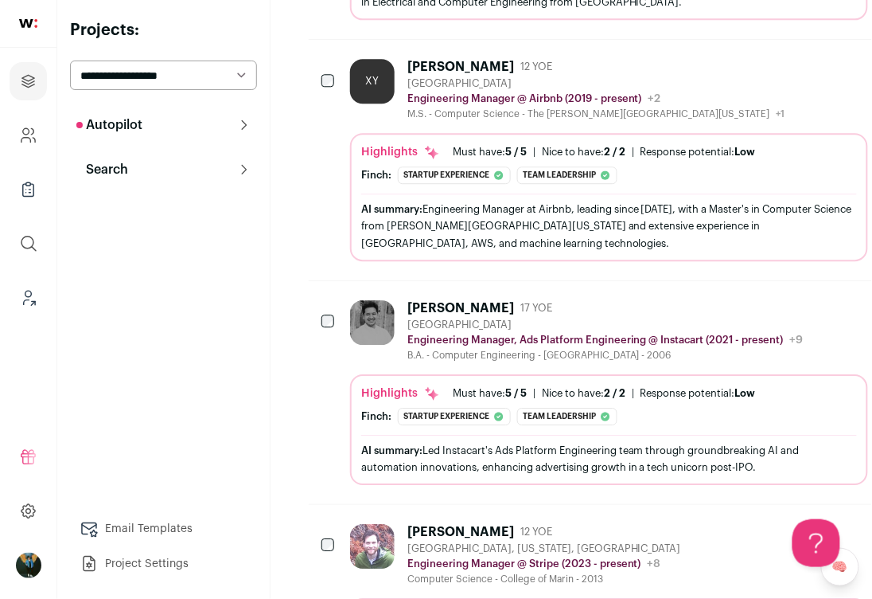
click at [334, 300] on div at bounding box center [330, 322] width 16 height 45
click at [320, 281] on div "Chetan Solur 17 YOE San Francisco Bay Area Engineering Manager, Ads Platform En…" at bounding box center [595, 392] width 572 height 223
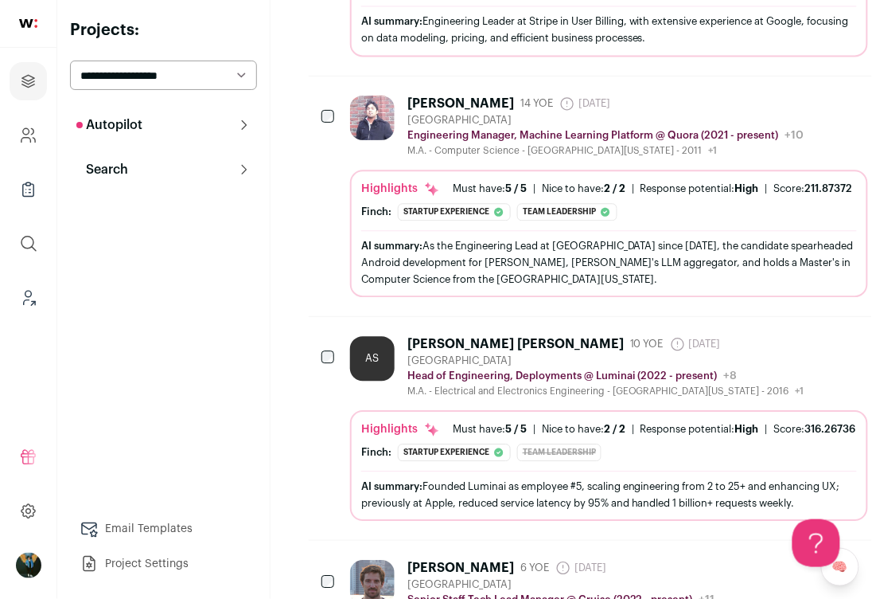
scroll to position [11277, 0]
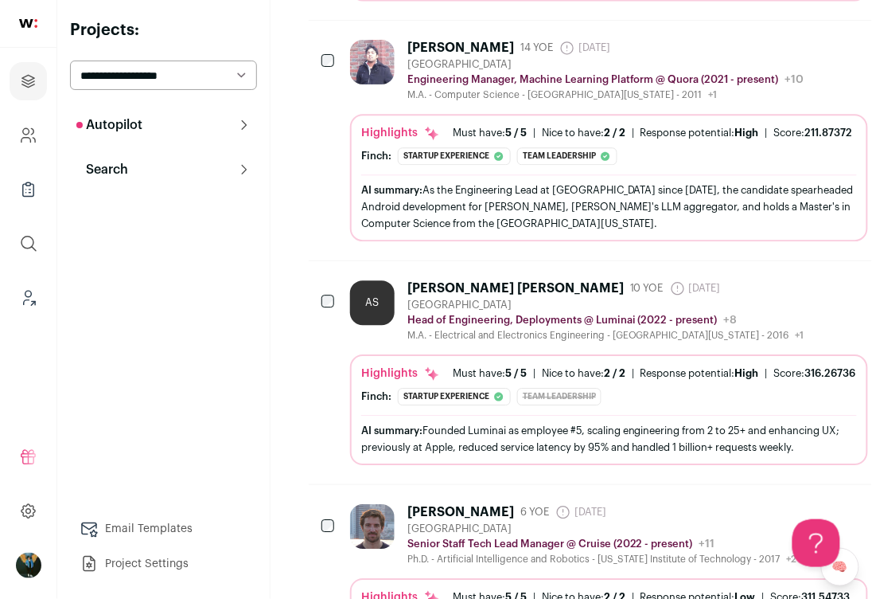
click at [314, 485] on div "Enrique Fernández González 6 YOE 4 days ago Admin only. The last time the profi…" at bounding box center [595, 596] width 572 height 223
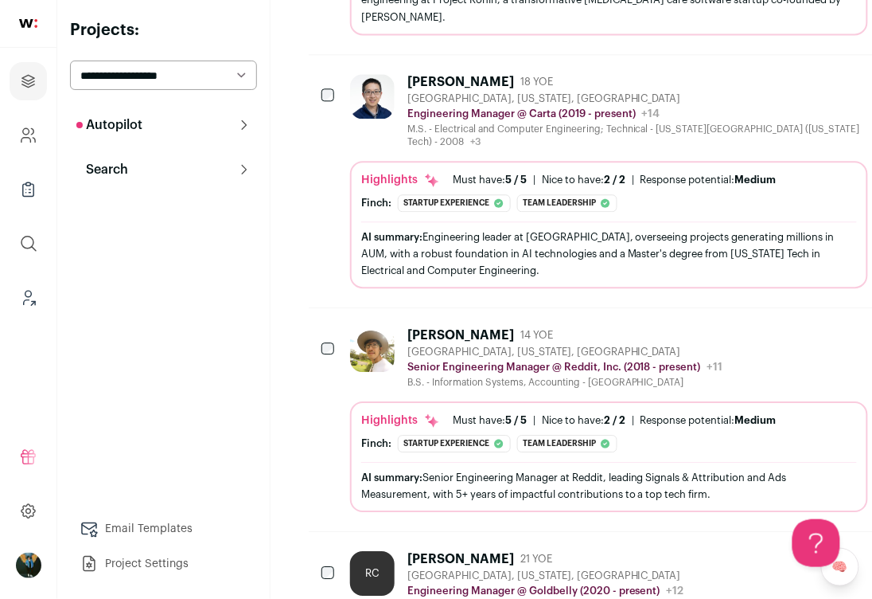
scroll to position [0, 0]
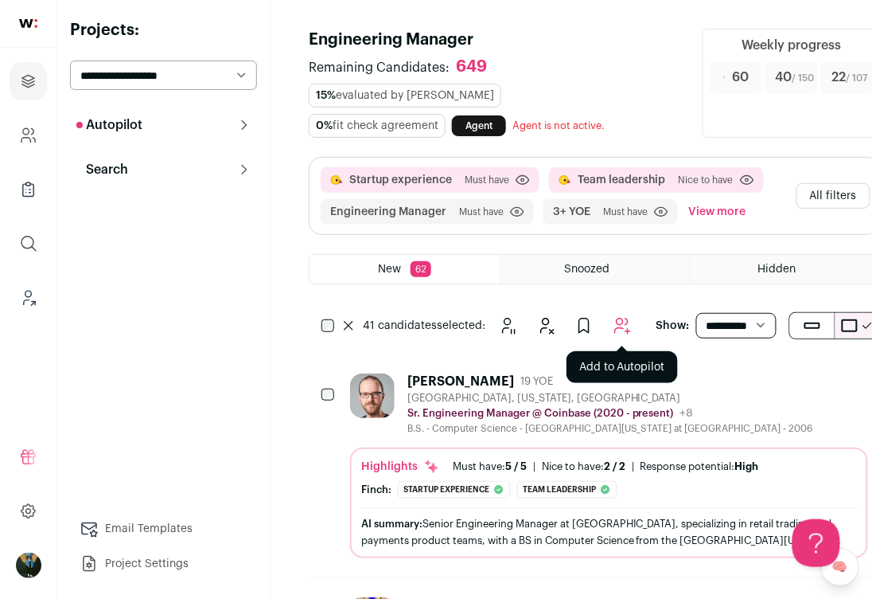
click at [614, 316] on icon "Add to Autopilot" at bounding box center [622, 325] width 19 height 19
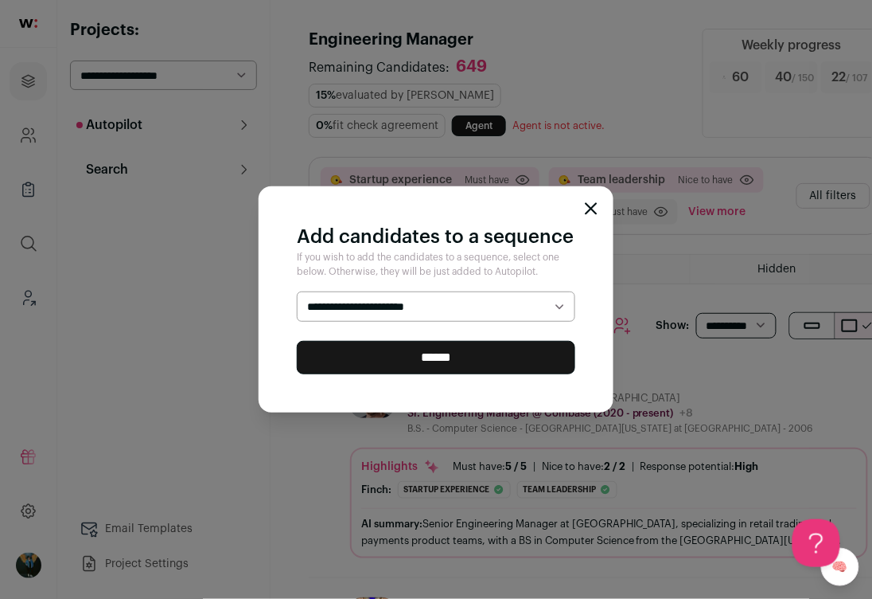
select select "*****"
click at [389, 357] on input "******" at bounding box center [436, 357] width 279 height 33
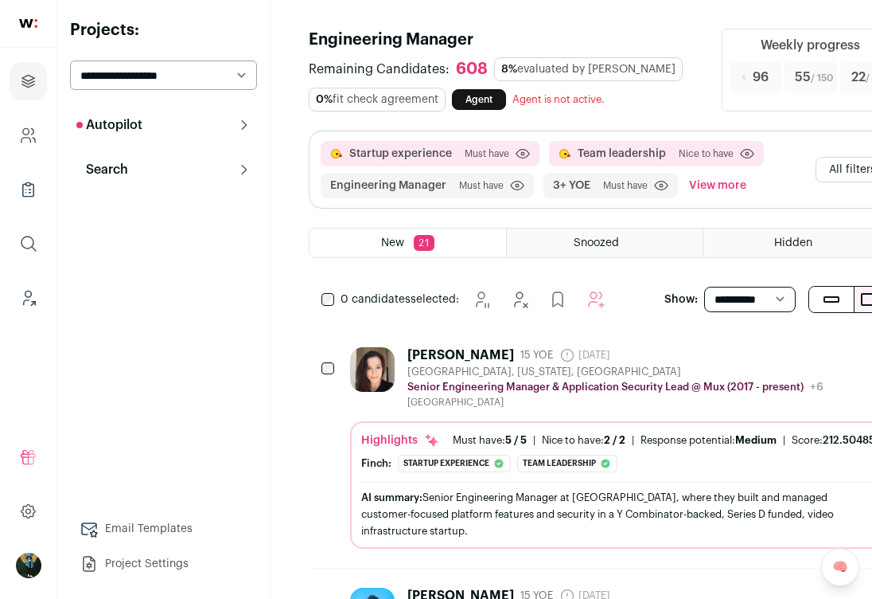
click at [693, 360] on div "[PERSON_NAME] 15 YOE [DATE] Admin only. The last time the profile was scraped." at bounding box center [616, 355] width 416 height 16
click at [778, 353] on icon "Hide" at bounding box center [787, 354] width 19 height 19
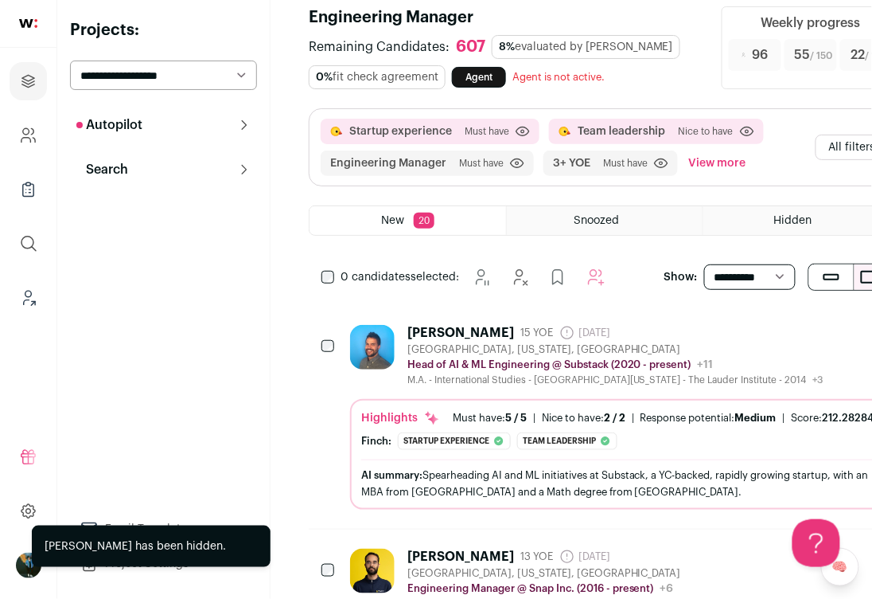
scroll to position [24, 0]
click at [778, 326] on icon "Hide" at bounding box center [787, 331] width 19 height 19
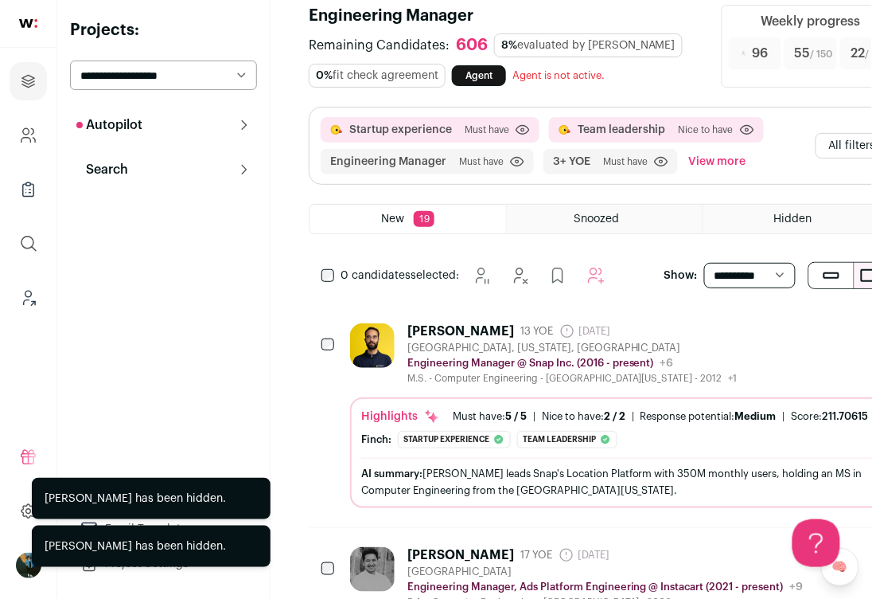
scroll to position [26, 0]
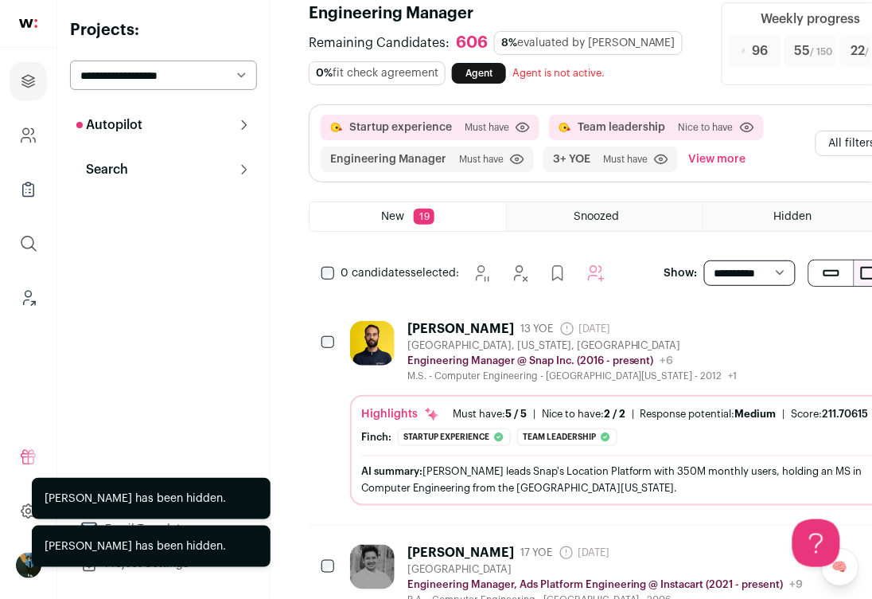
click at [778, 322] on icon "Hide" at bounding box center [787, 327] width 19 height 19
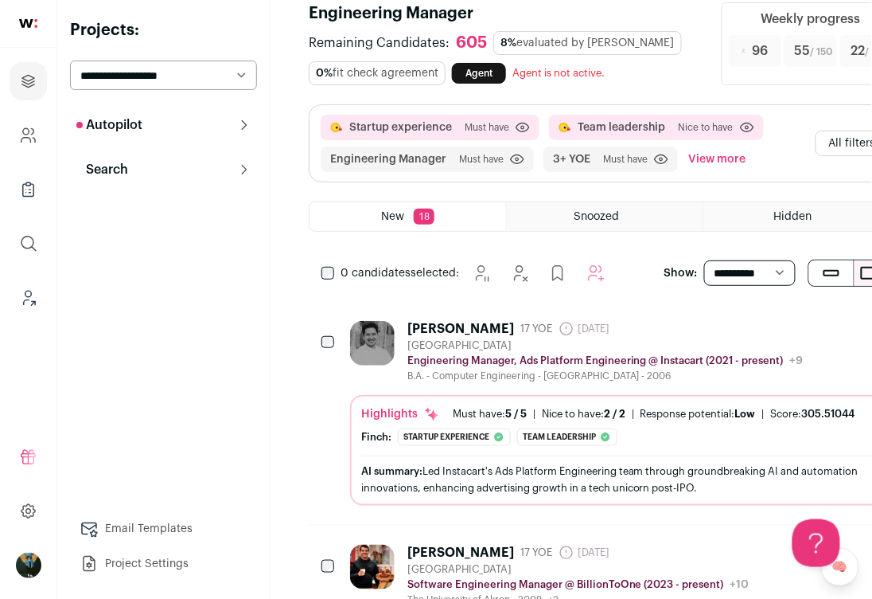
click at [783, 329] on icon "Hide" at bounding box center [789, 328] width 13 height 15
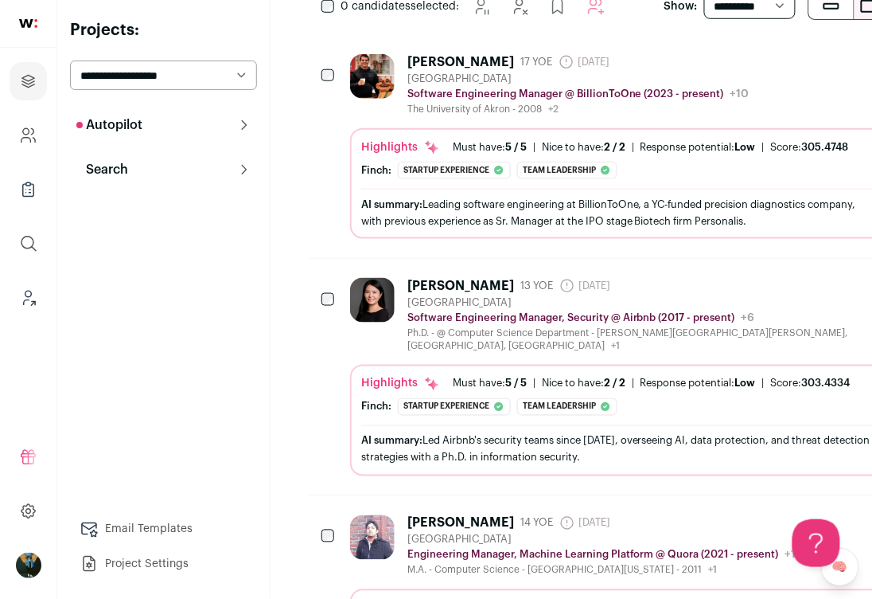
scroll to position [295, 0]
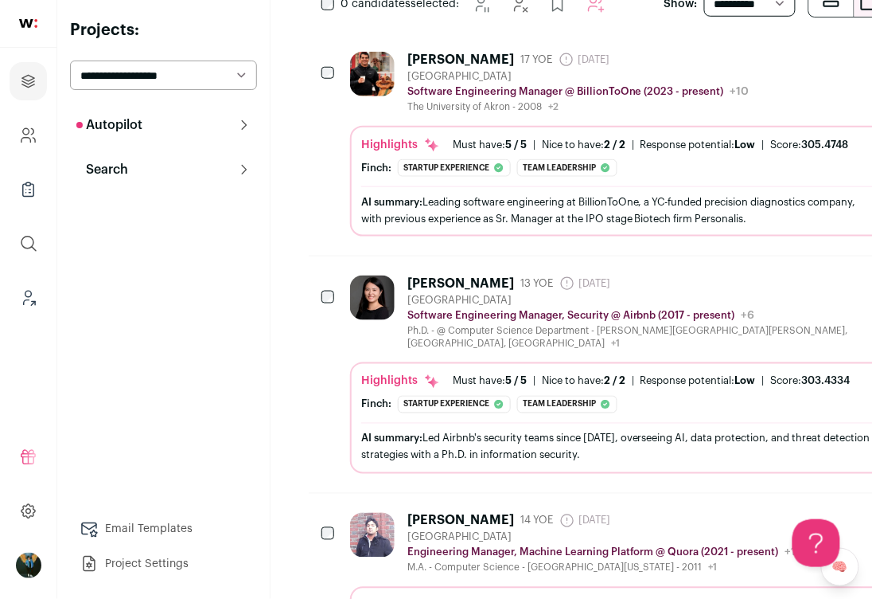
click at [783, 291] on icon "Hide" at bounding box center [789, 282] width 13 height 15
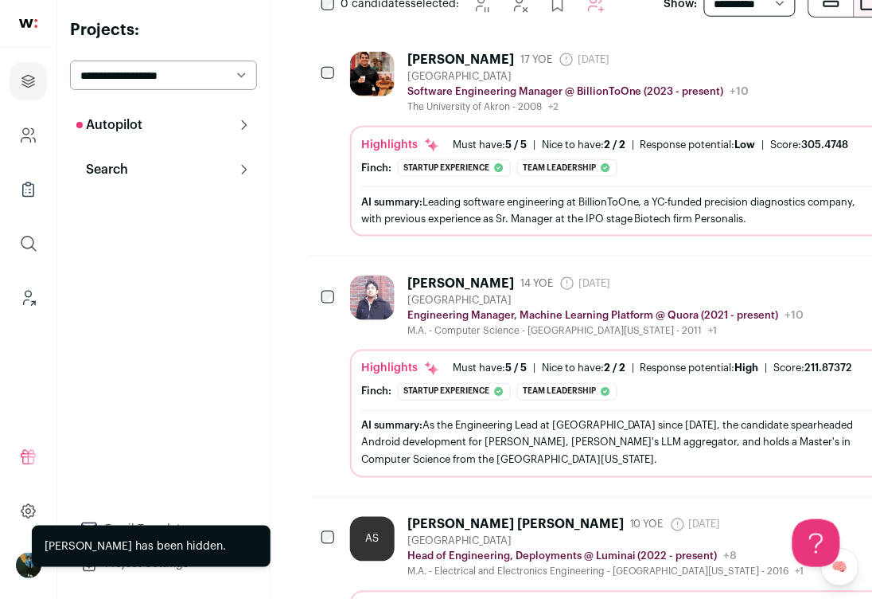
click at [783, 291] on icon "Hide" at bounding box center [789, 282] width 13 height 15
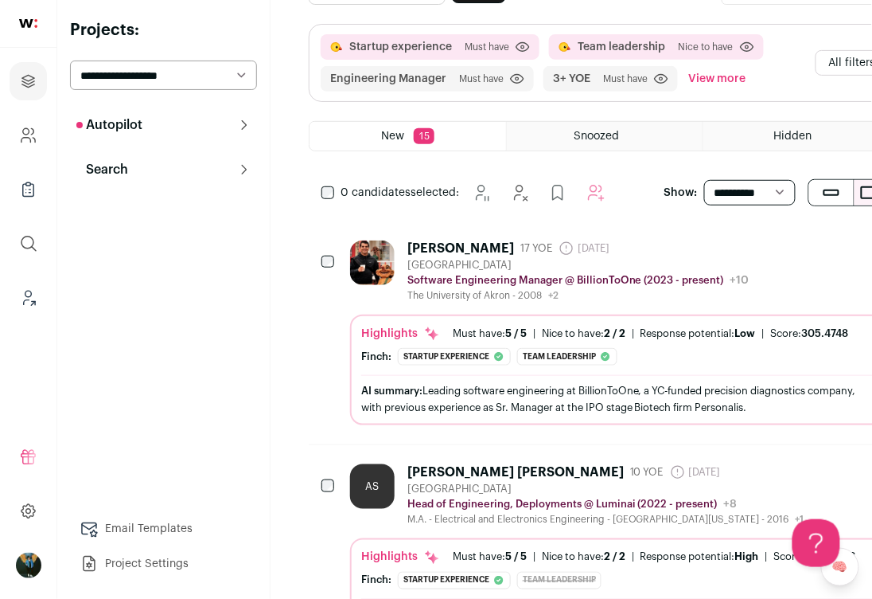
click at [778, 244] on icon "Hide" at bounding box center [787, 247] width 19 height 19
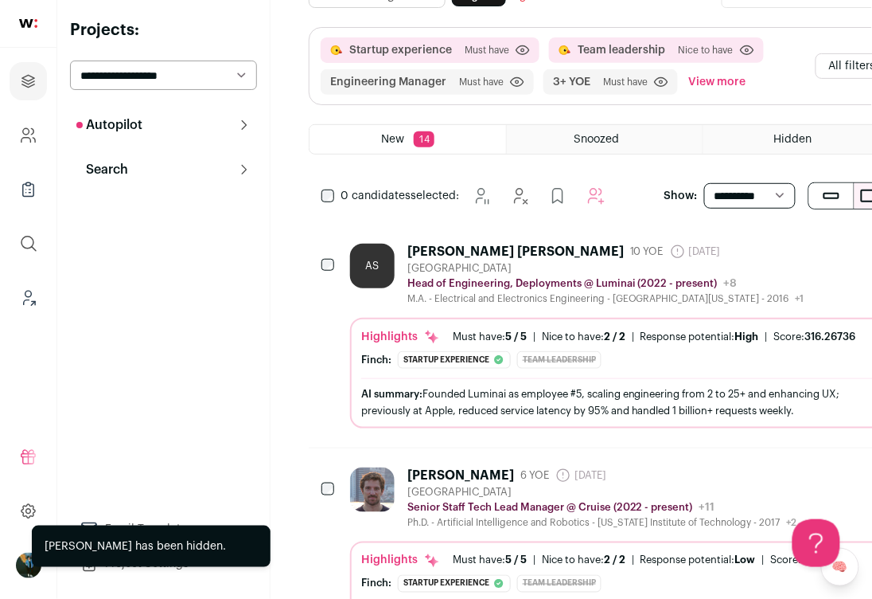
scroll to position [100, 0]
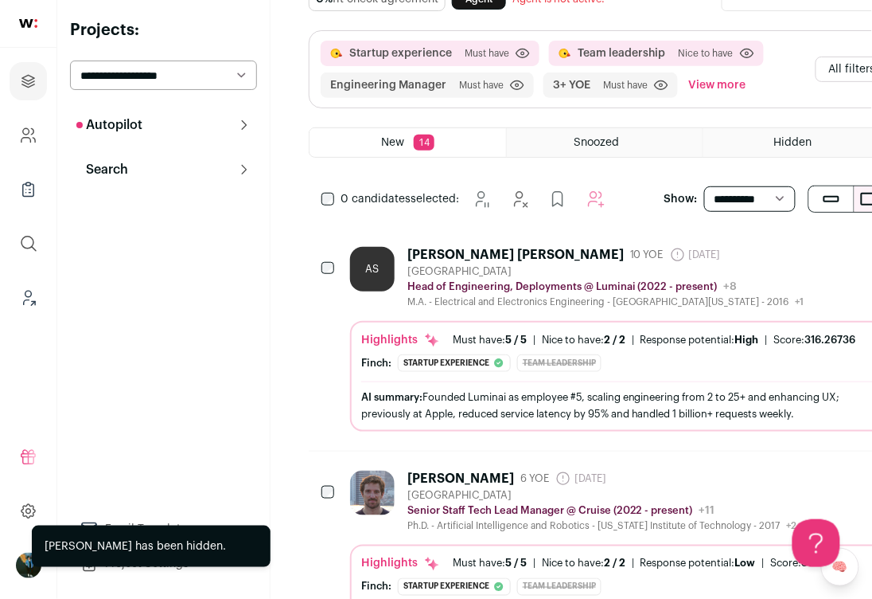
click at [741, 256] on div "Ashmeet Singh Rekhi 10 YOE 2 days ago Admin only. The last time the profile was…" at bounding box center [606, 255] width 397 height 16
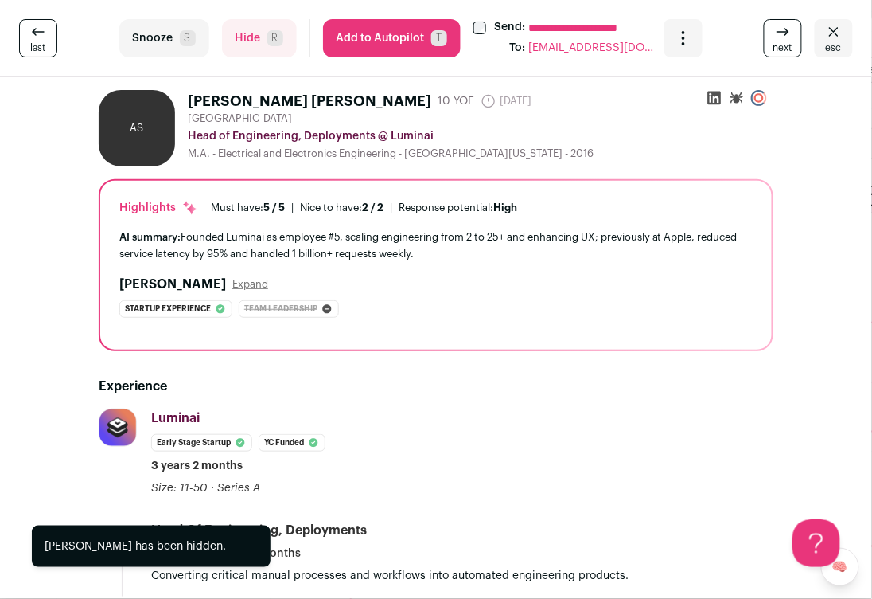
scroll to position [1, 0]
click at [849, 33] on button "esc" at bounding box center [834, 38] width 38 height 38
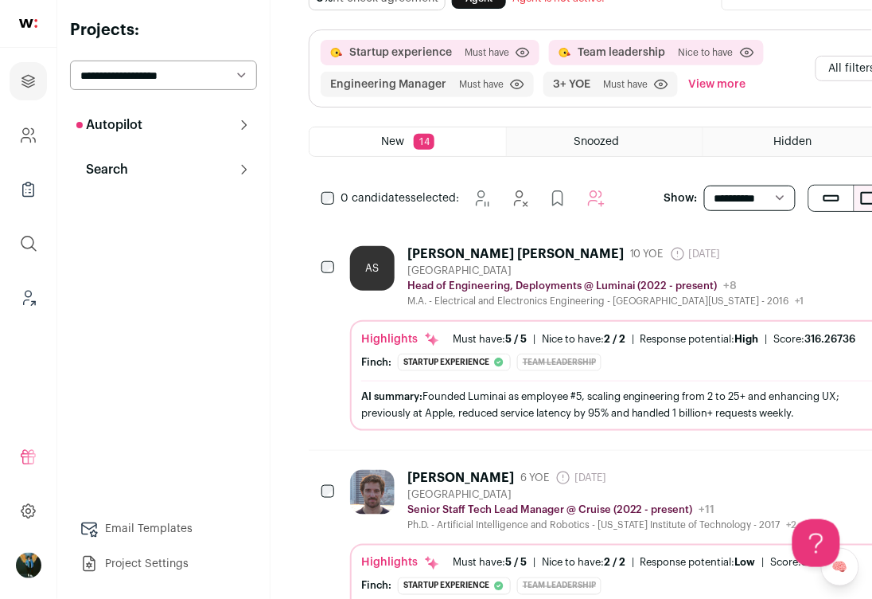
click at [778, 248] on icon "Hide" at bounding box center [787, 253] width 19 height 19
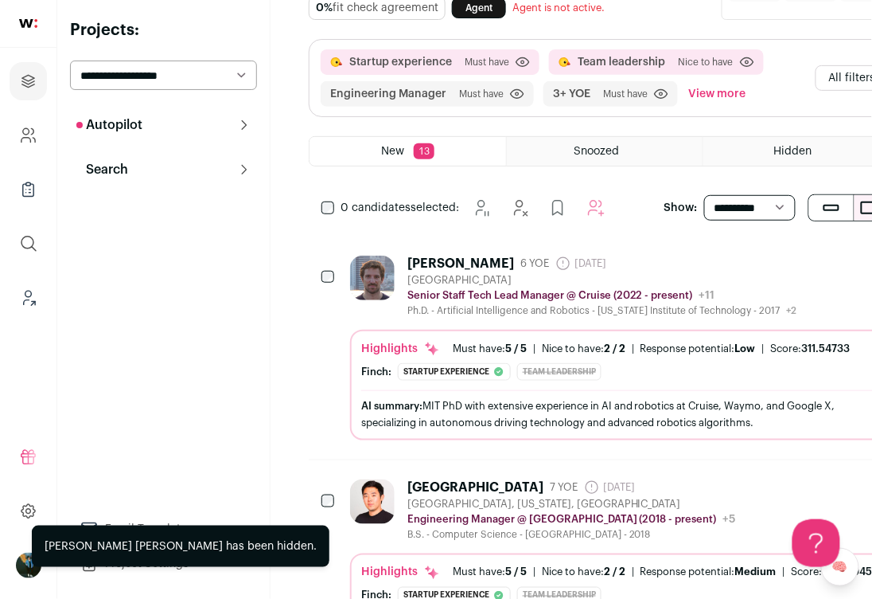
click at [778, 253] on icon "Hide" at bounding box center [787, 262] width 19 height 19
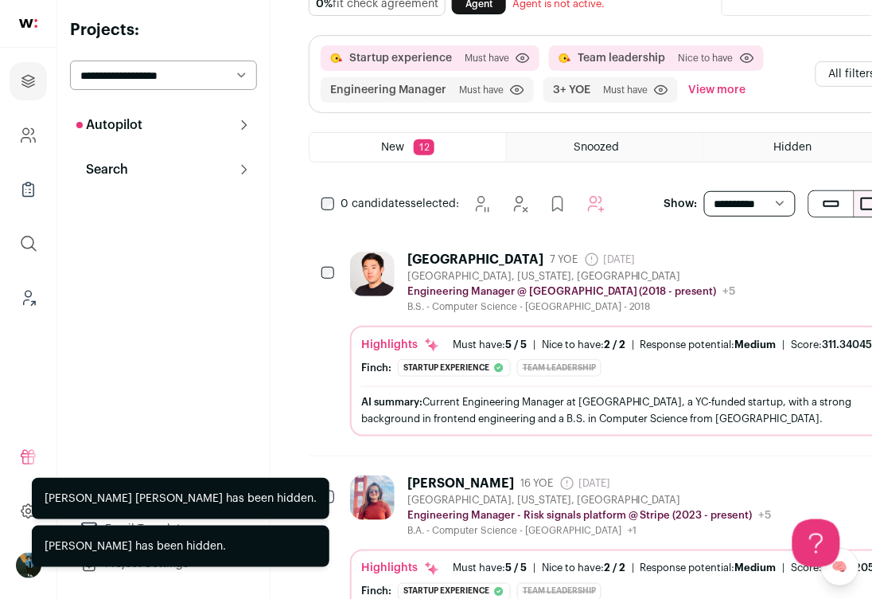
scroll to position [97, 0]
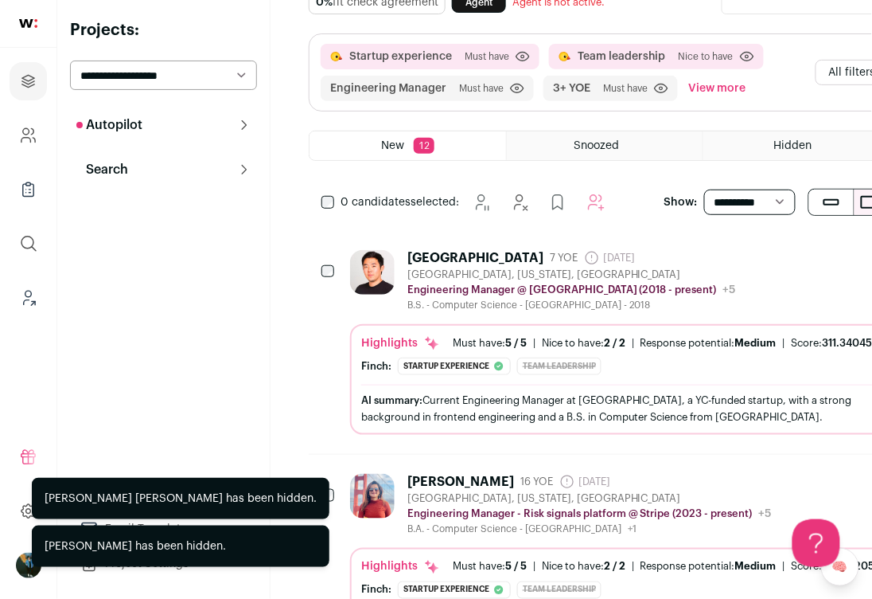
drag, startPoint x: 767, startPoint y: 486, endPoint x: 743, endPoint y: 468, distance: 29.6
click at [778, 486] on icon "Hide" at bounding box center [787, 480] width 19 height 19
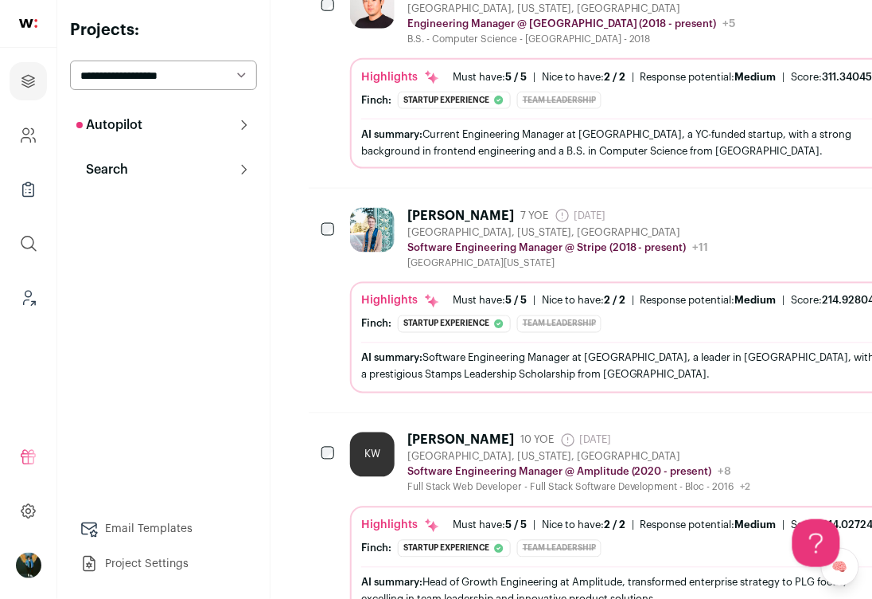
scroll to position [0, 0]
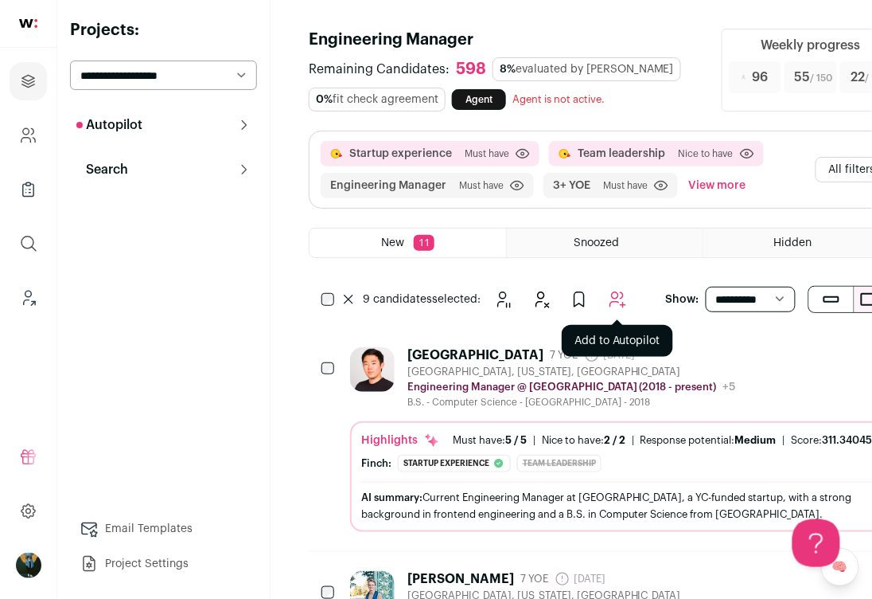
click at [618, 295] on icon "Add to Autopilot" at bounding box center [617, 299] width 19 height 19
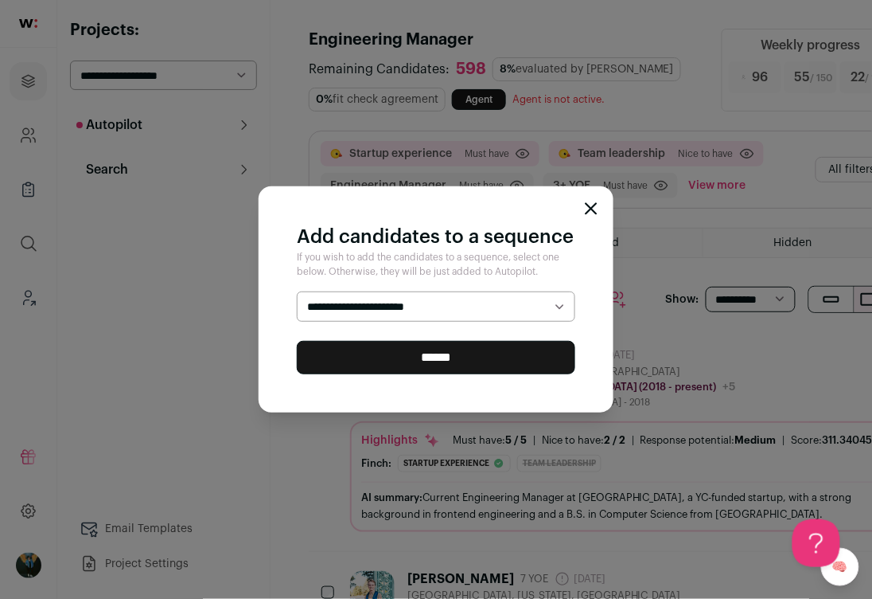
select select "*****"
drag, startPoint x: 403, startPoint y: 363, endPoint x: 394, endPoint y: 350, distance: 15.5
click at [403, 363] on input "******" at bounding box center [436, 357] width 279 height 33
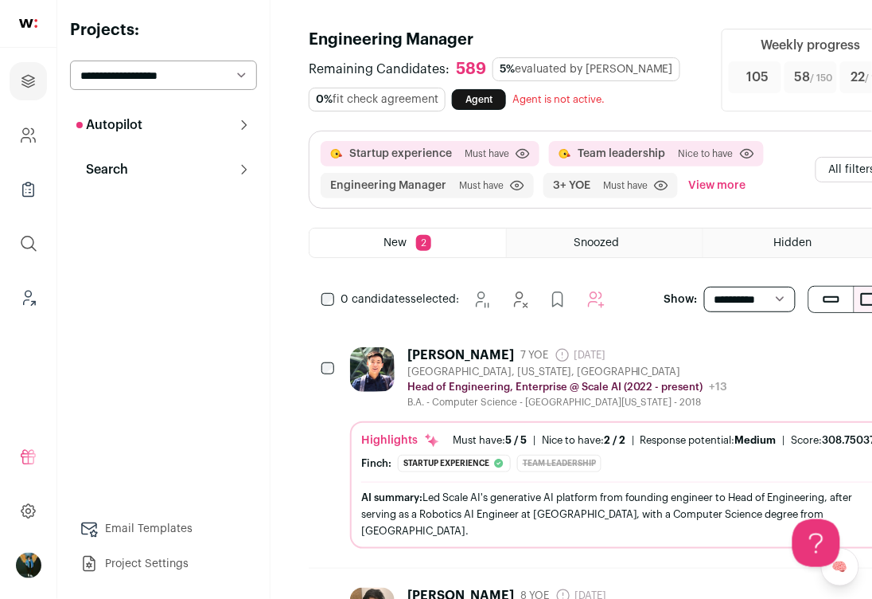
drag, startPoint x: 660, startPoint y: 361, endPoint x: 635, endPoint y: 352, distance: 26.5
click at [660, 361] on div "[PERSON_NAME] 7 YOE [DATE] Admin only. The last time the profile was scraped. […" at bounding box center [568, 377] width 321 height 61
click at [778, 359] on icon "Hide" at bounding box center [787, 354] width 19 height 19
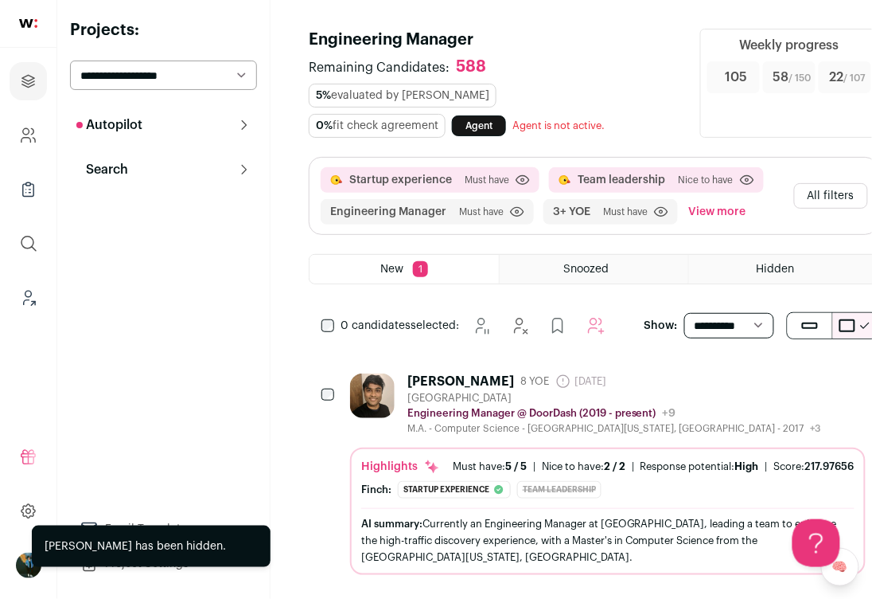
click at [793, 364] on button "Add to Prospects" at bounding box center [809, 380] width 33 height 33
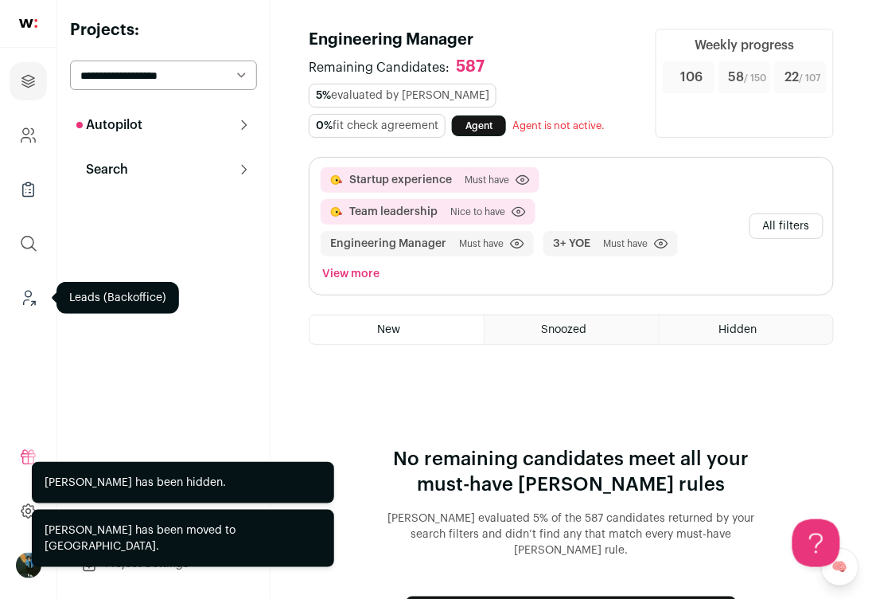
click at [39, 298] on link "Leads (Backoffice)" at bounding box center [28, 298] width 37 height 38
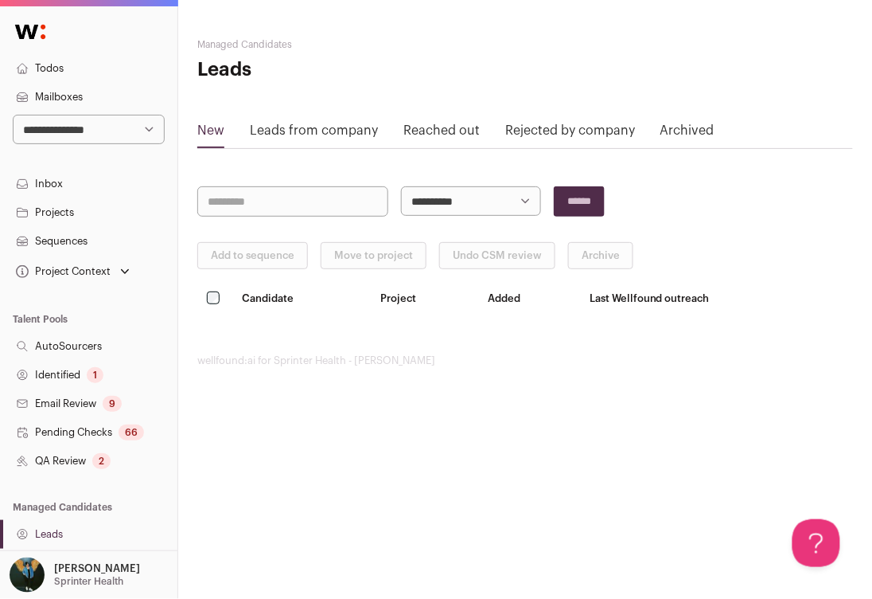
click at [68, 63] on link "Todos" at bounding box center [89, 68] width 178 height 29
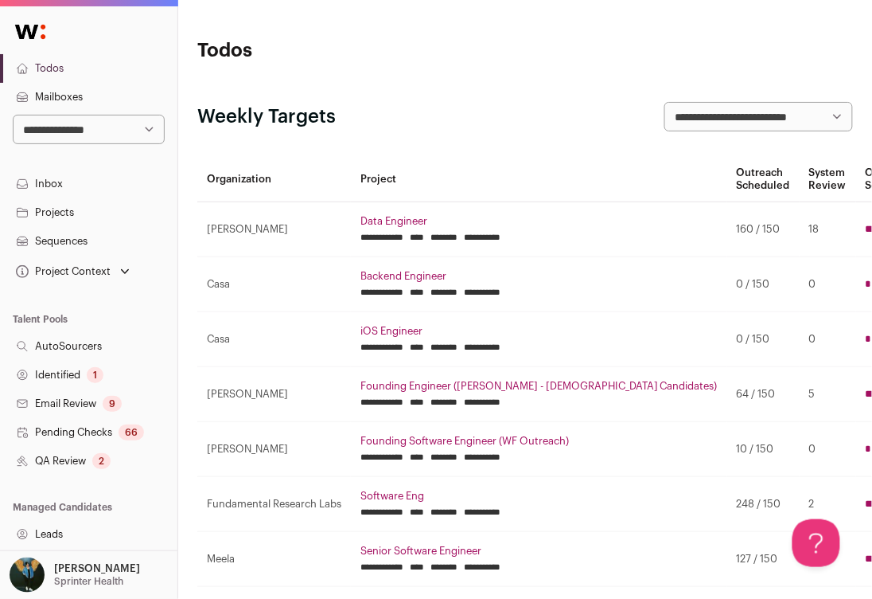
click at [409, 326] on link "iOS Engineer" at bounding box center [539, 331] width 357 height 13
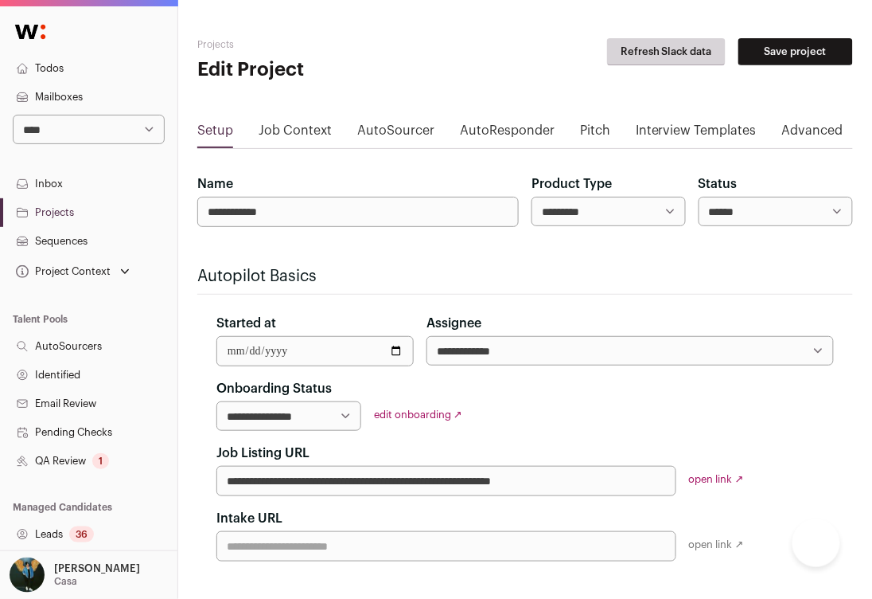
click at [720, 214] on select "****** ****** ********" at bounding box center [776, 211] width 154 height 29
select select "********"
click at [782, 52] on button "Save project" at bounding box center [796, 51] width 115 height 27
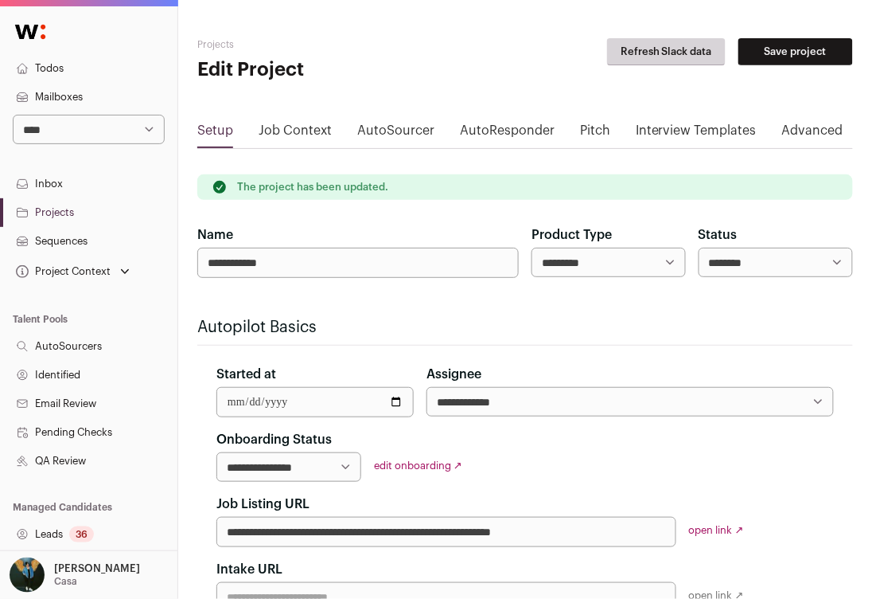
click at [52, 189] on link "Inbox" at bounding box center [89, 184] width 178 height 29
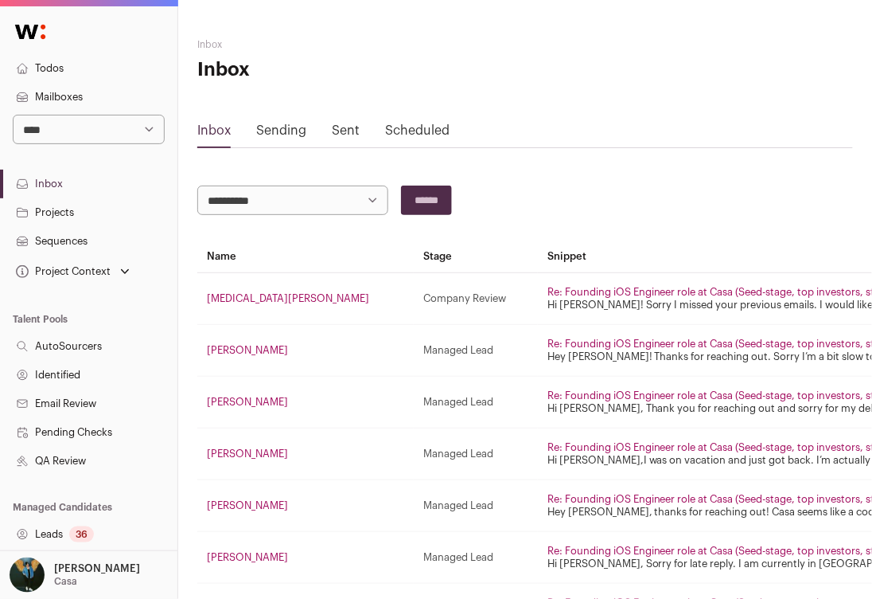
click at [41, 78] on link "Todos" at bounding box center [89, 68] width 178 height 29
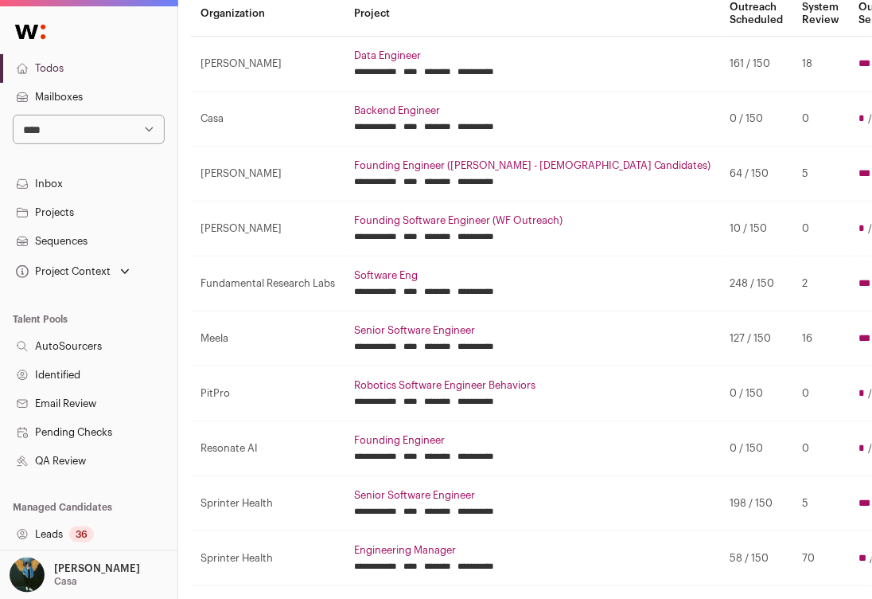
scroll to position [163, 6]
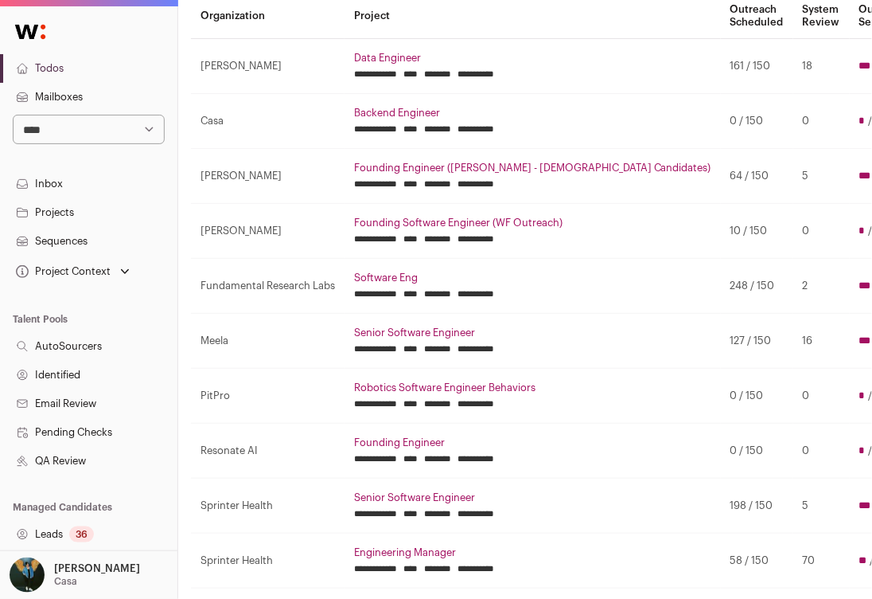
click at [451, 238] on input "********" at bounding box center [437, 238] width 27 height 13
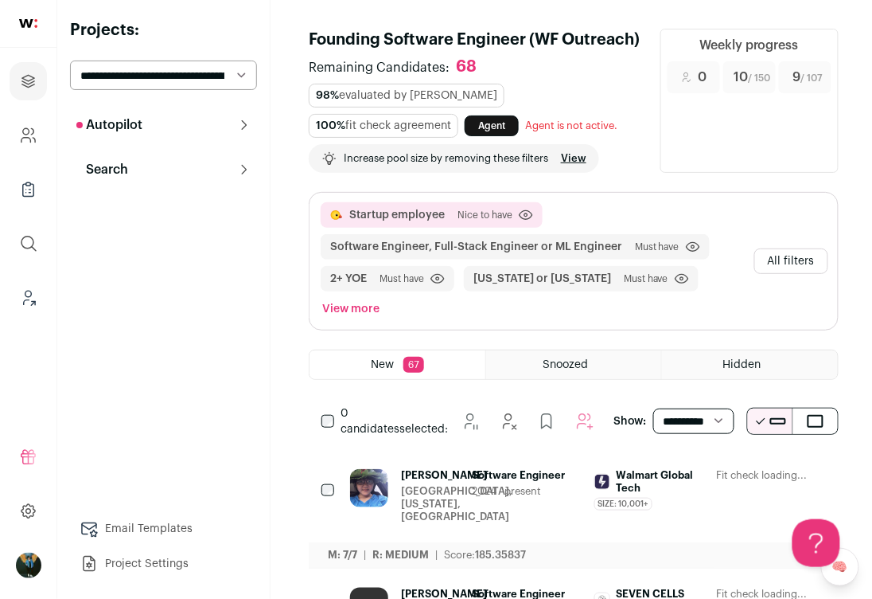
click at [722, 476] on icon "Hide" at bounding box center [726, 475] width 19 height 19
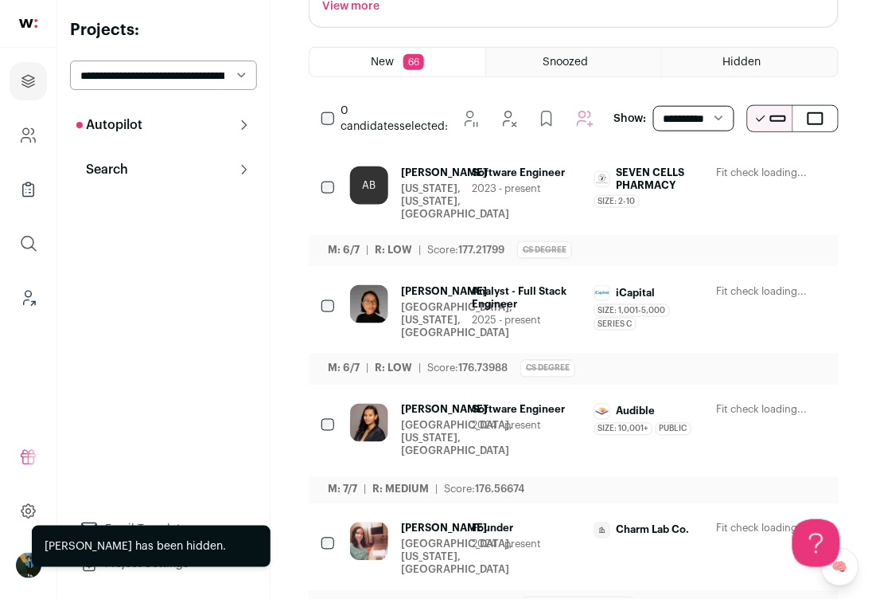
scroll to position [306, 0]
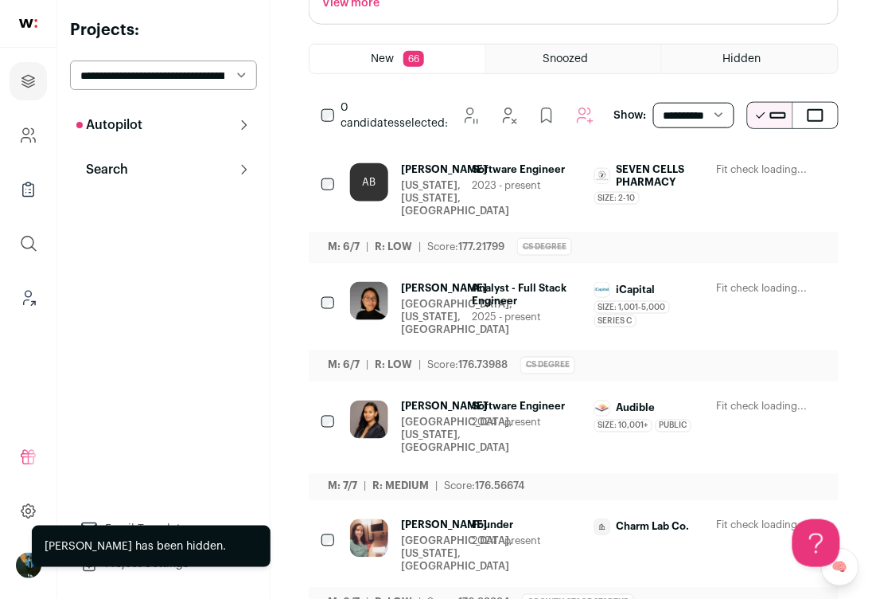
click at [736, 170] on button "Hide" at bounding box center [726, 170] width 33 height 33
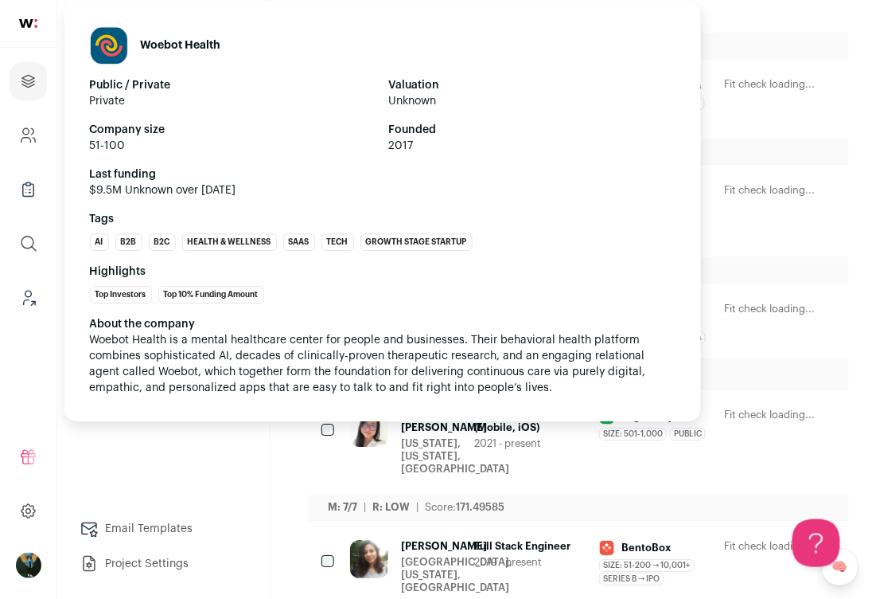
scroll to position [869, 0]
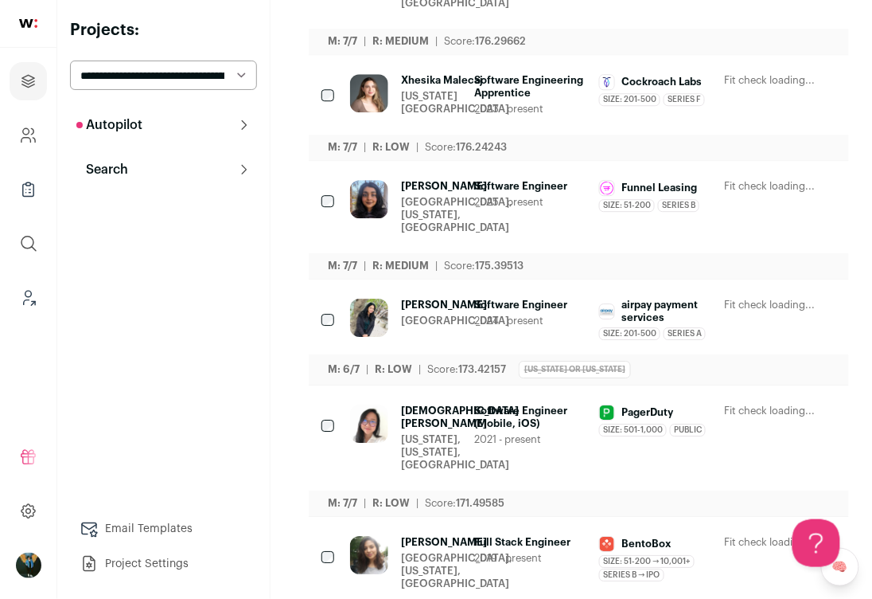
click at [334, 119] on div at bounding box center [330, 96] width 16 height 45
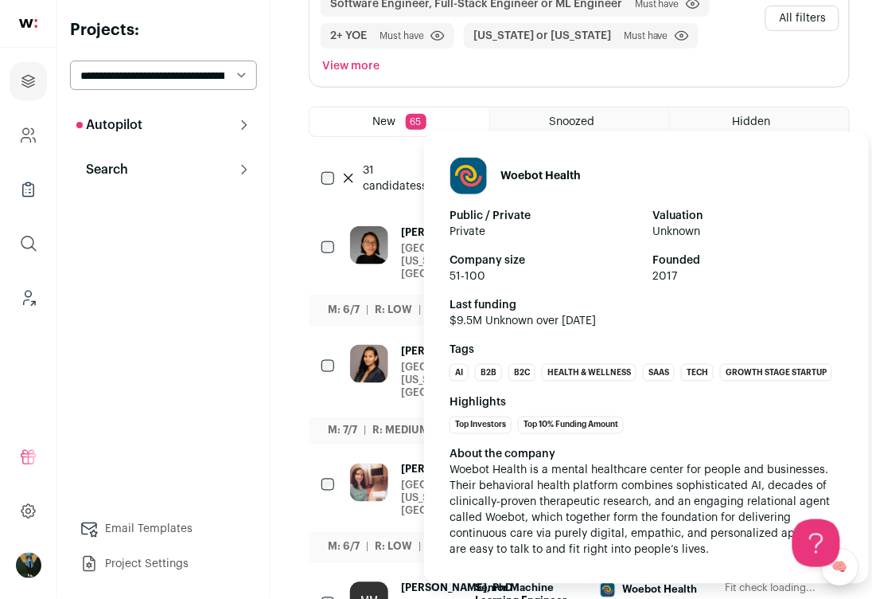
scroll to position [0, 0]
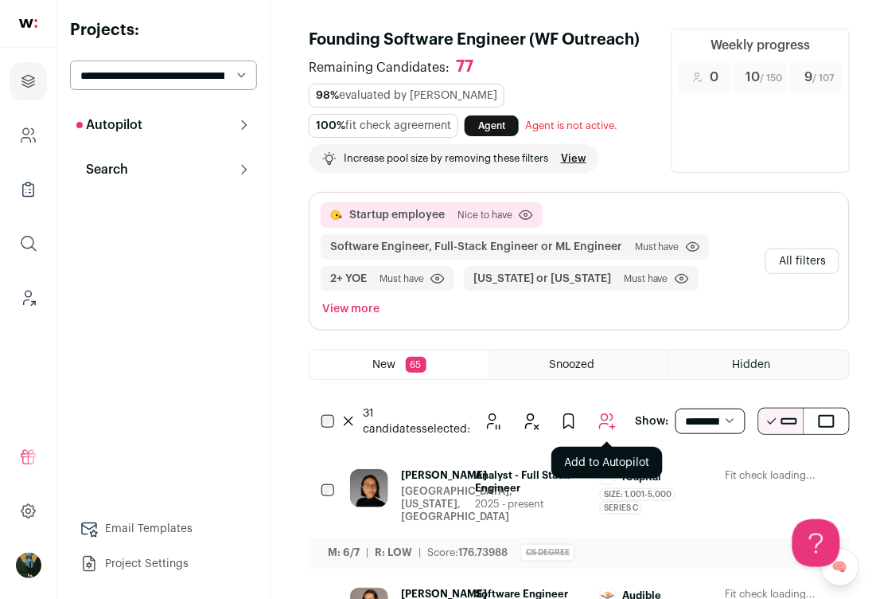
click at [598, 415] on icon "Add to Autopilot" at bounding box center [607, 421] width 19 height 19
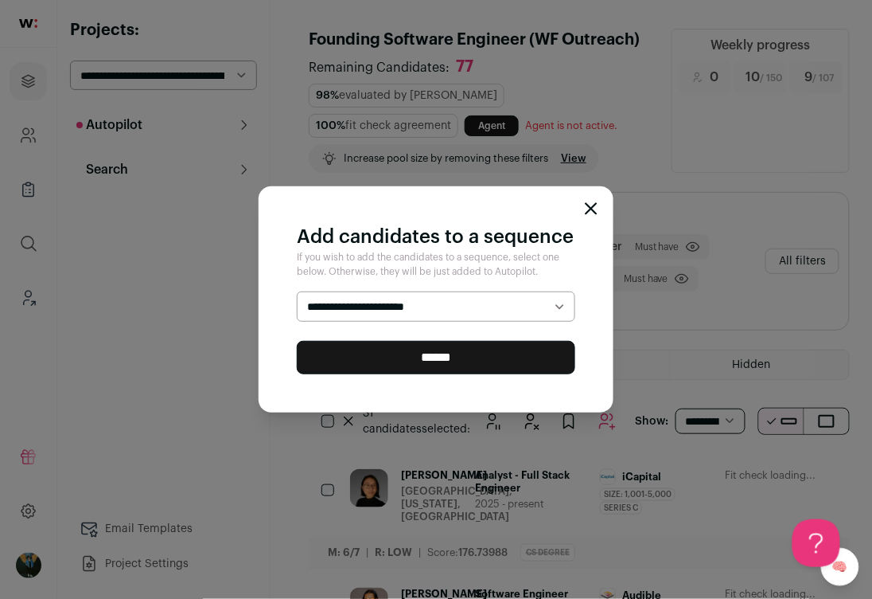
select select "*****"
click at [383, 353] on input "******" at bounding box center [436, 357] width 279 height 33
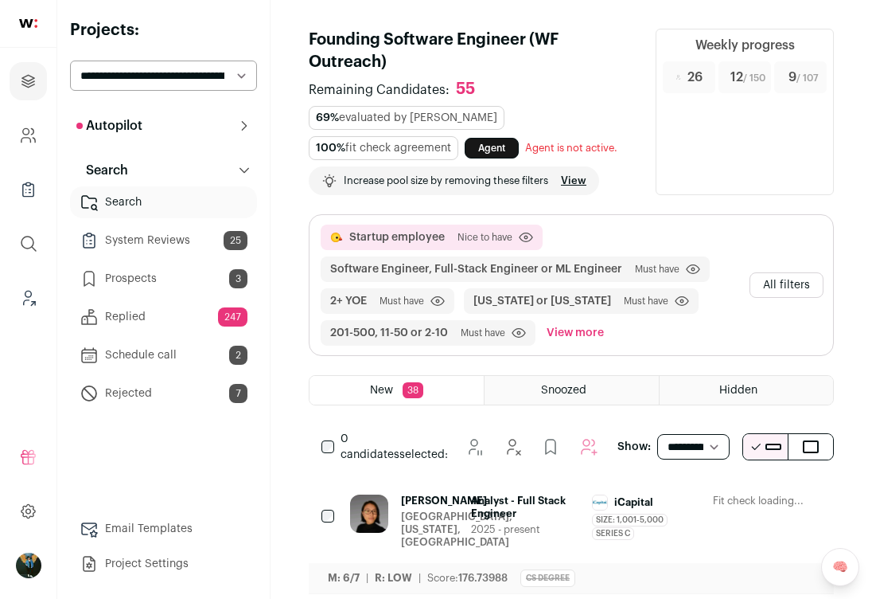
click at [721, 492] on icon "Hide" at bounding box center [721, 501] width 19 height 19
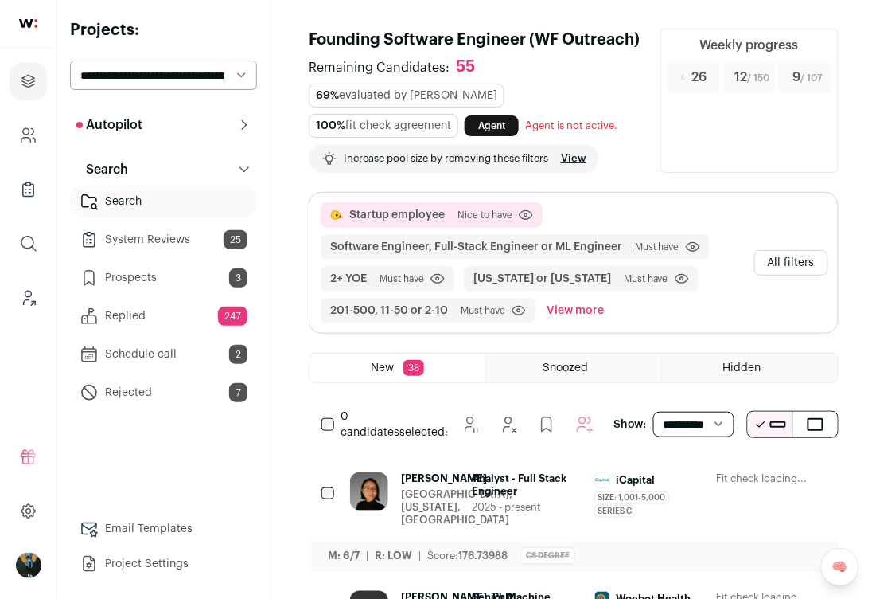
click at [721, 477] on icon "Hide" at bounding box center [726, 479] width 19 height 19
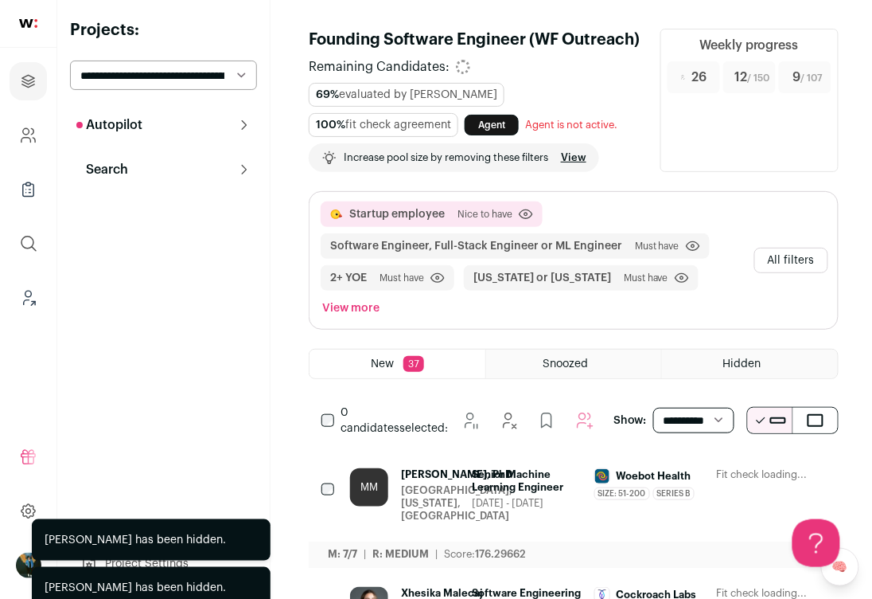
click at [721, 477] on icon "Hide" at bounding box center [726, 475] width 19 height 19
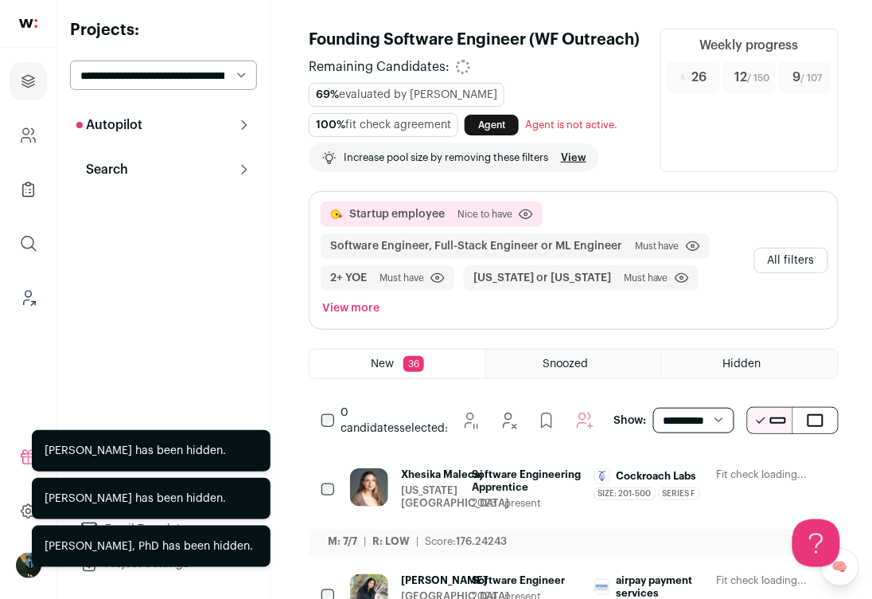
click at [721, 477] on icon "Hide" at bounding box center [726, 475] width 19 height 19
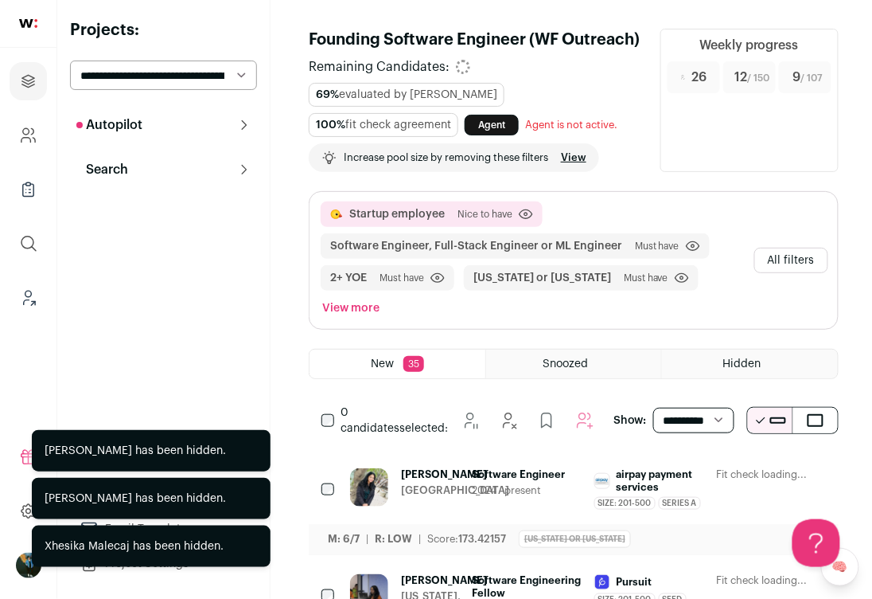
click at [721, 477] on icon "Hide" at bounding box center [726, 475] width 19 height 19
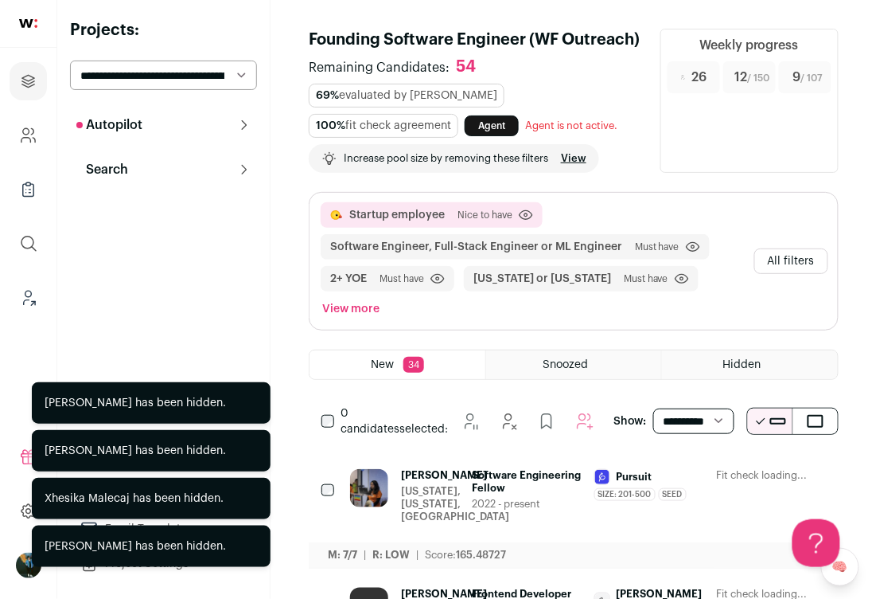
click at [721, 477] on icon "Hide" at bounding box center [726, 475] width 19 height 19
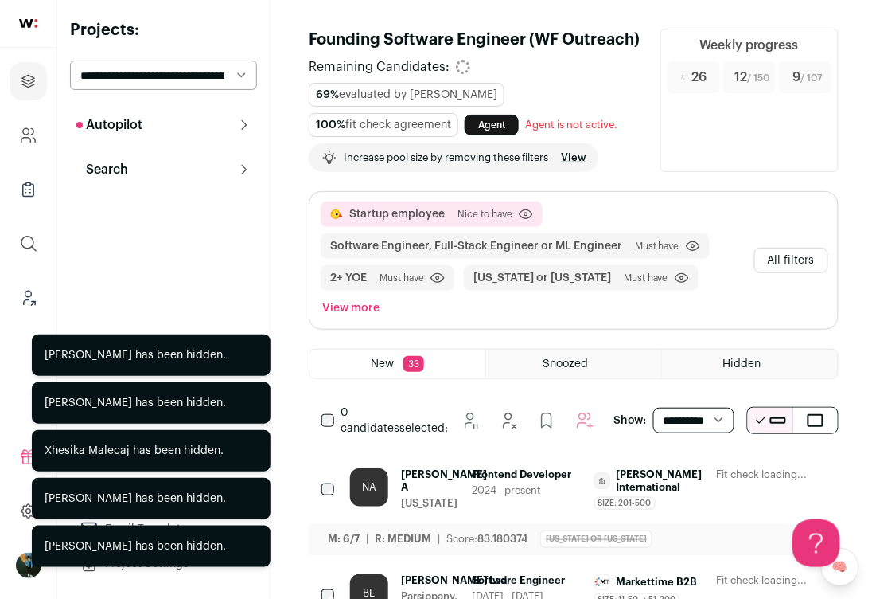
click at [721, 477] on icon "Hide" at bounding box center [726, 475] width 19 height 19
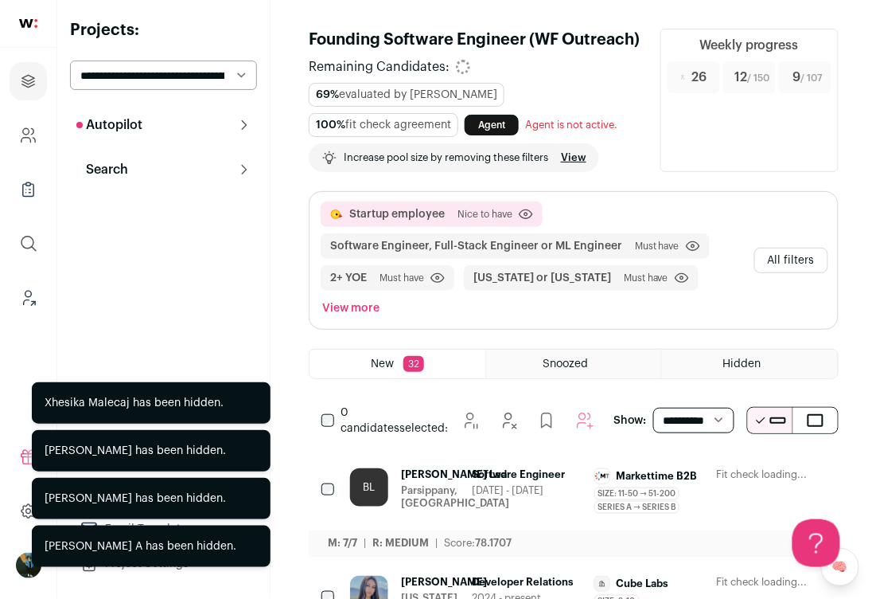
click at [721, 477] on icon "Hide" at bounding box center [726, 475] width 19 height 19
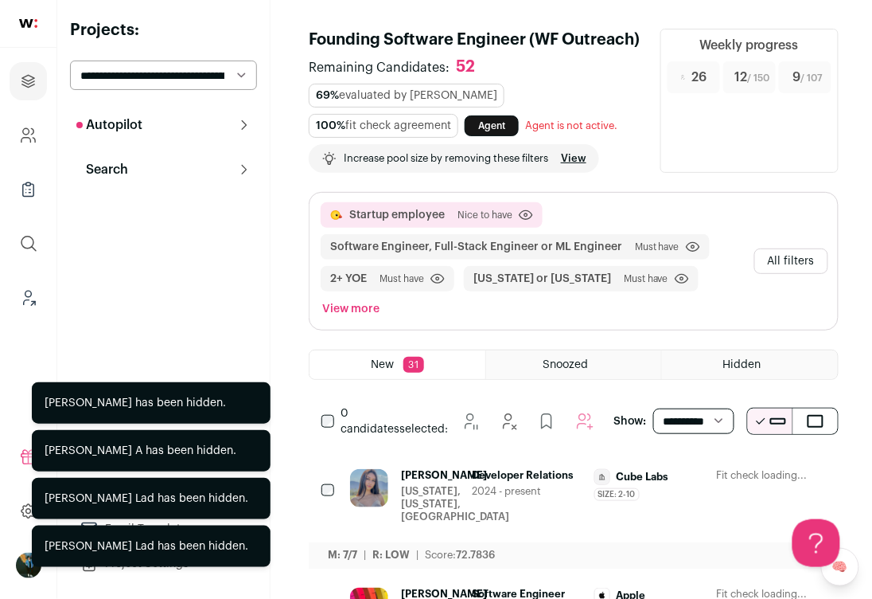
click at [721, 477] on icon "Hide" at bounding box center [726, 475] width 19 height 19
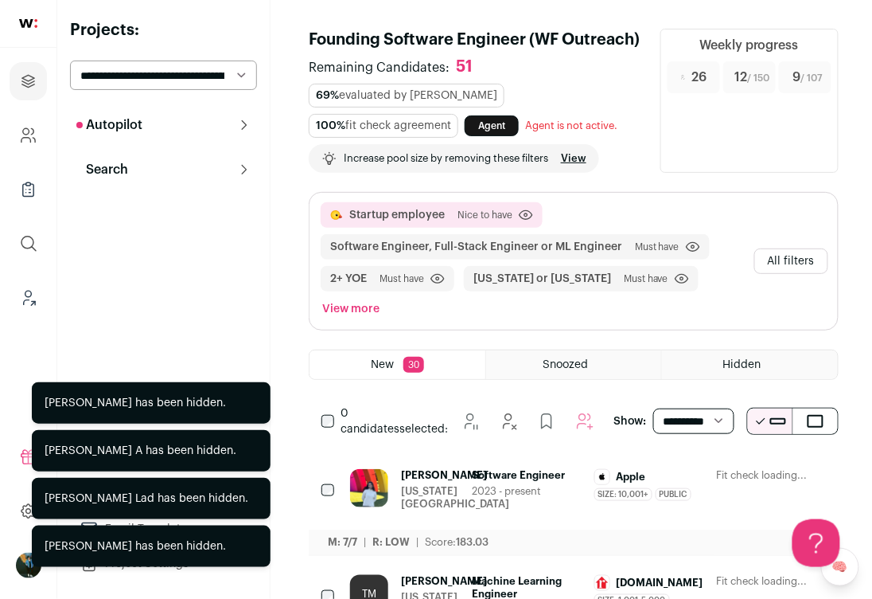
click at [721, 477] on icon "Hide" at bounding box center [726, 475] width 19 height 19
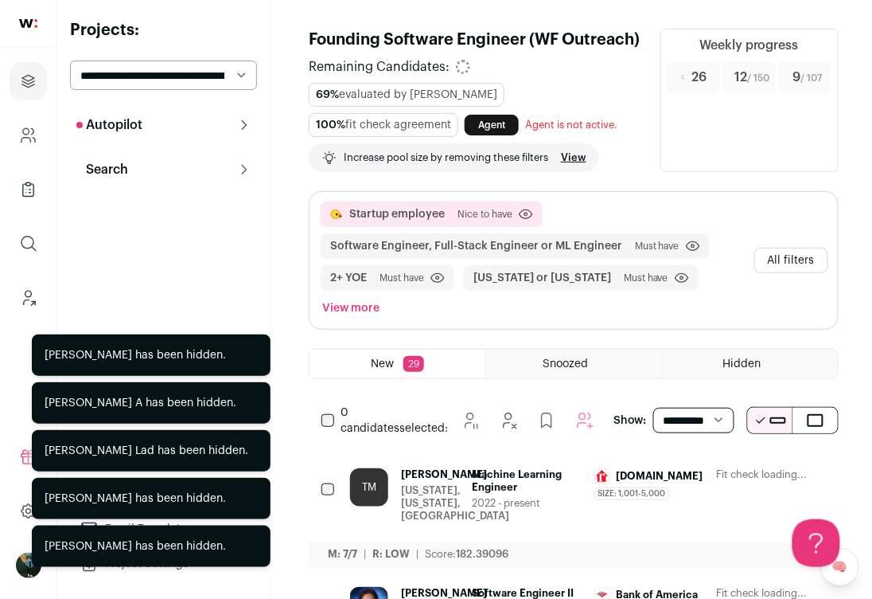
click at [721, 477] on icon "Hide" at bounding box center [726, 475] width 19 height 19
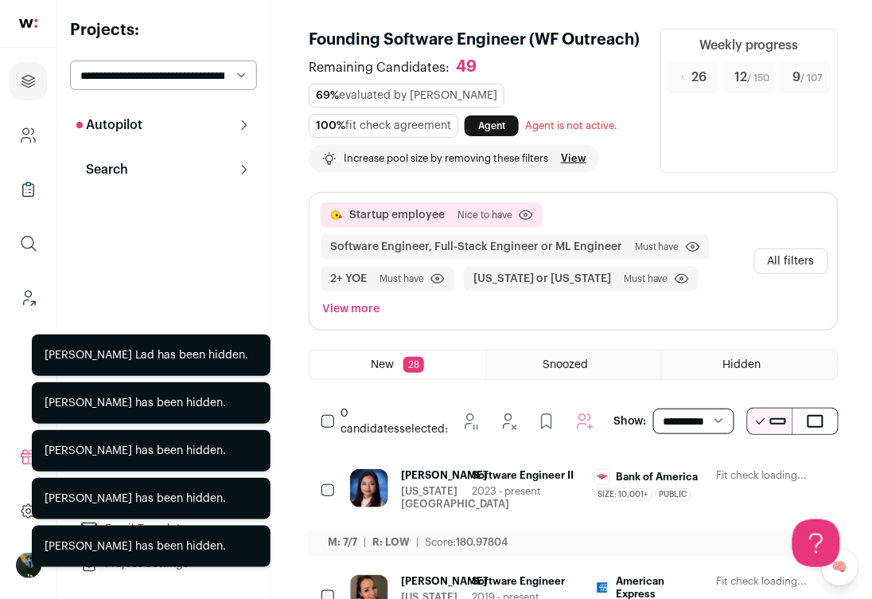
click at [721, 477] on icon "Hide" at bounding box center [726, 475] width 19 height 19
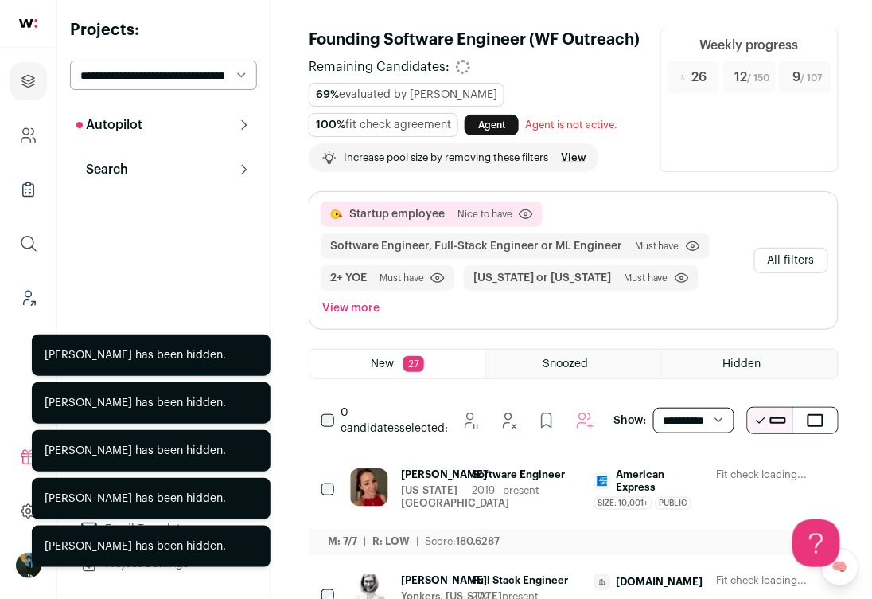
click at [721, 477] on icon "Hide" at bounding box center [726, 475] width 19 height 19
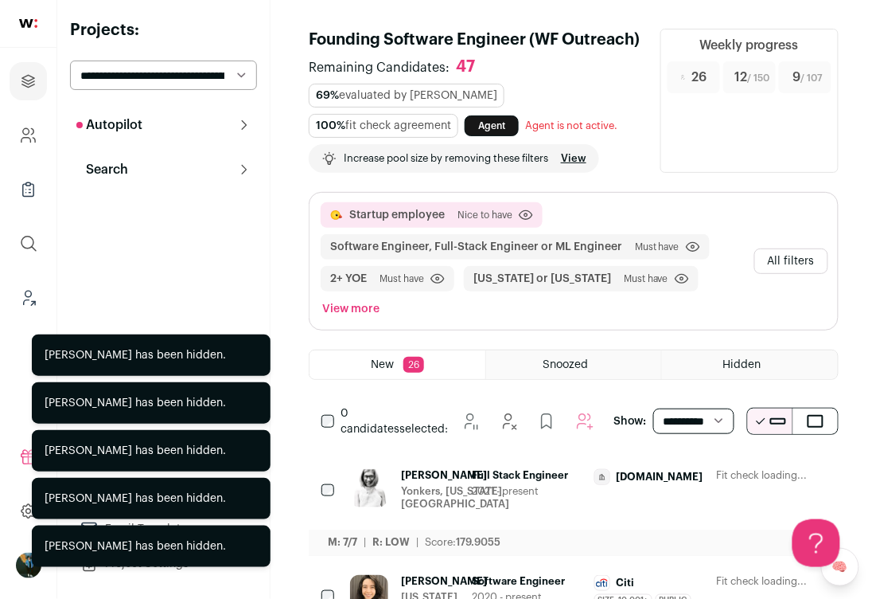
click at [721, 477] on icon "Hide" at bounding box center [726, 475] width 19 height 19
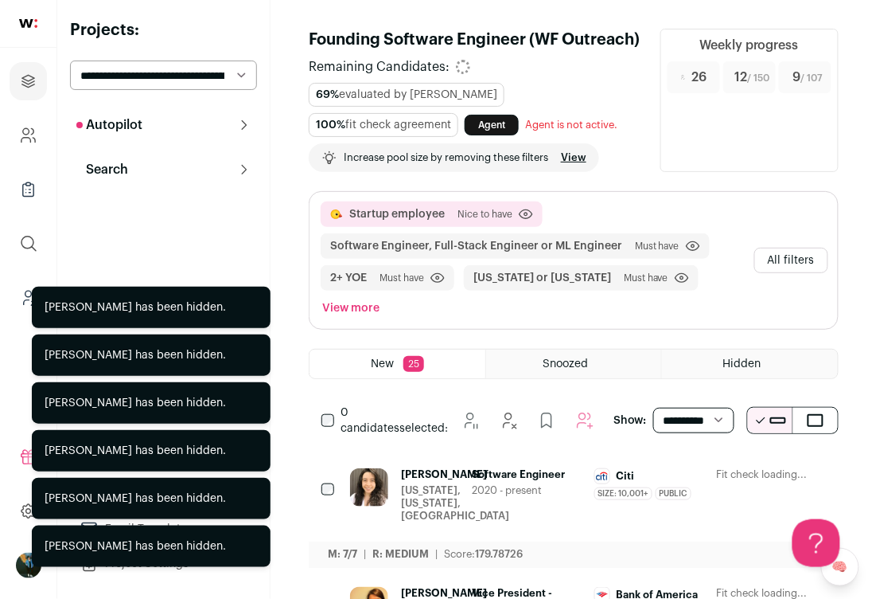
click at [721, 477] on icon "Hide" at bounding box center [726, 475] width 19 height 19
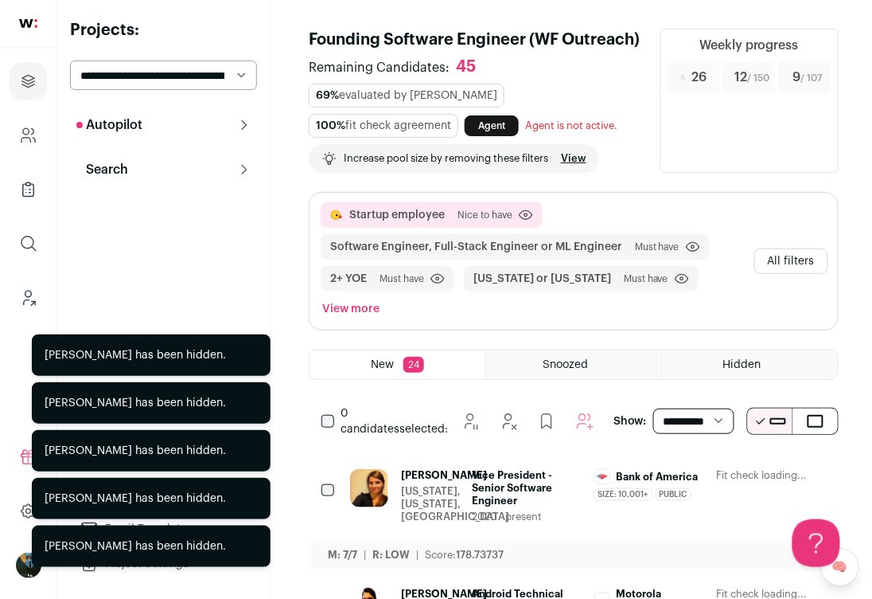
click at [721, 477] on icon "Hide" at bounding box center [726, 475] width 19 height 19
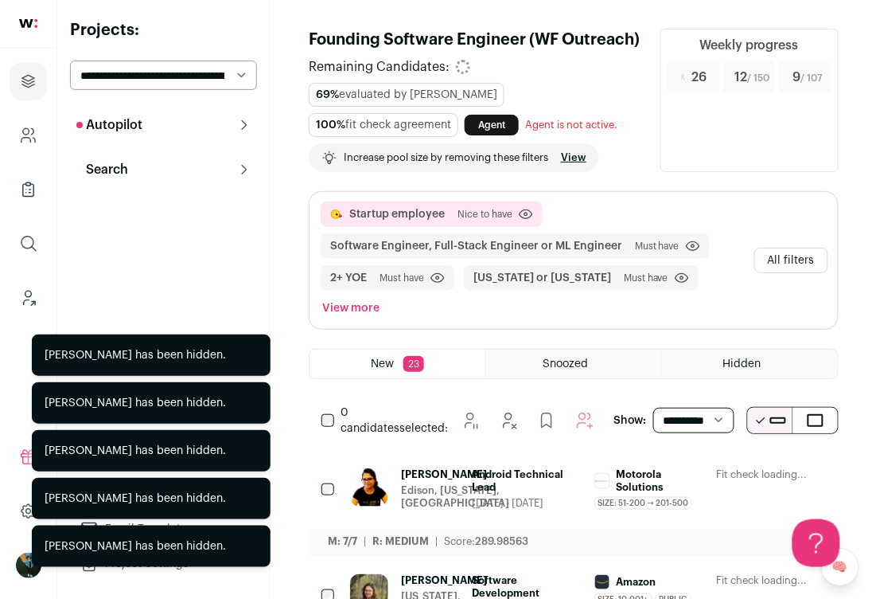
click at [721, 477] on icon "Hide" at bounding box center [726, 475] width 19 height 19
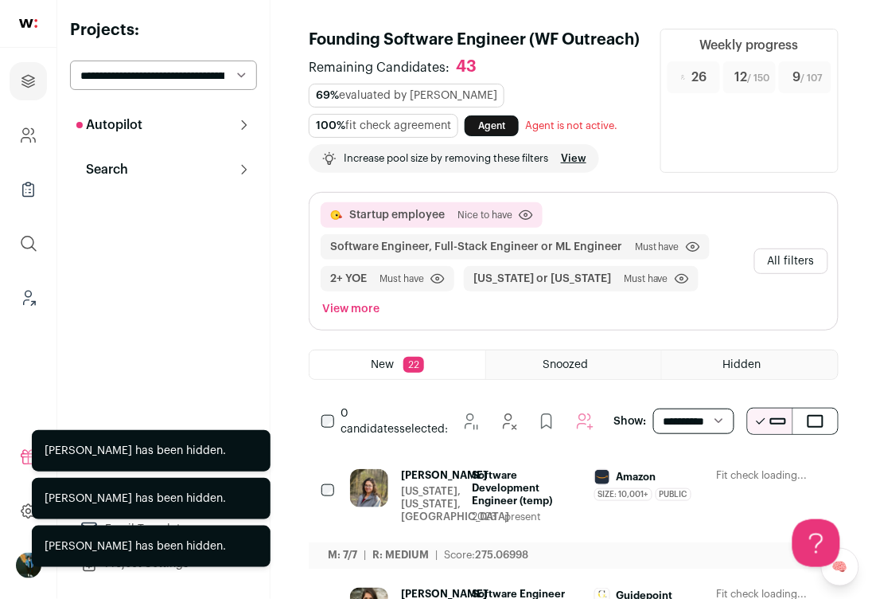
click at [721, 477] on icon "Hide" at bounding box center [726, 475] width 19 height 19
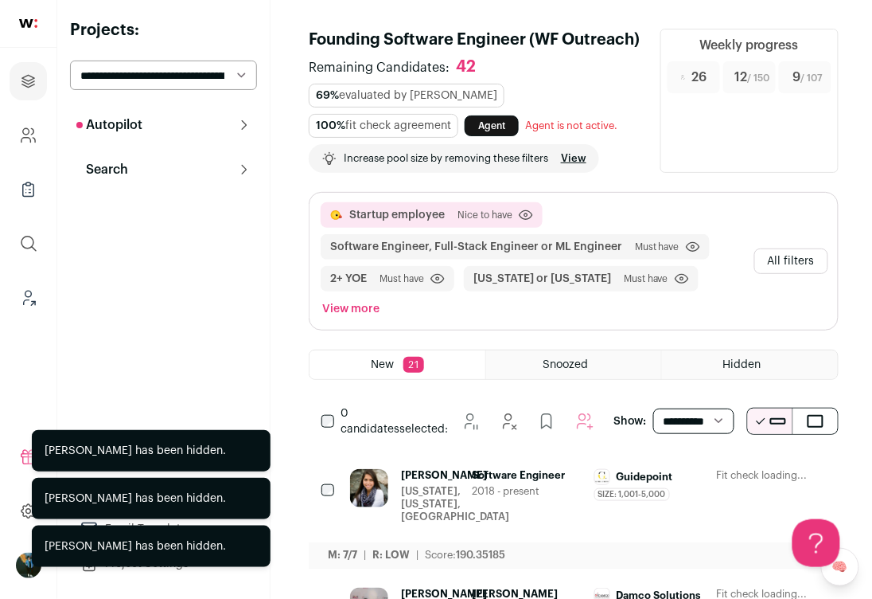
click at [721, 477] on icon "Hide" at bounding box center [726, 475] width 19 height 19
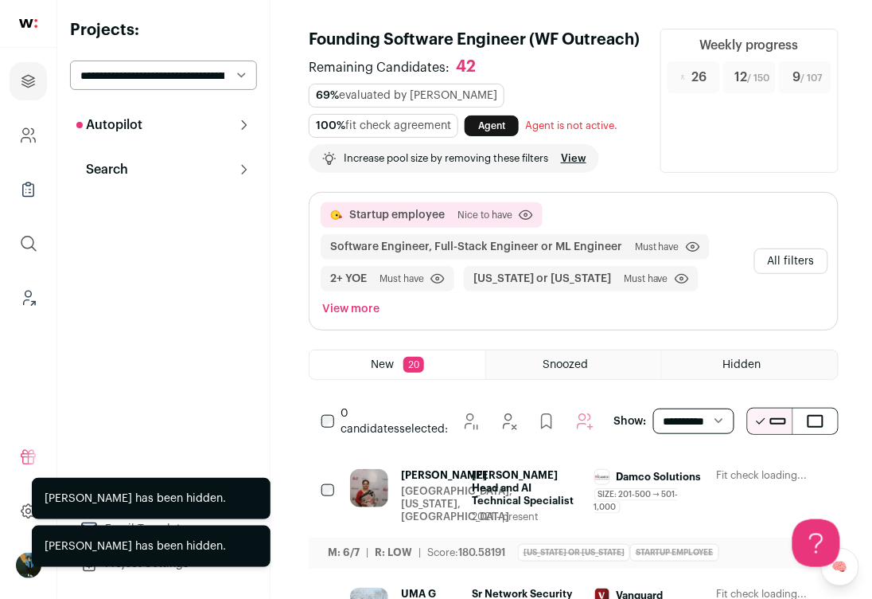
click at [726, 466] on icon "Hide" at bounding box center [726, 475] width 19 height 19
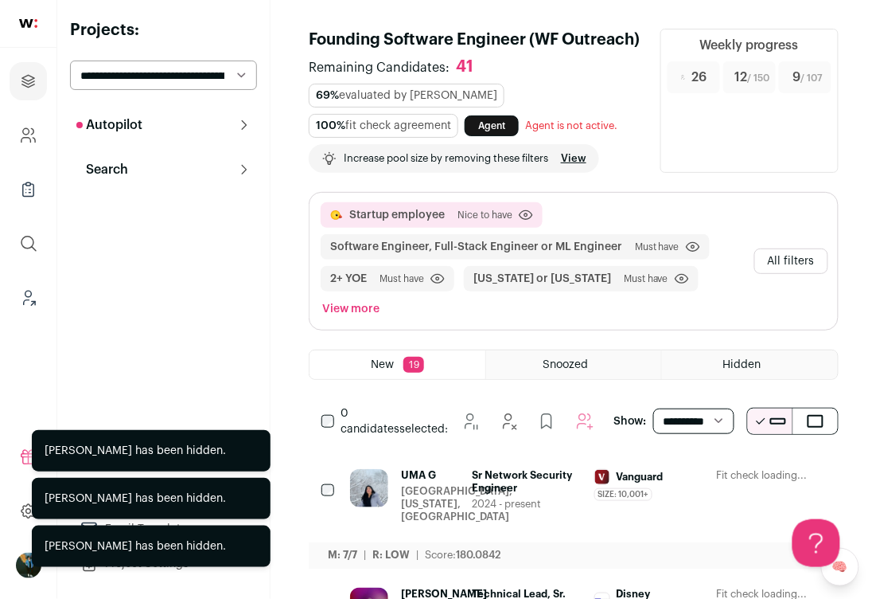
click at [726, 466] on icon "Hide" at bounding box center [726, 475] width 19 height 19
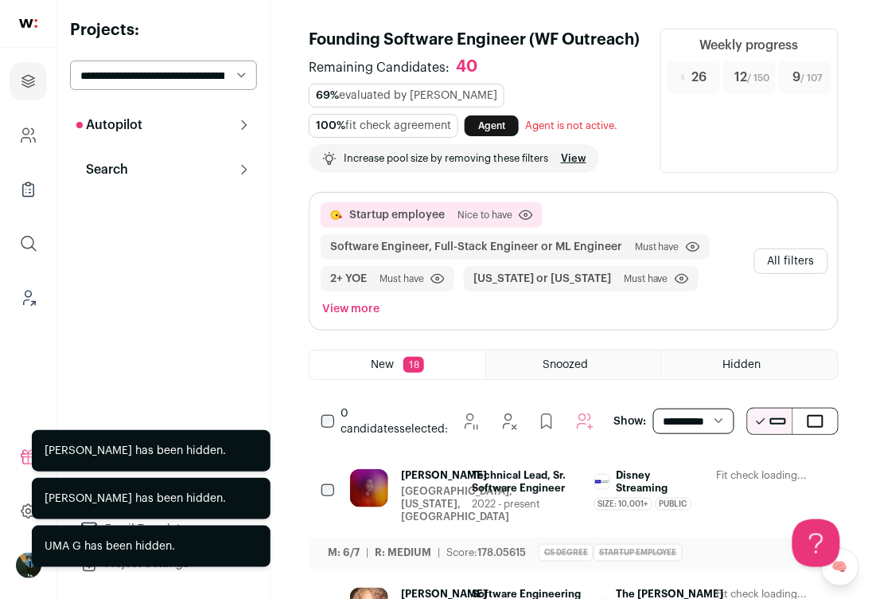
click at [726, 466] on icon "Hide" at bounding box center [726, 475] width 19 height 19
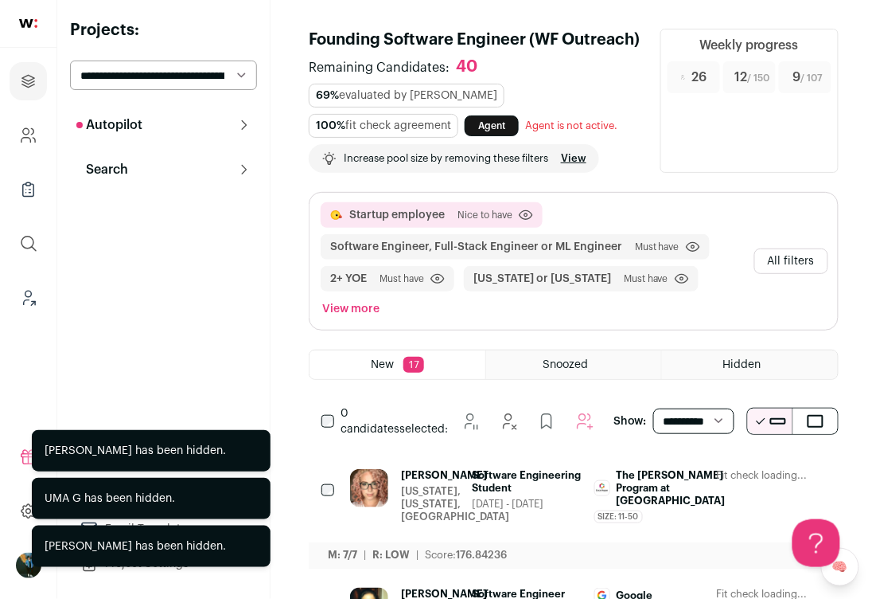
click at [726, 466] on icon "Hide" at bounding box center [726, 475] width 19 height 19
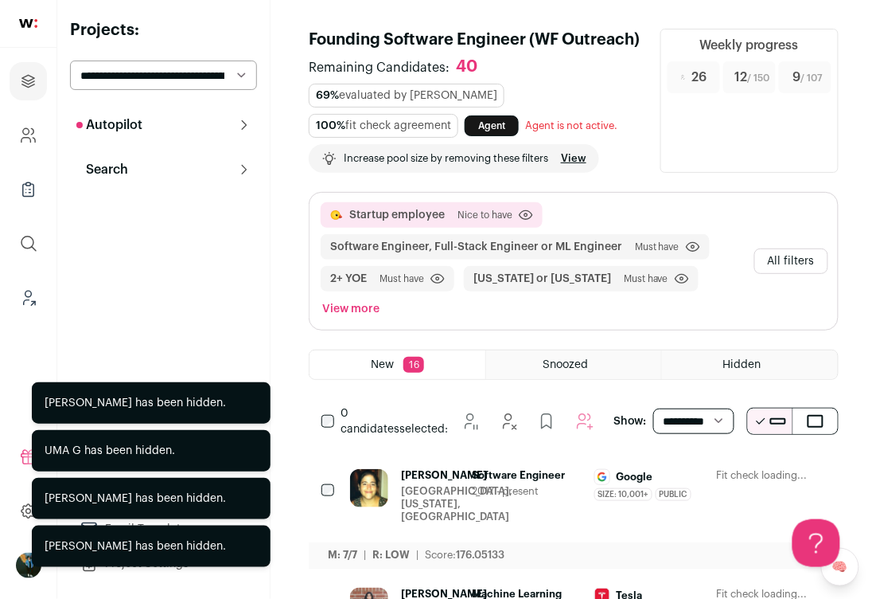
click at [726, 466] on icon "Hide" at bounding box center [726, 475] width 19 height 19
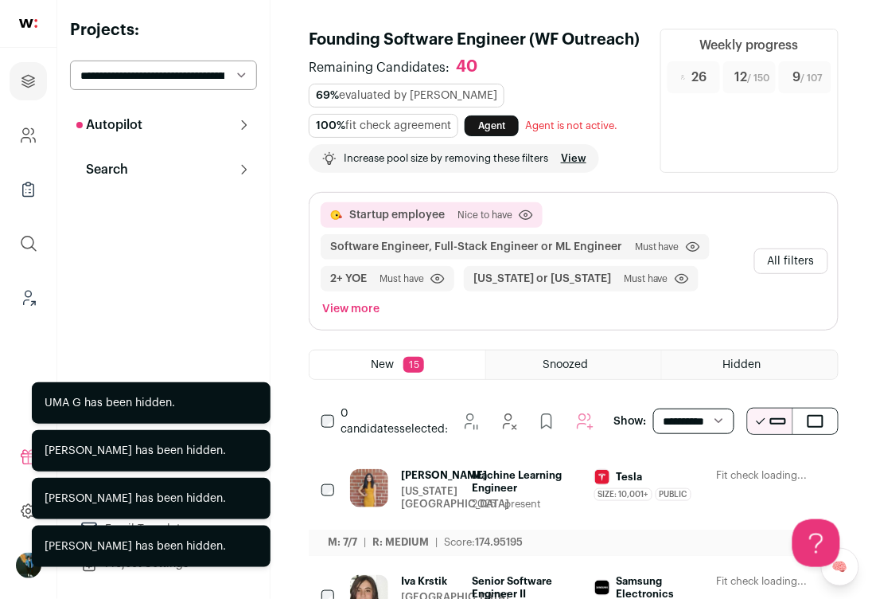
click at [726, 466] on icon "Hide" at bounding box center [726, 475] width 19 height 19
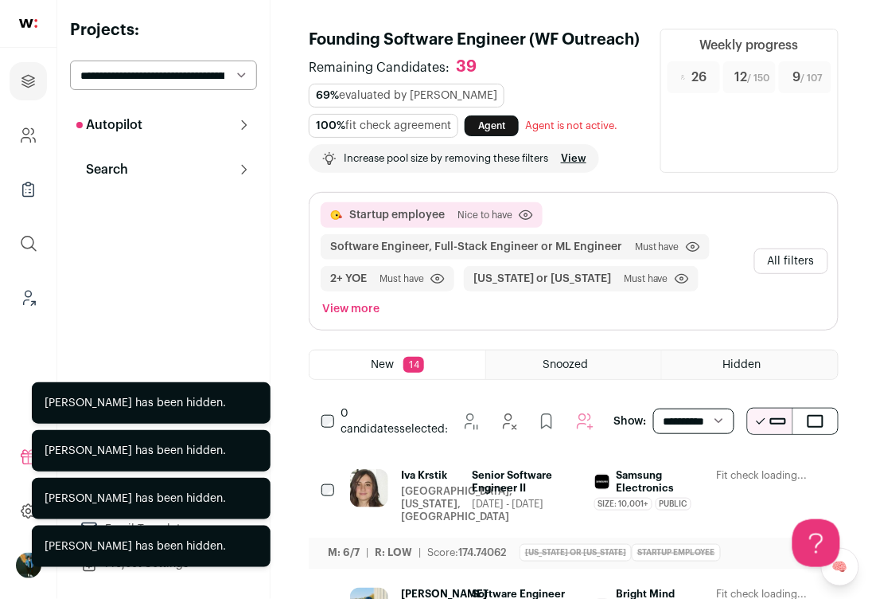
click at [725, 466] on icon "Hide" at bounding box center [726, 475] width 19 height 19
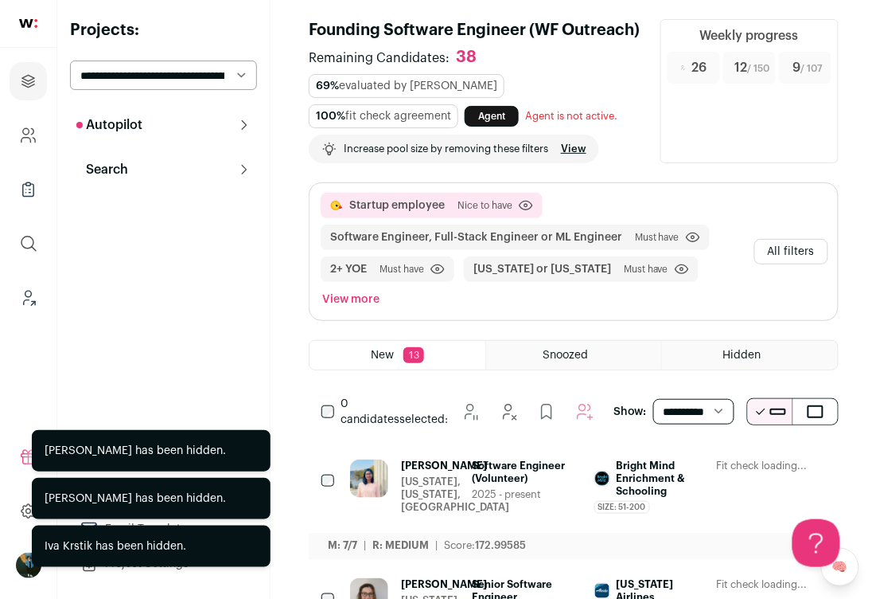
scroll to position [11, 0]
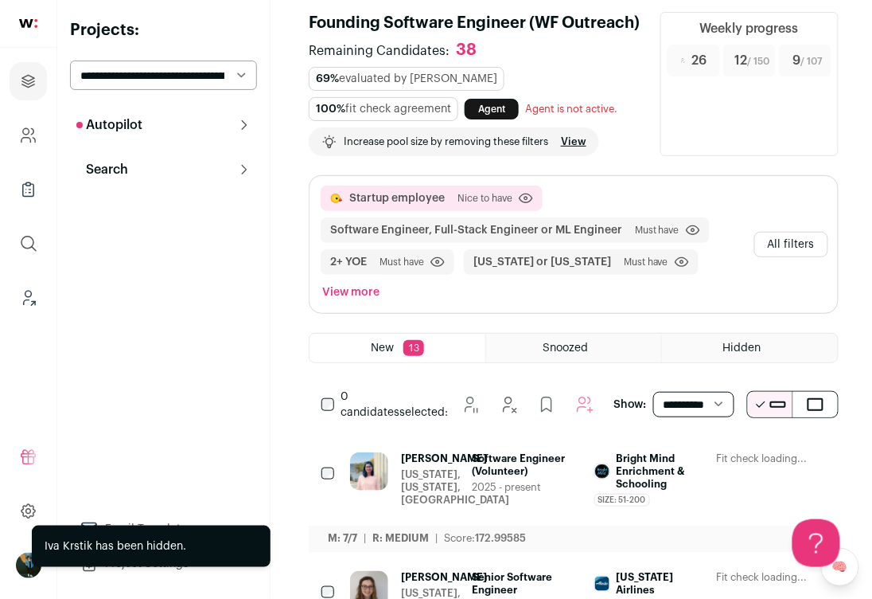
click at [719, 464] on button "Hide" at bounding box center [726, 459] width 33 height 33
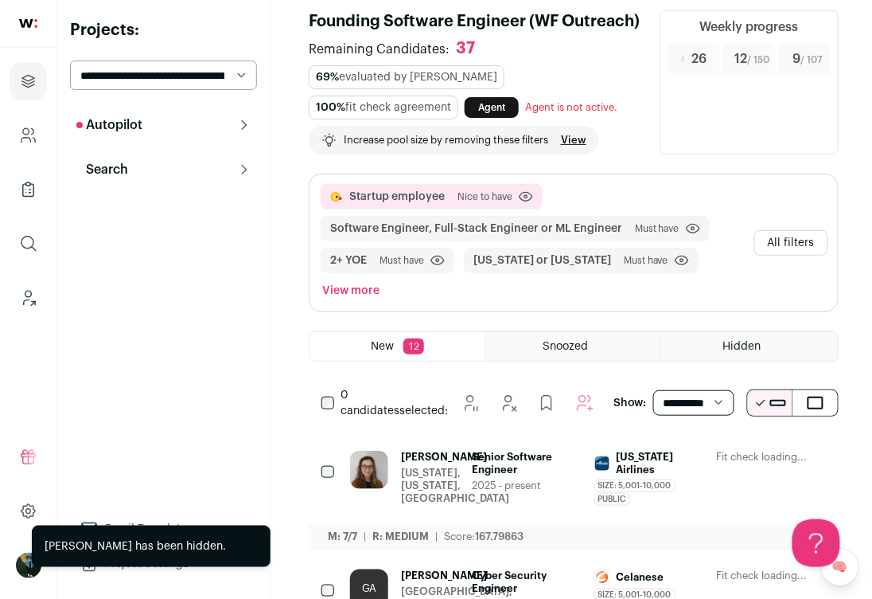
click at [722, 459] on button "Hide" at bounding box center [726, 457] width 33 height 33
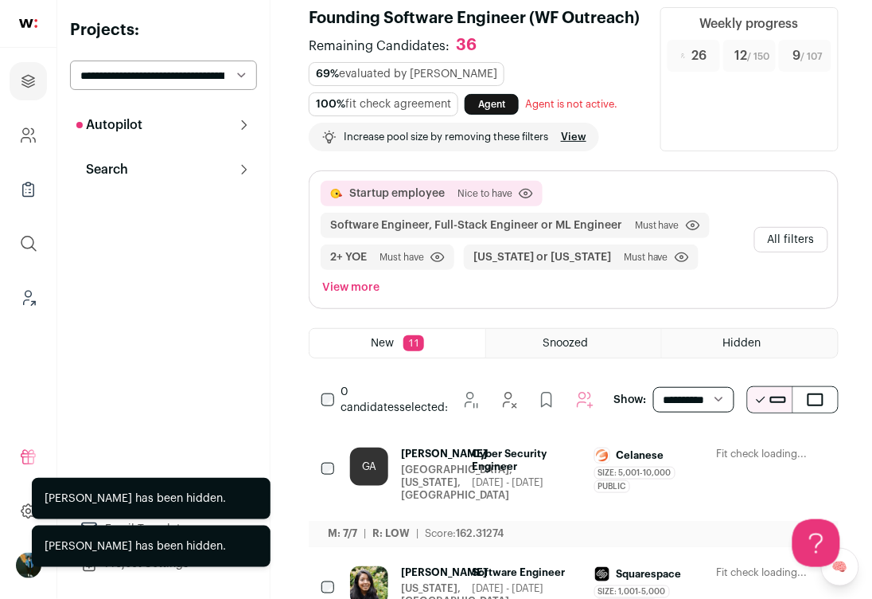
click at [711, 450] on button "Hide" at bounding box center [726, 454] width 33 height 33
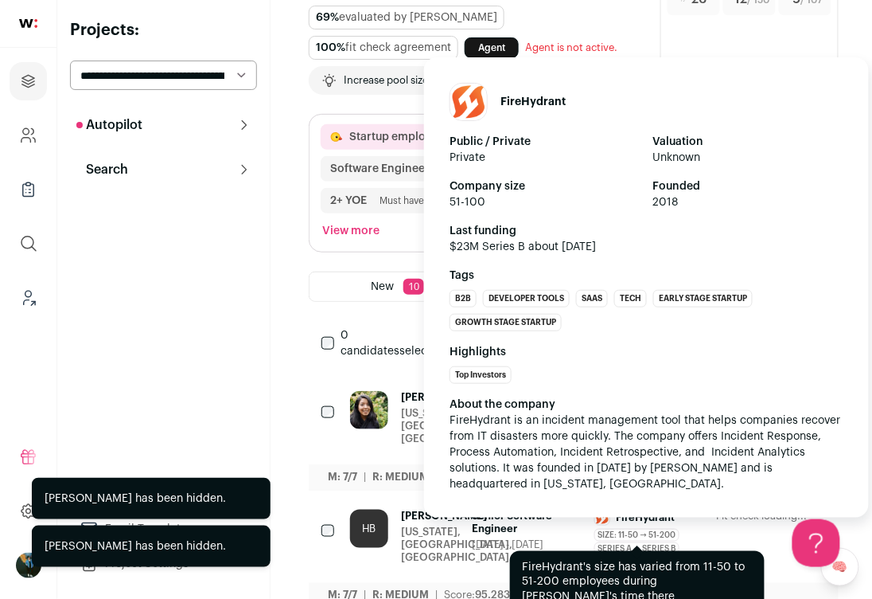
scroll to position [92, 0]
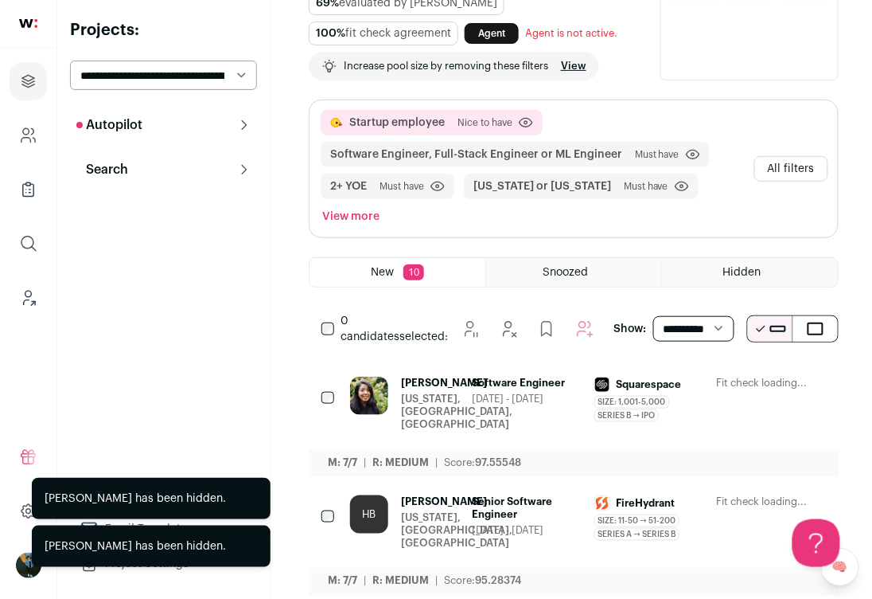
click at [788, 172] on button "All filters" at bounding box center [792, 168] width 74 height 25
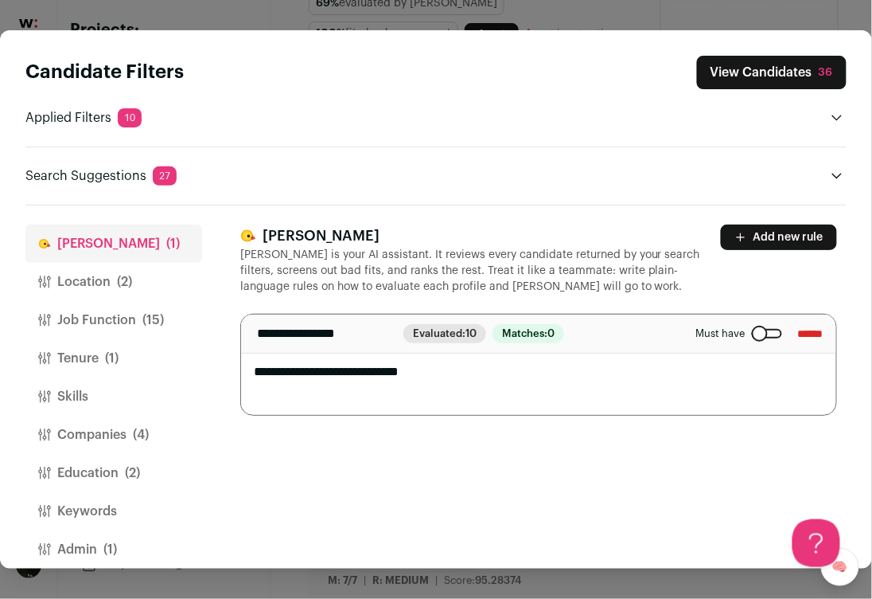
scroll to position [17, 0]
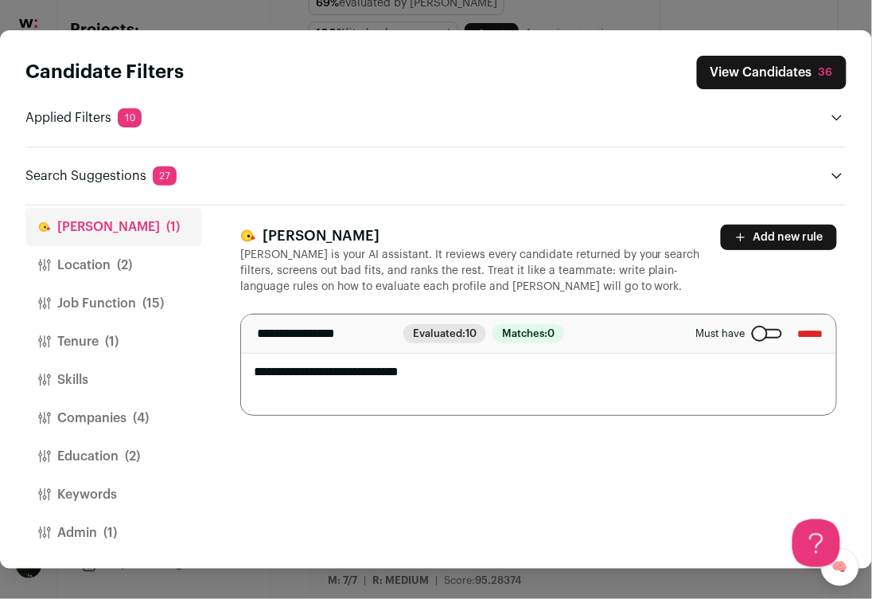
click at [128, 399] on button "Companies (4)" at bounding box center [113, 418] width 177 height 38
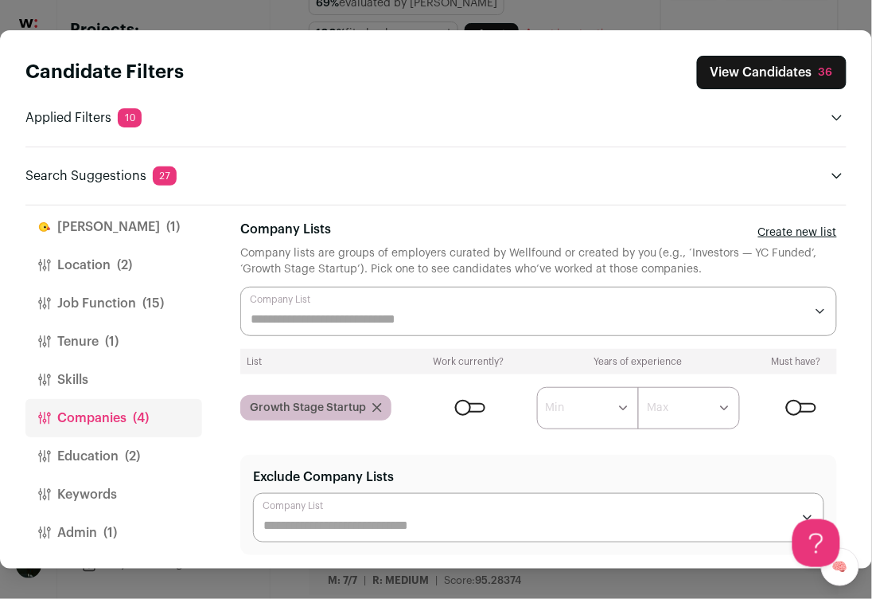
click at [433, 302] on div "Close modal via background" at bounding box center [538, 311] width 597 height 49
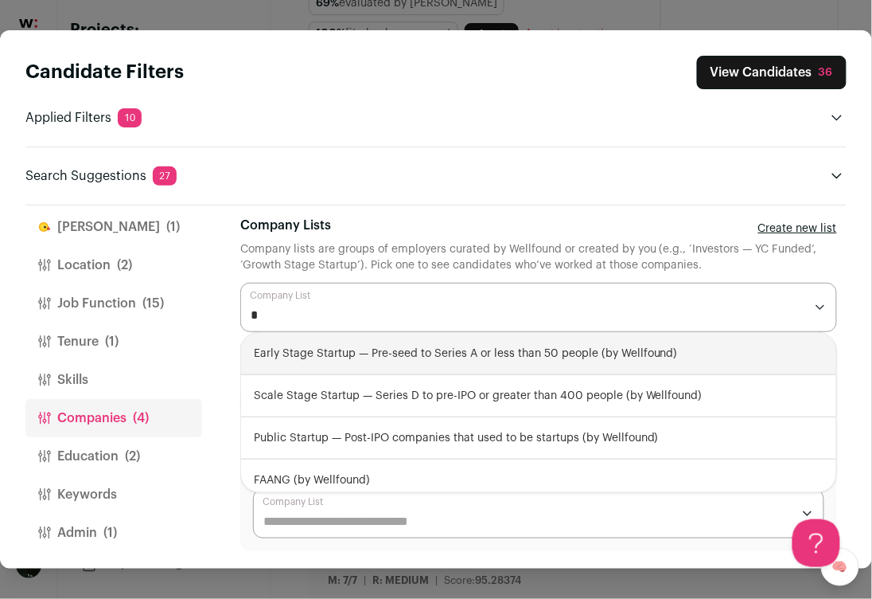
type input "**"
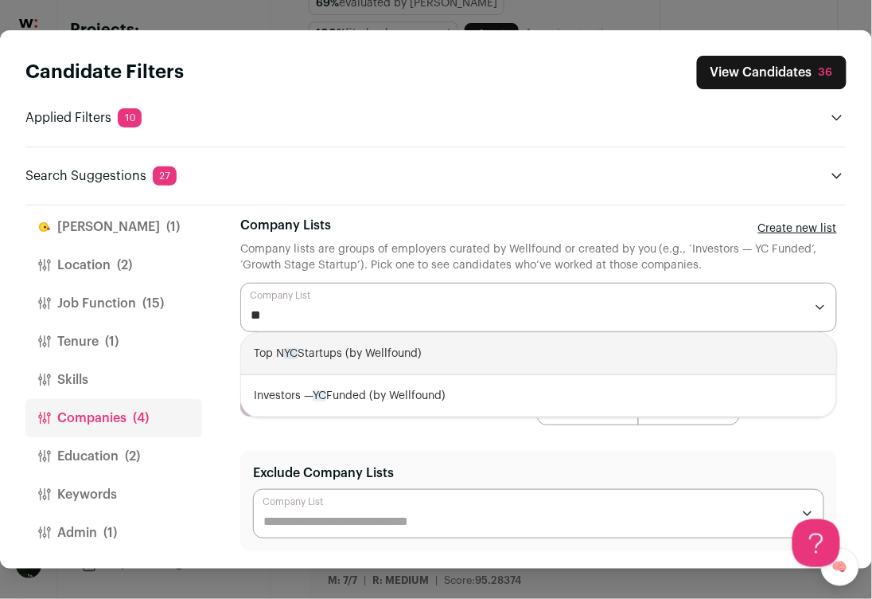
select select "****"
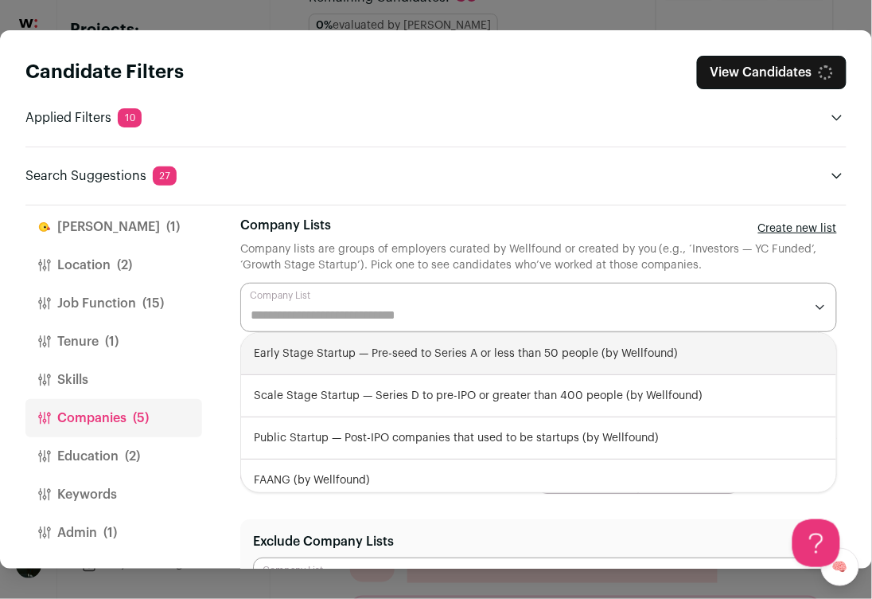
scroll to position [70, 0]
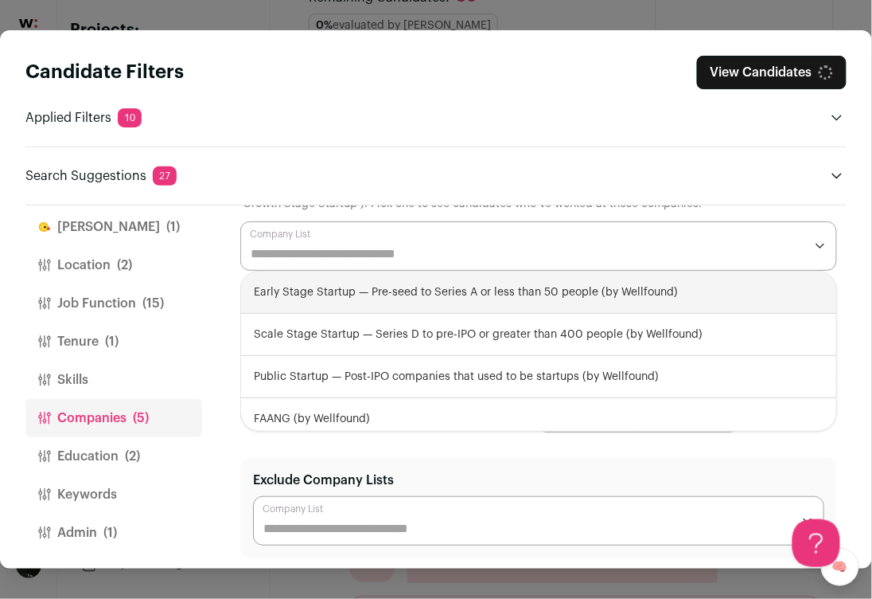
click at [360, 233] on div "Close modal via background" at bounding box center [538, 245] width 597 height 49
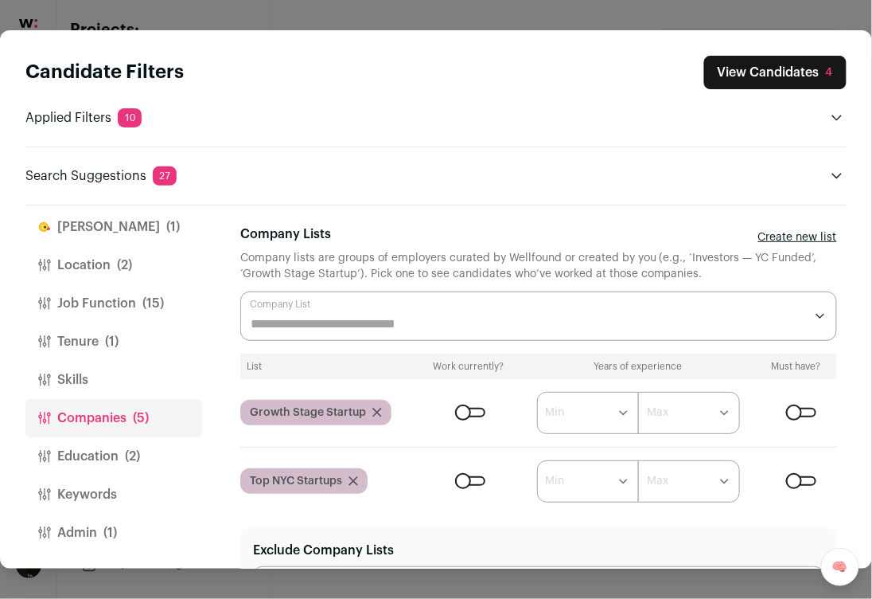
scroll to position [0, 0]
click at [426, 316] on input "Company Lists" at bounding box center [528, 323] width 554 height 19
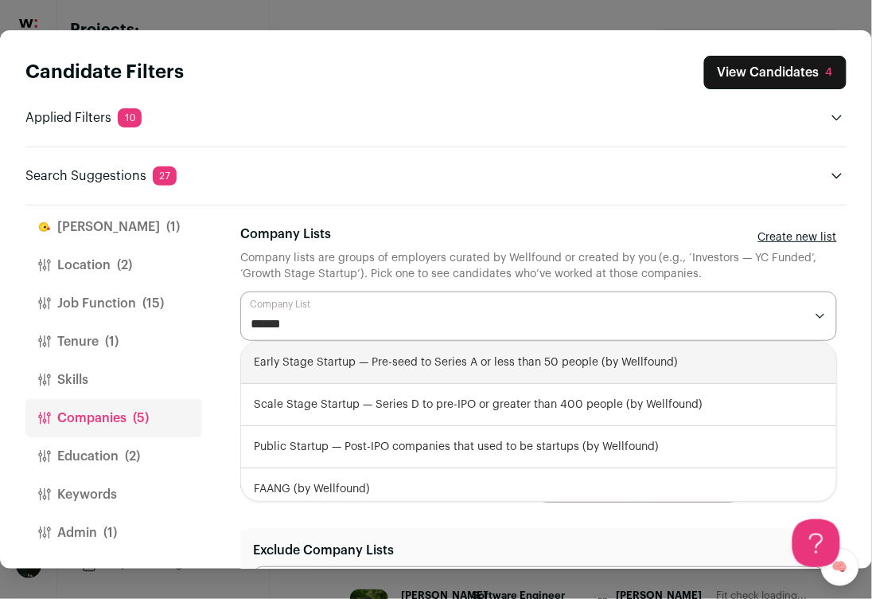
type input "*******"
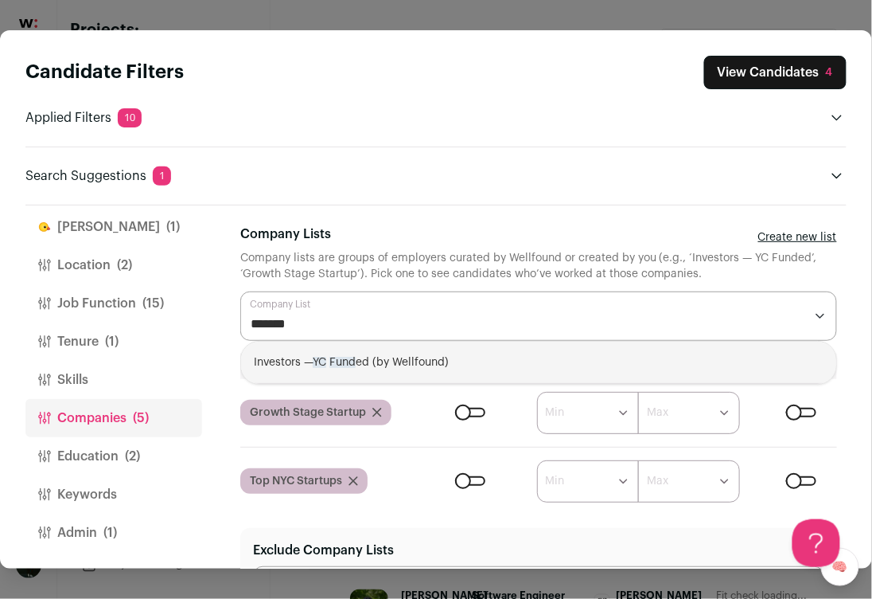
click at [256, 359] on div "Investors — YC Fund ed (by Wellfound)" at bounding box center [538, 362] width 595 height 42
select select "**********"
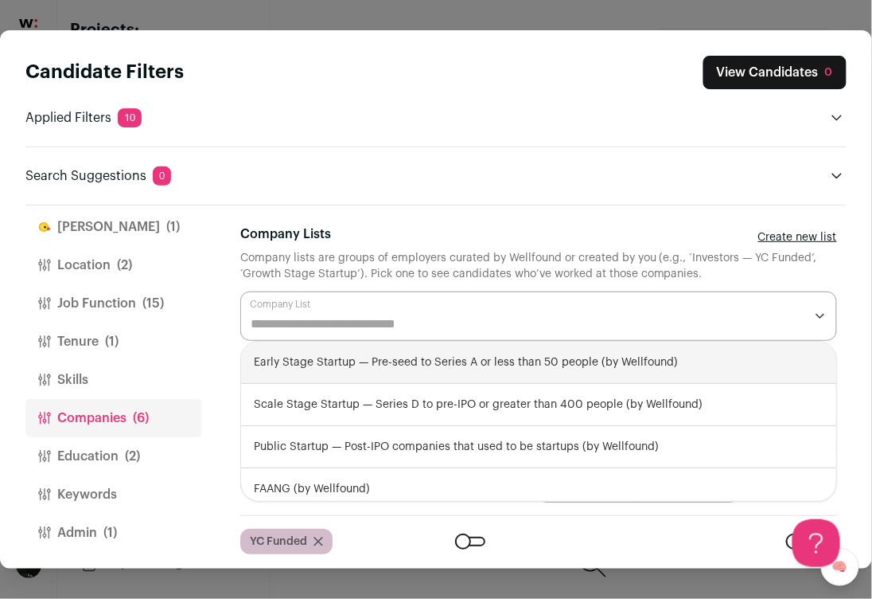
click at [330, 361] on div "Early Stage Startup — Pre-seed to Series A or less than 50 people (by Wellfound)" at bounding box center [538, 362] width 595 height 42
select select "**********"
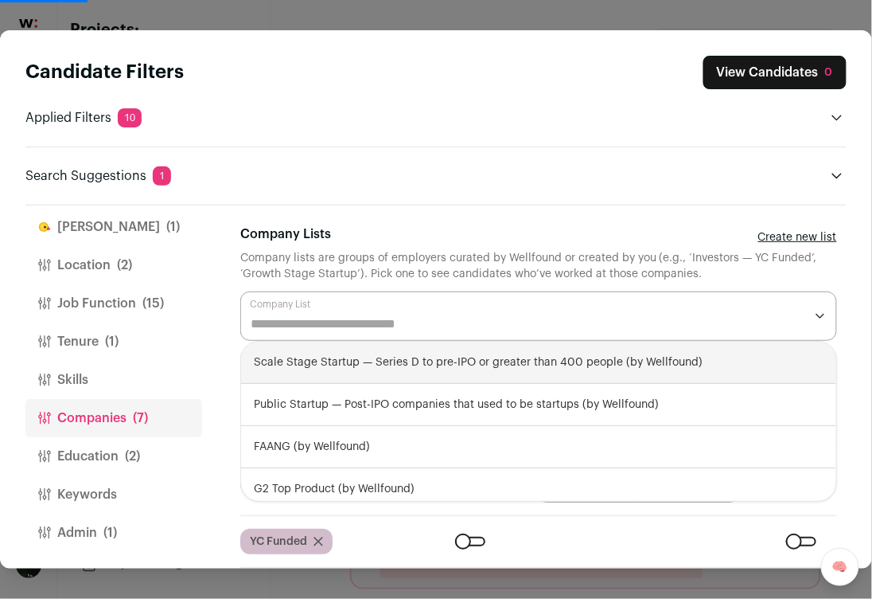
click at [318, 357] on div "Scale Stage Startup — Series D to pre-IPO or greater than 400 people (by Wellfo…" at bounding box center [538, 362] width 595 height 42
select select "**********"
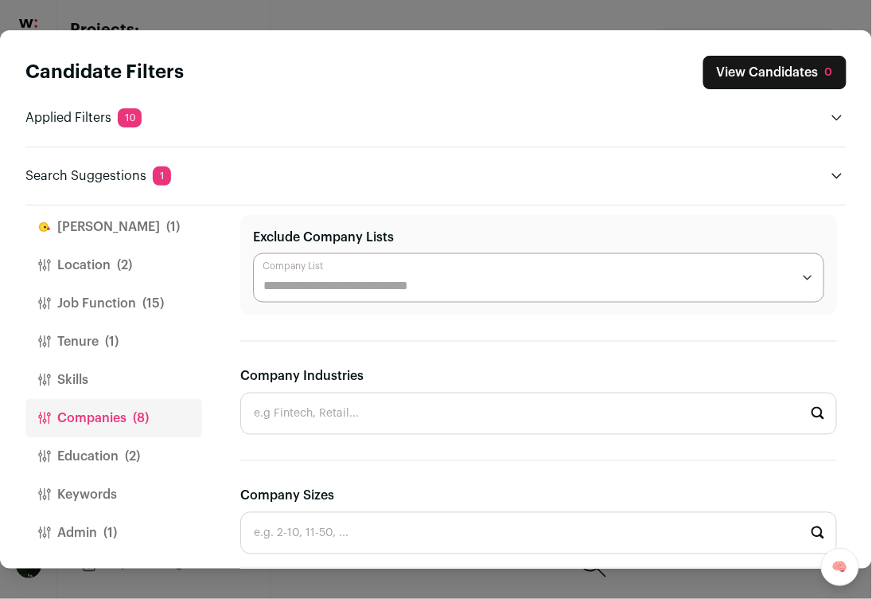
scroll to position [574, 0]
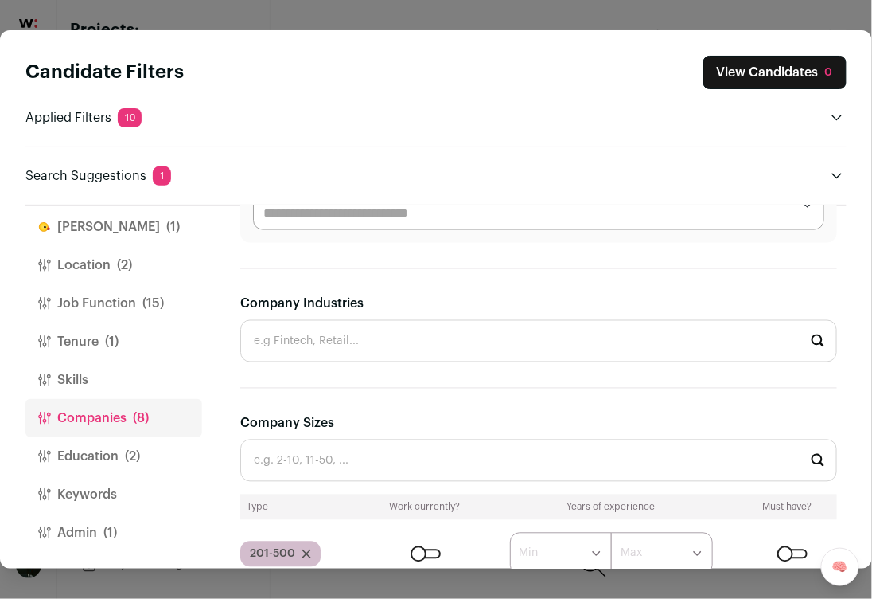
click at [645, 278] on section "**********" at bounding box center [538, 364] width 597 height 1426
click at [790, 539] on form "****** ******* ******* ******* ******* ******* ******* ******* ******* ********…" at bounding box center [604, 554] width 467 height 42
click at [786, 549] on div "Close modal via background" at bounding box center [793, 554] width 30 height 10
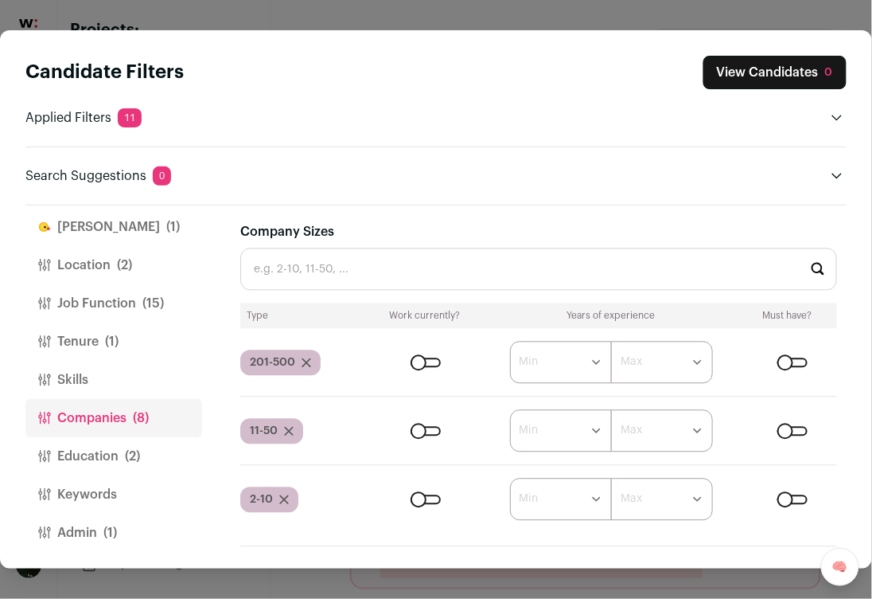
scroll to position [768, 0]
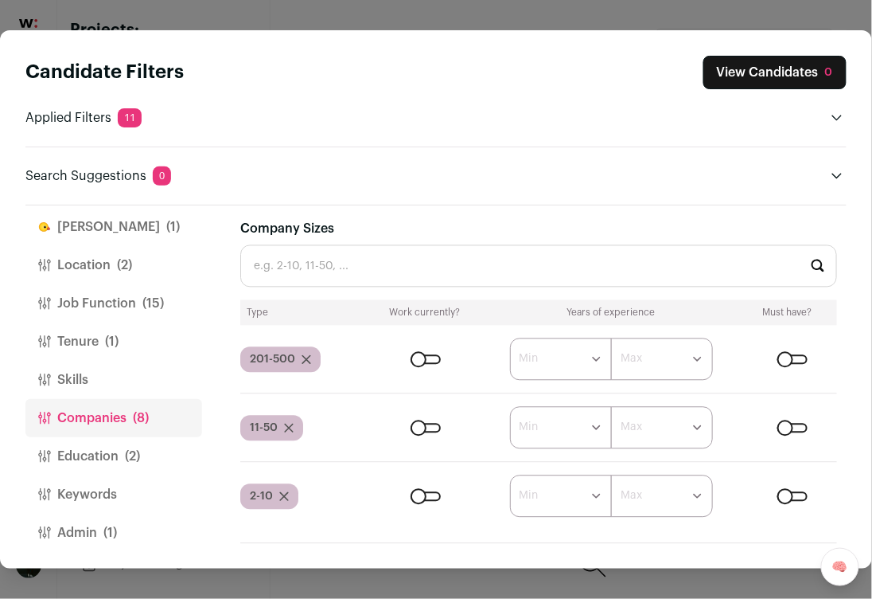
click at [308, 355] on icon "Close modal via background" at bounding box center [307, 360] width 10 height 10
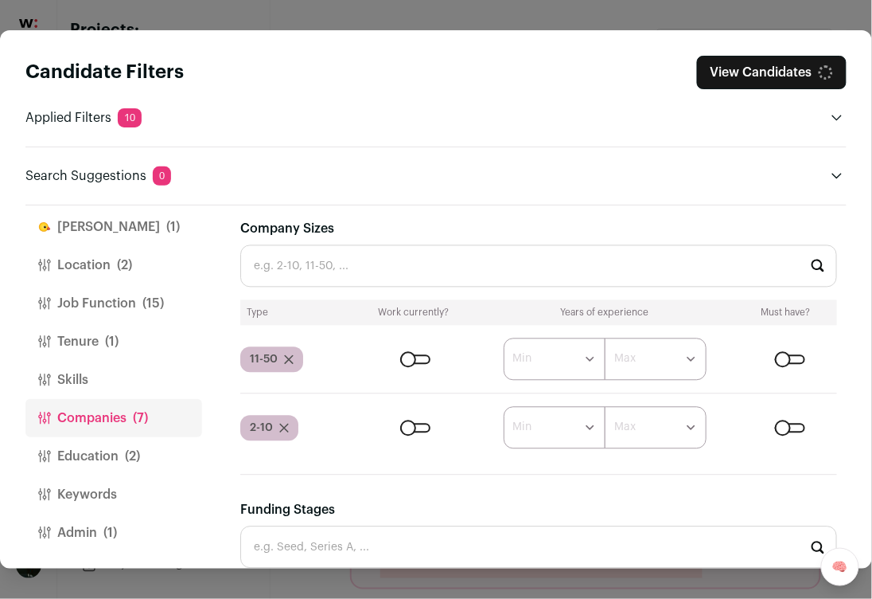
scroll to position [700, 0]
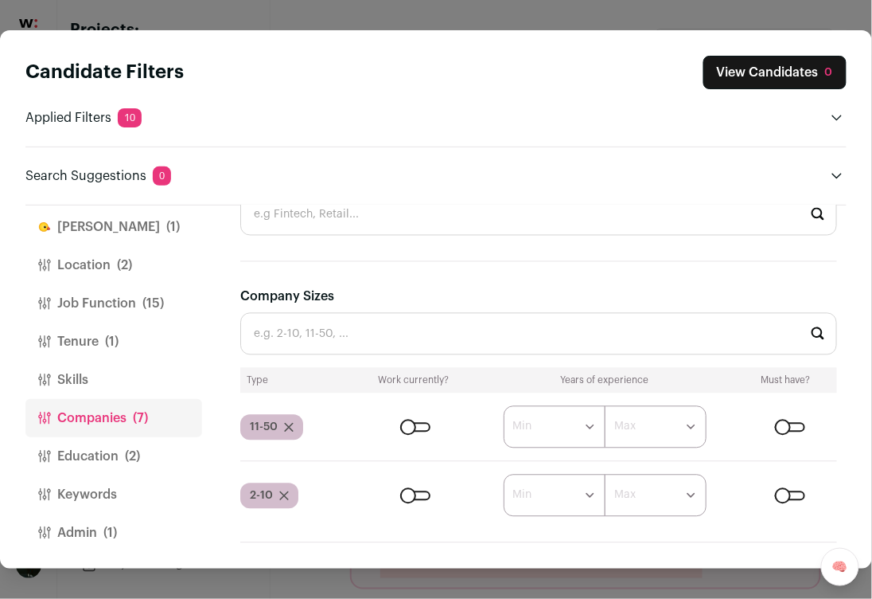
click at [295, 420] on div "11-50" at bounding box center [271, 427] width 63 height 25
click at [292, 423] on icon "Close modal via background" at bounding box center [289, 425] width 10 height 10
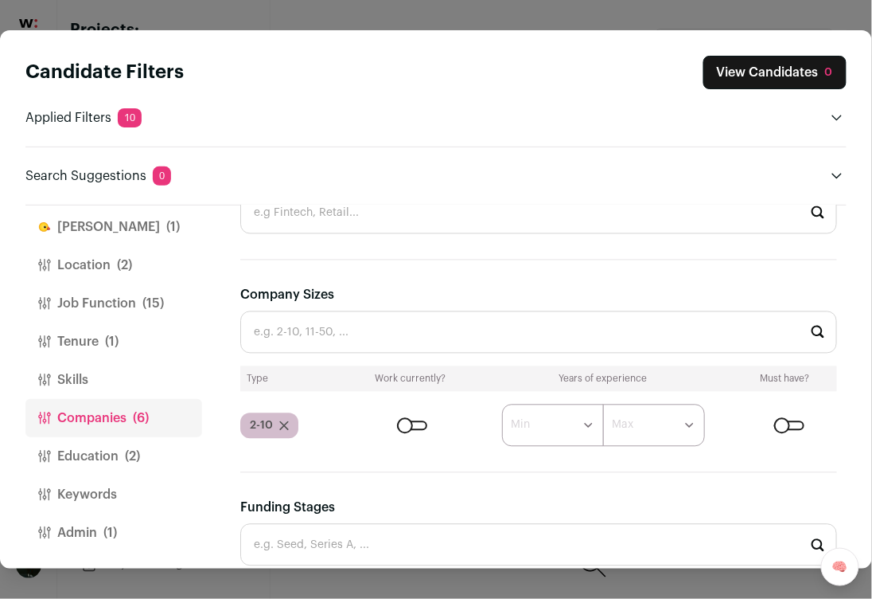
click at [287, 421] on icon "Close modal via background" at bounding box center [284, 426] width 10 height 10
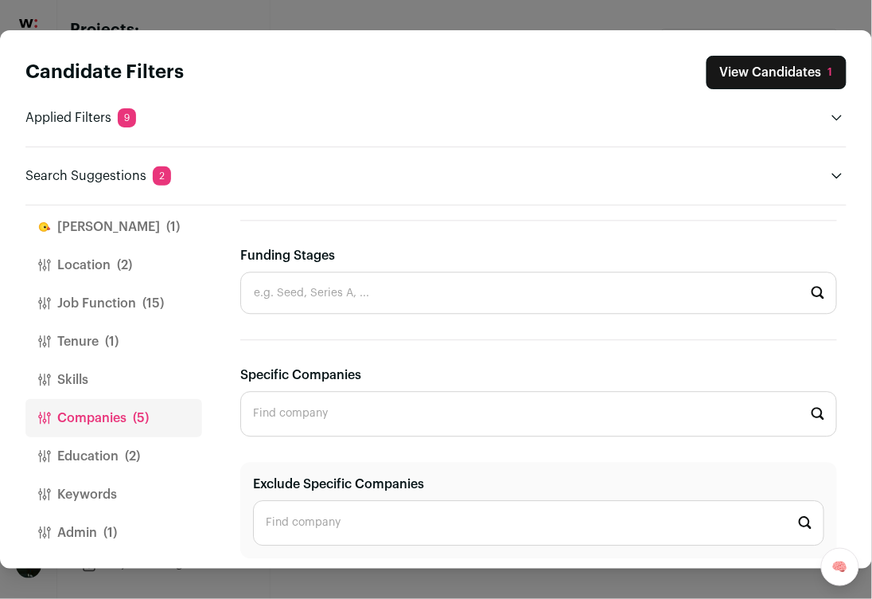
scroll to position [16, 0]
click at [126, 455] on span "(2)" at bounding box center [132, 456] width 15 height 19
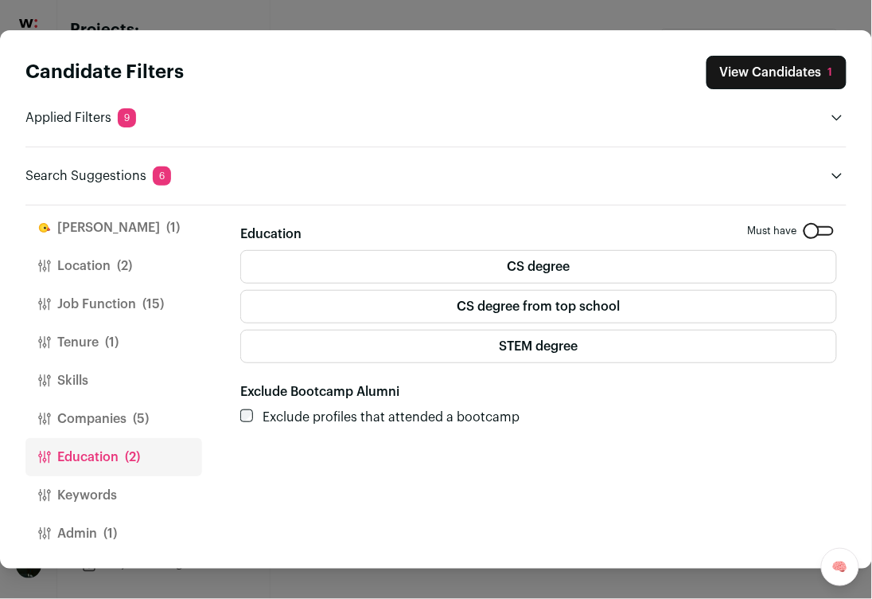
scroll to position [17, 0]
click at [141, 258] on button "Location (2)" at bounding box center [113, 265] width 177 height 38
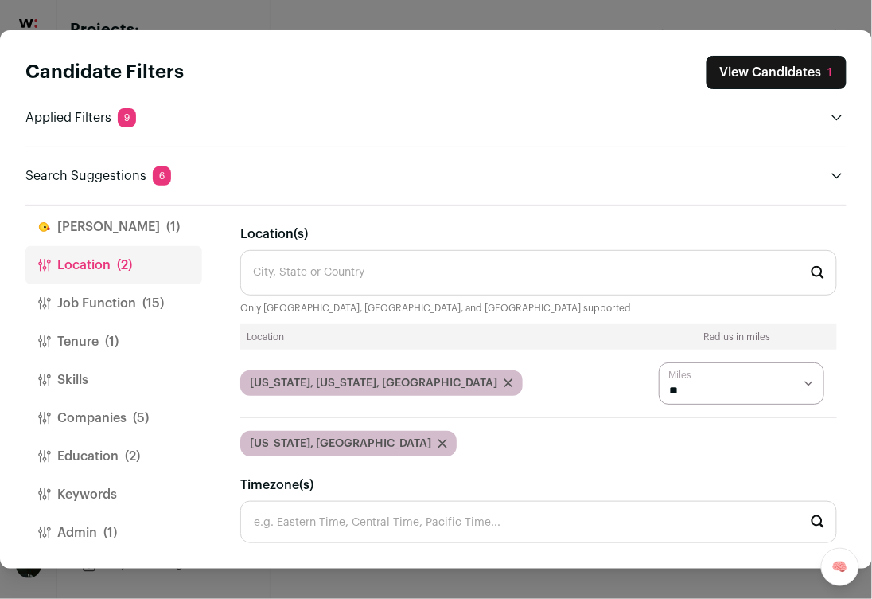
click at [135, 304] on button "Job Function (15)" at bounding box center [113, 303] width 177 height 38
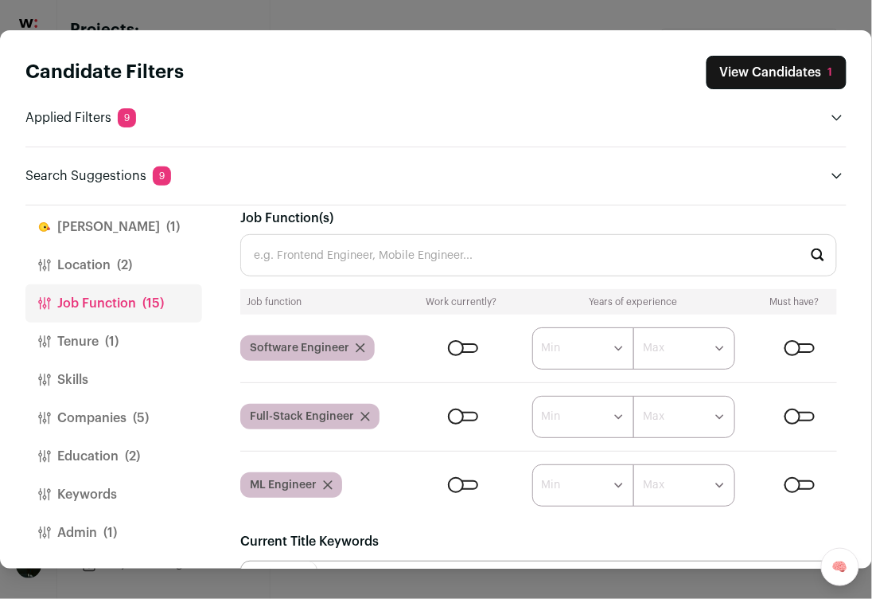
scroll to position [0, 0]
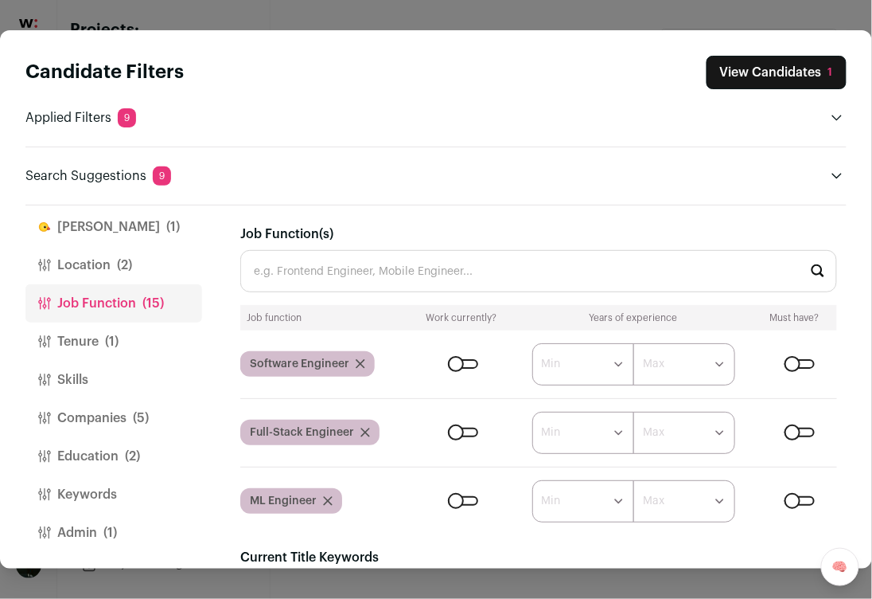
click at [540, 275] on input "Job Function(s)" at bounding box center [538, 271] width 597 height 42
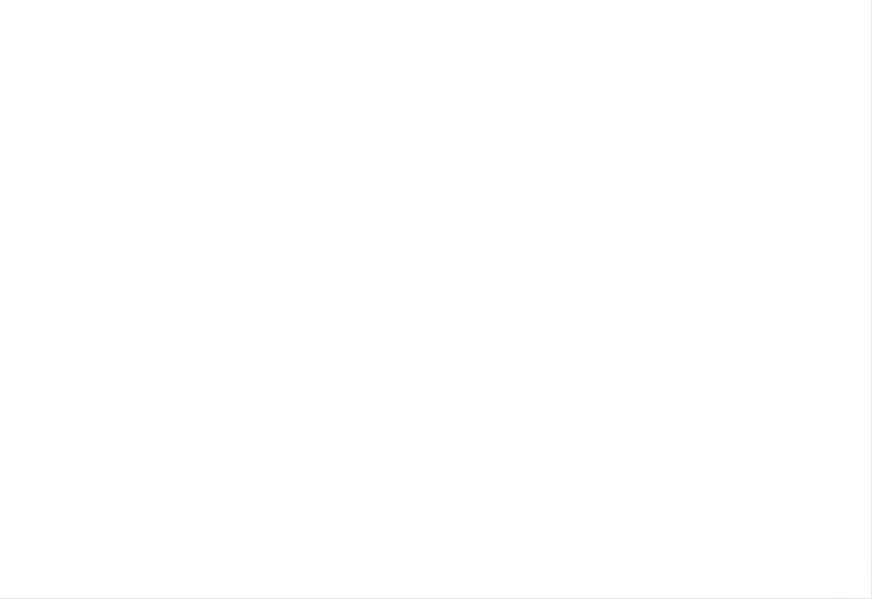
type input "backend"
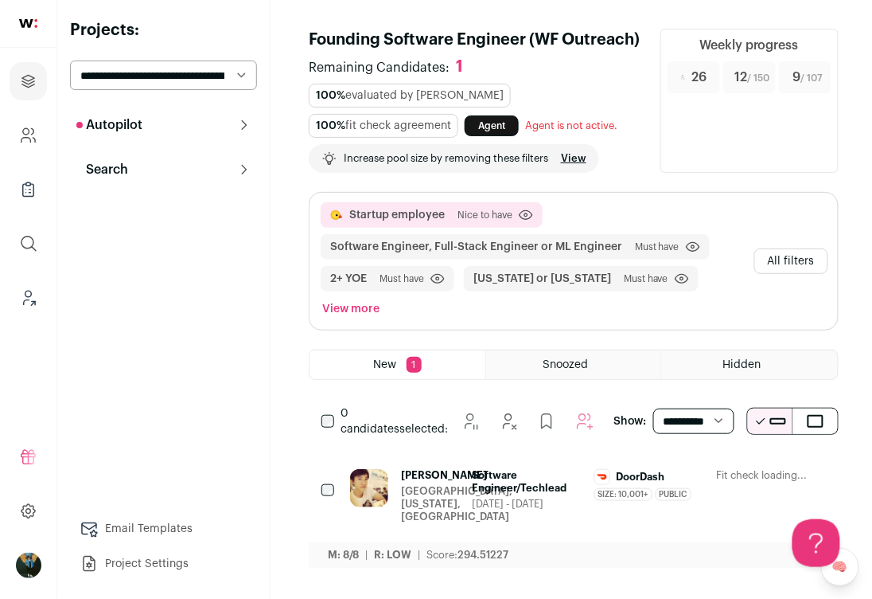
click at [806, 255] on button "All filters" at bounding box center [792, 260] width 74 height 25
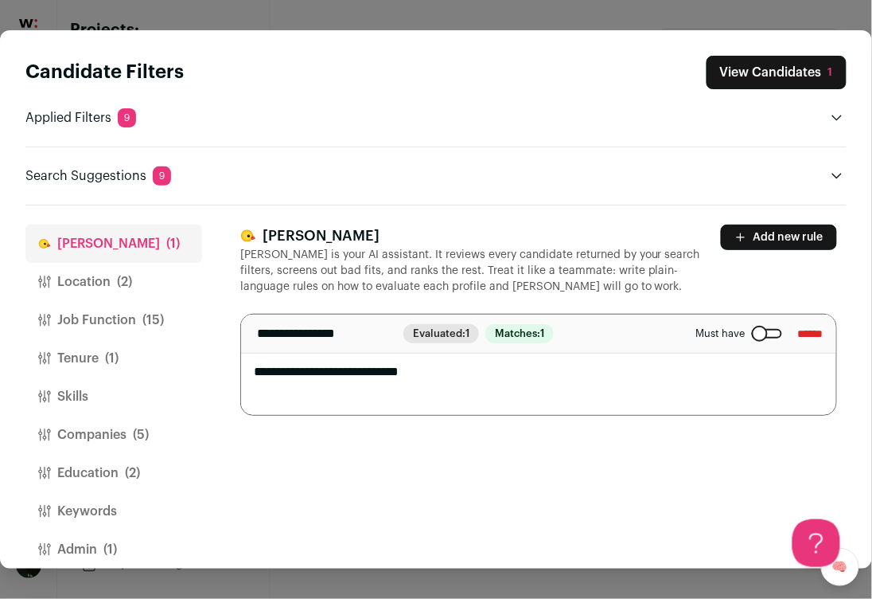
click at [154, 291] on button "Location (2)" at bounding box center [113, 282] width 177 height 38
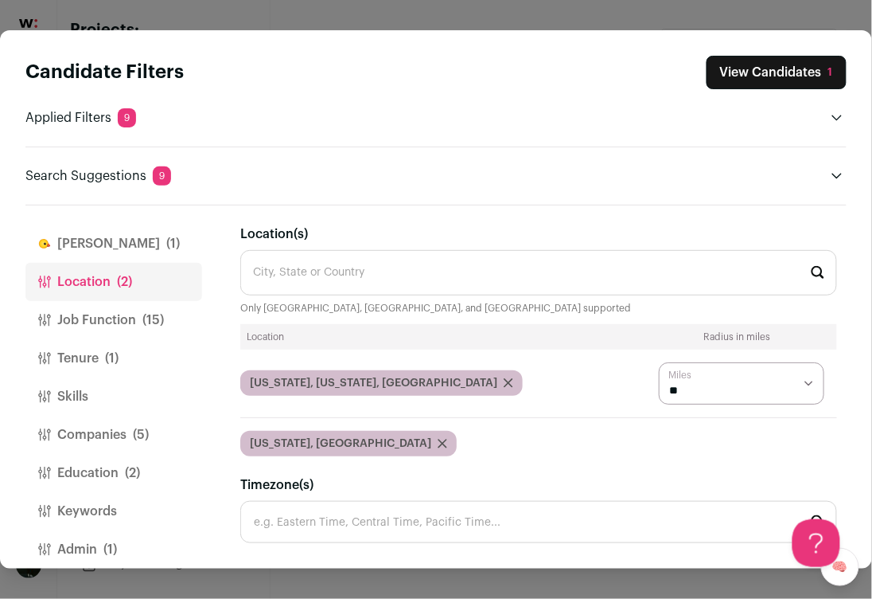
click at [142, 319] on span "(15)" at bounding box center [152, 319] width 21 height 19
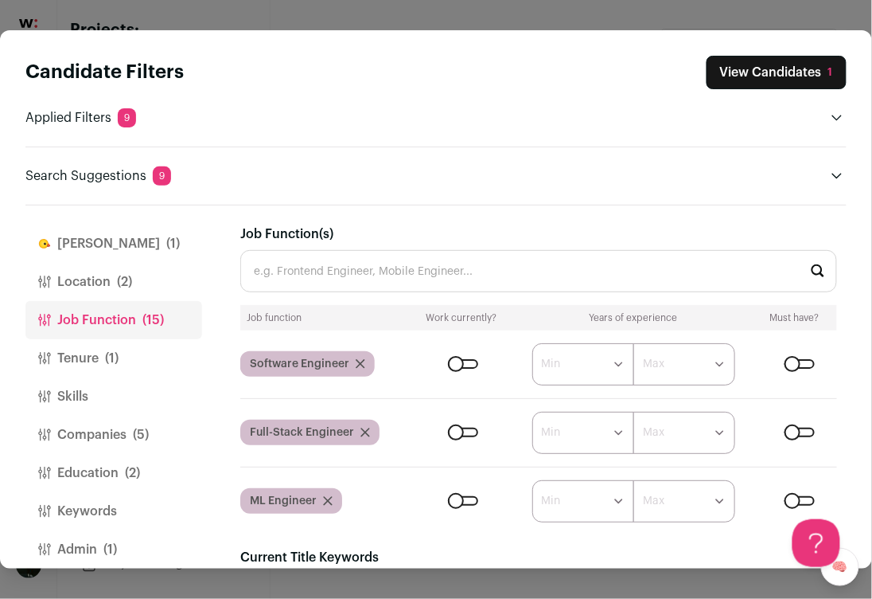
click at [485, 263] on input "Job Function(s)" at bounding box center [538, 271] width 597 height 42
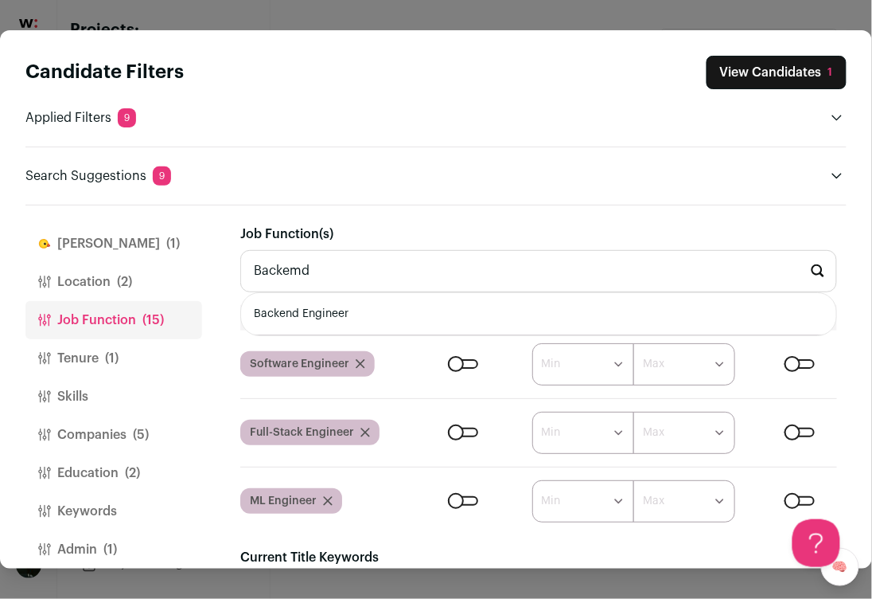
click at [392, 314] on li "Backend Engineer" at bounding box center [538, 314] width 595 height 42
type input "Backend Engineer"
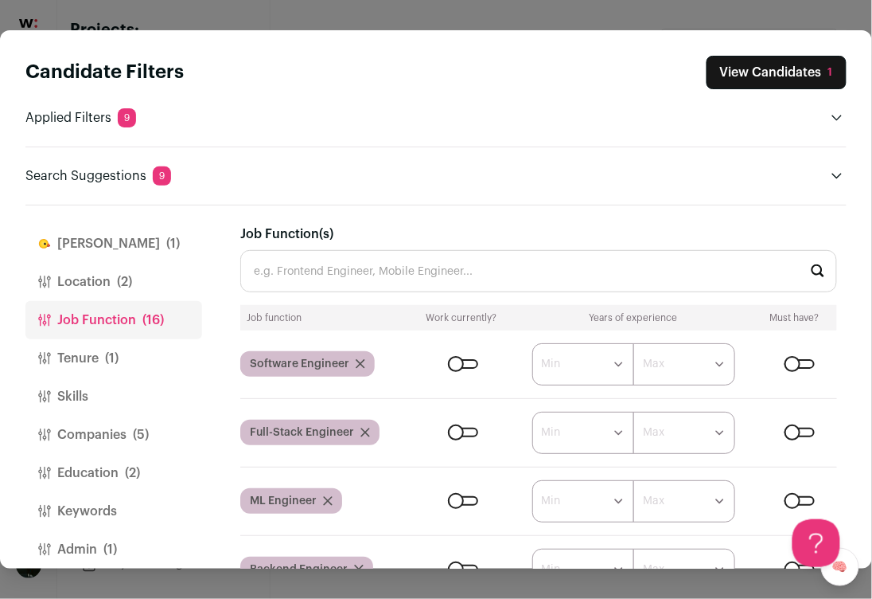
scroll to position [1, 0]
drag, startPoint x: 470, startPoint y: 499, endPoint x: 465, endPoint y: 467, distance: 32.2
click at [470, 499] on div "Close modal via background" at bounding box center [463, 500] width 30 height 10
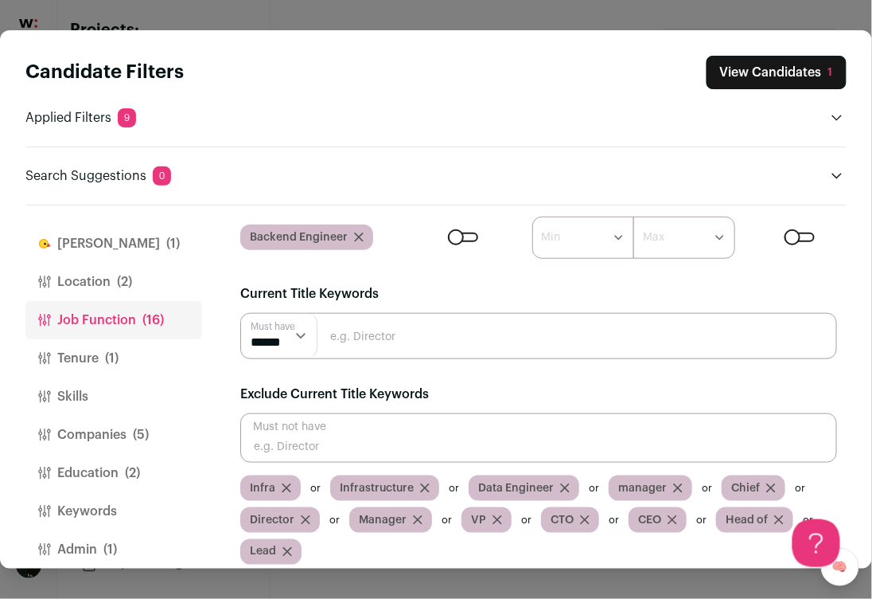
scroll to position [342, 0]
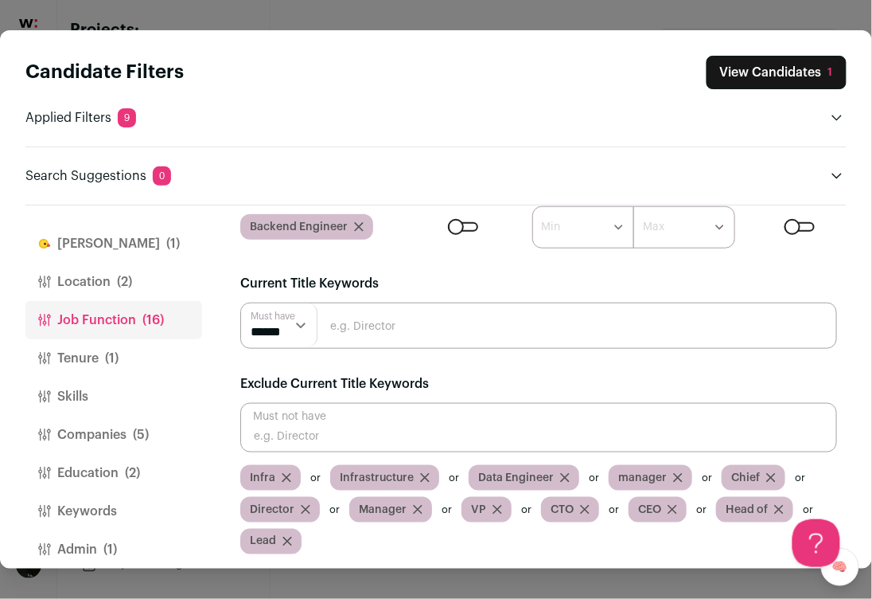
click at [61, 361] on button "Tenure (1)" at bounding box center [113, 358] width 177 height 38
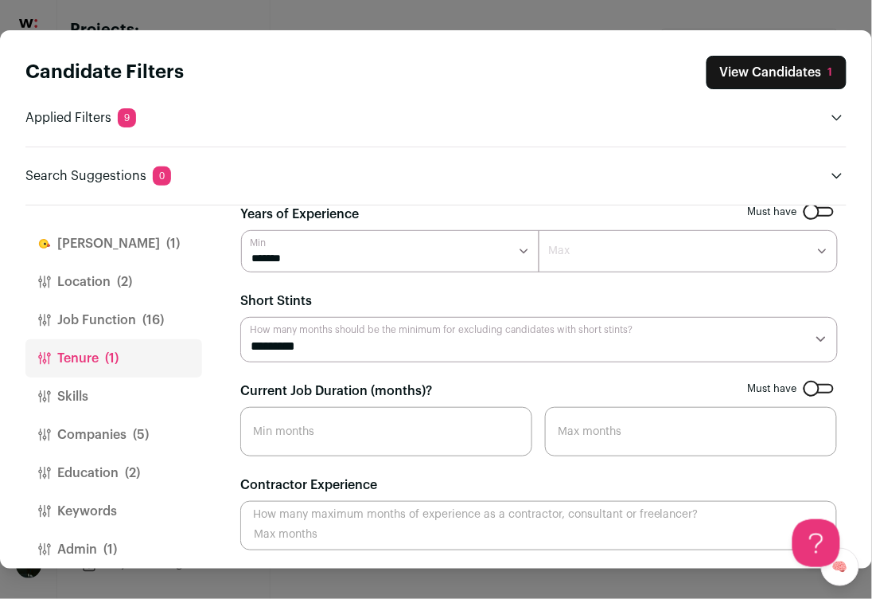
scroll to position [17, 0]
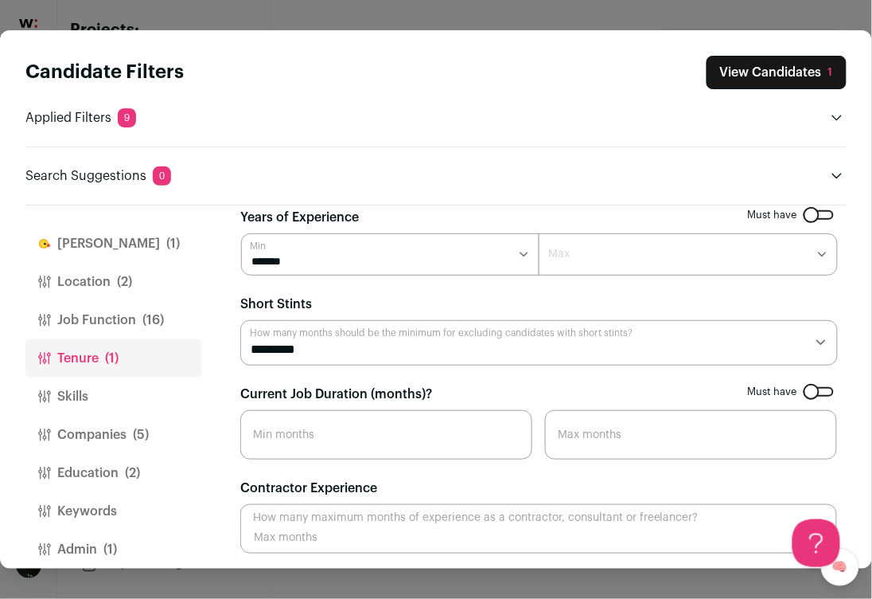
click at [136, 439] on span "(5)" at bounding box center [141, 434] width 16 height 19
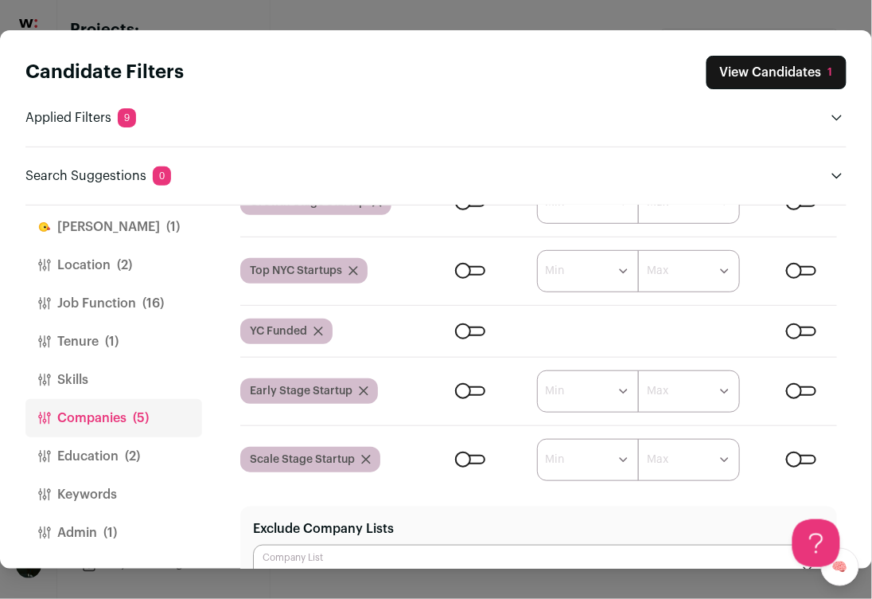
click at [107, 454] on button "Education (2)" at bounding box center [113, 456] width 177 height 38
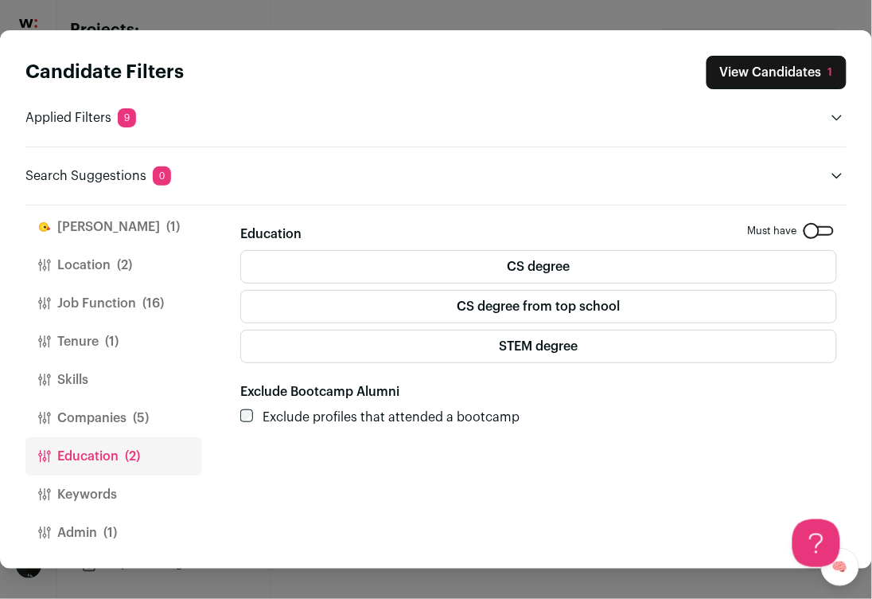
scroll to position [0, 0]
click at [116, 228] on button "[PERSON_NAME] (1)" at bounding box center [113, 227] width 177 height 38
